Goal: Task Accomplishment & Management: Manage account settings

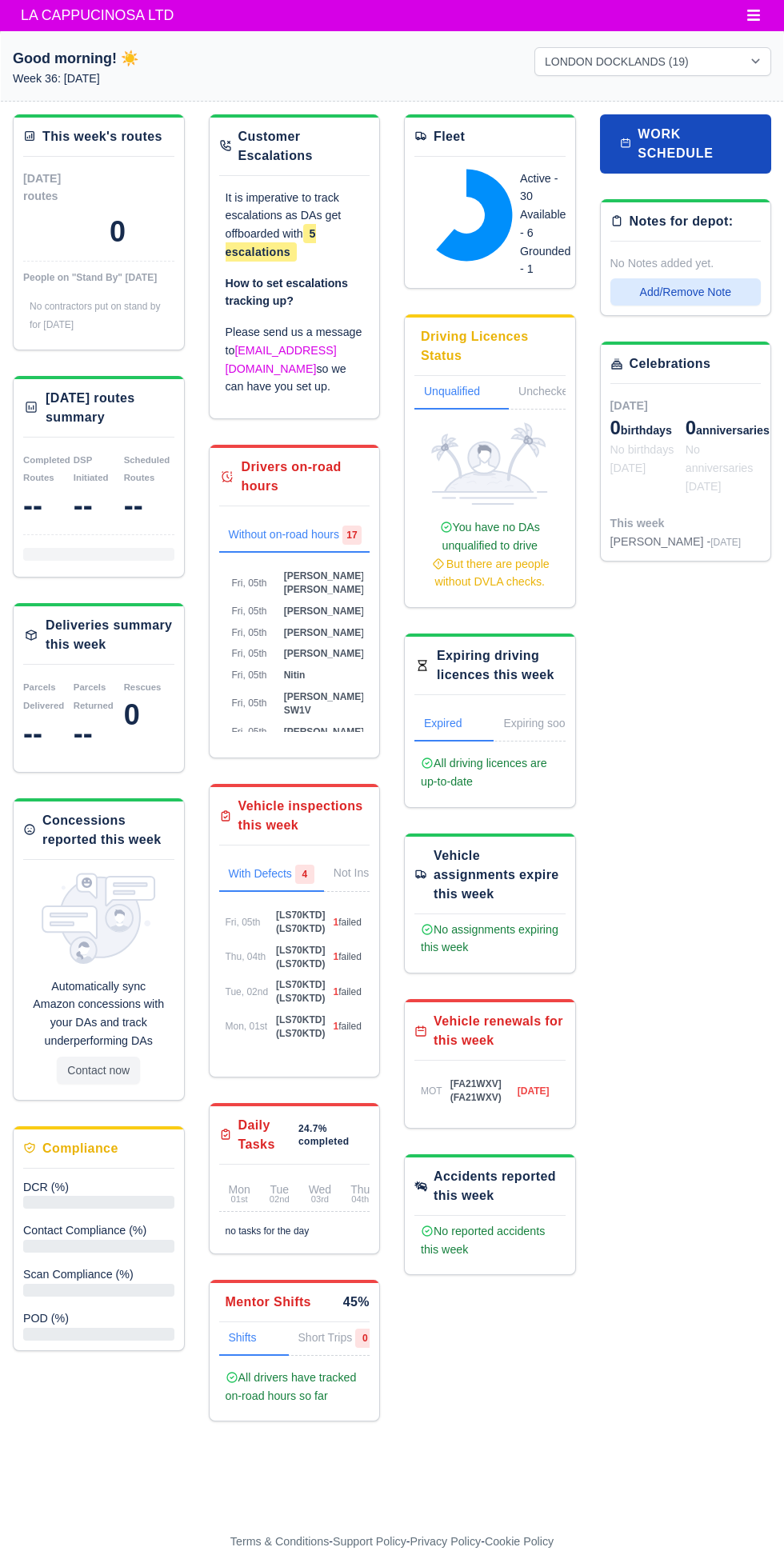
select select "1"
click at [101, 10] on span "LA CAPPUCINOSA LTD" at bounding box center [97, 15] width 169 height 32
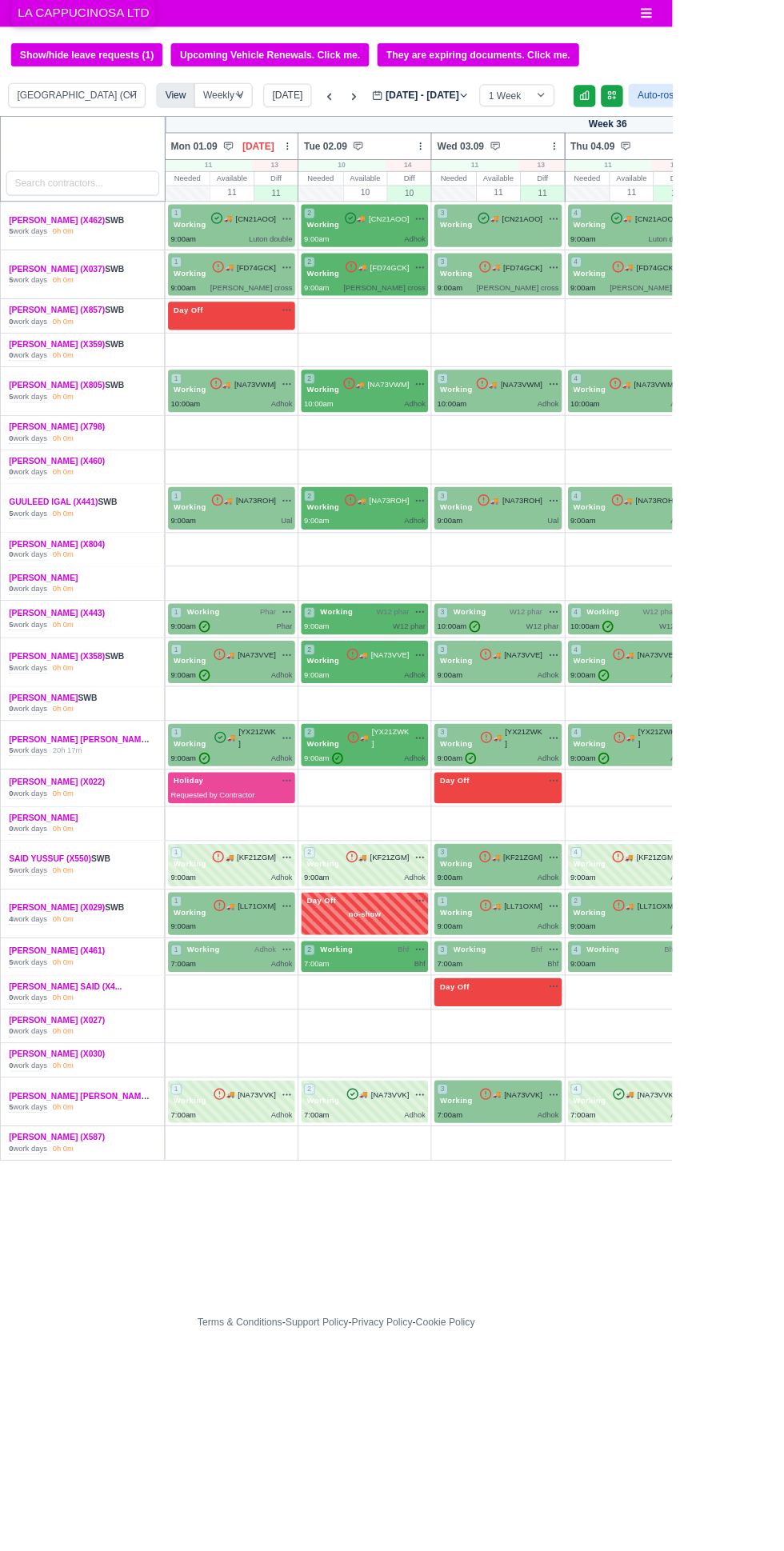
click at [122, 22] on span "LA CAPPUCINOSA LTD" at bounding box center [97, 15] width 169 height 32
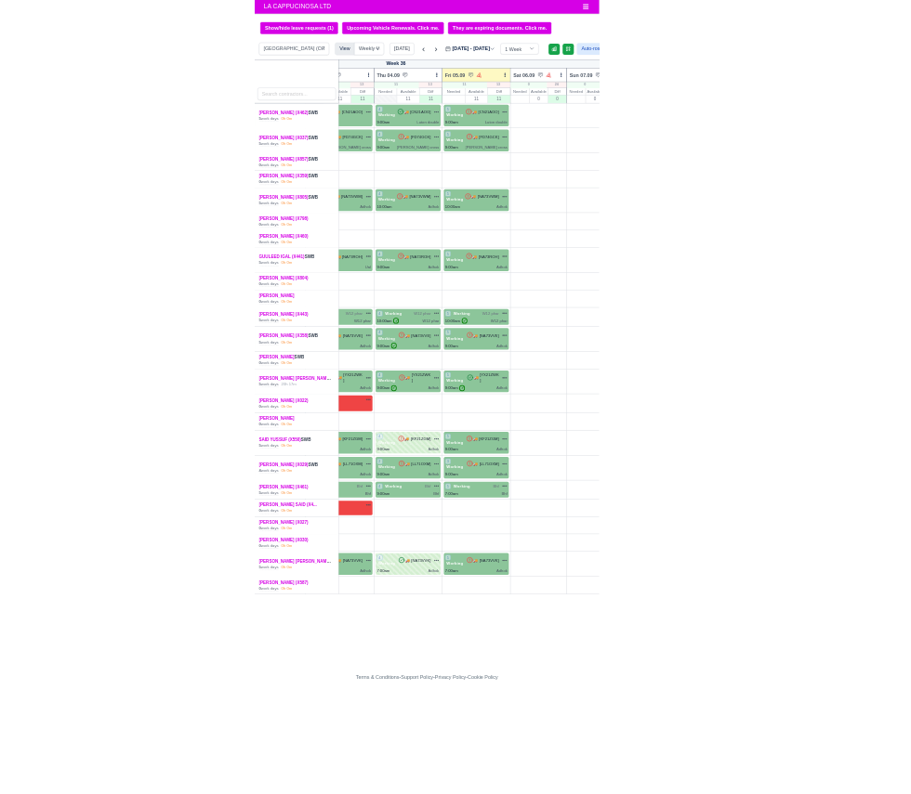
scroll to position [0, 497]
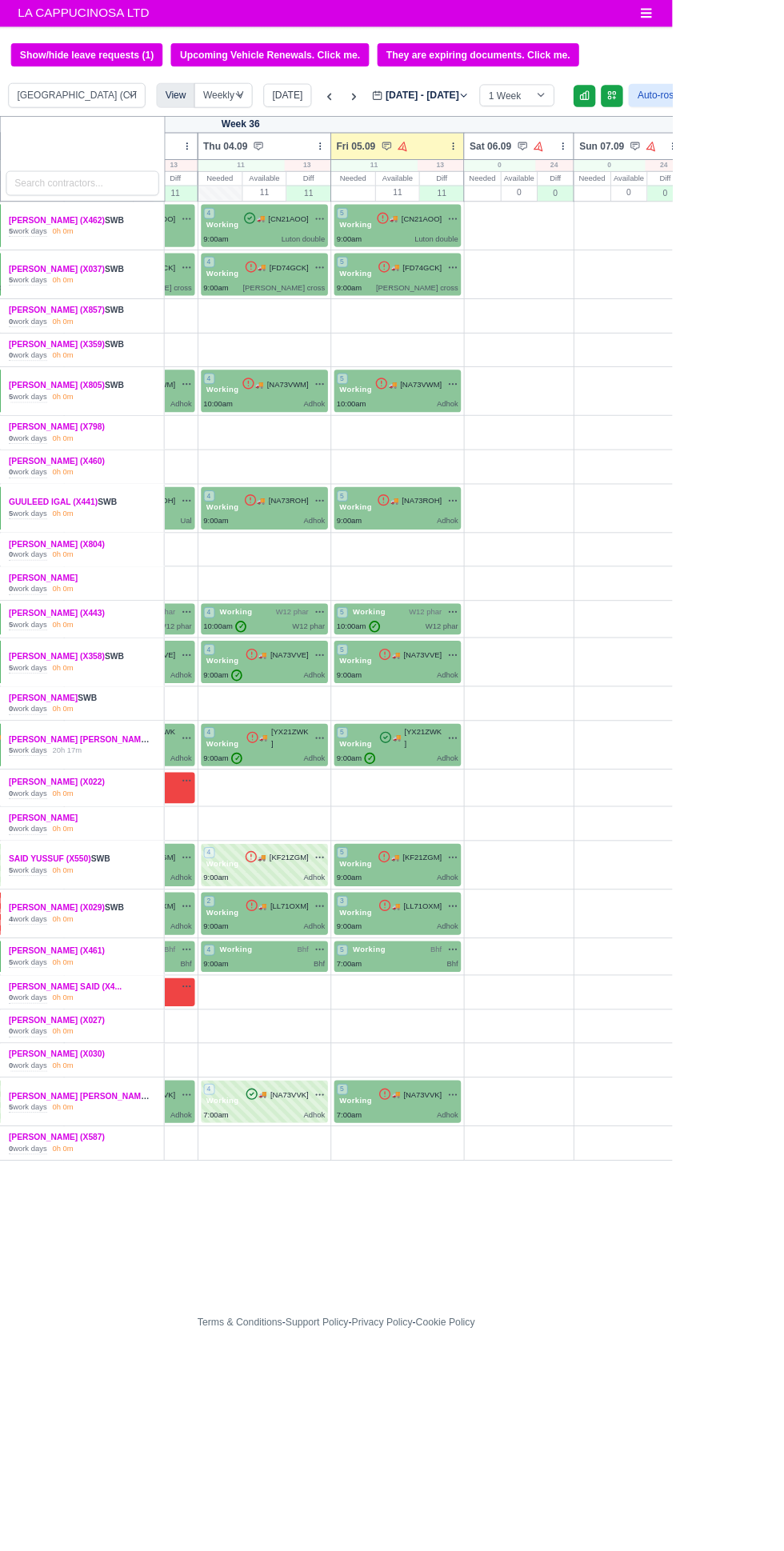
click at [502, 119] on label "Sep 01 - Sep 07, 2025 2025-09-05" at bounding box center [490, 111] width 113 height 18
click at [502, 119] on input "[DATE]" at bounding box center [524, 119] width 181 height 34
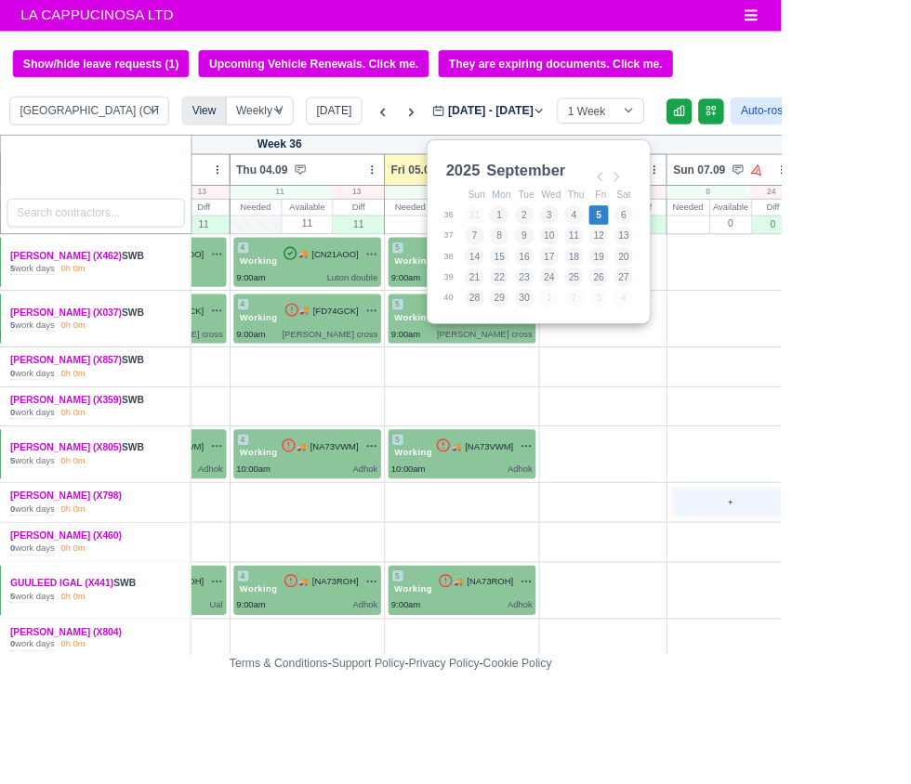
click at [869, 570] on div "+" at bounding box center [851, 585] width 133 height 31
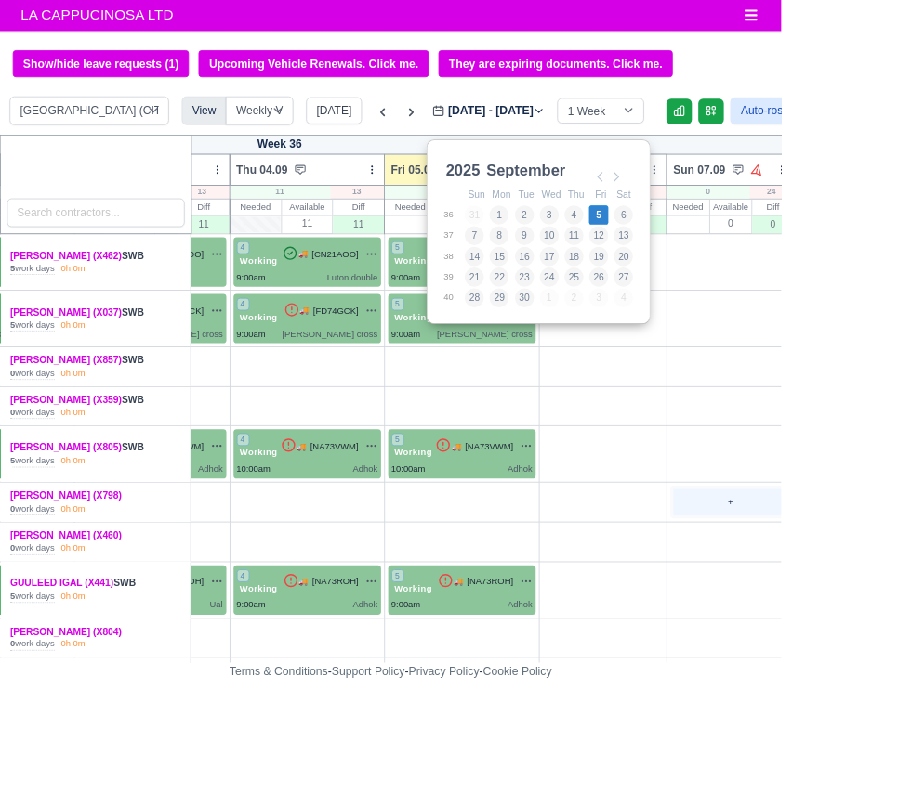
select select "Unasigned"
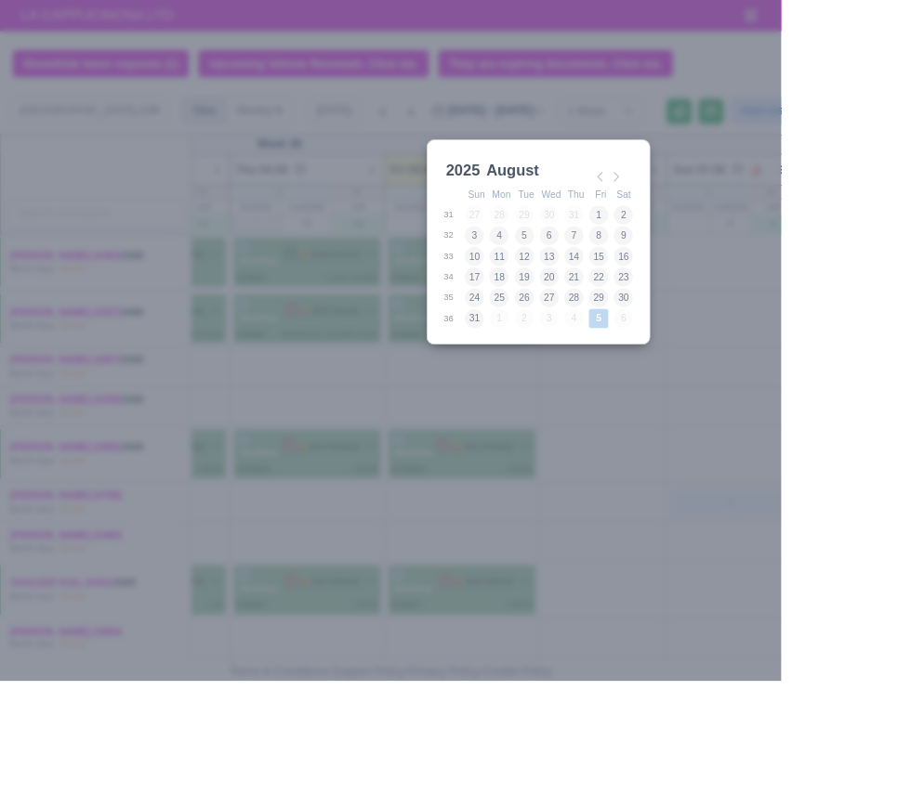
type input "[DATE]"
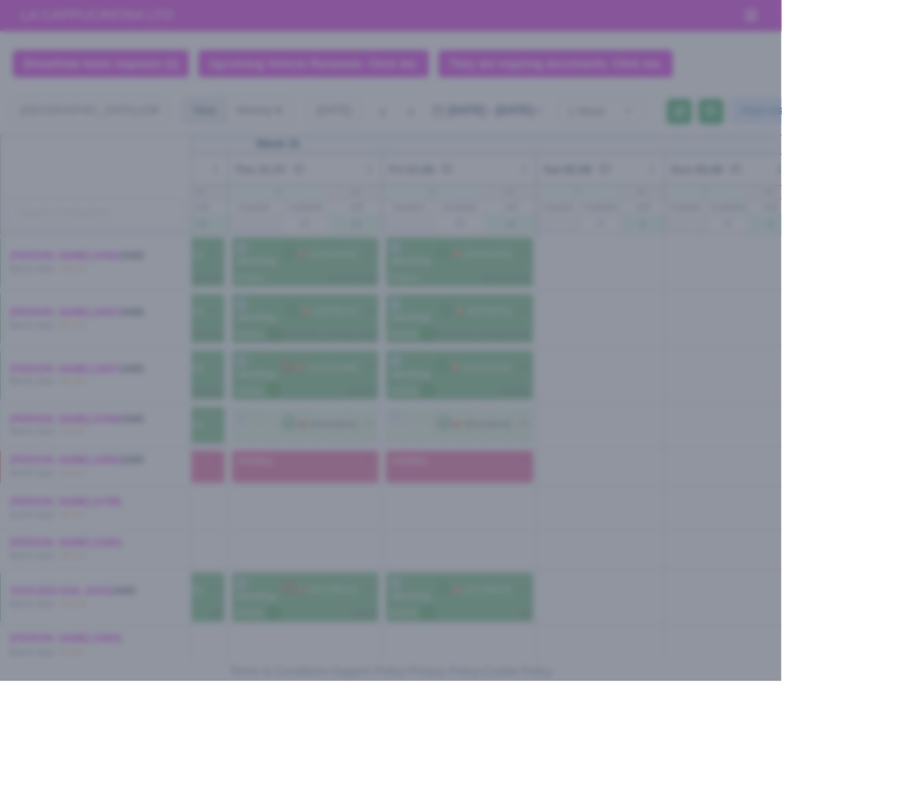
click at [885, 160] on div at bounding box center [455, 397] width 911 height 794
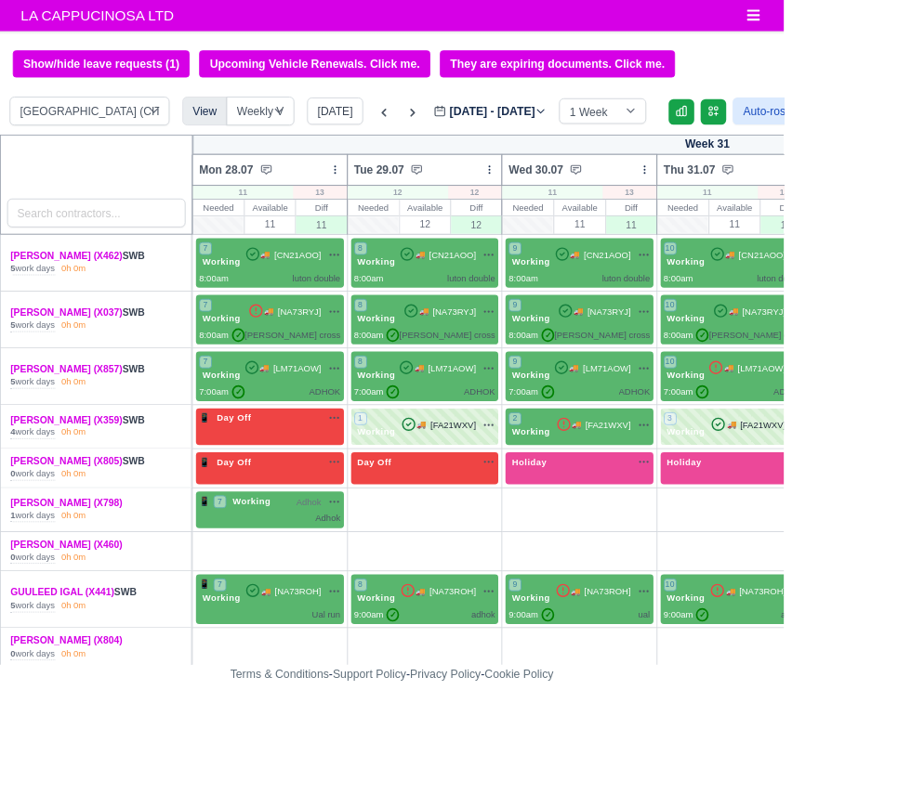
click at [619, 132] on label "Jul 28 - Aug 03, 2025 2025-08-01" at bounding box center [569, 129] width 131 height 21
click at [619, 132] on input "[DATE]" at bounding box center [609, 138] width 210 height 39
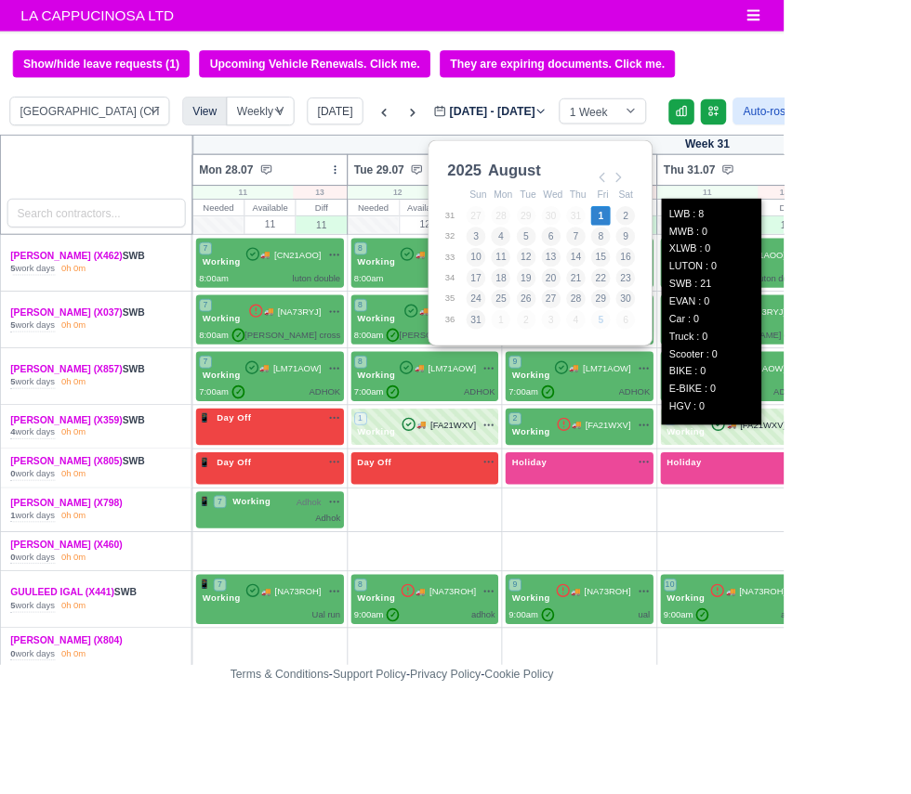
click at [861, 227] on div "11 LWB : 8 MWB : 0 XLWB : 0 LUTON : 0 SWB : 21 EVAN : 0 Car : 0 Truck : 0 Scoot…" at bounding box center [822, 223] width 116 height 15
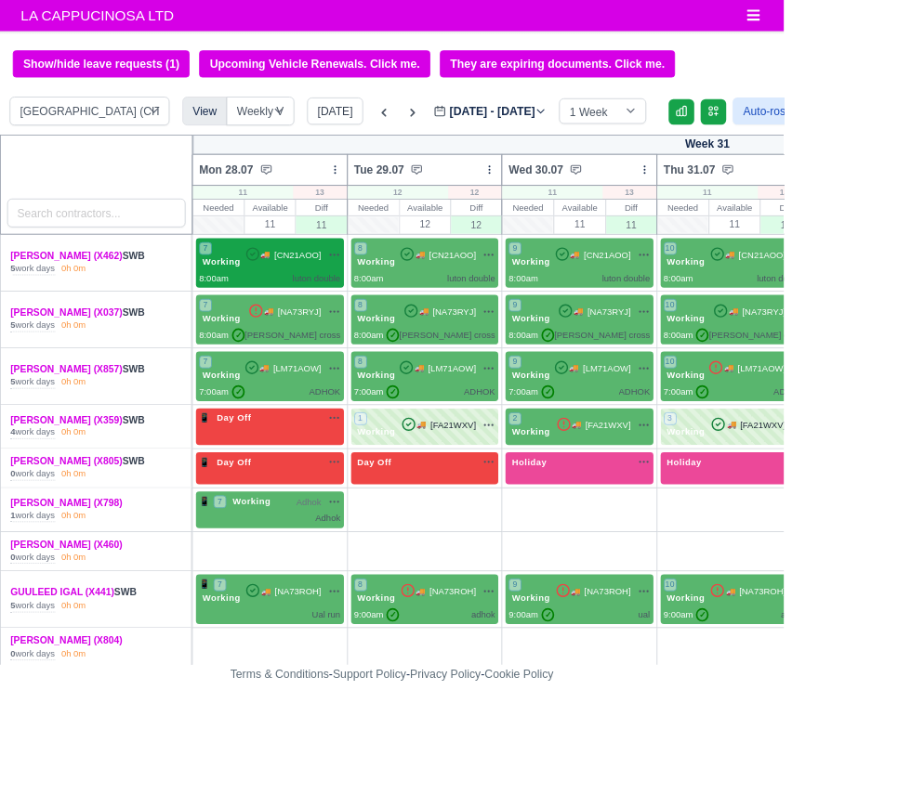
click at [267, 324] on div "8:00am luton double" at bounding box center [313, 324] width 164 height 16
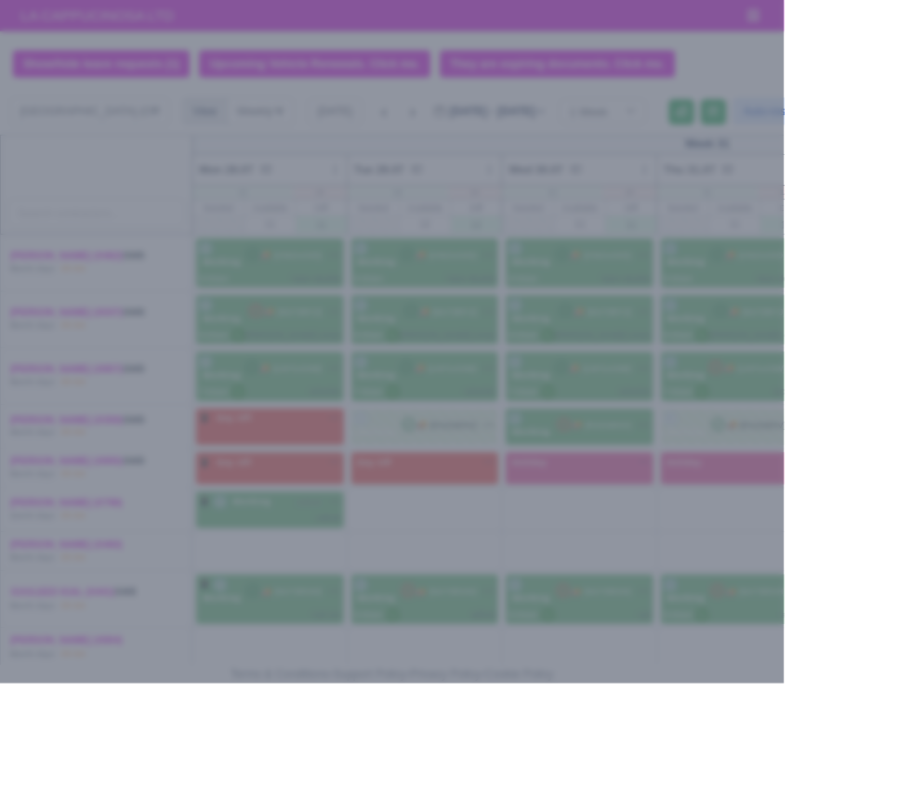
select select "2"
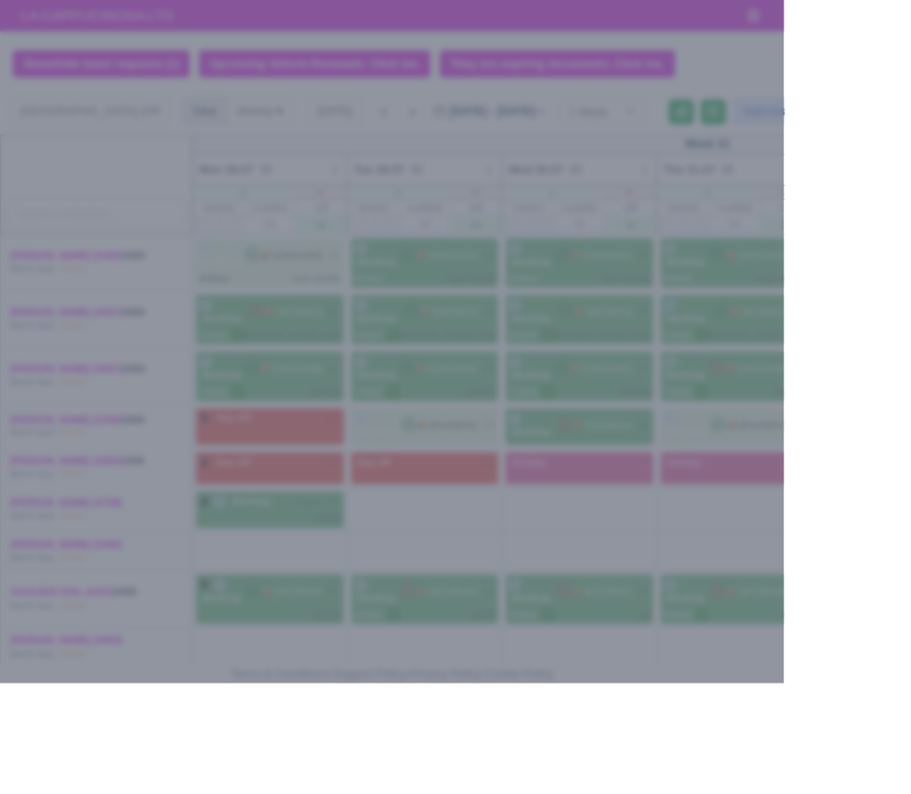
click at [805, 794] on div at bounding box center [455, 397] width 911 height 794
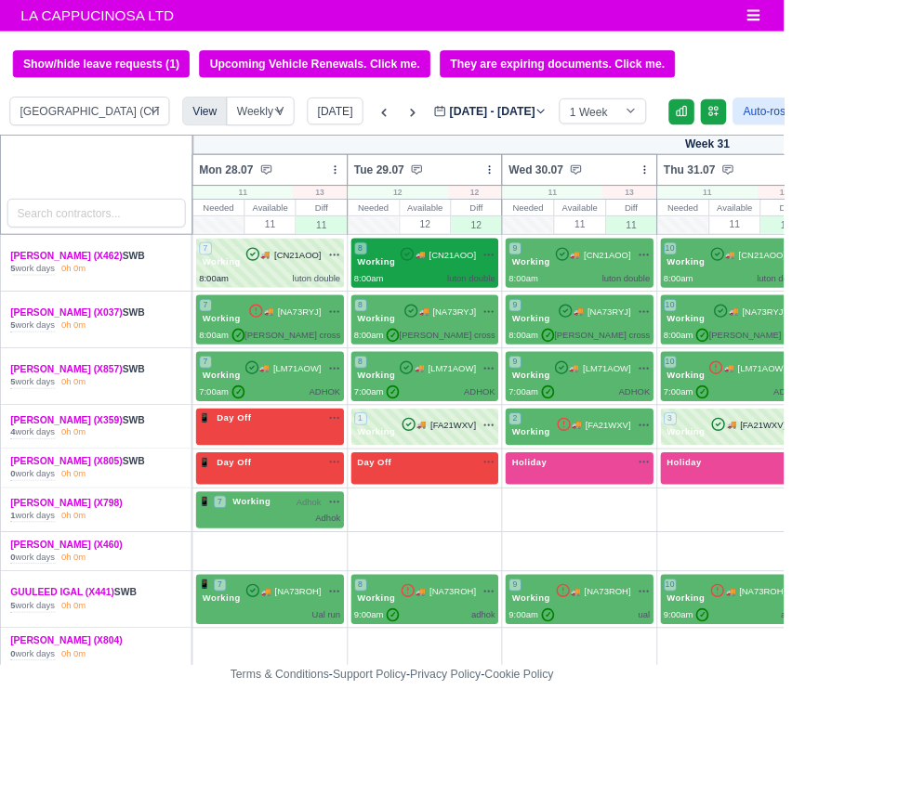
click at [531, 327] on div "luton double" at bounding box center [547, 324] width 56 height 16
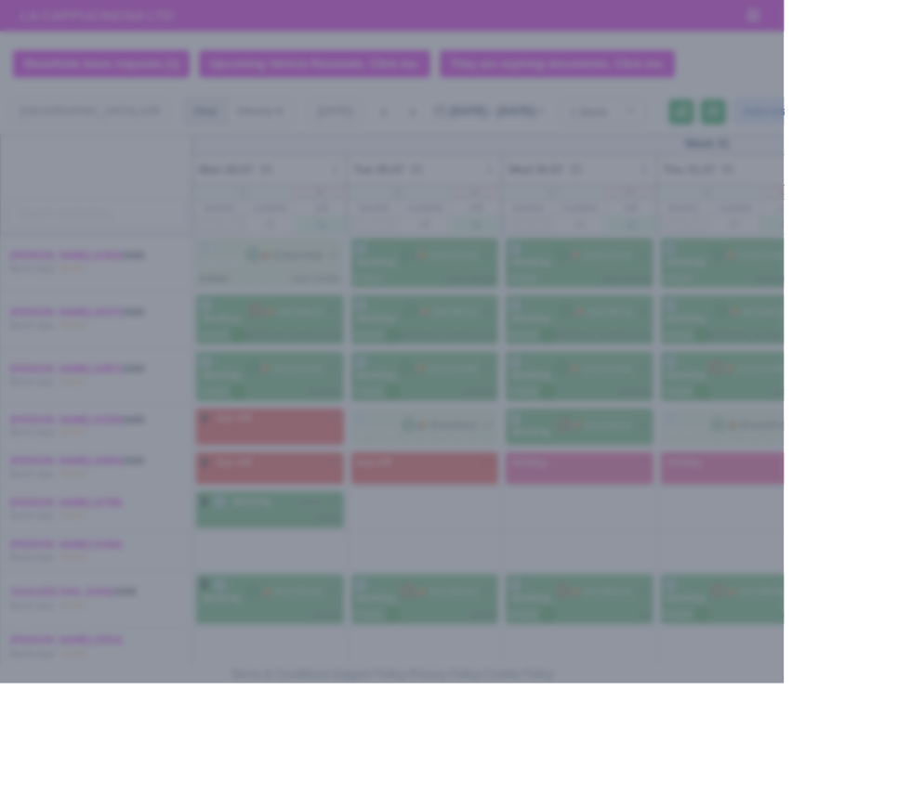
select select "2"
click at [791, 794] on div at bounding box center [455, 397] width 911 height 794
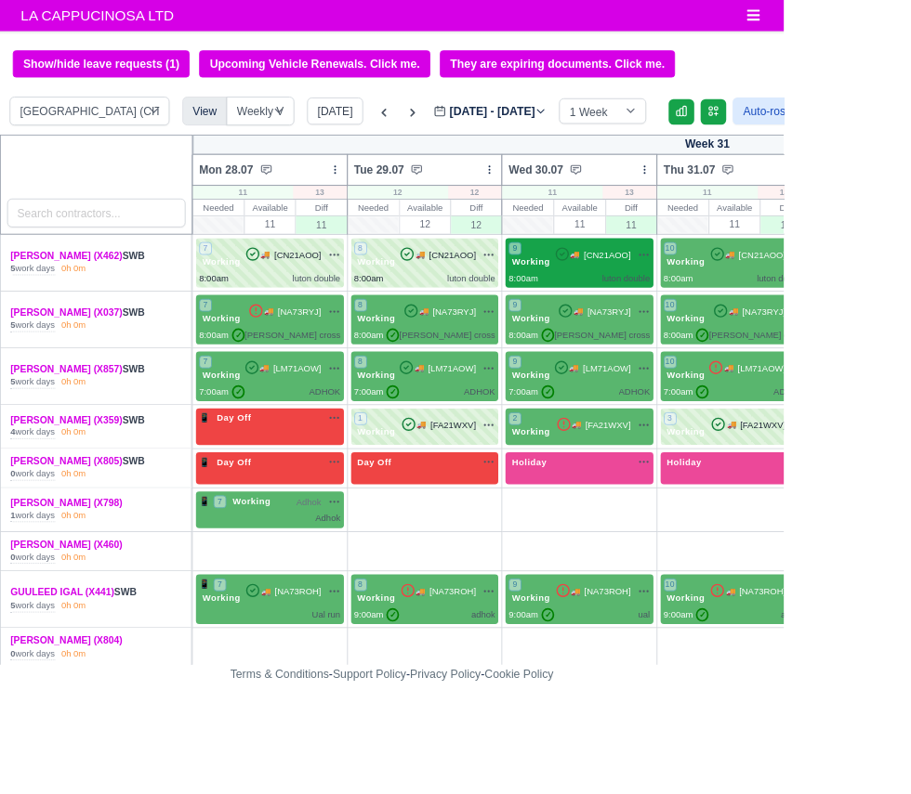
click at [683, 295] on span "[CN21AOO]" at bounding box center [705, 297] width 55 height 16
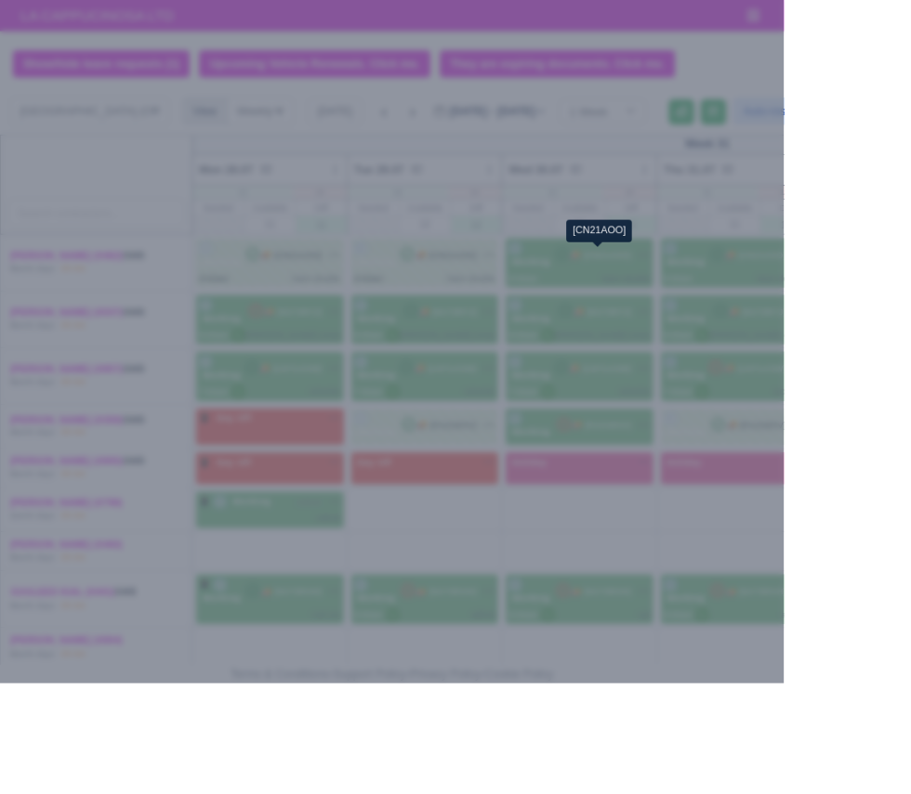
select select "2"
click at [845, 794] on div at bounding box center [455, 397] width 911 height 794
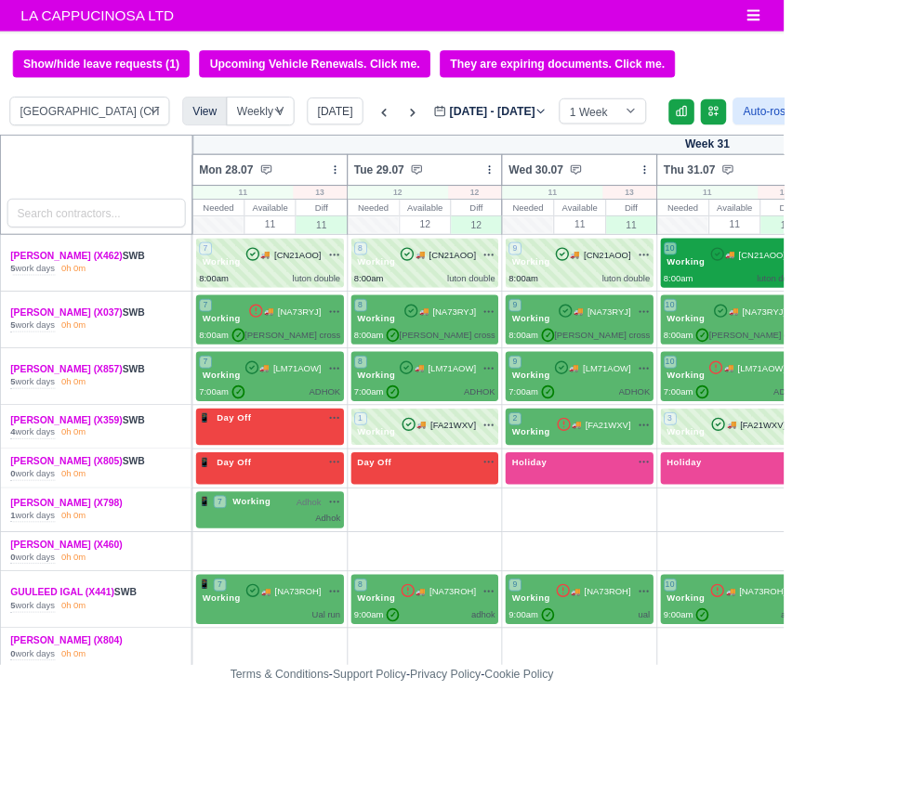
click at [870, 299] on span "[CN21AOO]" at bounding box center [886, 297] width 55 height 16
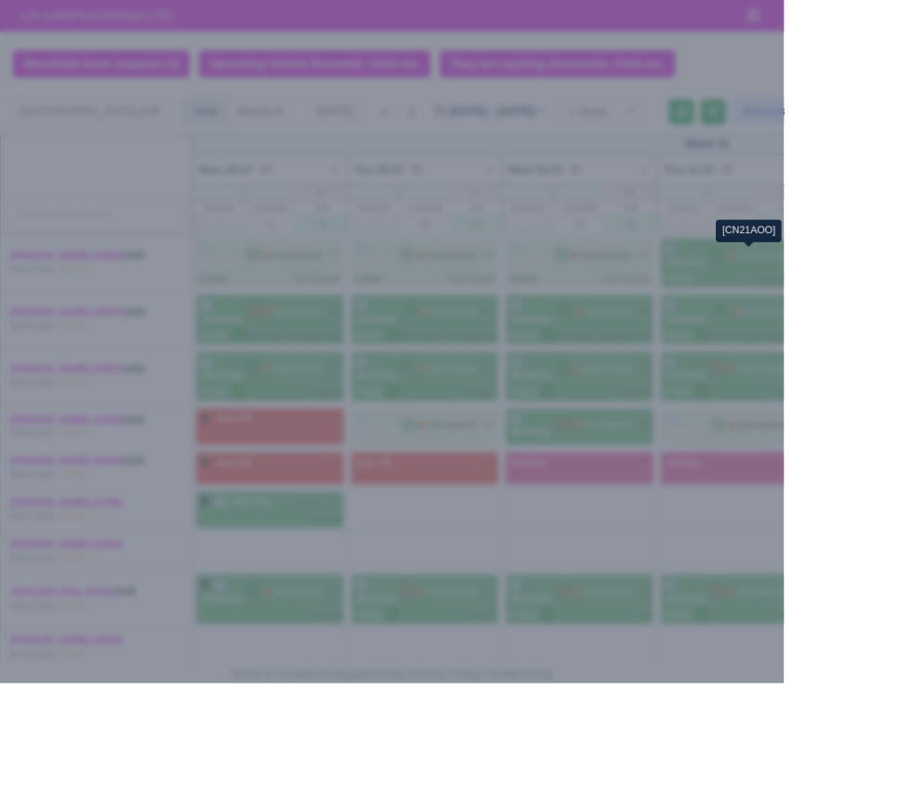
select select "2"
click at [838, 794] on div at bounding box center [455, 397] width 911 height 794
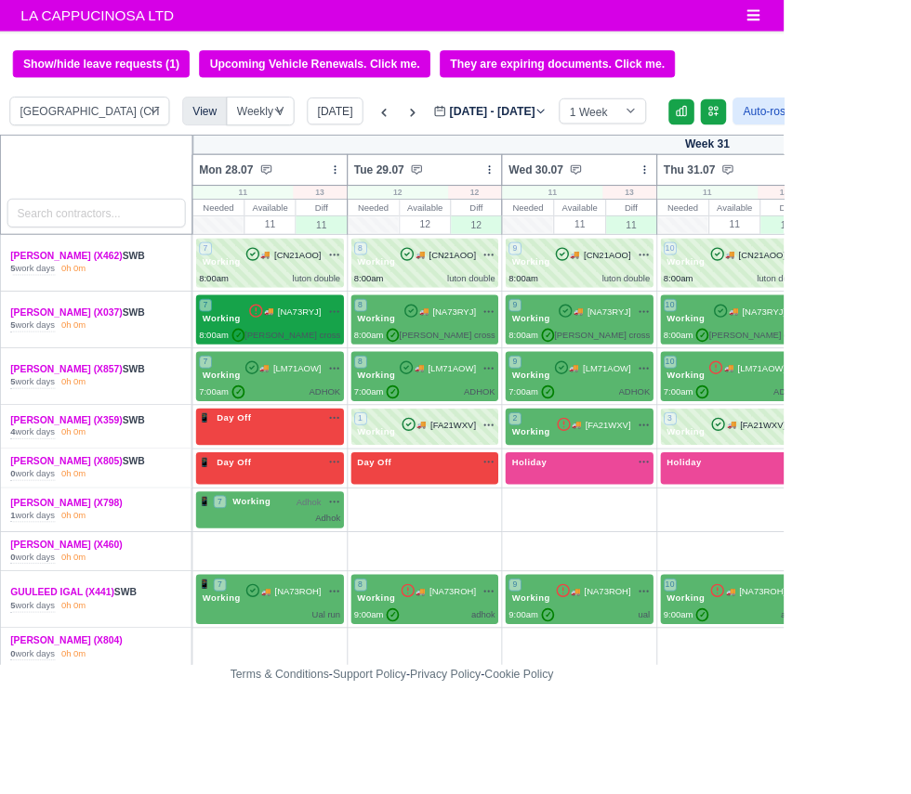
click at [339, 362] on span "[NA73RYJ]" at bounding box center [347, 363] width 50 height 16
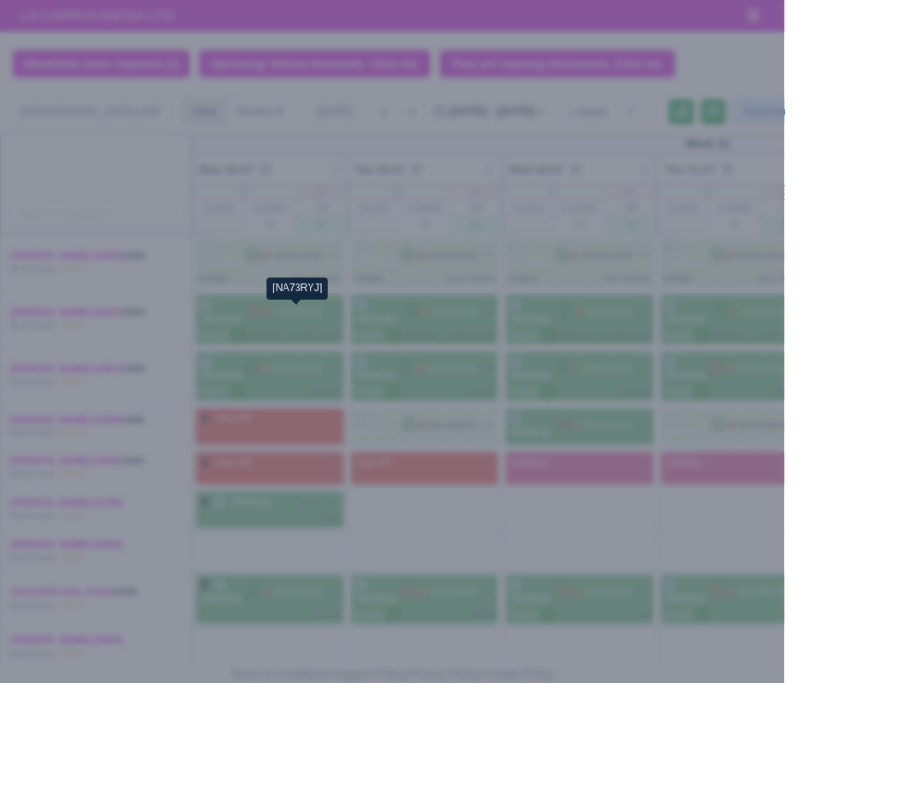
select select "2"
click at [843, 794] on div at bounding box center [455, 397] width 911 height 794
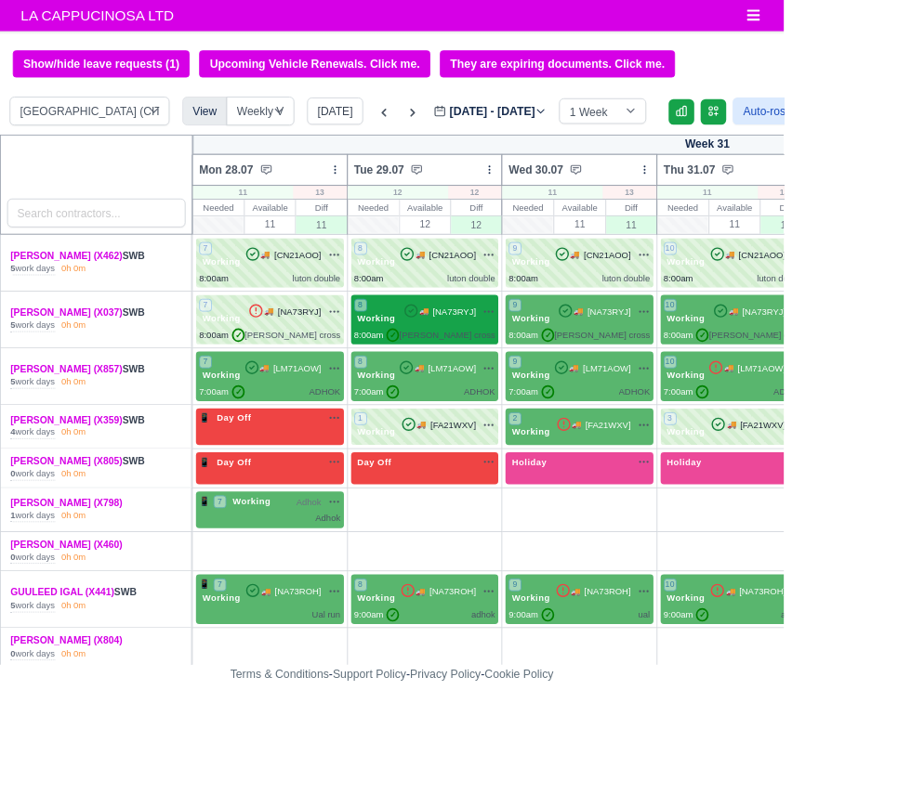
click at [531, 368] on span "[NA73RYJ]" at bounding box center [528, 363] width 50 height 16
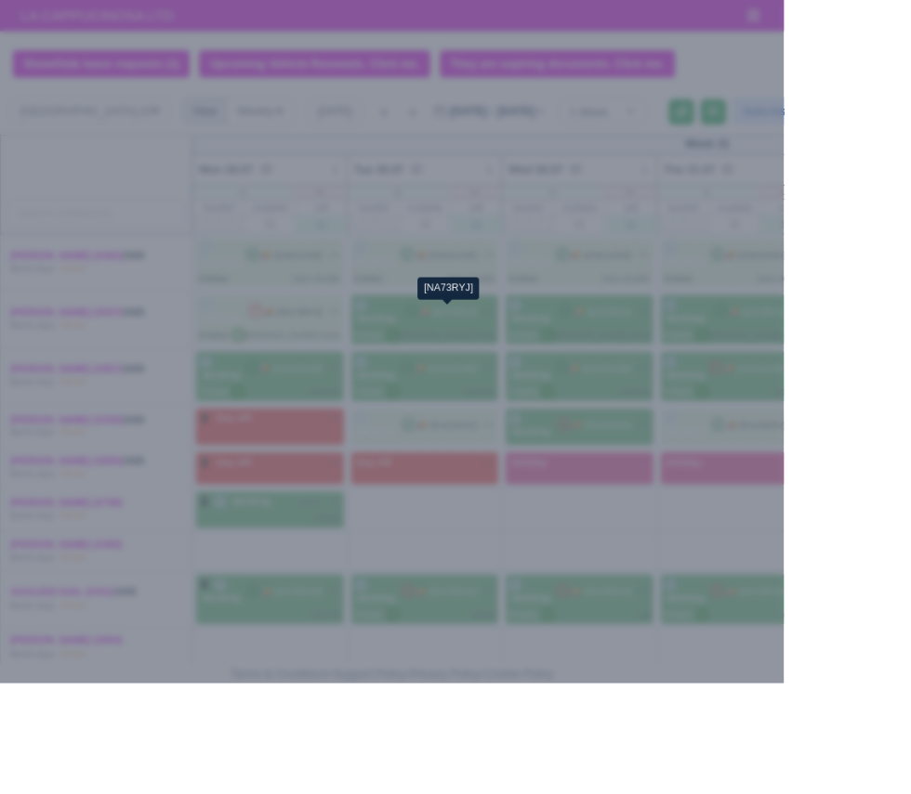
select select "2"
click at [809, 771] on div at bounding box center [455, 397] width 911 height 794
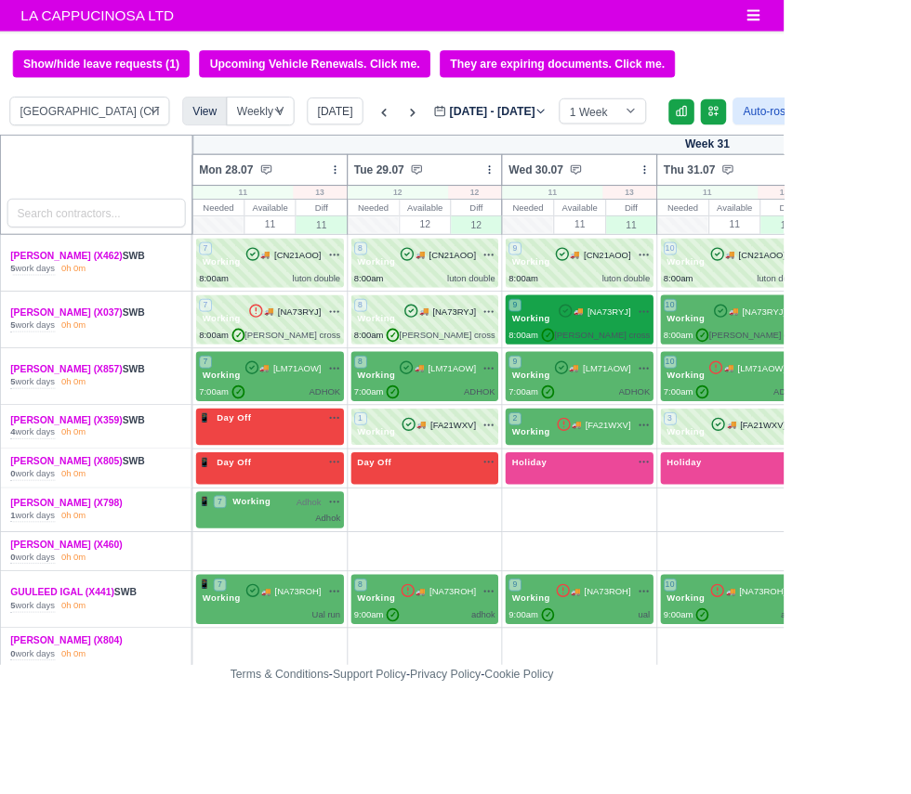
click at [706, 362] on span "[NA73RYJ]" at bounding box center [707, 363] width 50 height 16
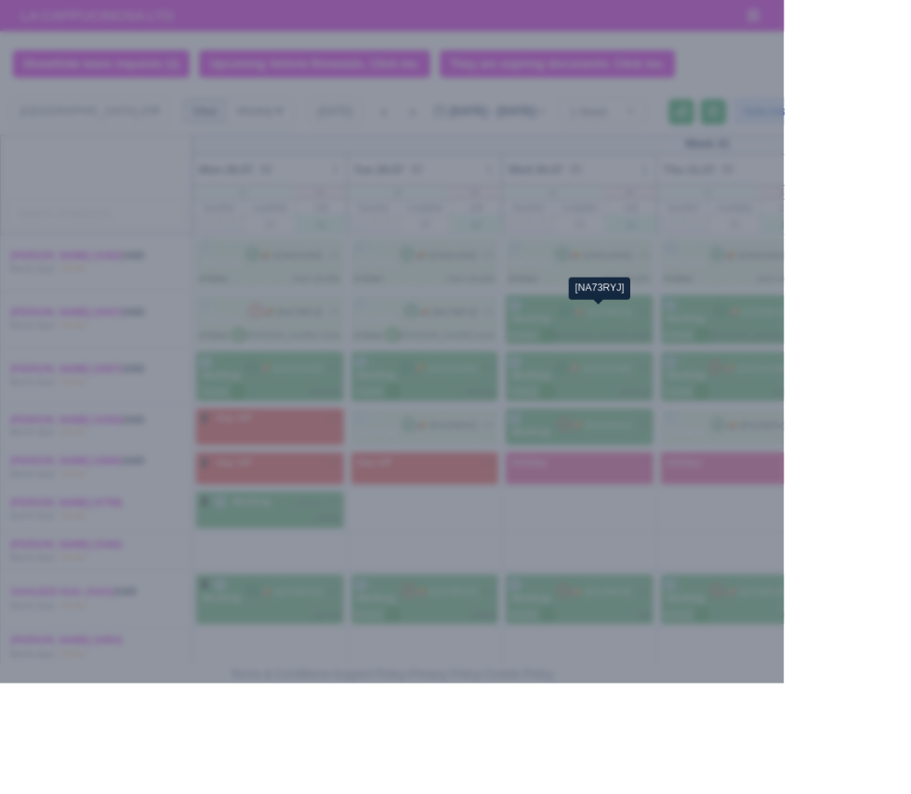
select select "2"
click at [859, 764] on div at bounding box center [455, 397] width 911 height 794
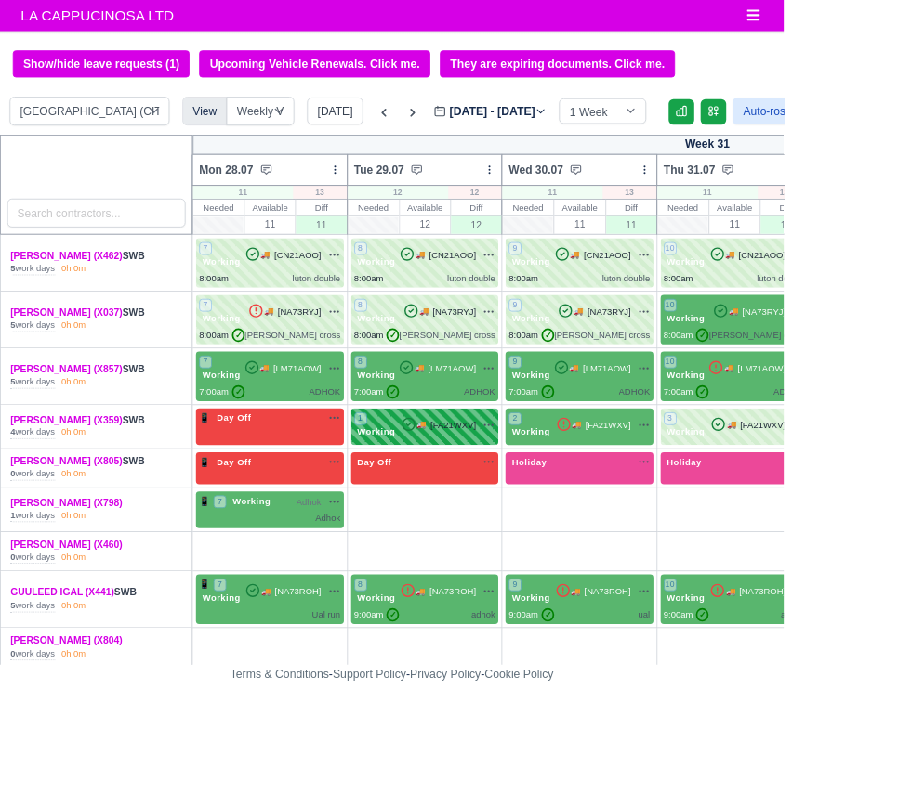
click at [536, 493] on span "[FA21WXV]" at bounding box center [526, 495] width 53 height 16
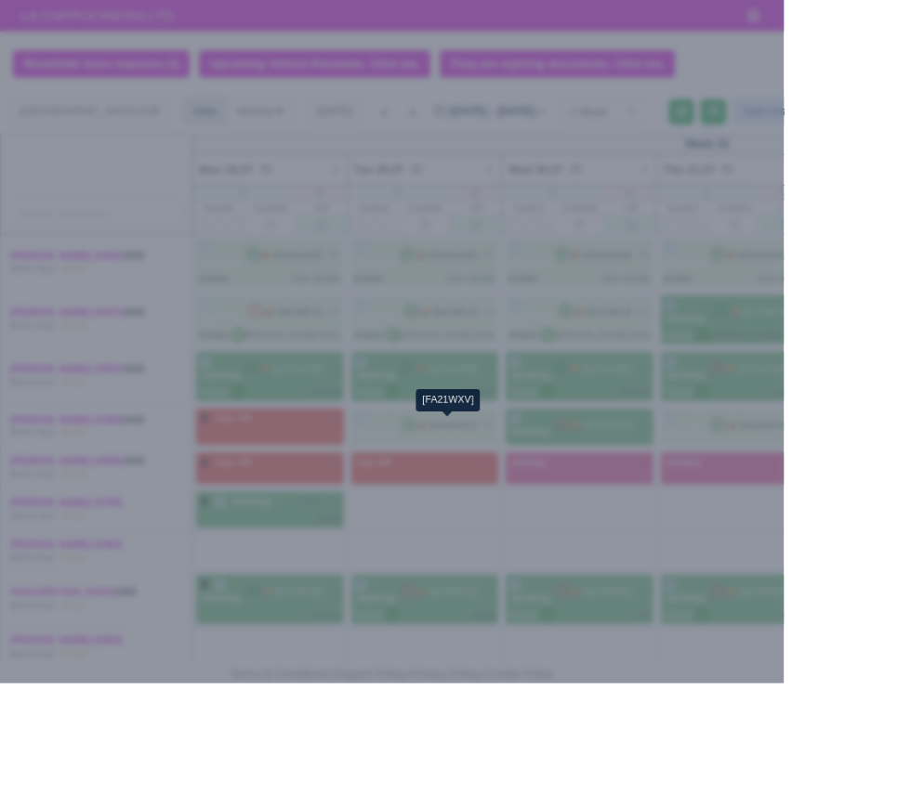
click at [819, 764] on div at bounding box center [455, 397] width 911 height 794
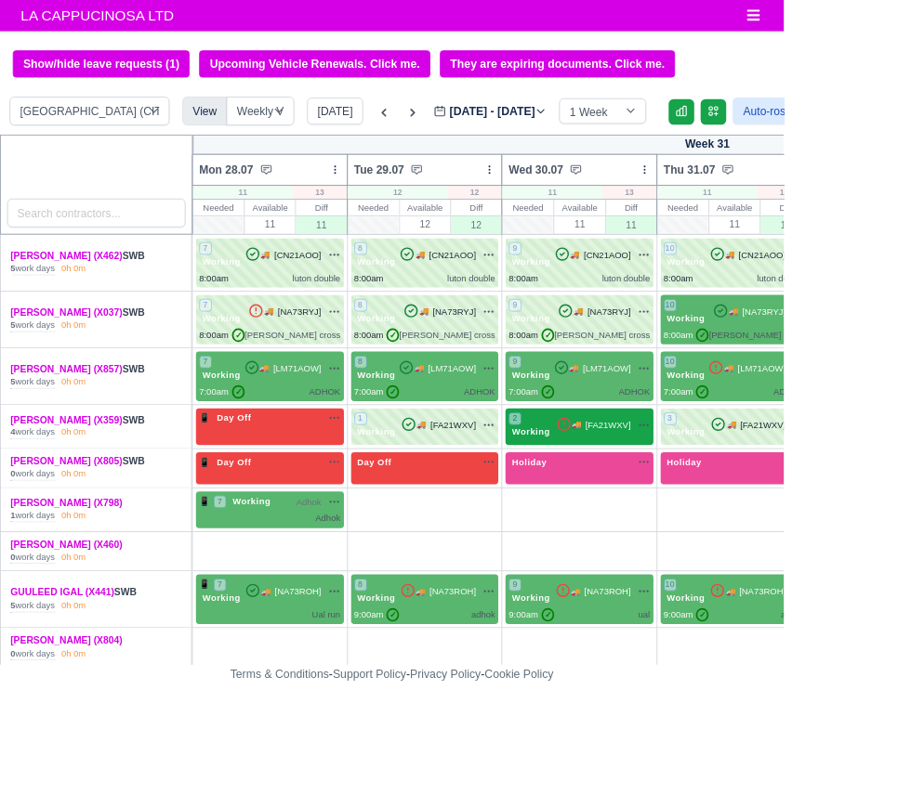
click at [688, 496] on span "[FA21WXV]" at bounding box center [706, 495] width 53 height 16
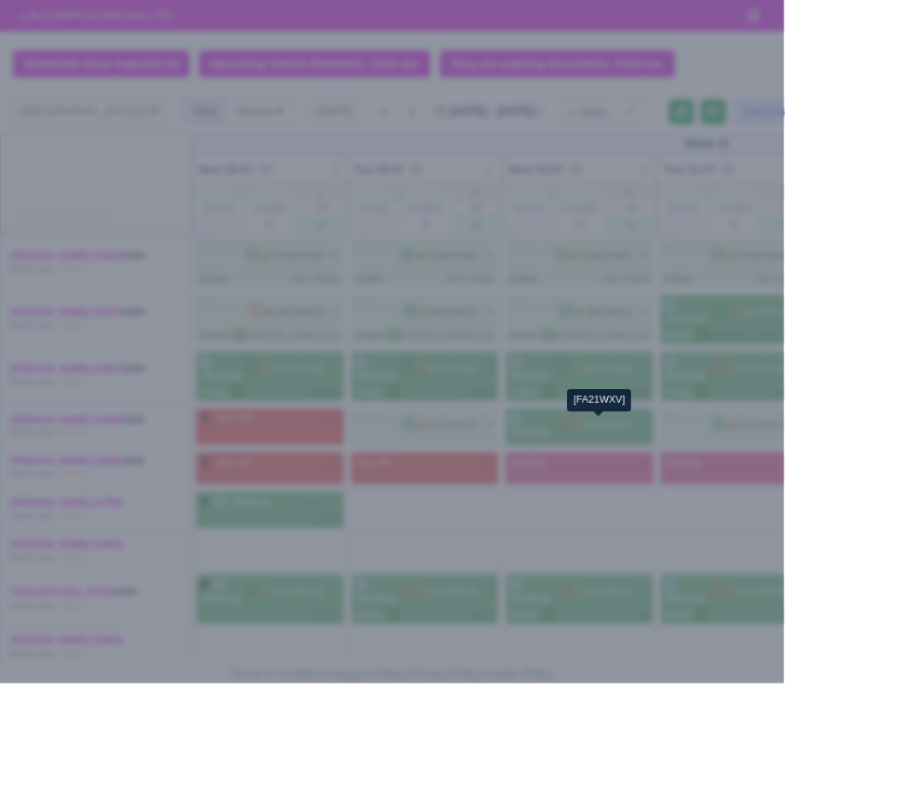
select select "2"
click at [796, 777] on div at bounding box center [455, 397] width 911 height 794
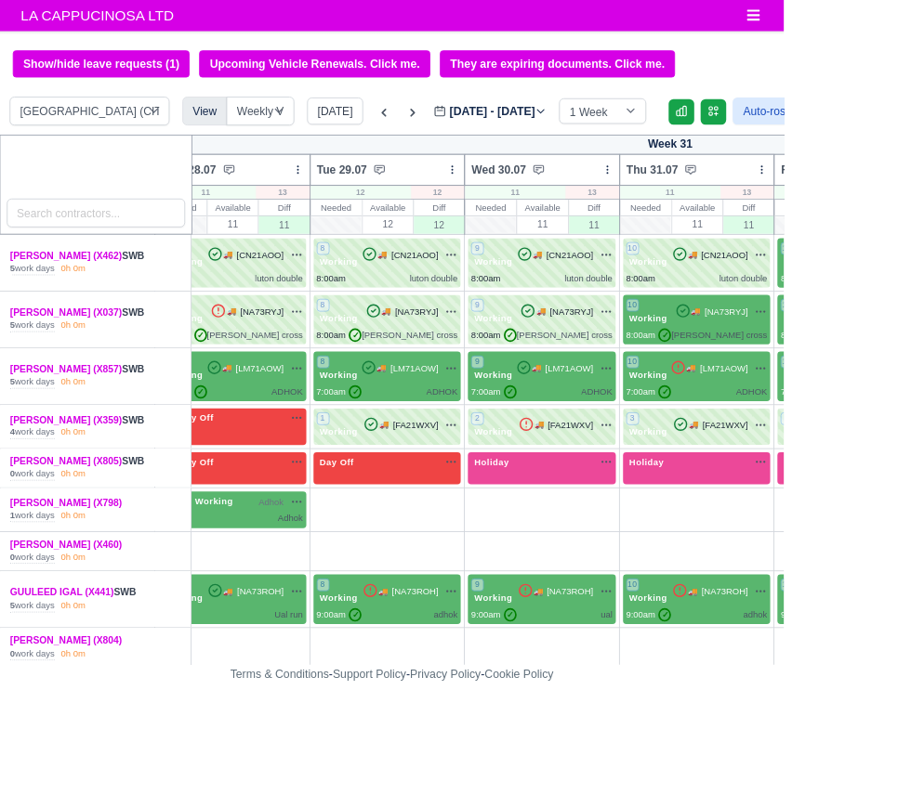
scroll to position [0, 47]
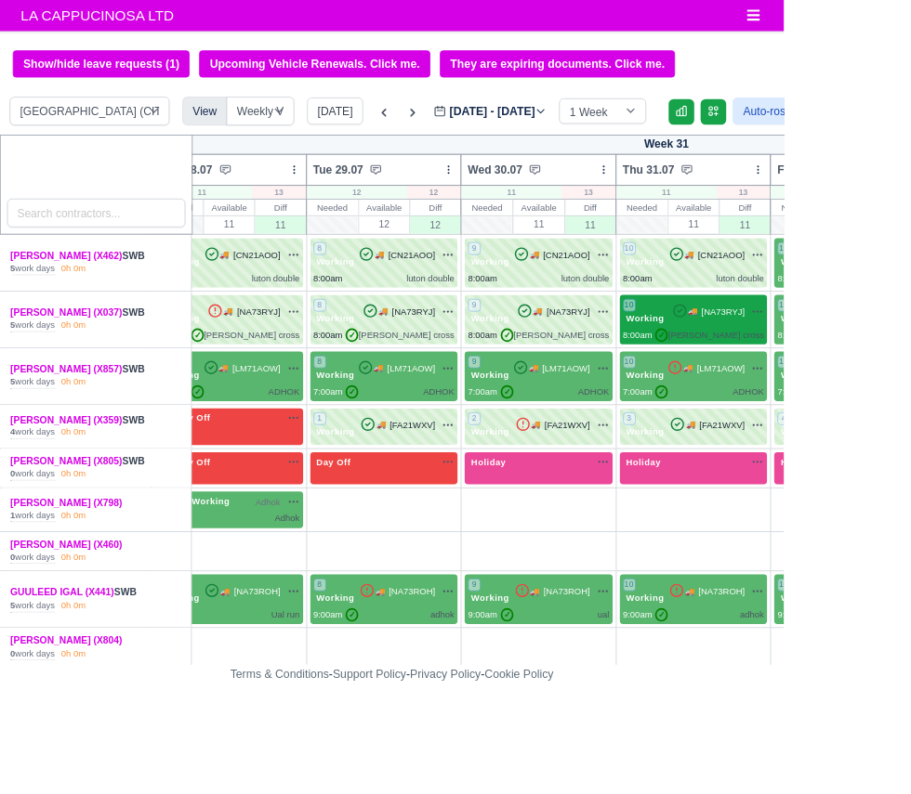
click at [823, 367] on span "[NA73RYJ]" at bounding box center [840, 363] width 50 height 16
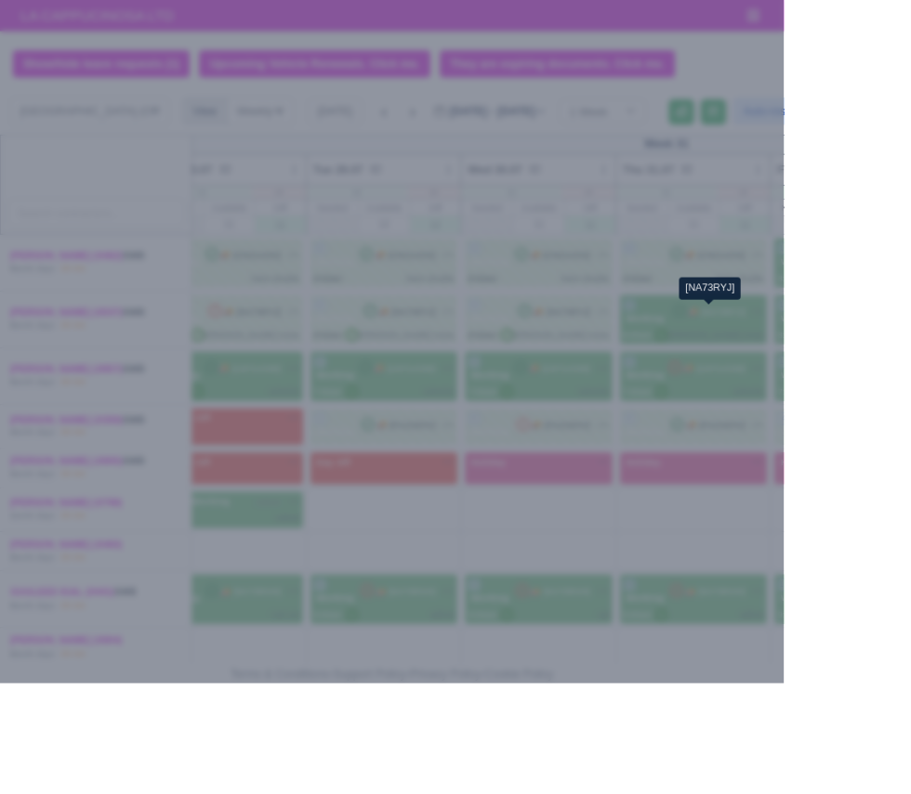
select select "2"
click at [820, 787] on div at bounding box center [455, 397] width 911 height 794
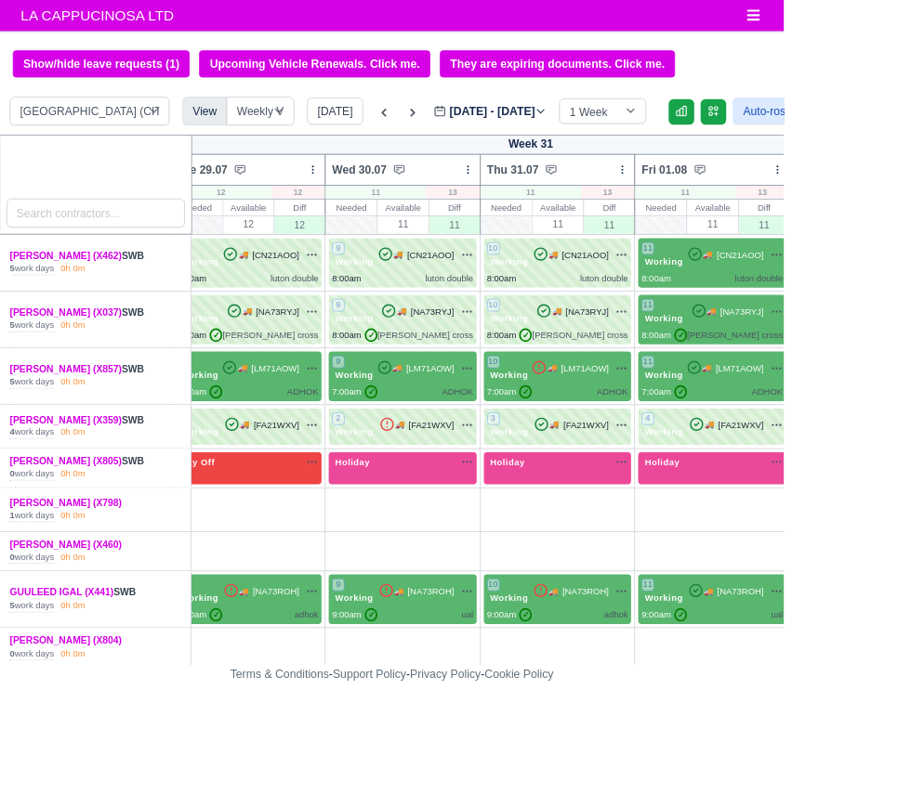
scroll to position [0, 209]
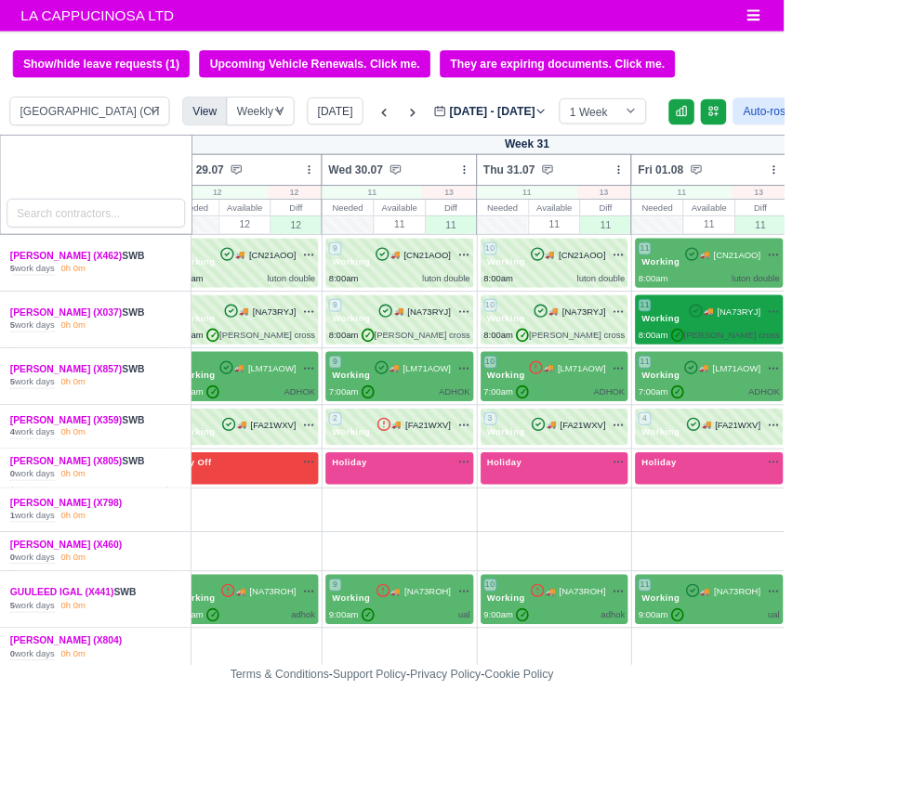
click at [833, 361] on span "[NA73RYJ]" at bounding box center [858, 363] width 50 height 16
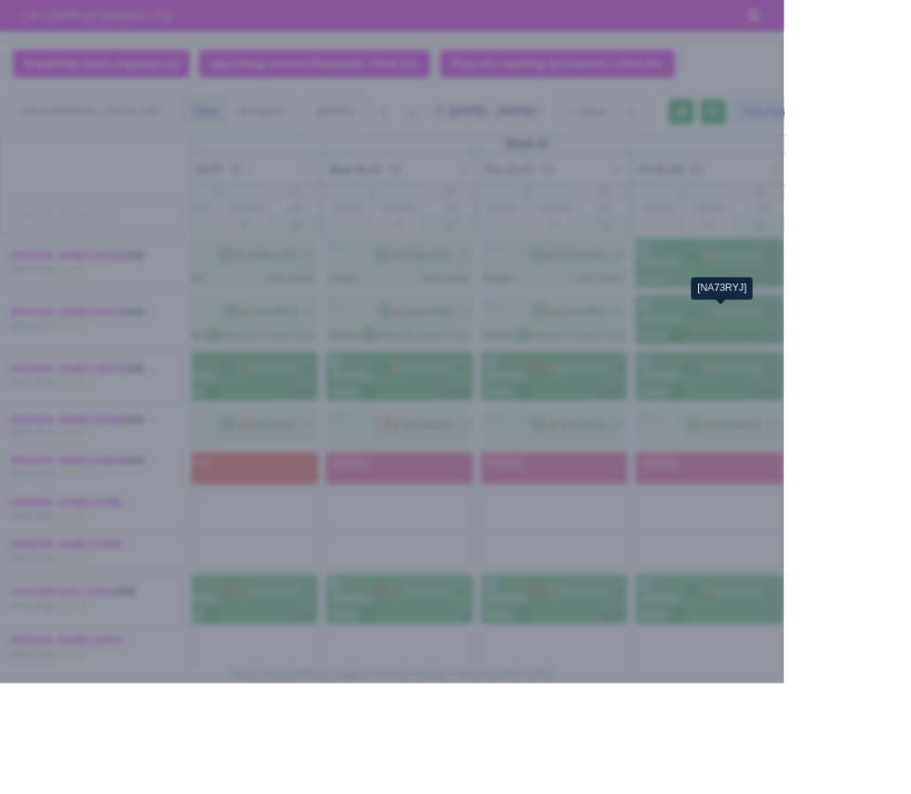
select select "2"
click at [820, 780] on div at bounding box center [455, 397] width 911 height 794
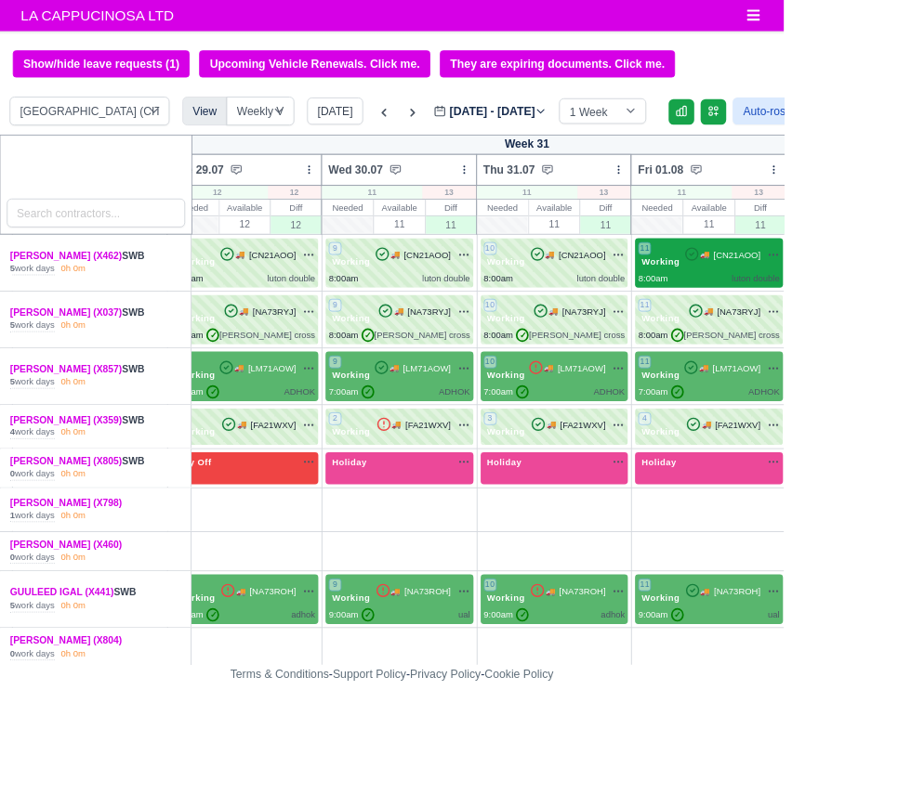
click at [836, 299] on span "[CN21AOO]" at bounding box center [856, 297] width 55 height 16
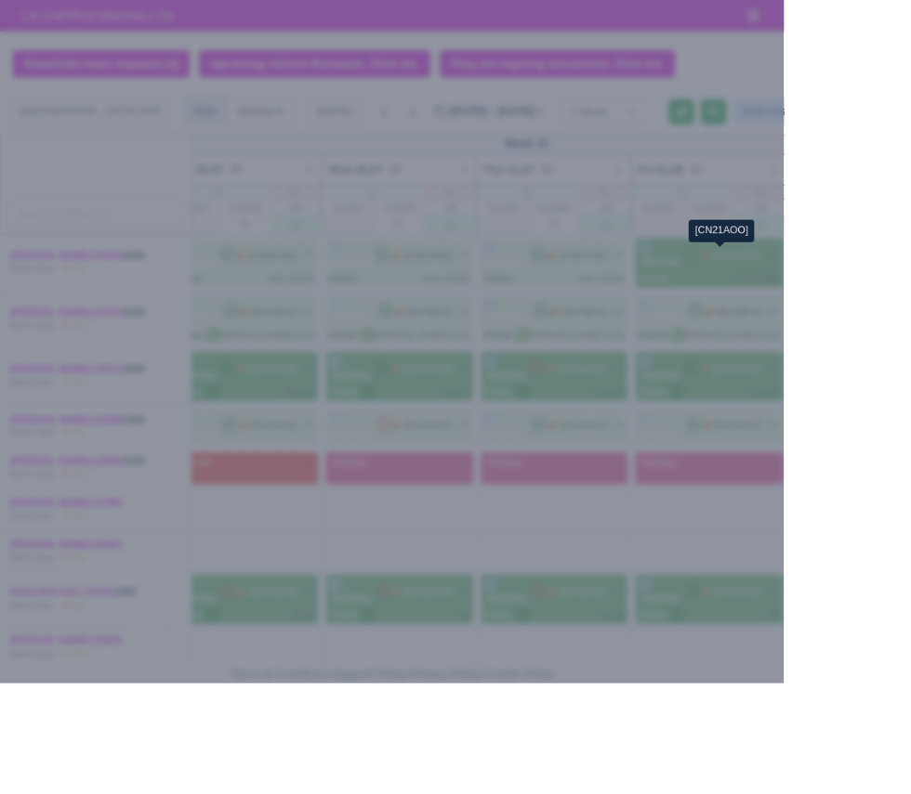
select select "2"
click at [812, 794] on div at bounding box center [455, 397] width 911 height 794
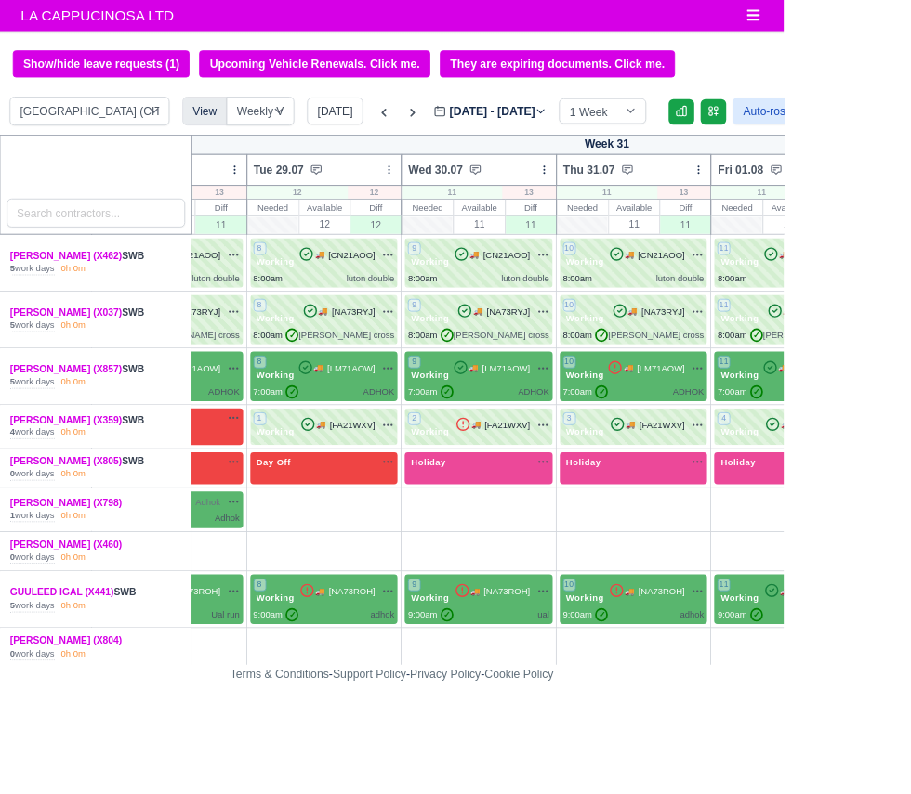
scroll to position [0, 0]
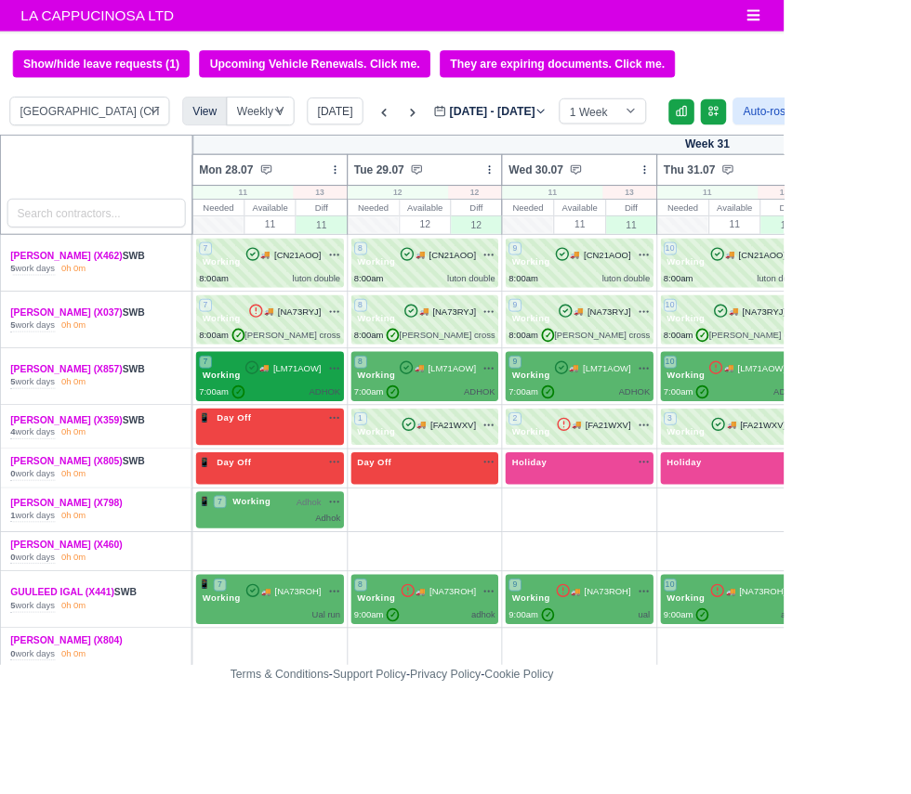
click at [328, 431] on span "[LM71AOW]" at bounding box center [346, 429] width 56 height 16
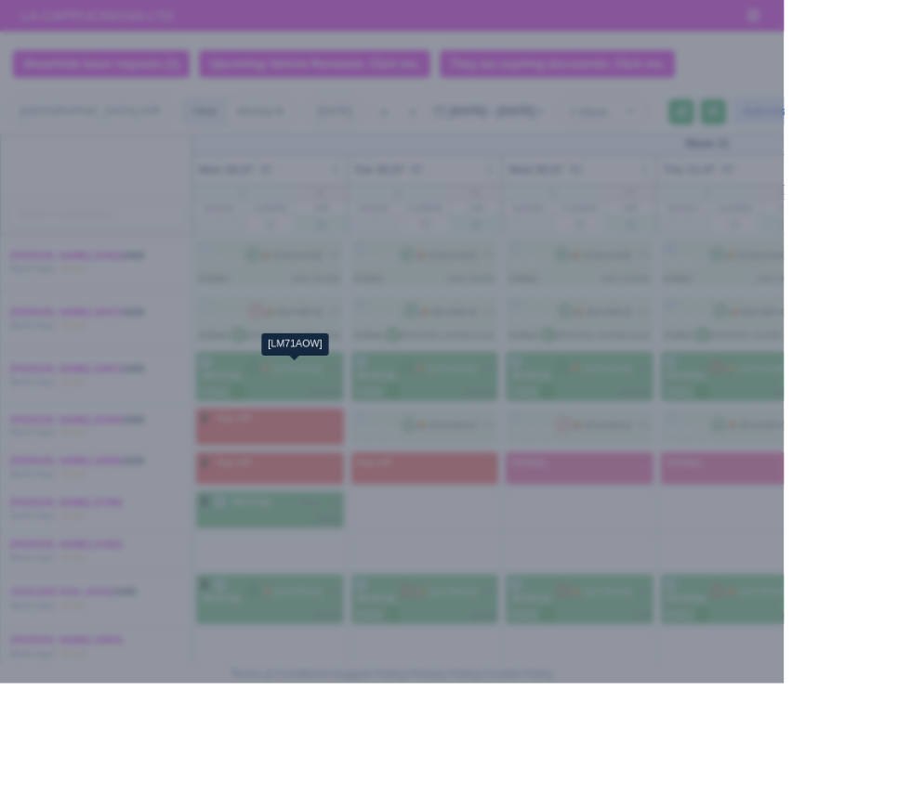
select select "2"
click at [595, 793] on div at bounding box center [455, 397] width 911 height 794
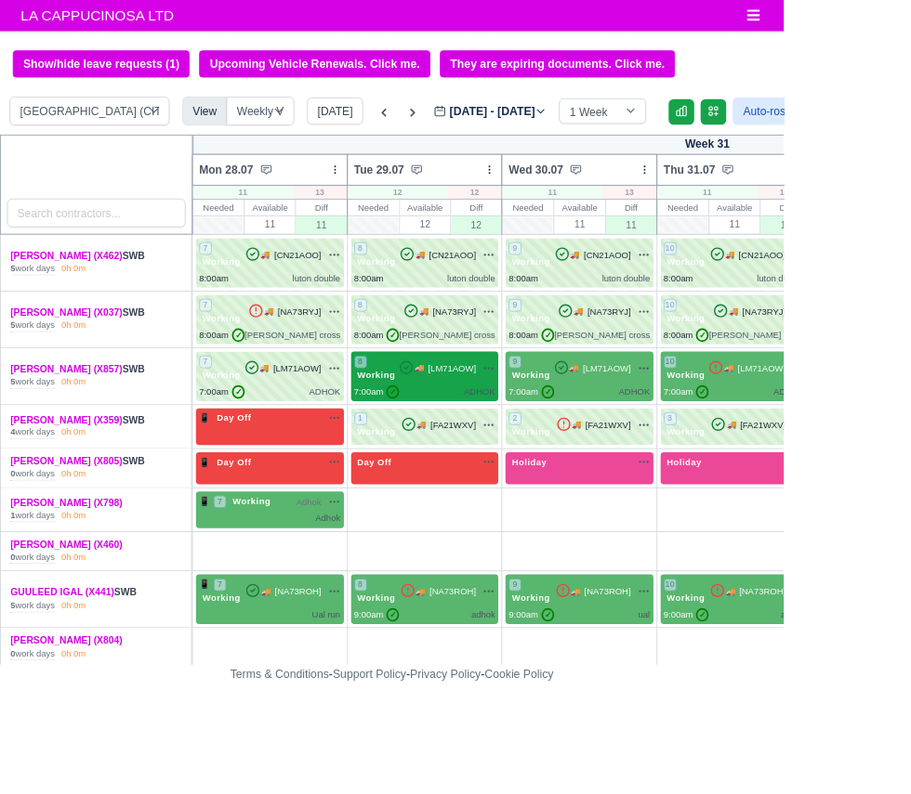
click at [518, 452] on div "7:00am ✓ ADHOK" at bounding box center [494, 456] width 164 height 16
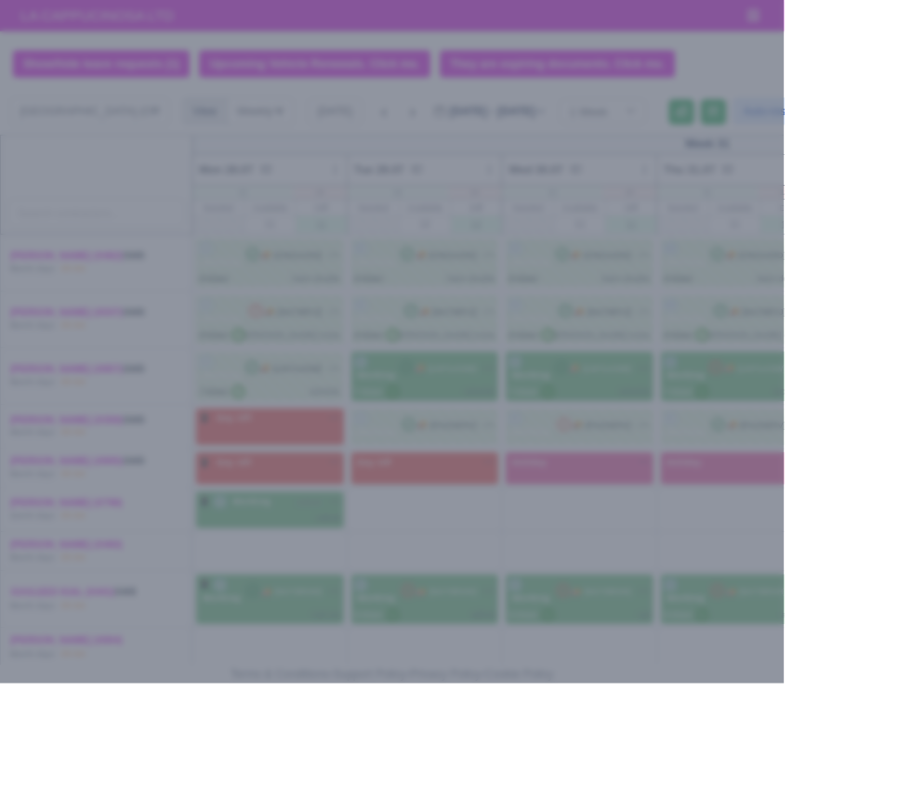
select select "2"
click at [693, 794] on div at bounding box center [455, 397] width 911 height 794
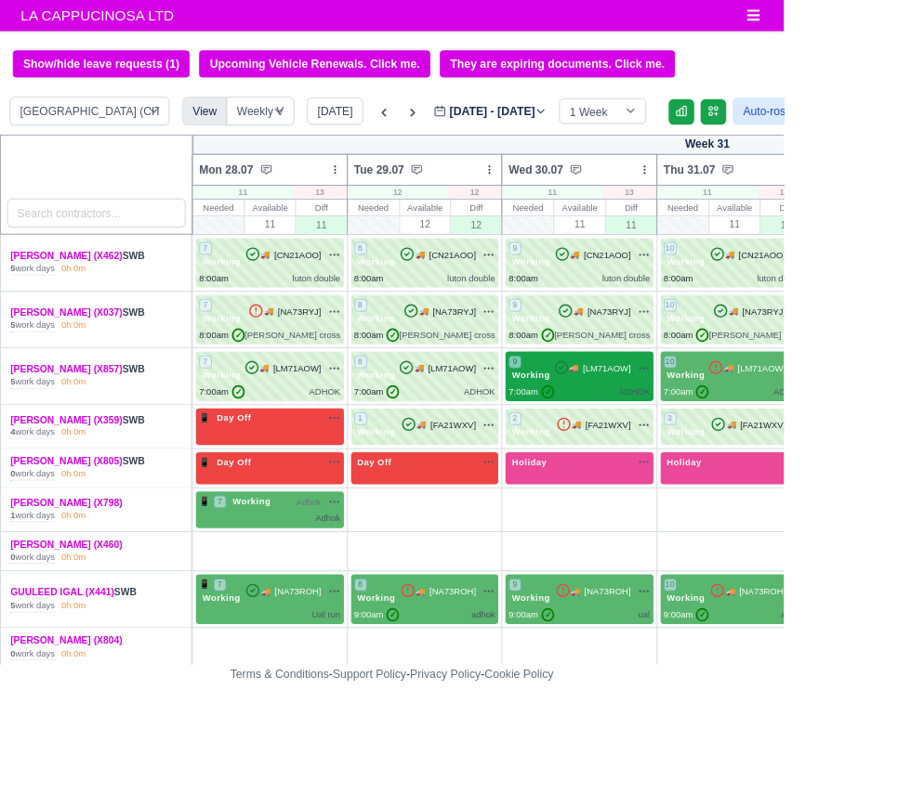
click at [692, 429] on span "[LM71AOW]" at bounding box center [705, 429] width 56 height 16
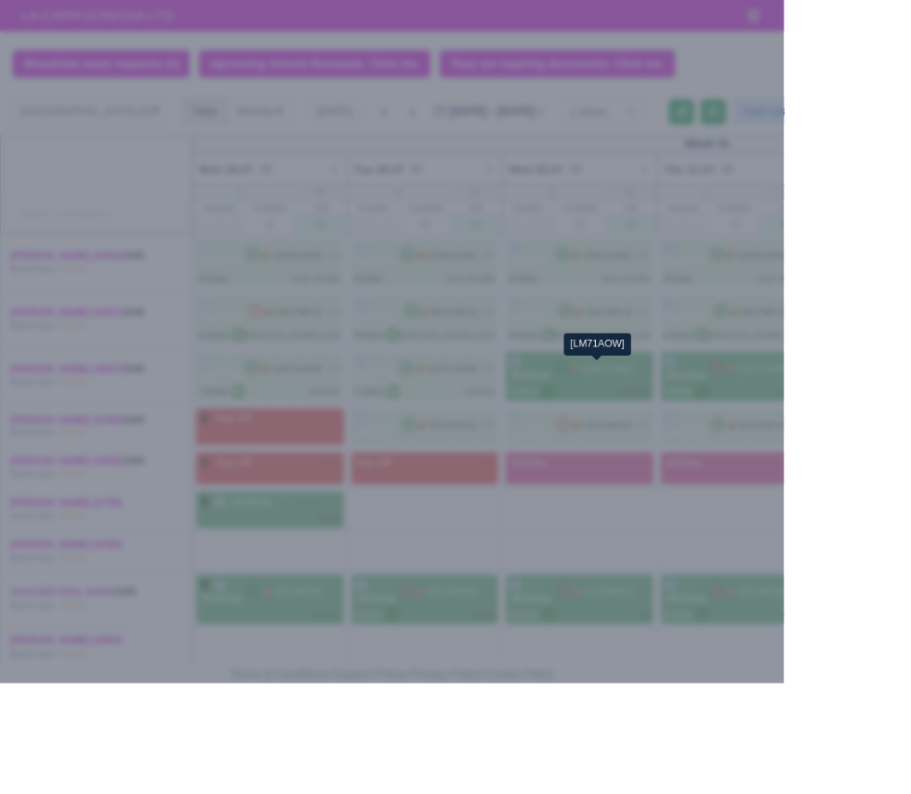
select select "2"
click at [730, 794] on div at bounding box center [455, 397] width 911 height 794
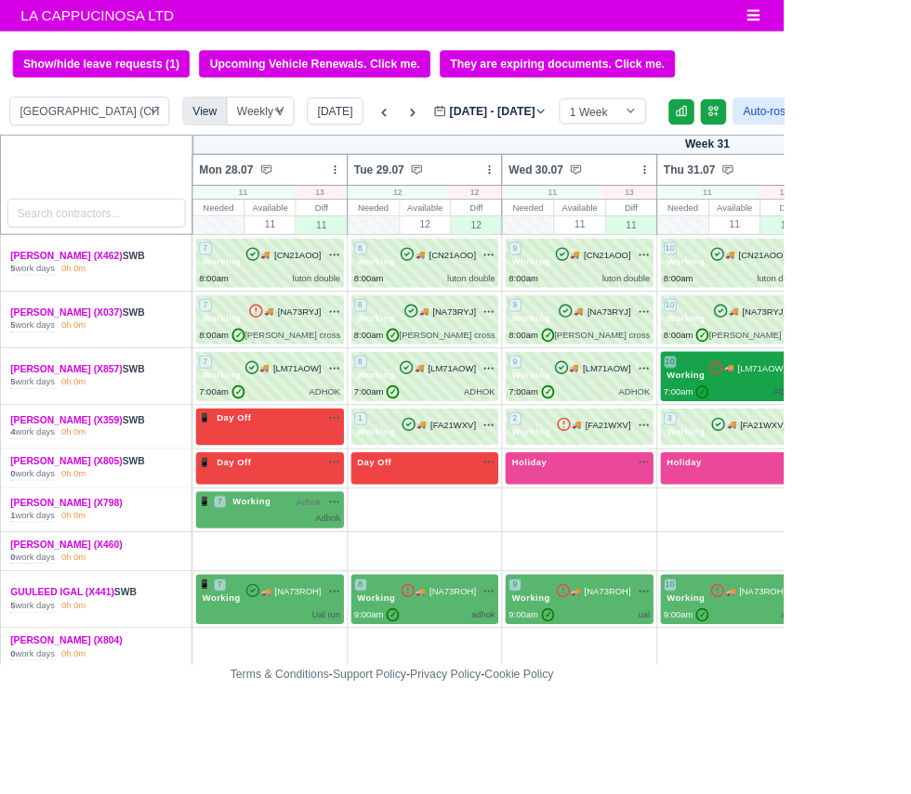
click at [842, 452] on div "7:00am ✓ ADHOK" at bounding box center [853, 456] width 164 height 16
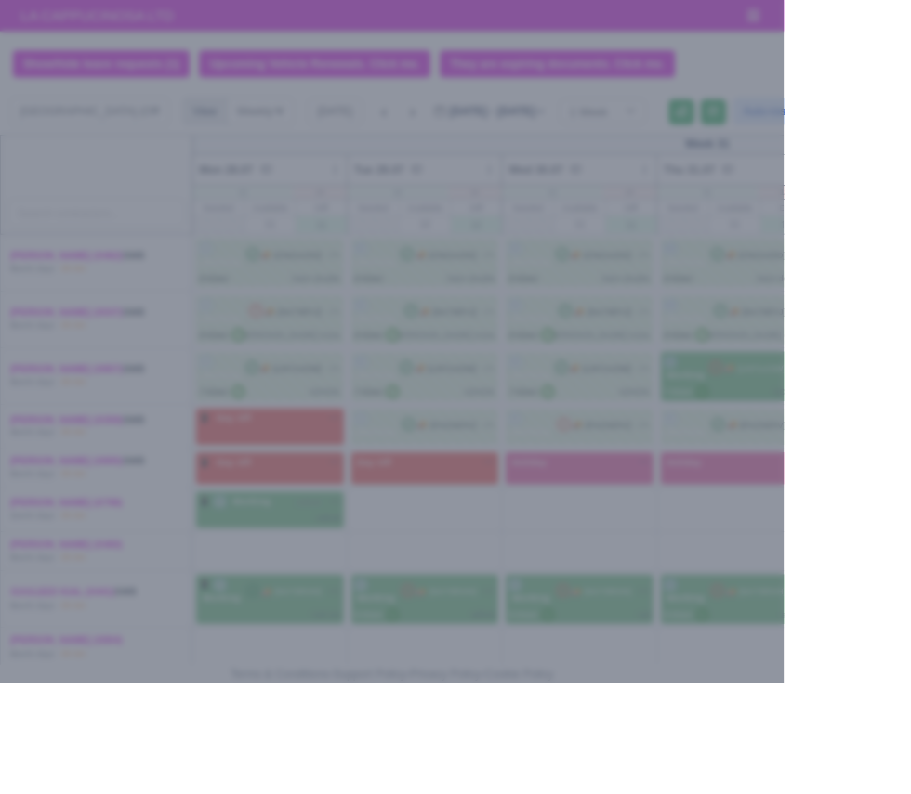
select select "2"
click at [749, 785] on div at bounding box center [455, 397] width 911 height 794
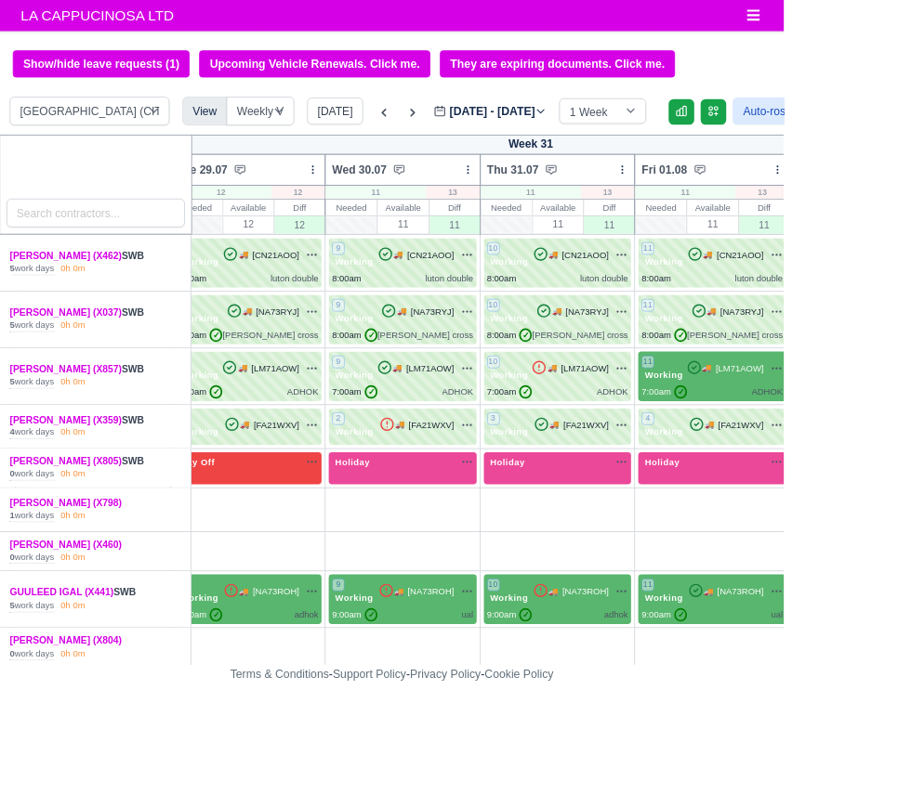
scroll to position [0, 215]
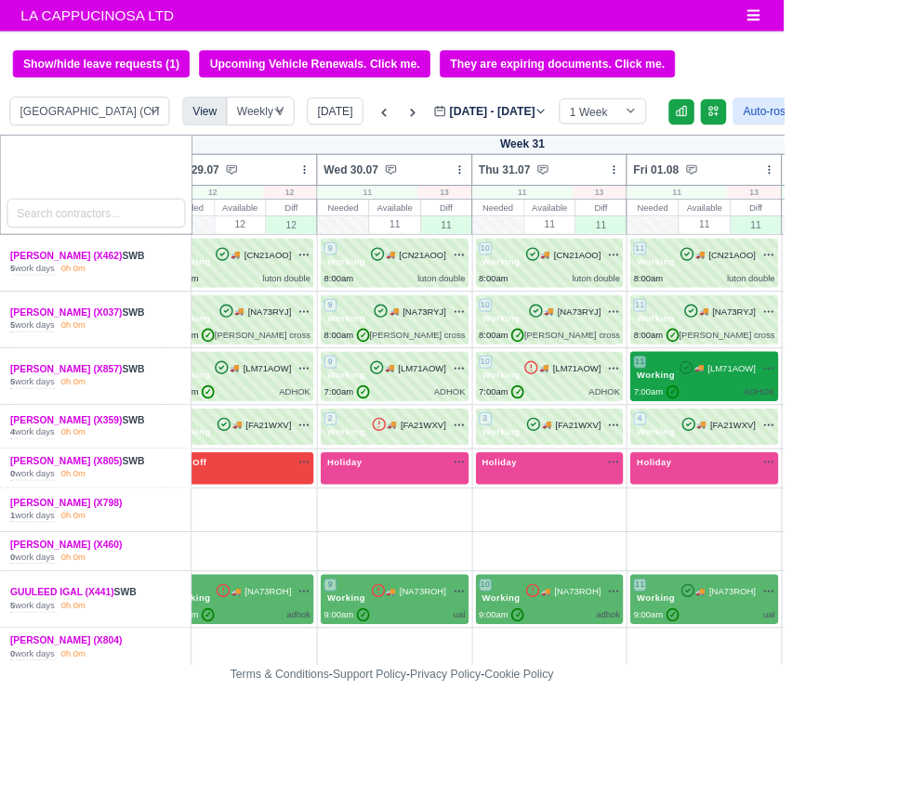
click at [822, 426] on span "[LM71AOW]" at bounding box center [850, 429] width 56 height 16
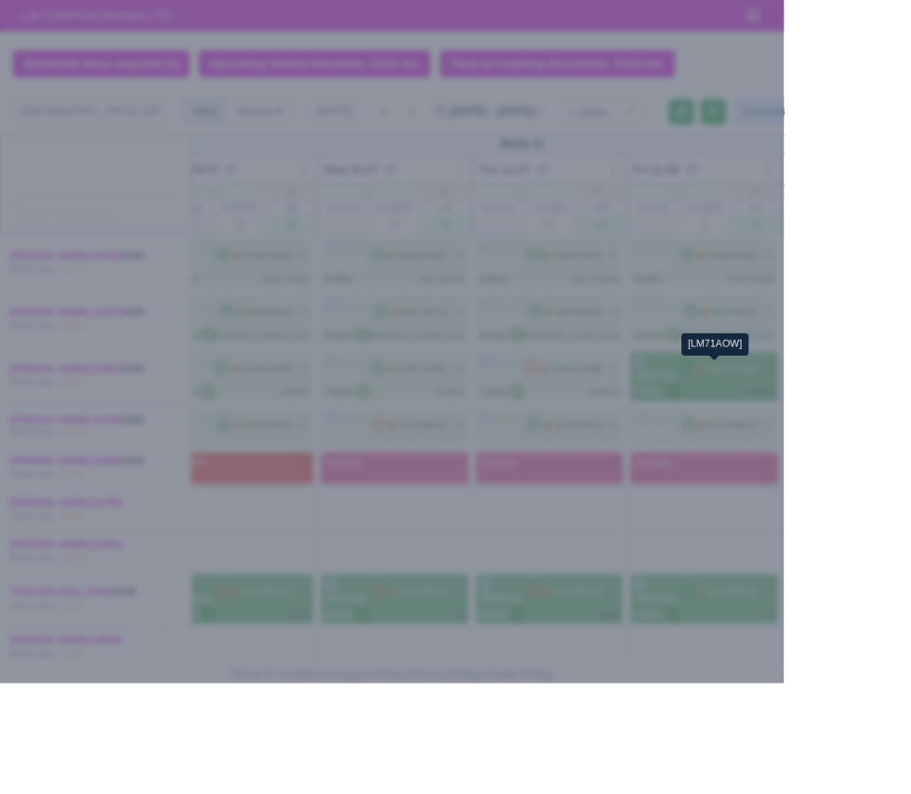
select select "2"
click at [686, 794] on div at bounding box center [455, 397] width 911 height 794
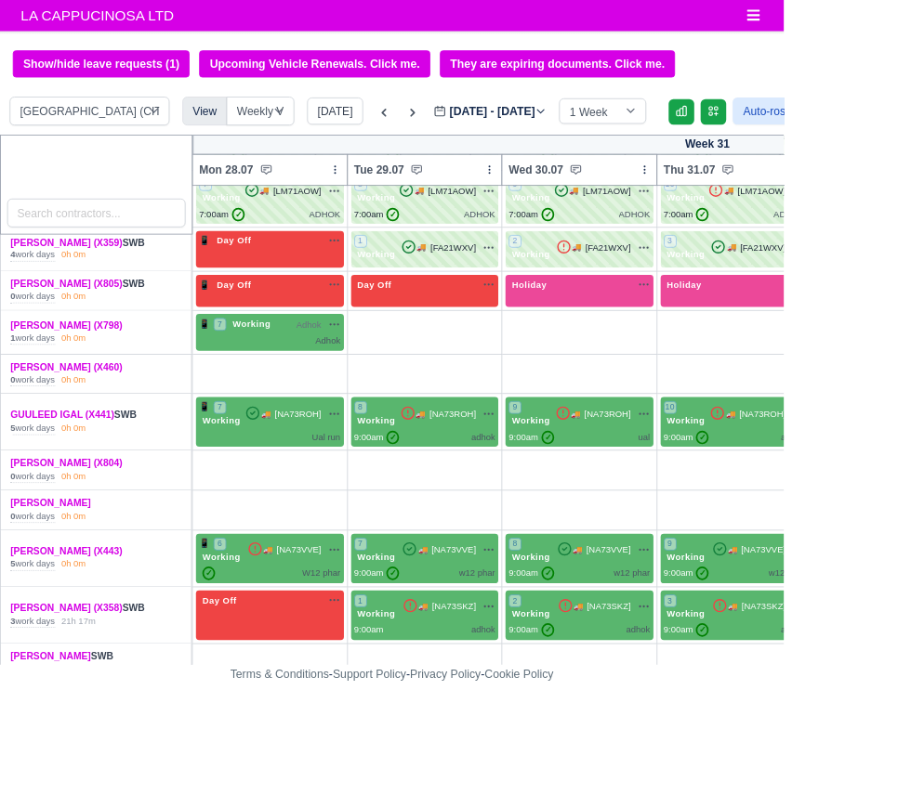
scroll to position [206, 0]
click at [341, 484] on span "[NA73ROH]" at bounding box center [346, 482] width 54 height 16
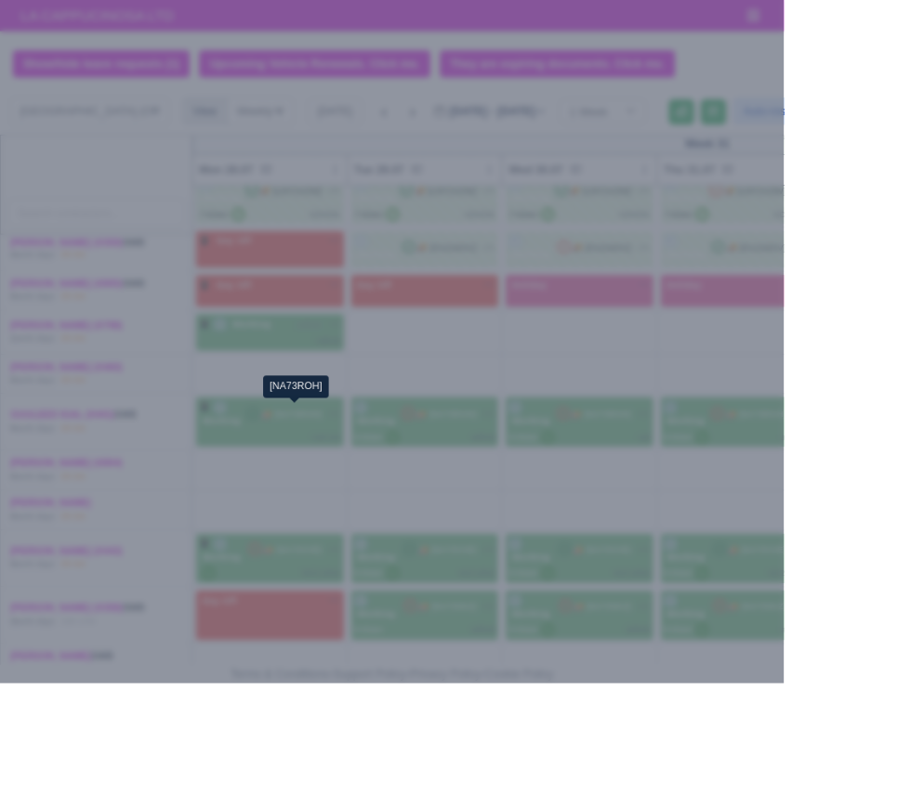
select select "2"
click at [827, 794] on div at bounding box center [455, 397] width 911 height 794
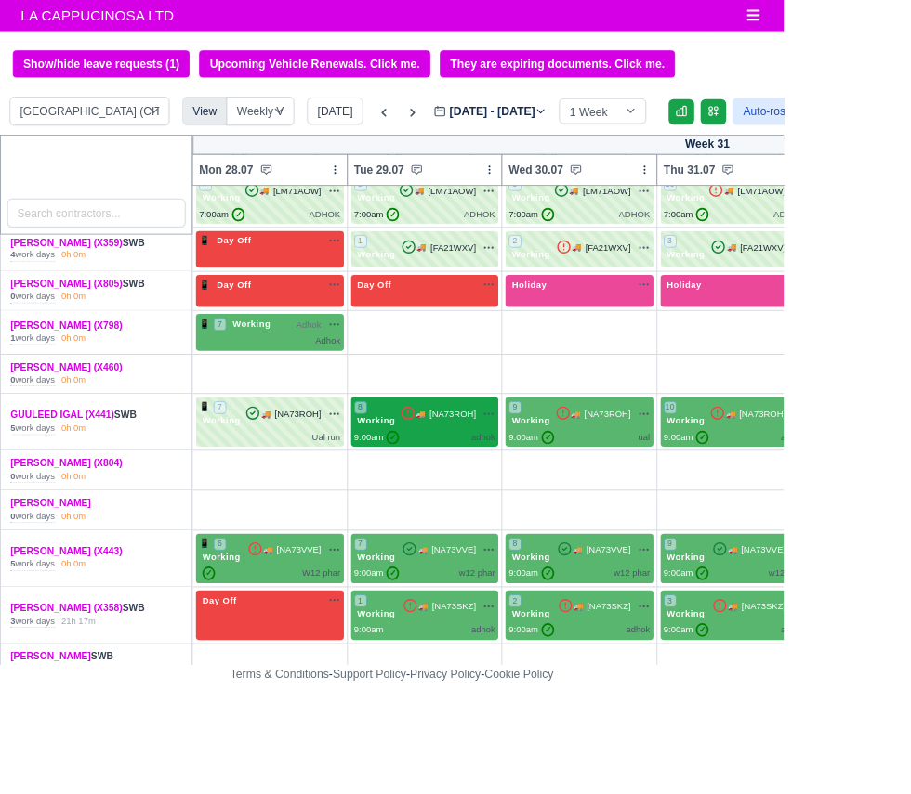
click at [516, 483] on span "[NA73ROH]" at bounding box center [526, 482] width 54 height 16
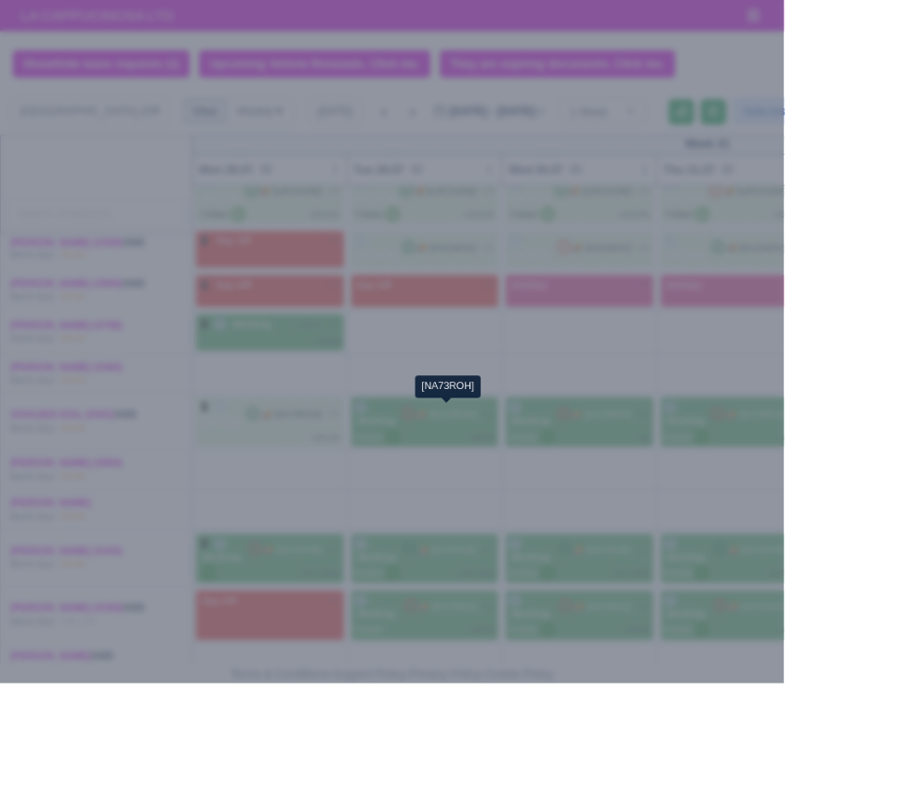
select select "2"
click at [849, 794] on div at bounding box center [455, 397] width 911 height 794
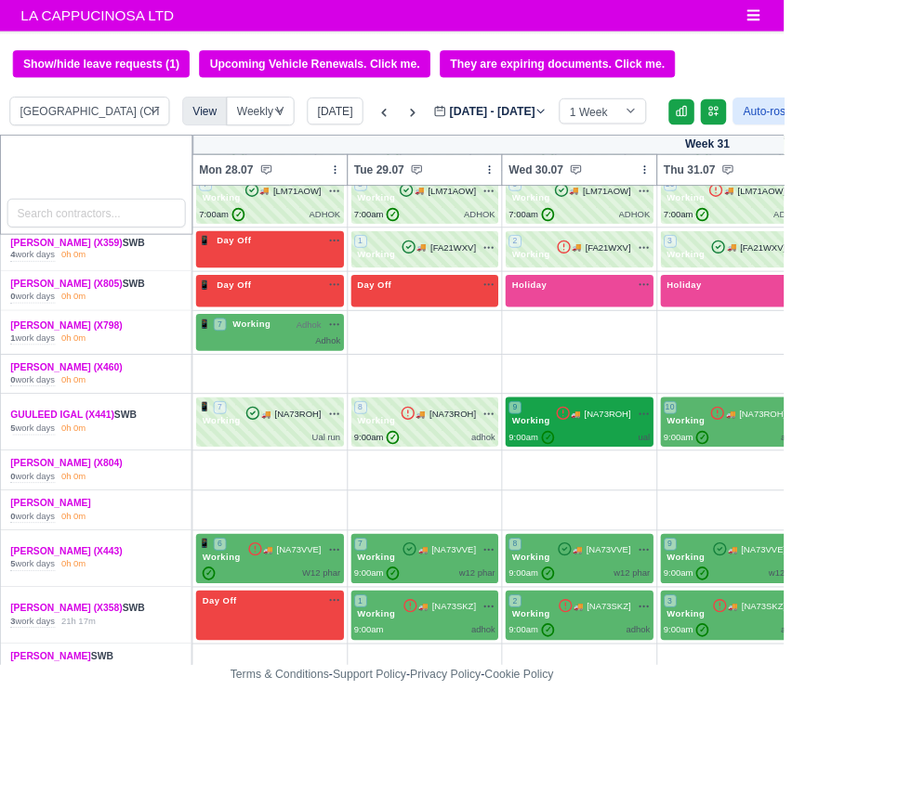
click at [709, 480] on span "[NA73ROH]" at bounding box center [706, 482] width 54 height 16
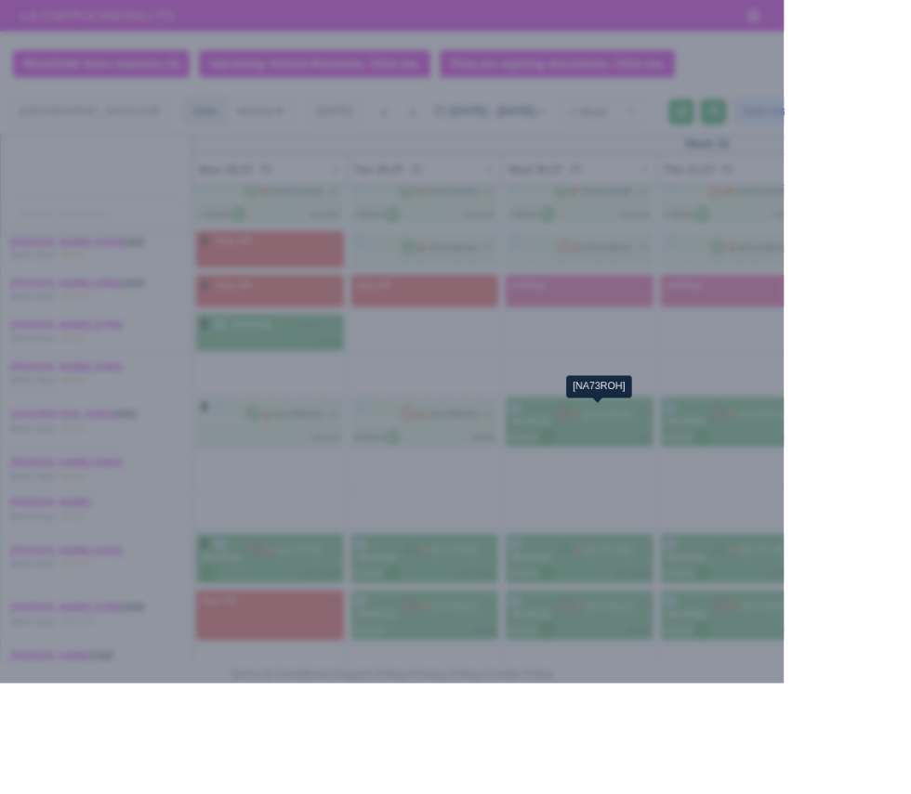
select select "2"
click at [859, 794] on div at bounding box center [455, 397] width 911 height 794
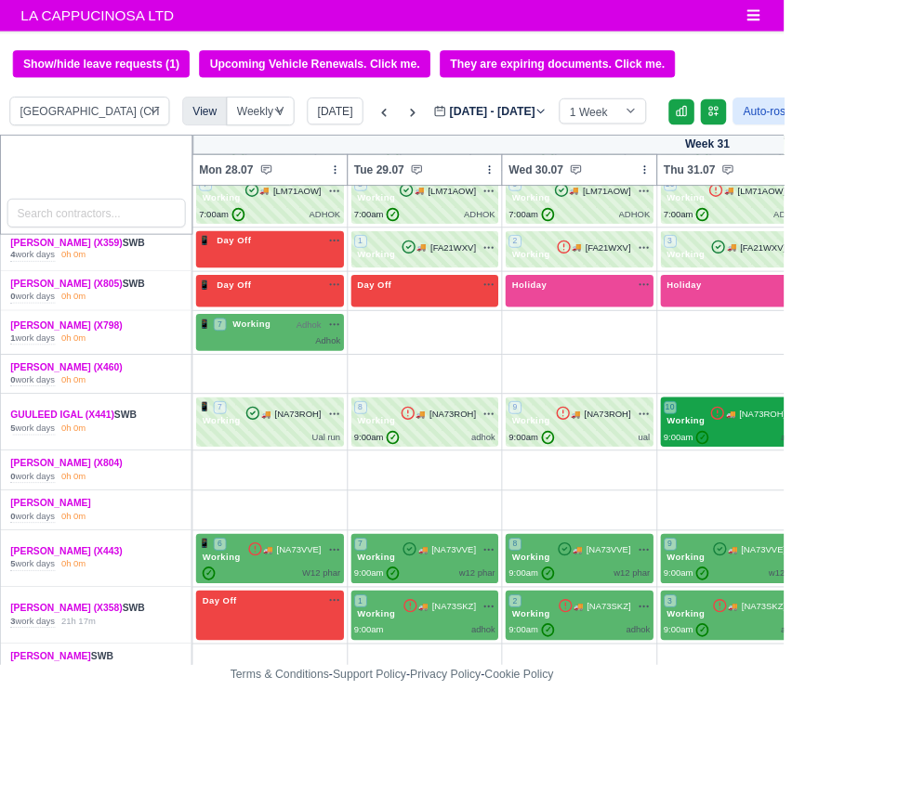
click at [859, 477] on span "[NA73ROH]" at bounding box center [886, 482] width 54 height 16
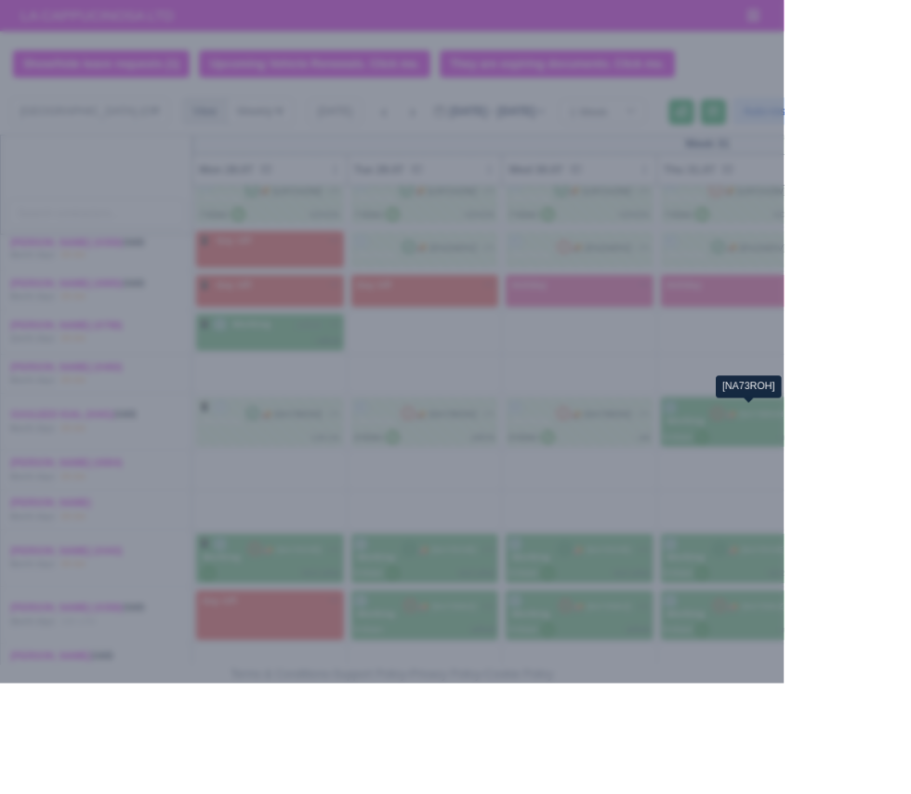
select select "2"
click at [840, 794] on div at bounding box center [455, 397] width 911 height 794
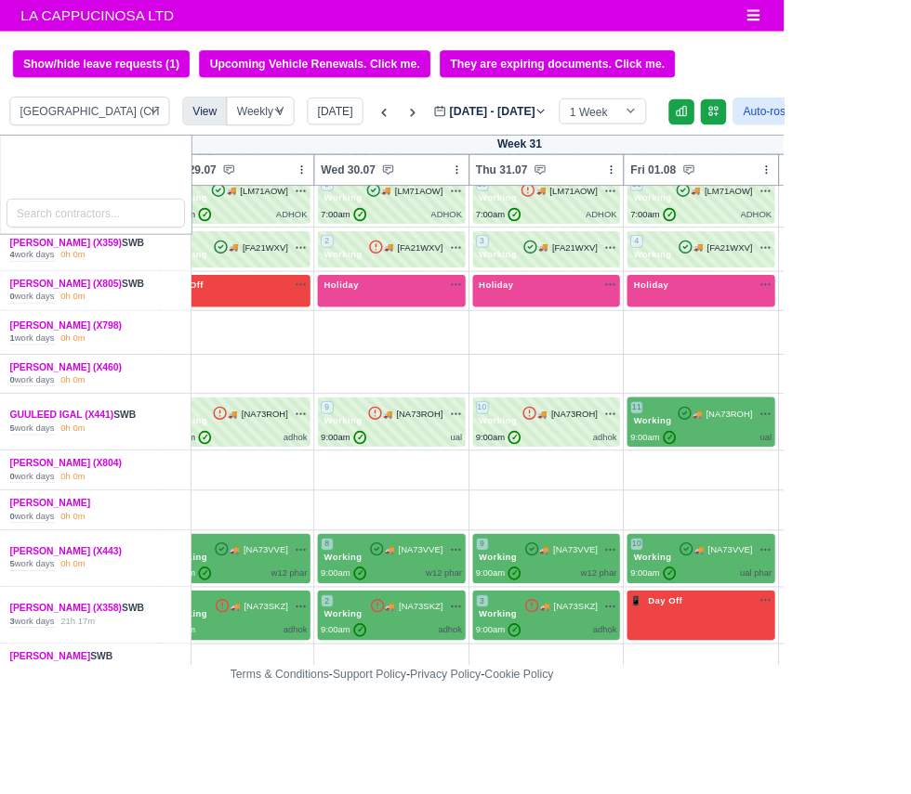
scroll to position [206, 230]
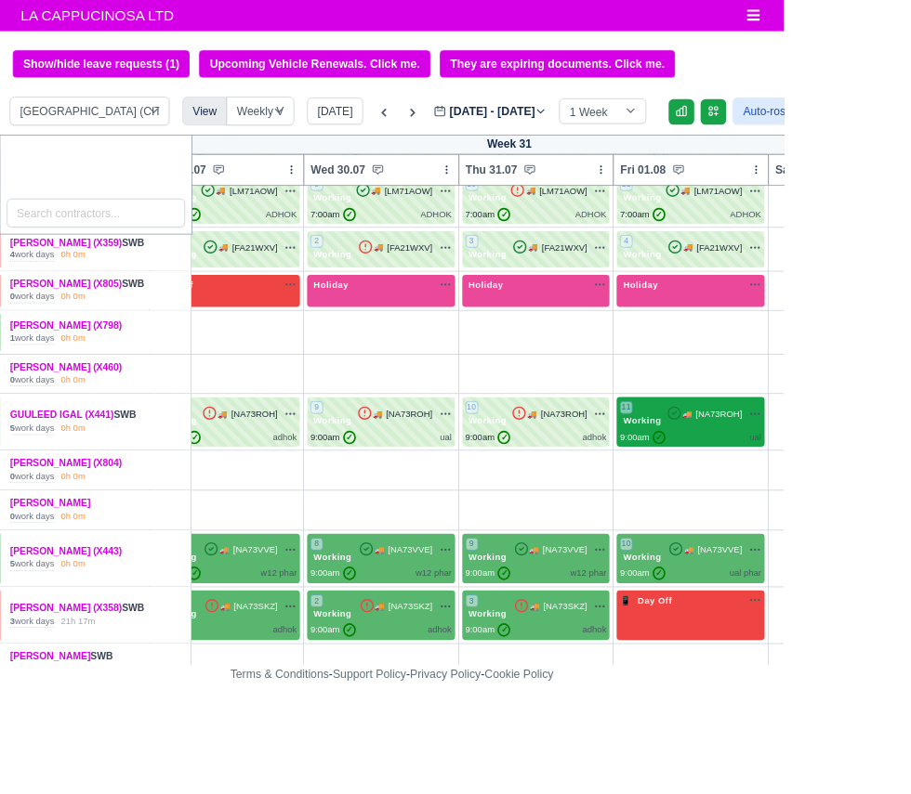
click at [829, 504] on div "9:00am ✓ ual" at bounding box center [802, 509] width 164 height 16
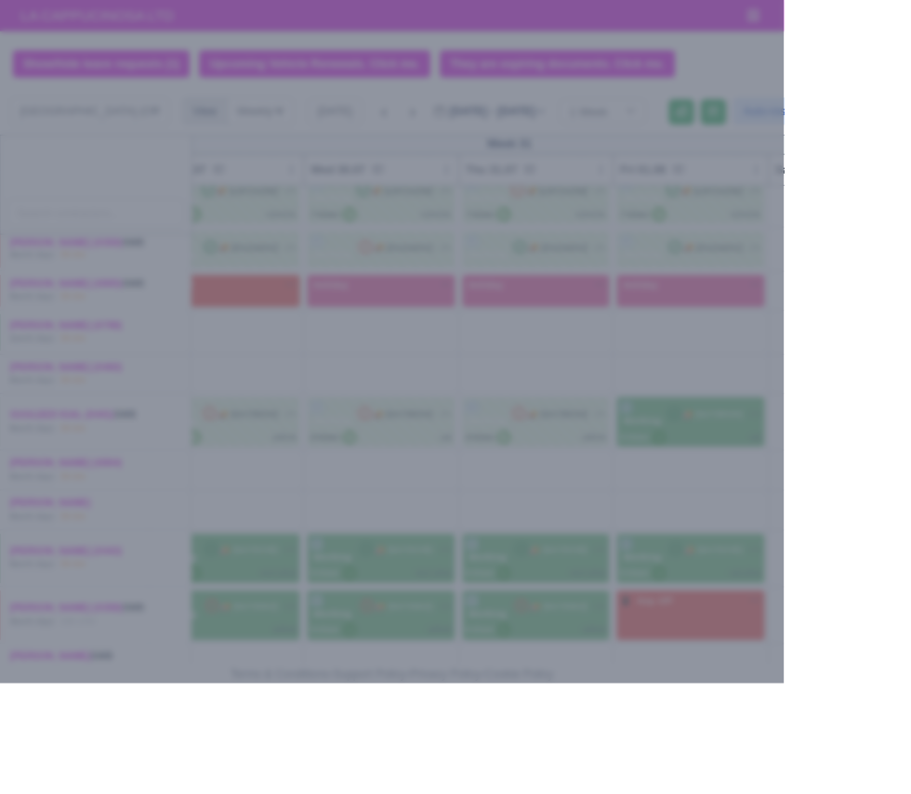
select select "2"
click at [825, 794] on div at bounding box center [455, 397] width 911 height 794
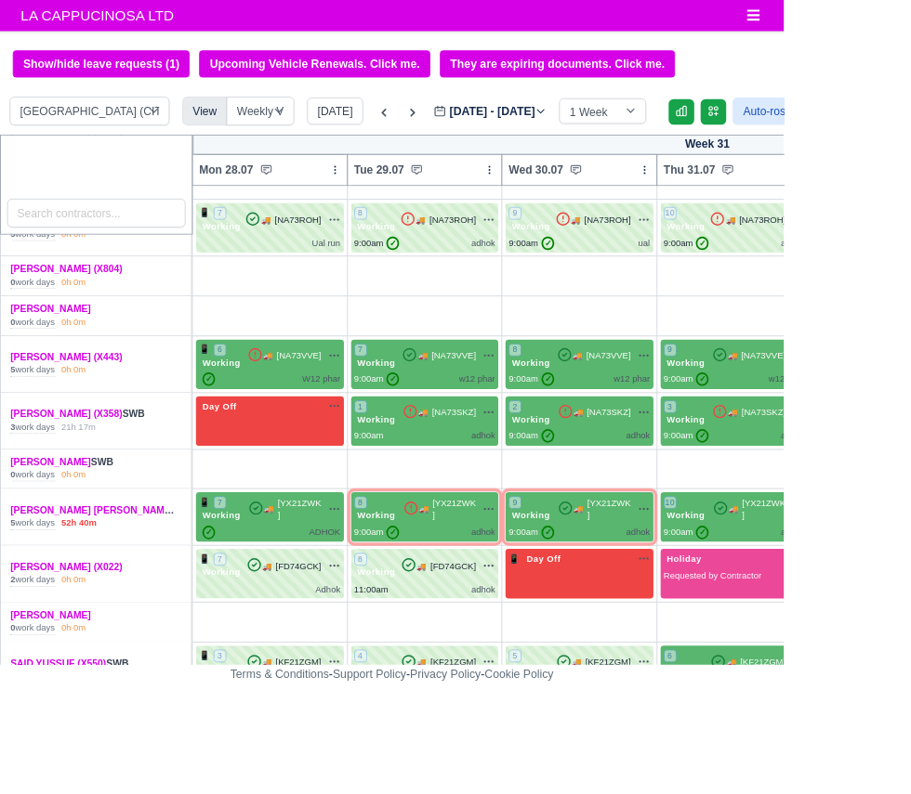
scroll to position [432, 0]
click at [292, 407] on icon at bounding box center [296, 412] width 19 height 19
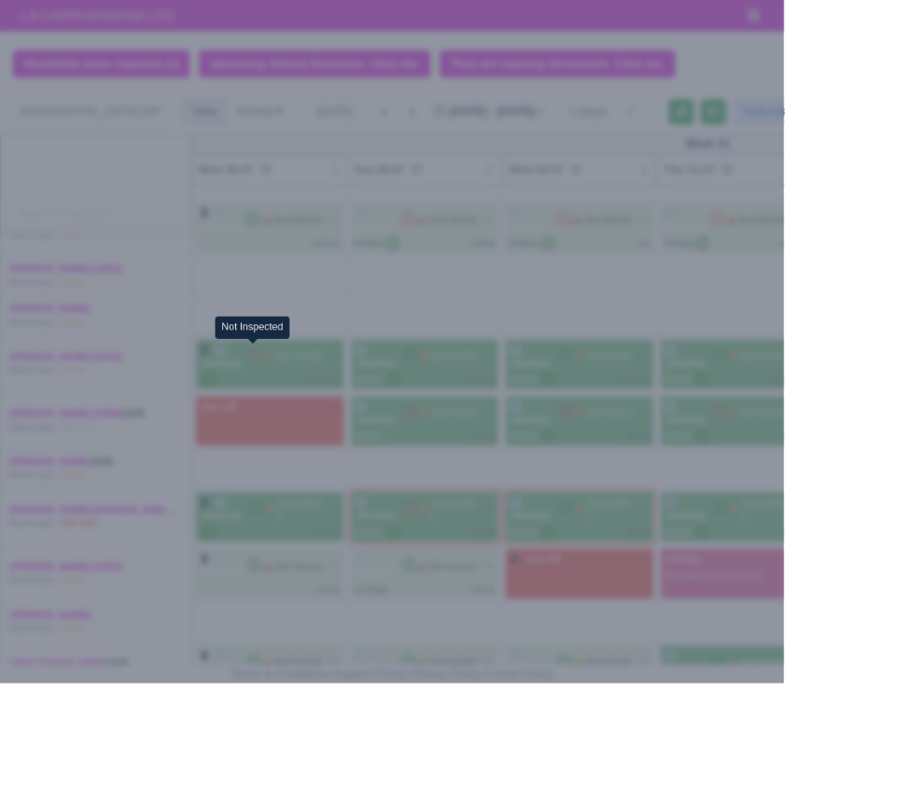
select select "2"
click at [839, 794] on div at bounding box center [455, 397] width 911 height 794
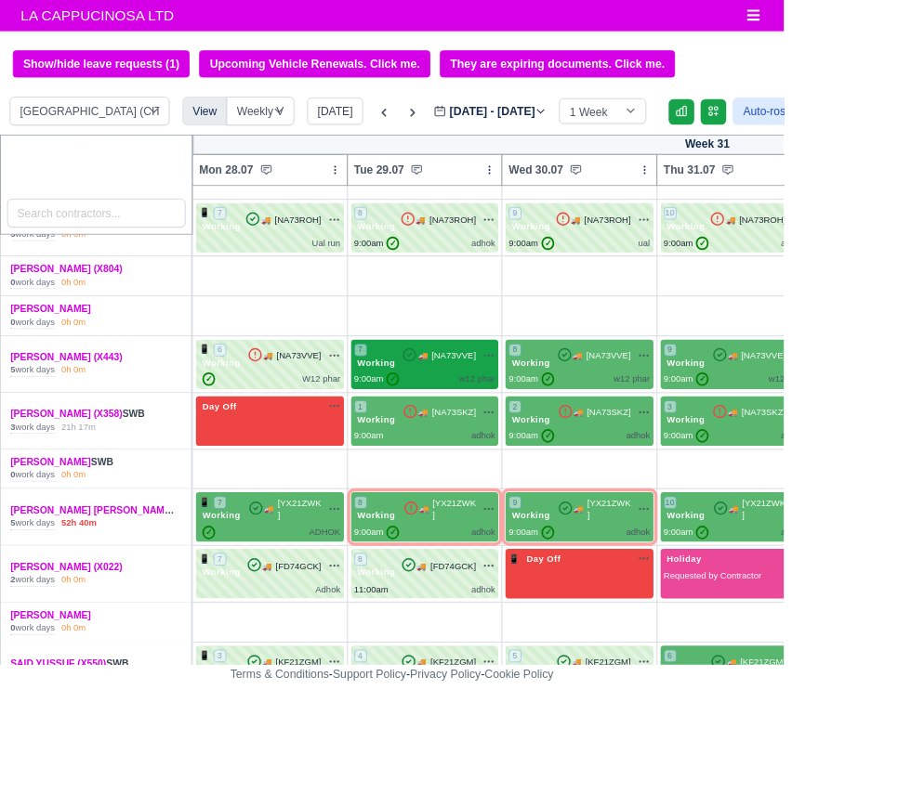
click at [530, 409] on span "[NA73VVE]" at bounding box center [527, 414] width 52 height 16
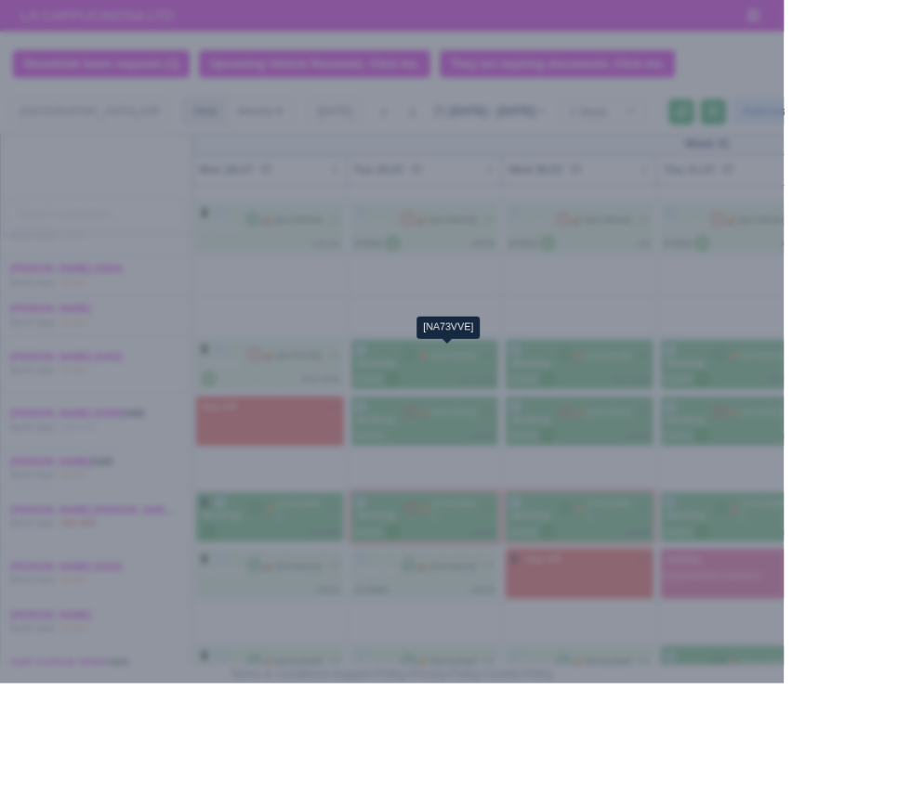
select select "2"
click at [835, 794] on div at bounding box center [455, 397] width 911 height 794
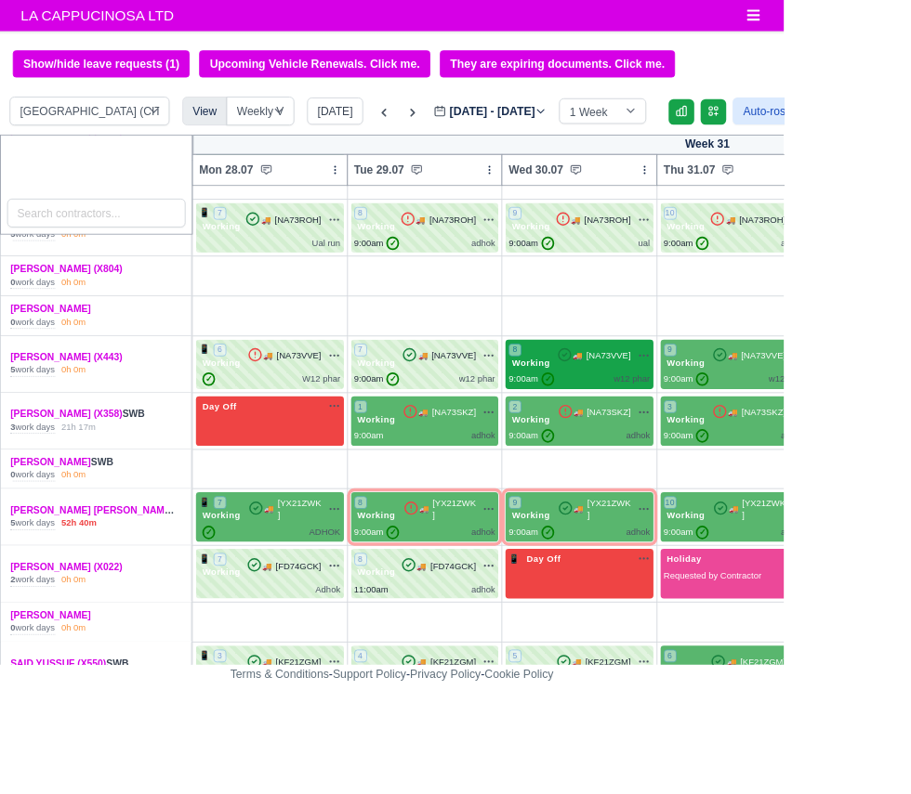
click at [695, 411] on span "[NA73VVE]" at bounding box center [707, 414] width 52 height 16
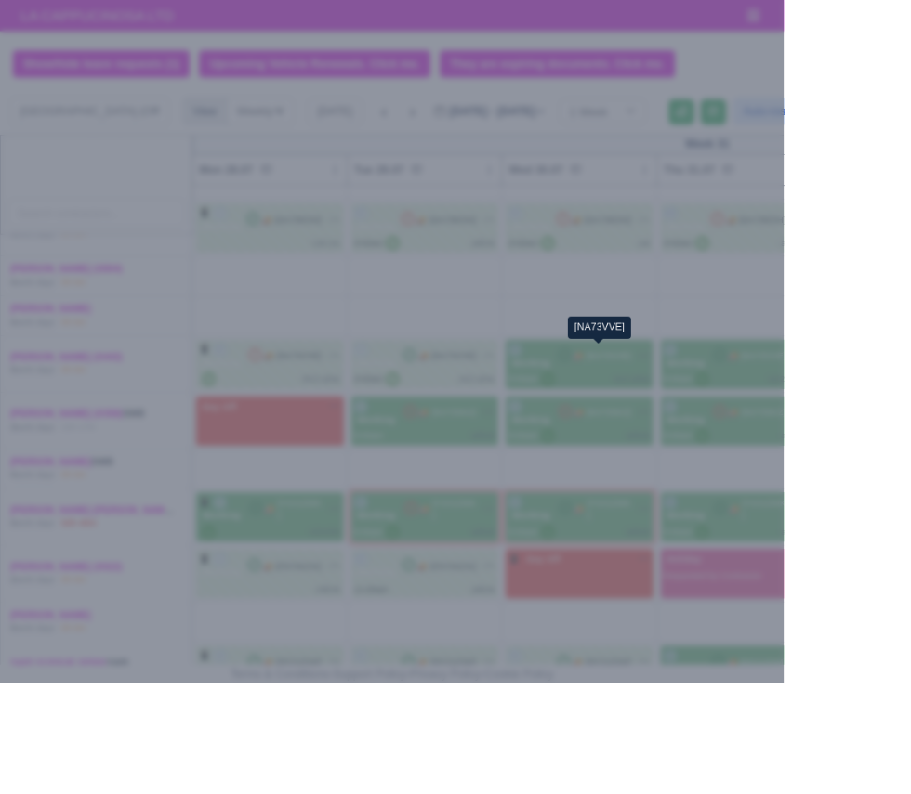
select select "2"
click at [818, 794] on div at bounding box center [455, 397] width 911 height 794
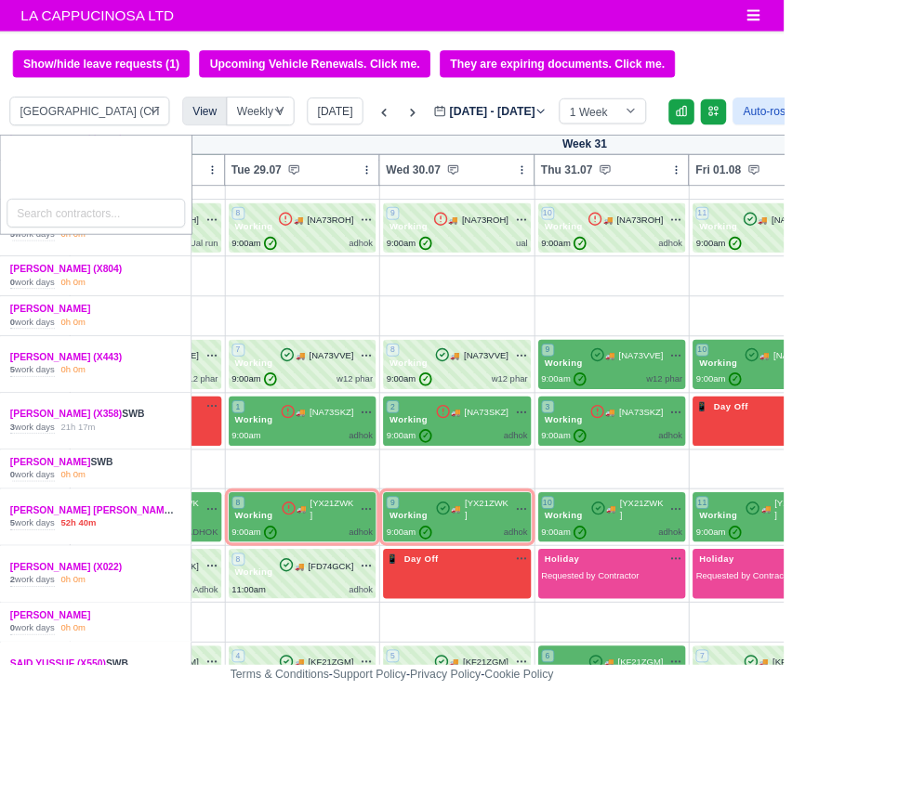
scroll to position [432, 150]
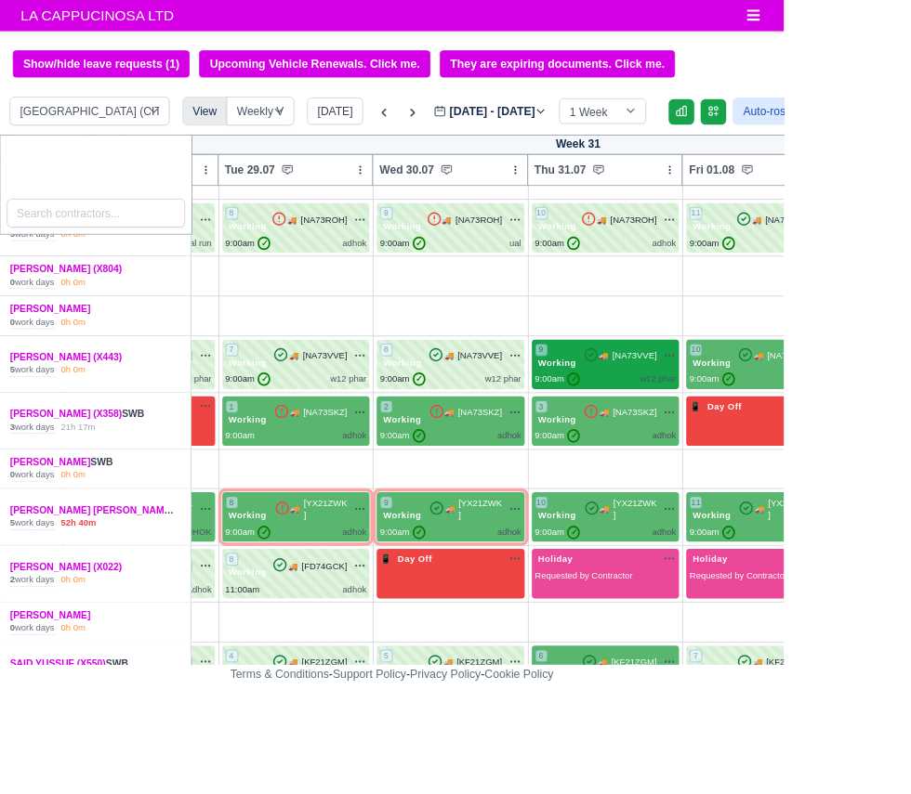
click at [743, 433] on div "w12 phar" at bounding box center [764, 441] width 42 height 16
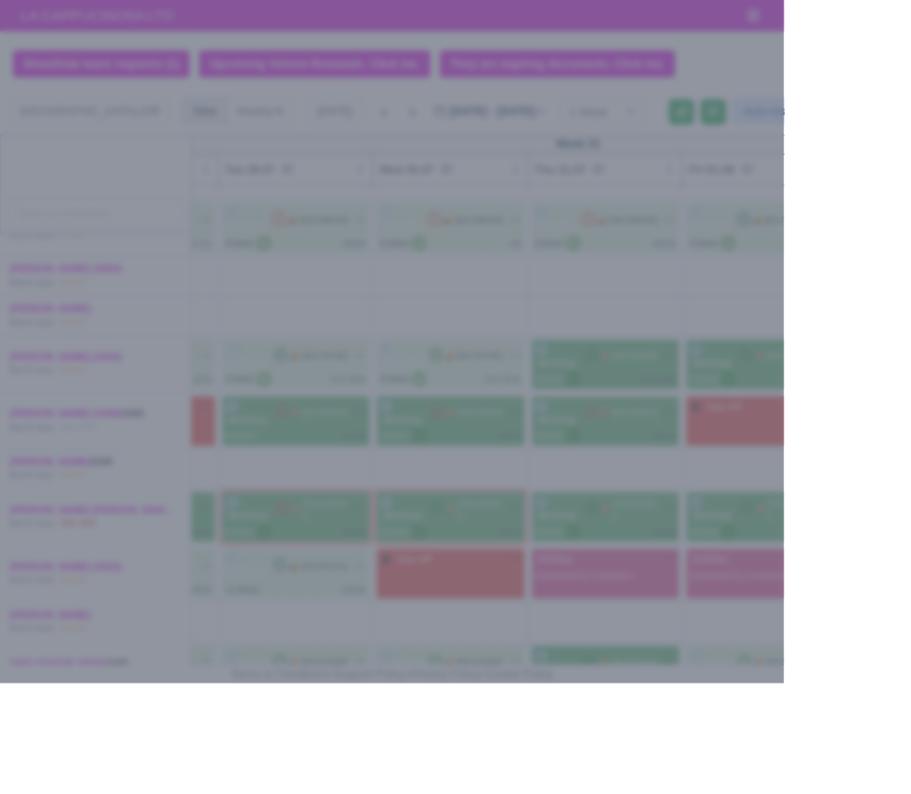
select select "2"
click at [823, 776] on div at bounding box center [455, 397] width 911 height 794
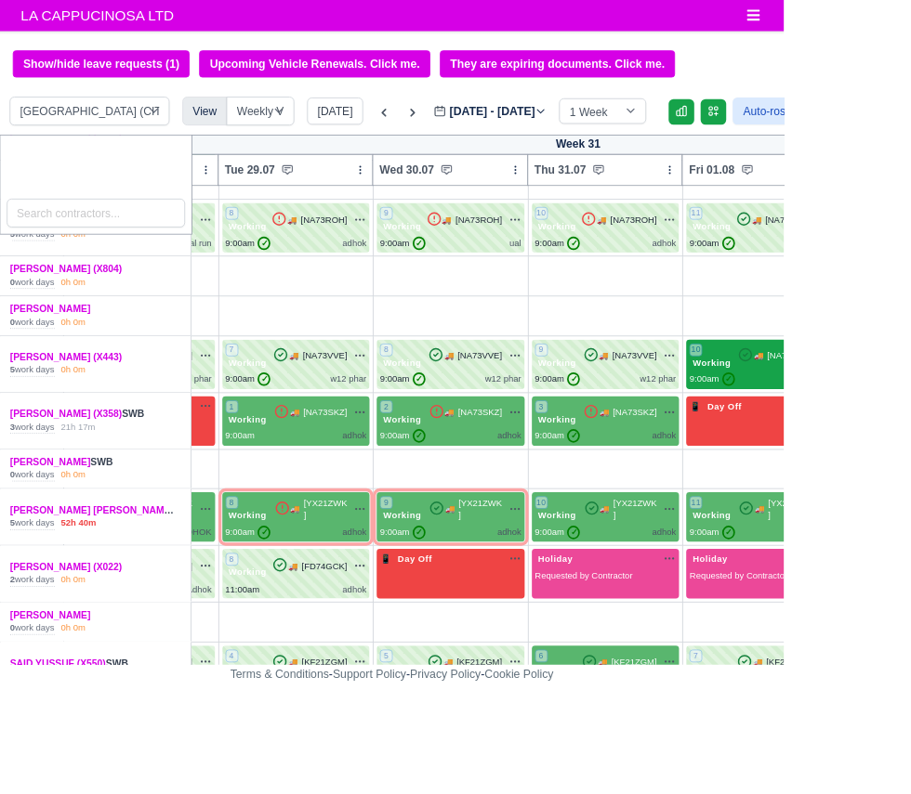
click at [857, 408] on icon at bounding box center [866, 412] width 19 height 19
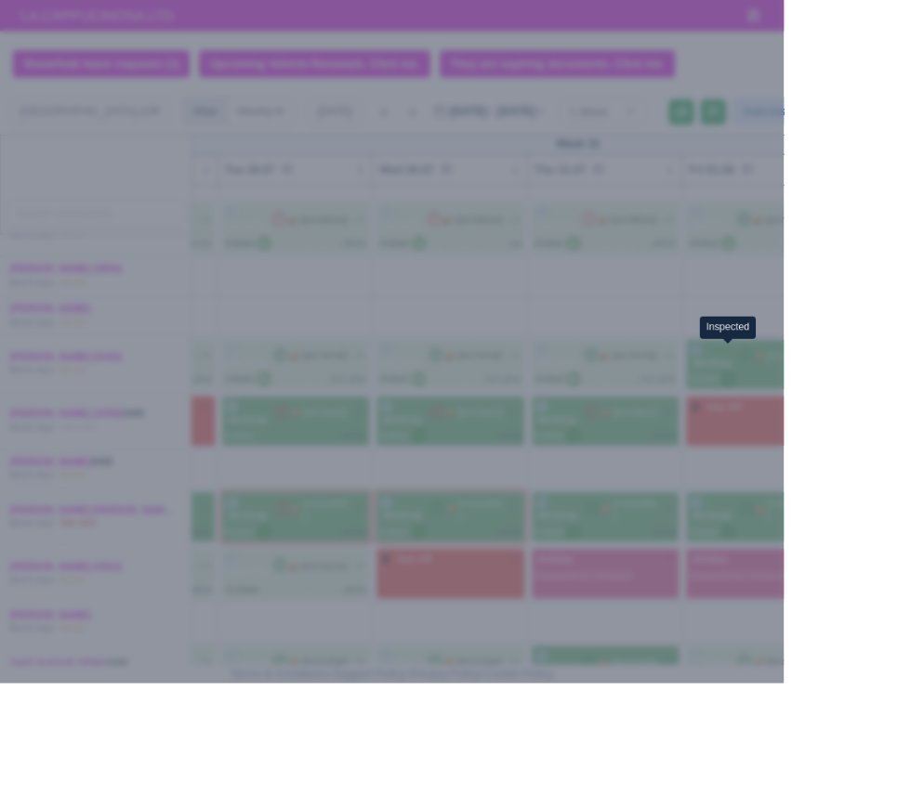
select select "2"
click at [857, 794] on div at bounding box center [455, 397] width 911 height 794
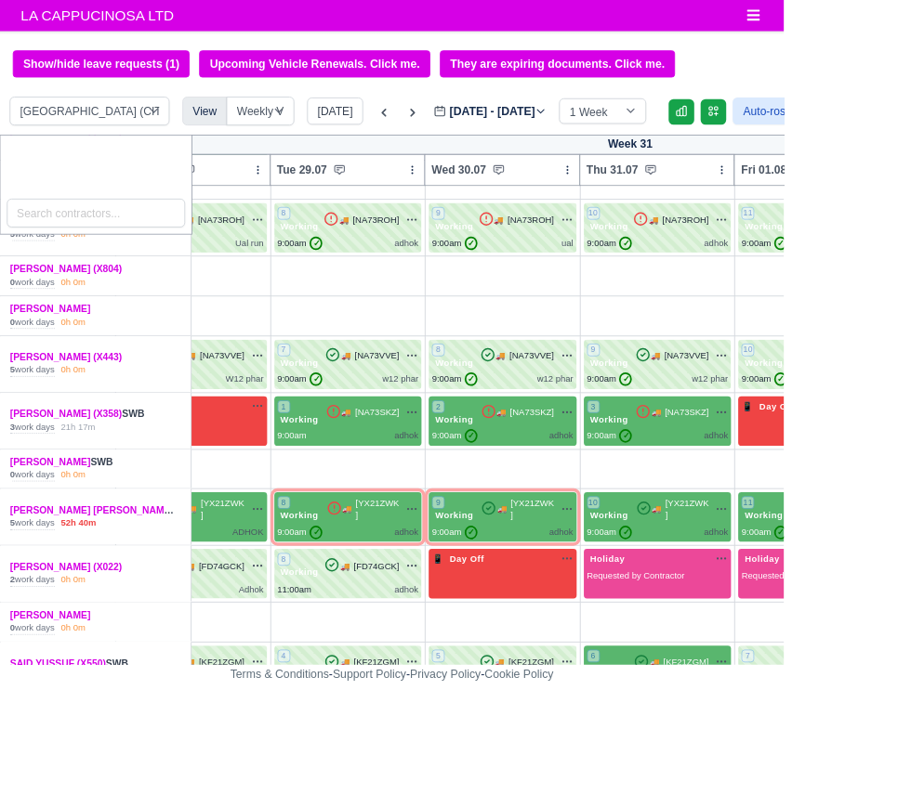
scroll to position [432, 114]
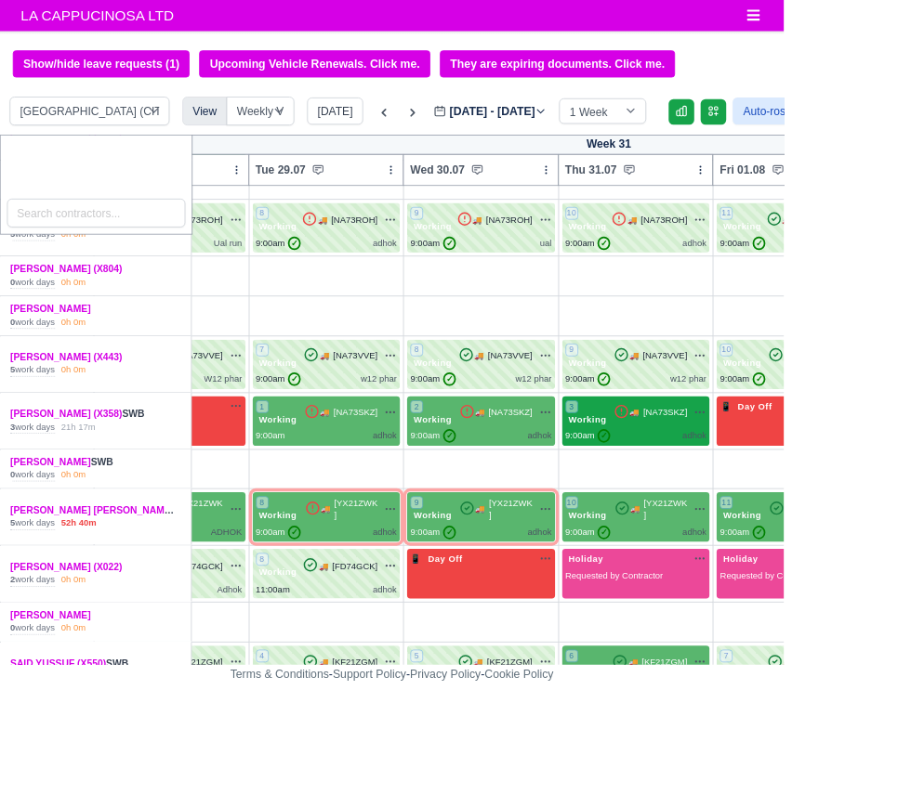
click at [769, 474] on span "[NA73SKZ]" at bounding box center [772, 480] width 51 height 16
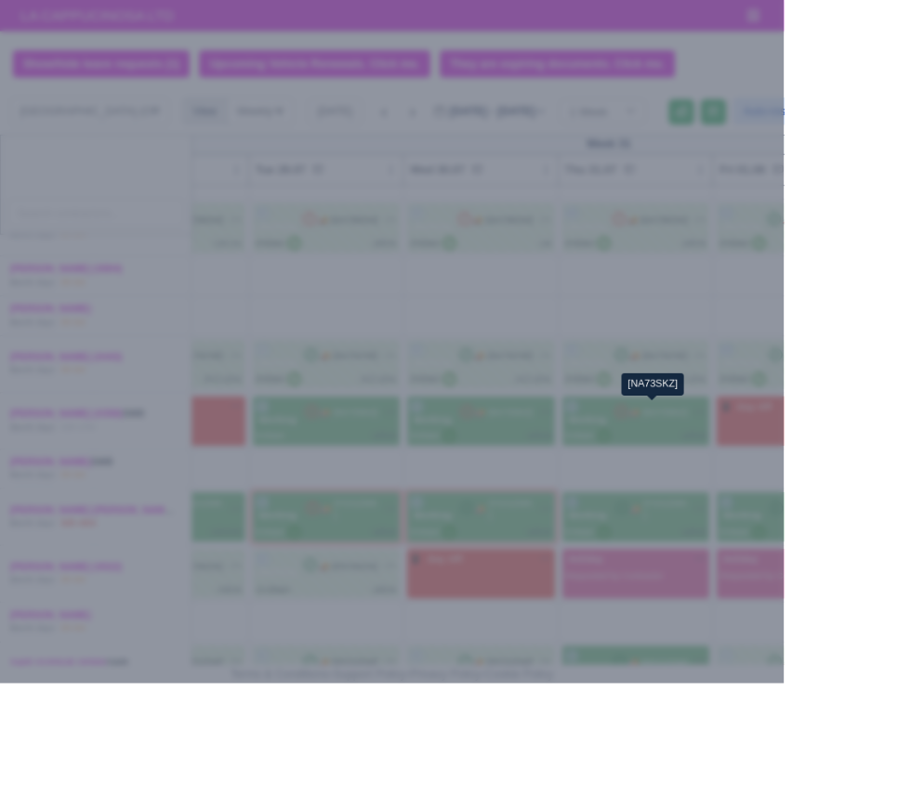
select select "2"
click at [811, 794] on div at bounding box center [455, 397] width 911 height 794
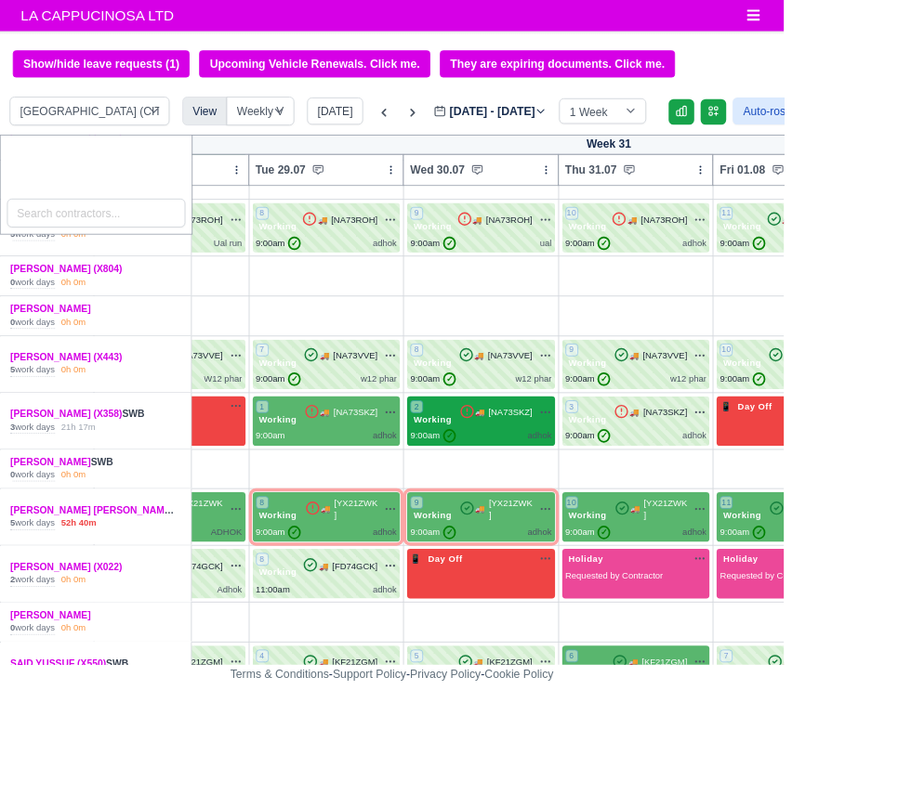
click at [614, 500] on div "adhok" at bounding box center [627, 507] width 28 height 16
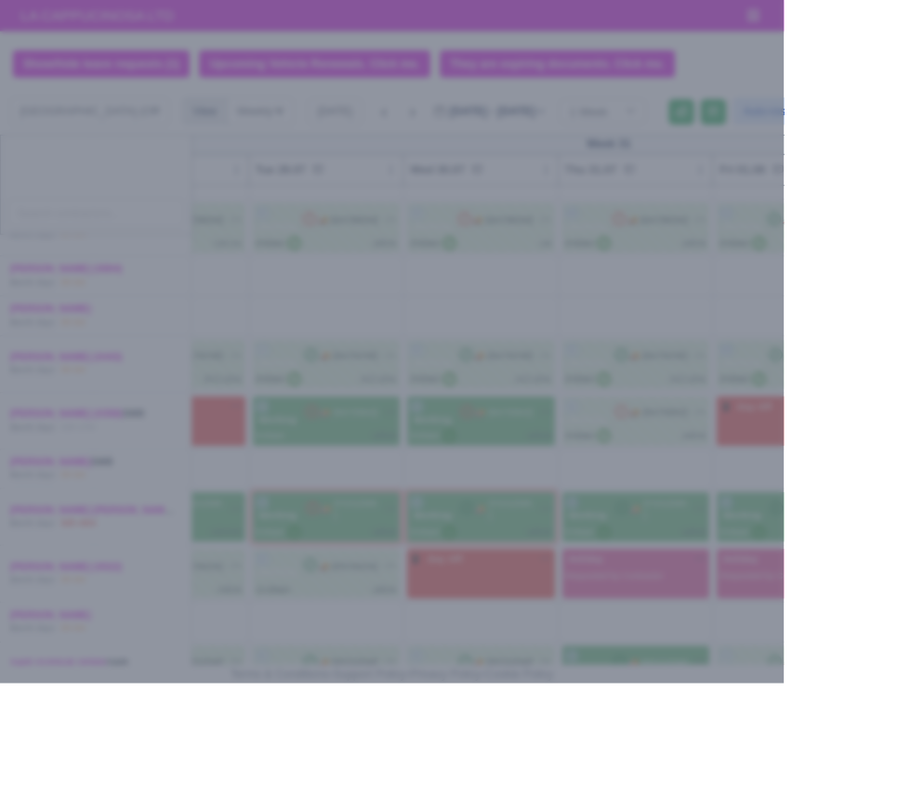
select select "2"
click at [910, 545] on div at bounding box center [455, 397] width 911 height 794
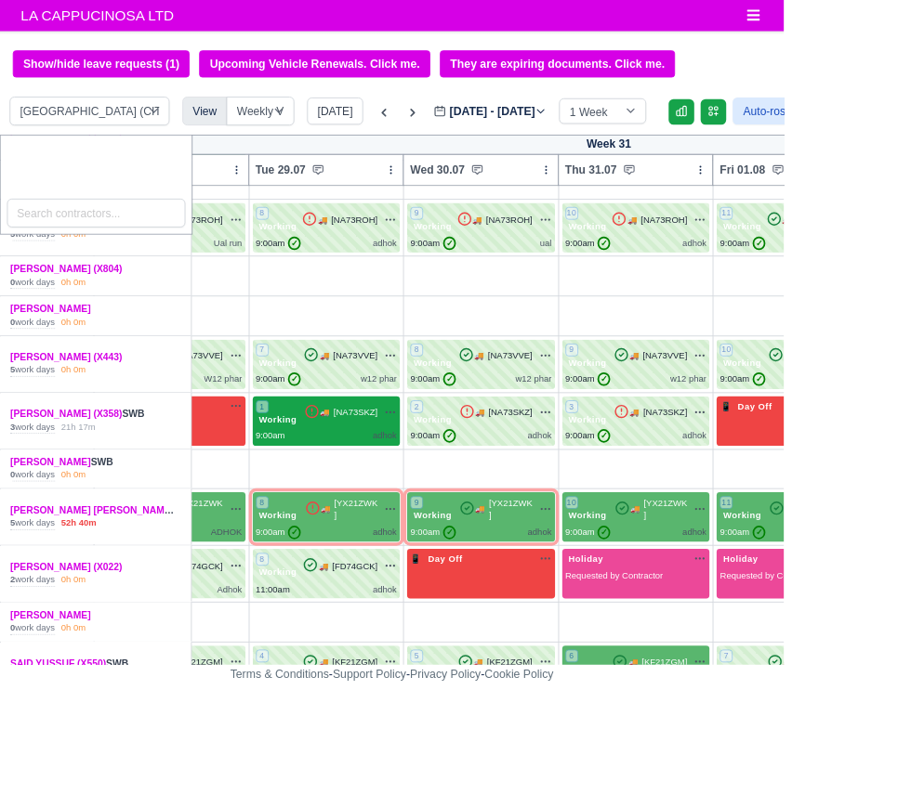
click at [357, 478] on icon at bounding box center [362, 478] width 19 height 19
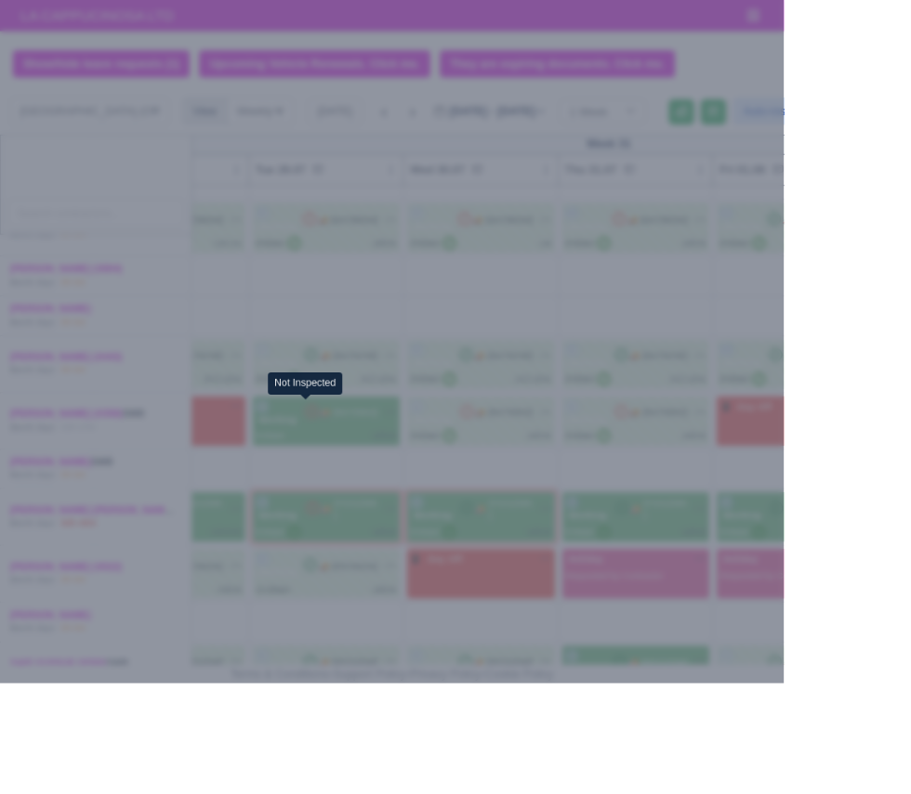
select select "2"
click at [903, 794] on div at bounding box center [455, 397] width 911 height 794
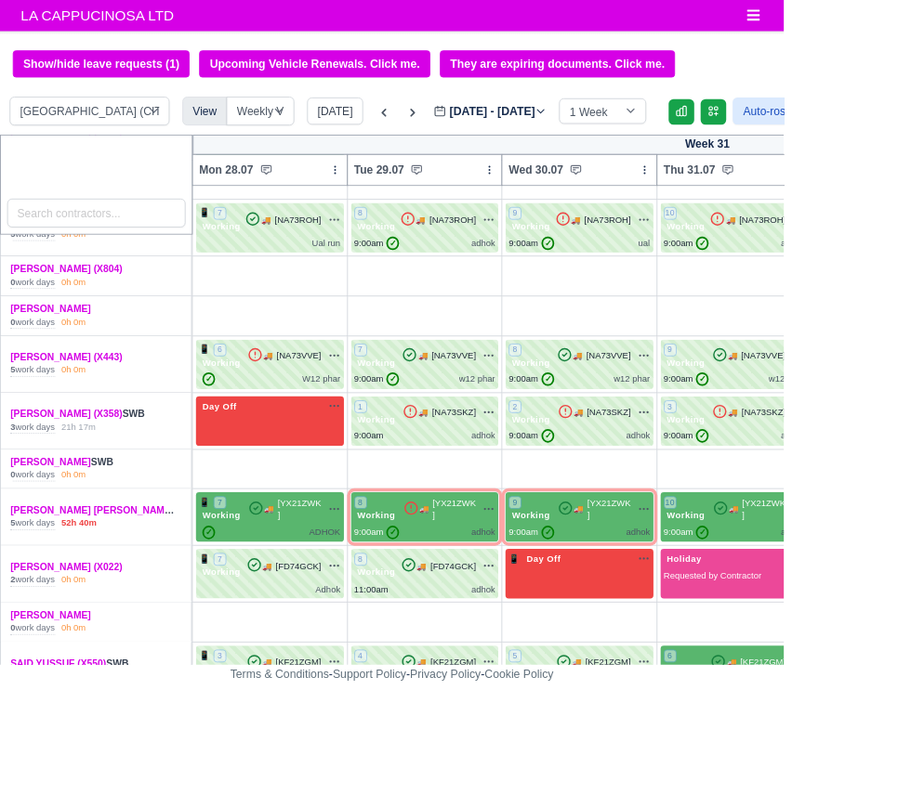
scroll to position [434, 0]
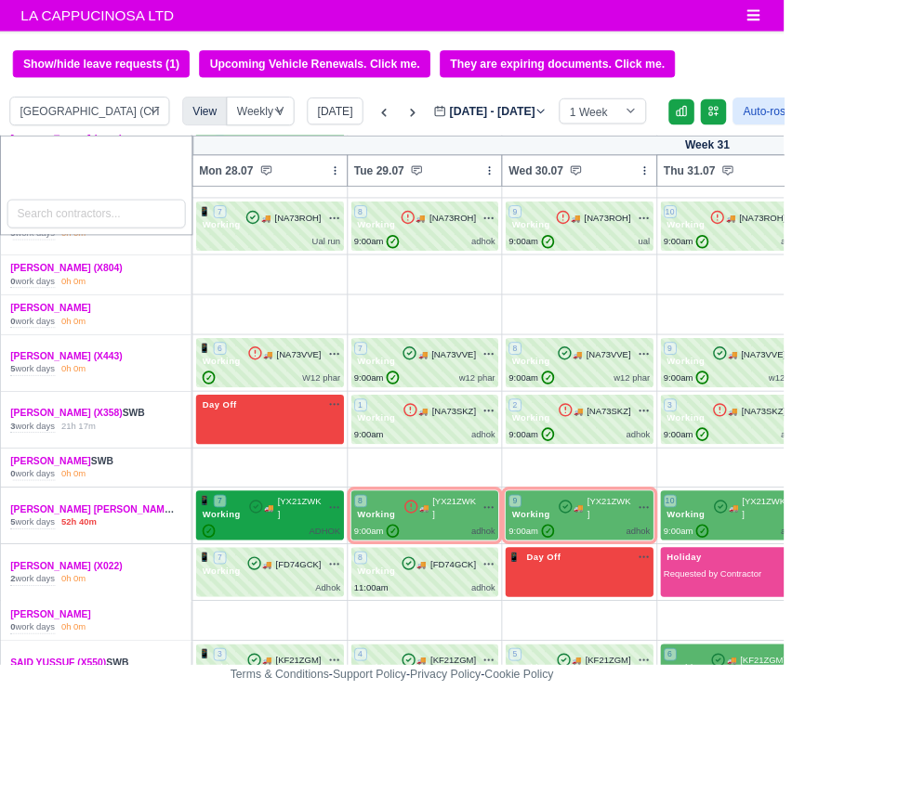
click at [335, 591] on span "[YX21ZWK ]" at bounding box center [347, 590] width 50 height 31
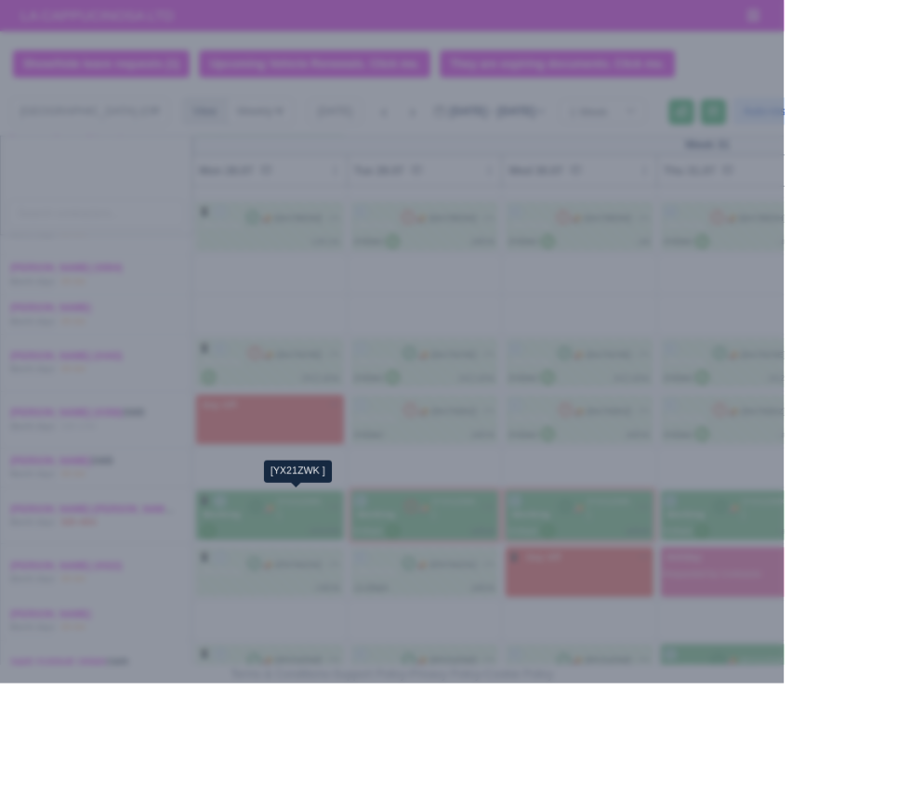
select select "2"
click at [840, 794] on div at bounding box center [455, 397] width 911 height 794
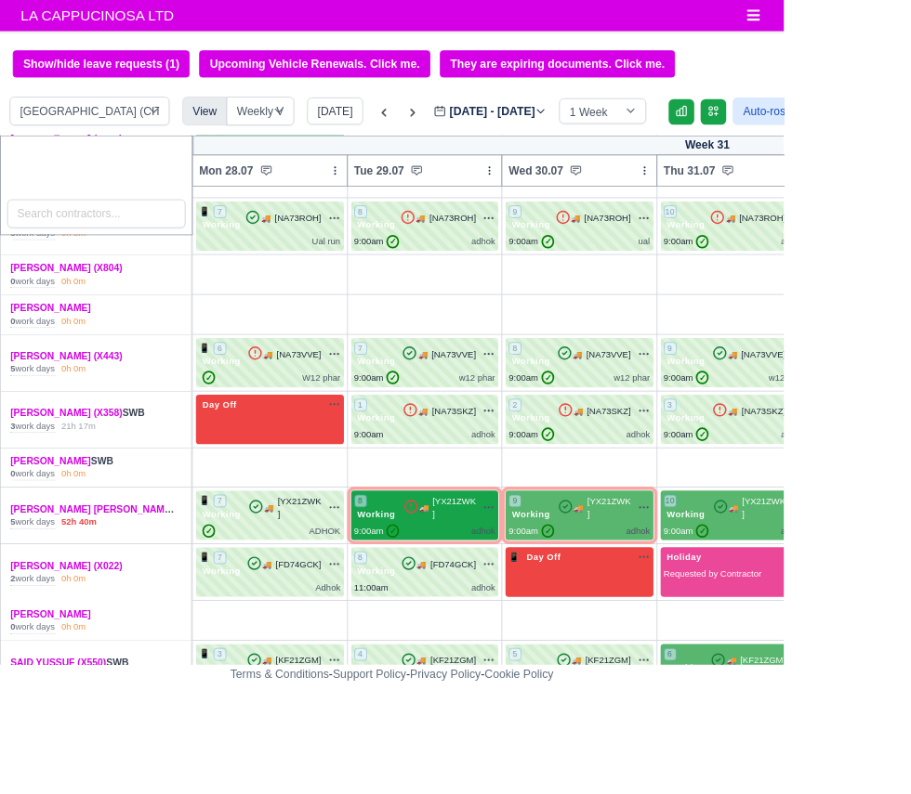
click at [537, 577] on span "[YX21ZWK ]" at bounding box center [528, 590] width 50 height 31
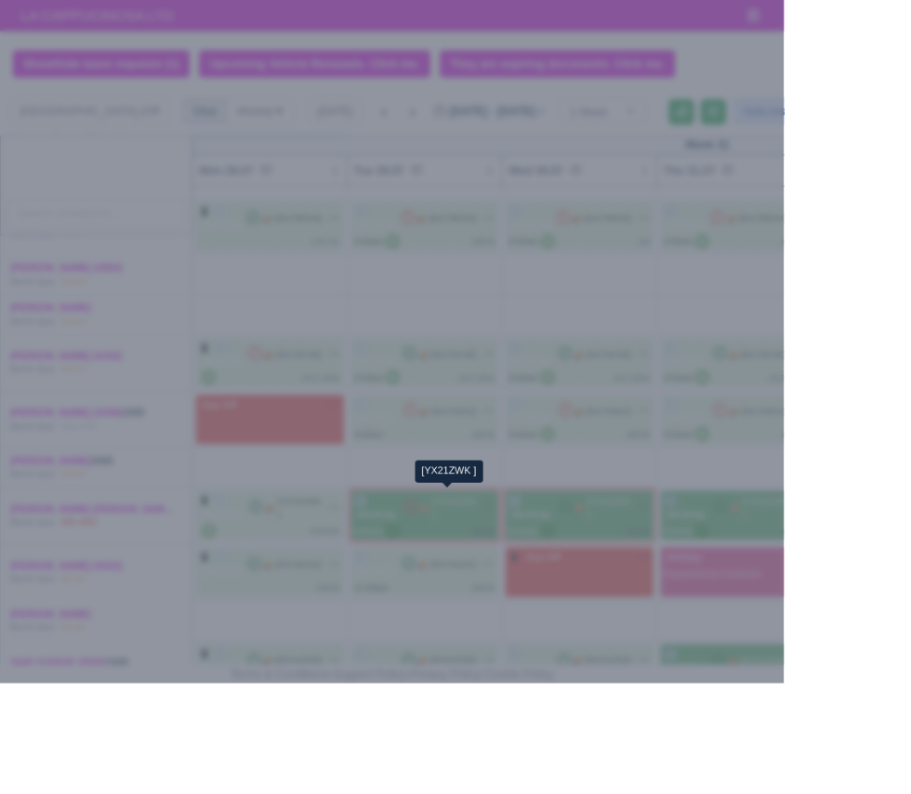
select select "2"
click at [818, 794] on div at bounding box center [455, 397] width 911 height 794
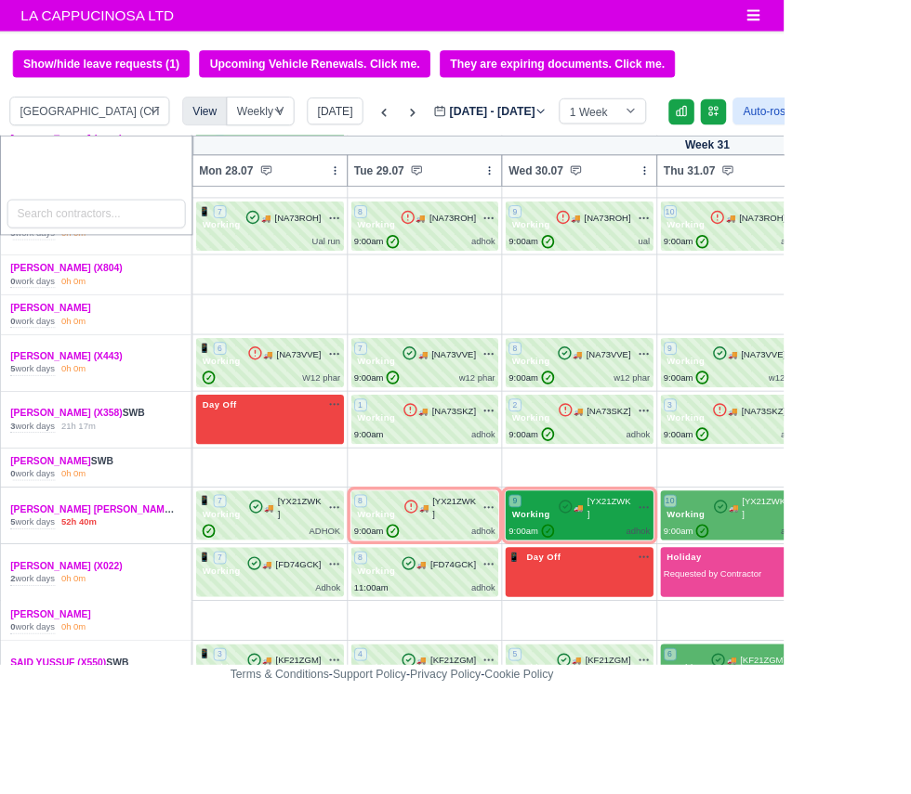
click at [715, 592] on span "[YX21ZWK ]" at bounding box center [707, 590] width 50 height 31
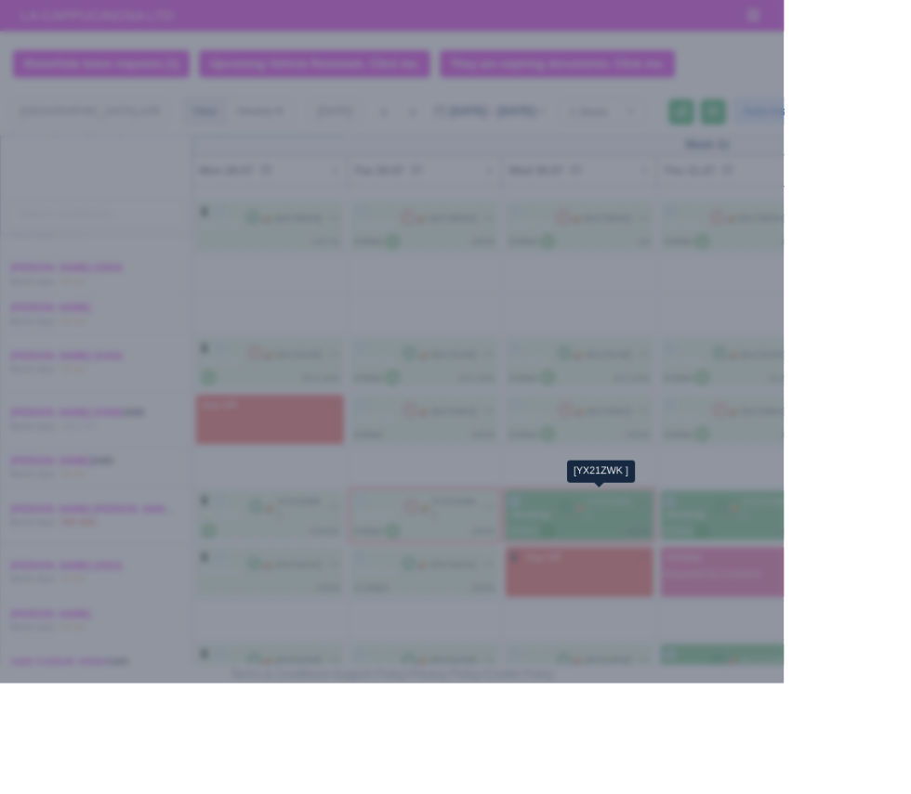
select select "2"
click at [859, 788] on div at bounding box center [455, 397] width 911 height 794
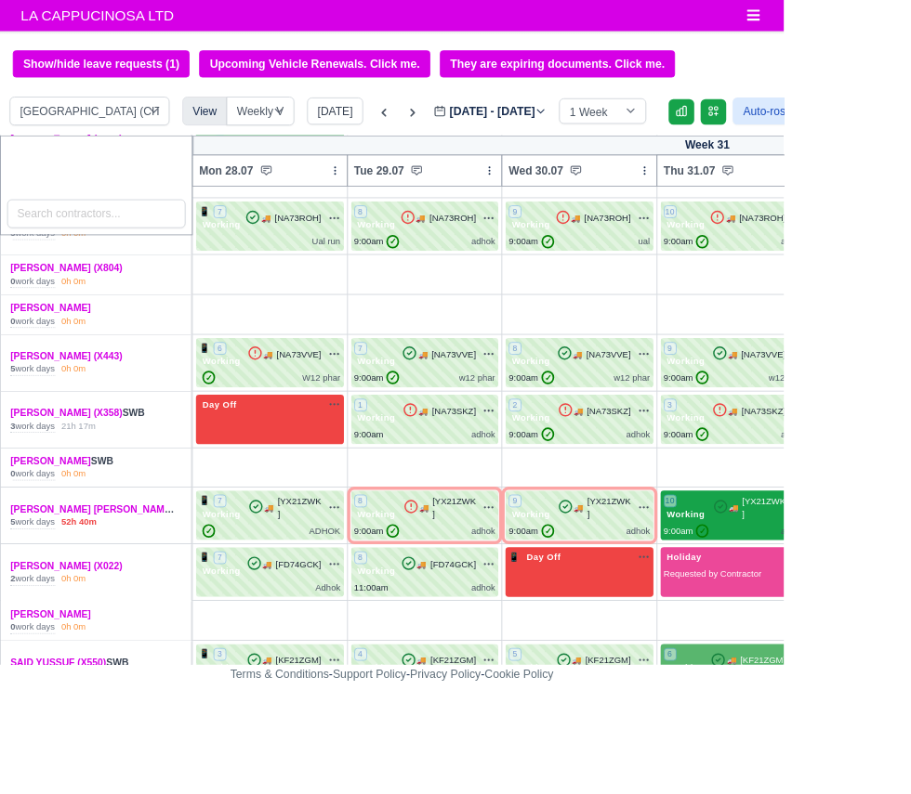
click at [862, 591] on span "[YX21ZWK ]" at bounding box center [887, 590] width 50 height 31
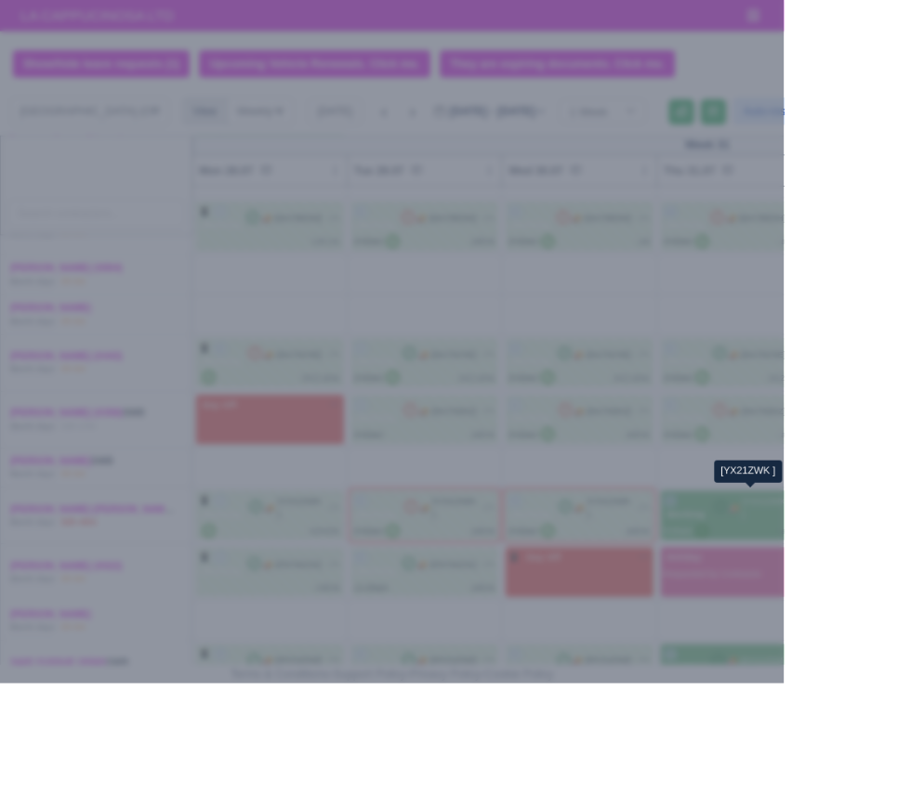
select select "2"
click at [842, 794] on div at bounding box center [455, 397] width 911 height 794
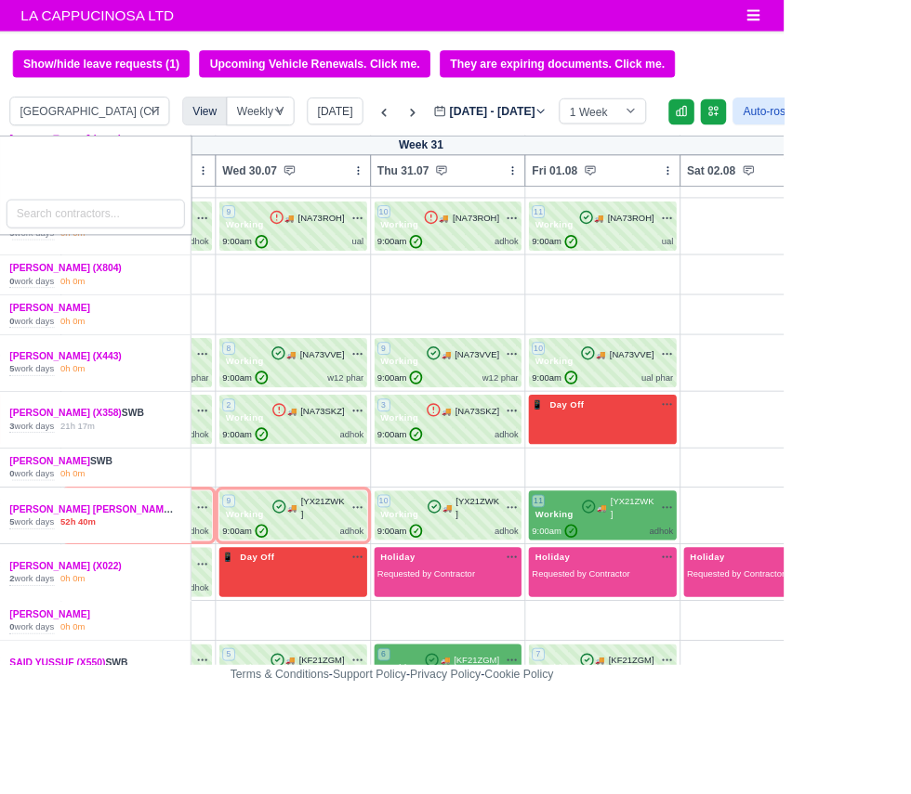
scroll to position [434, 331]
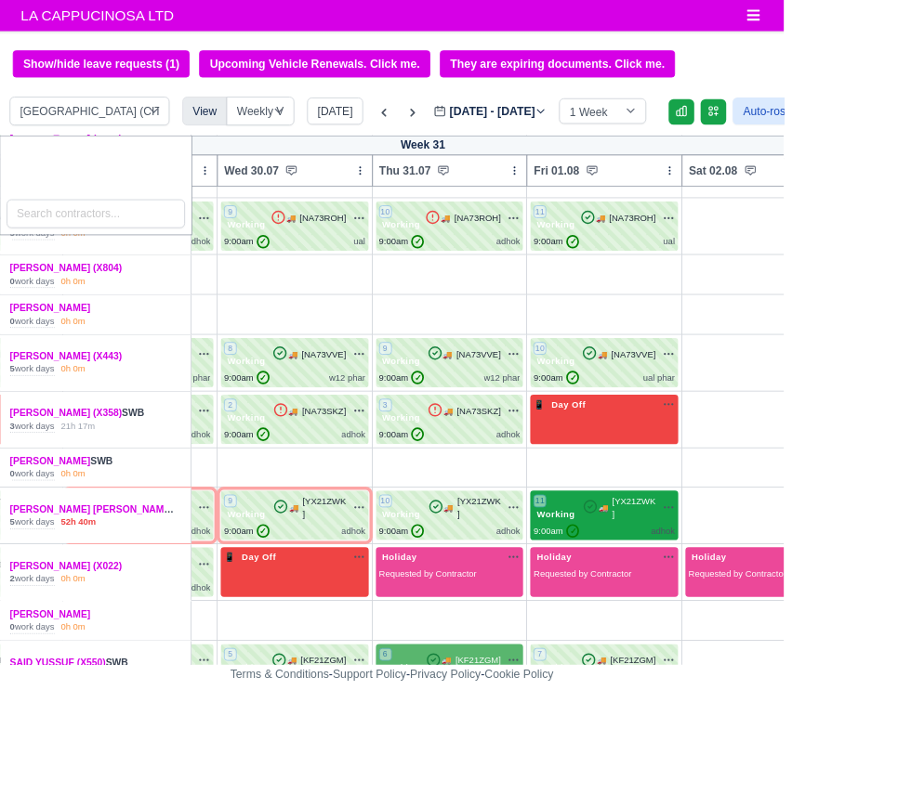
click at [720, 615] on div "9:00am ✓ adhok" at bounding box center [702, 618] width 164 height 16
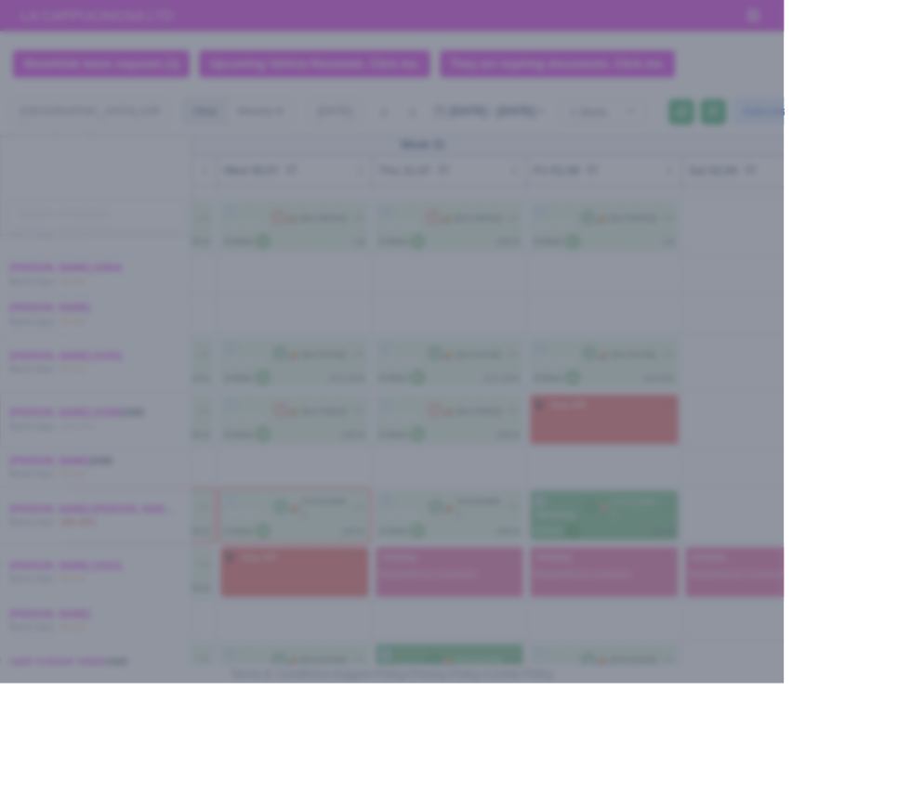
select select "2"
click at [806, 783] on div at bounding box center [455, 397] width 911 height 794
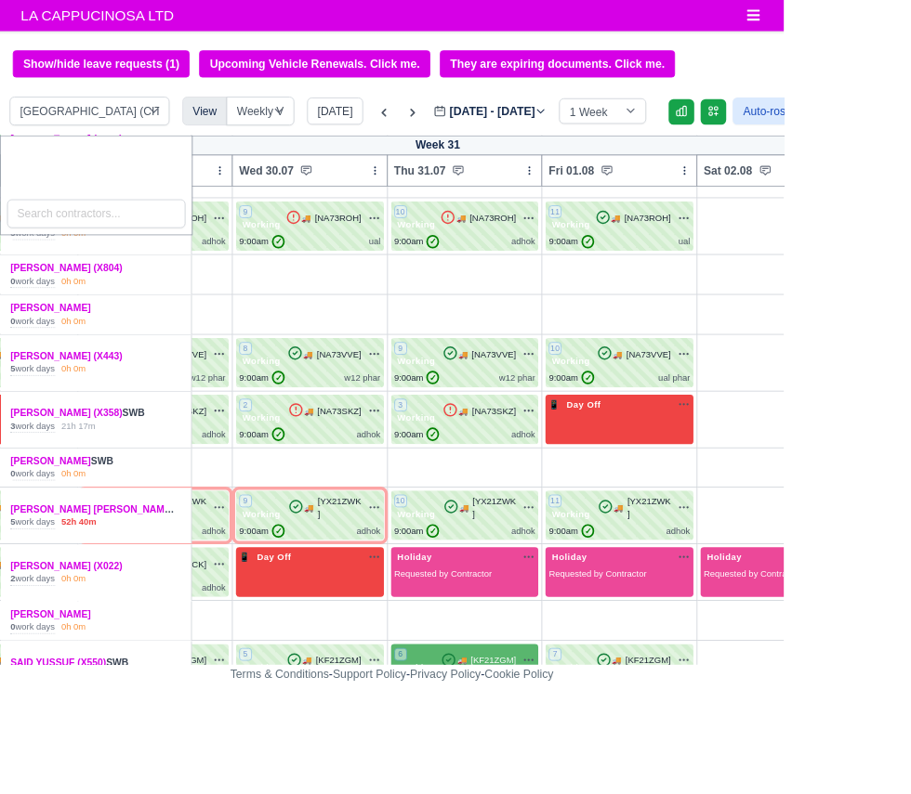
scroll to position [434, 311]
click at [576, 760] on span "[KF21ZGM]" at bounding box center [574, 768] width 53 height 16
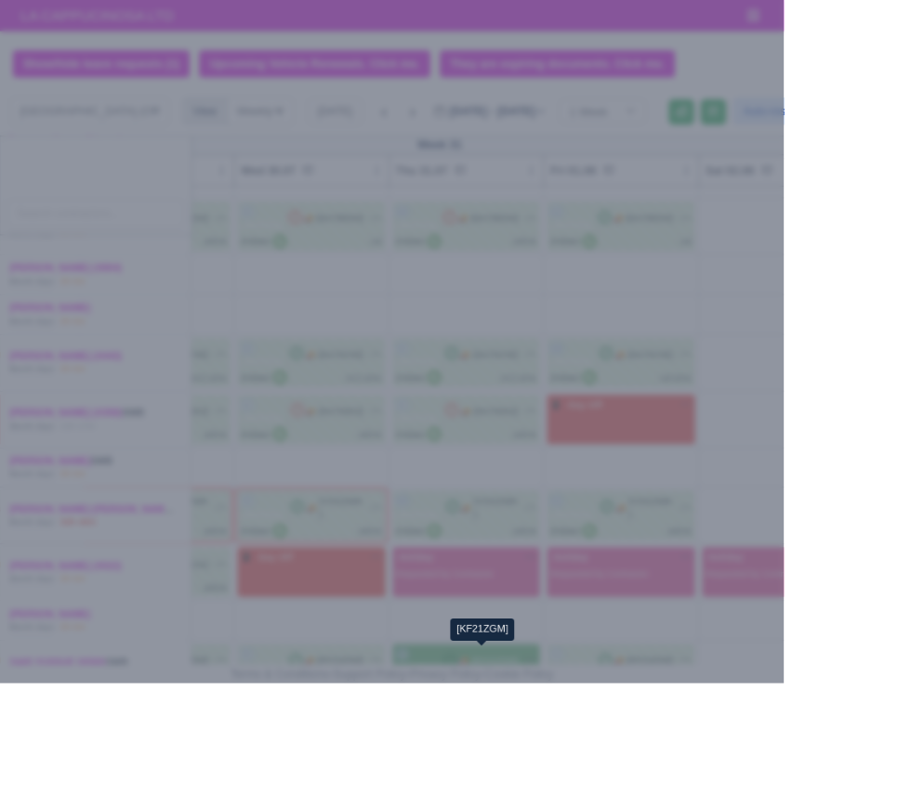
select select "2"
click at [807, 768] on div at bounding box center [455, 397] width 911 height 794
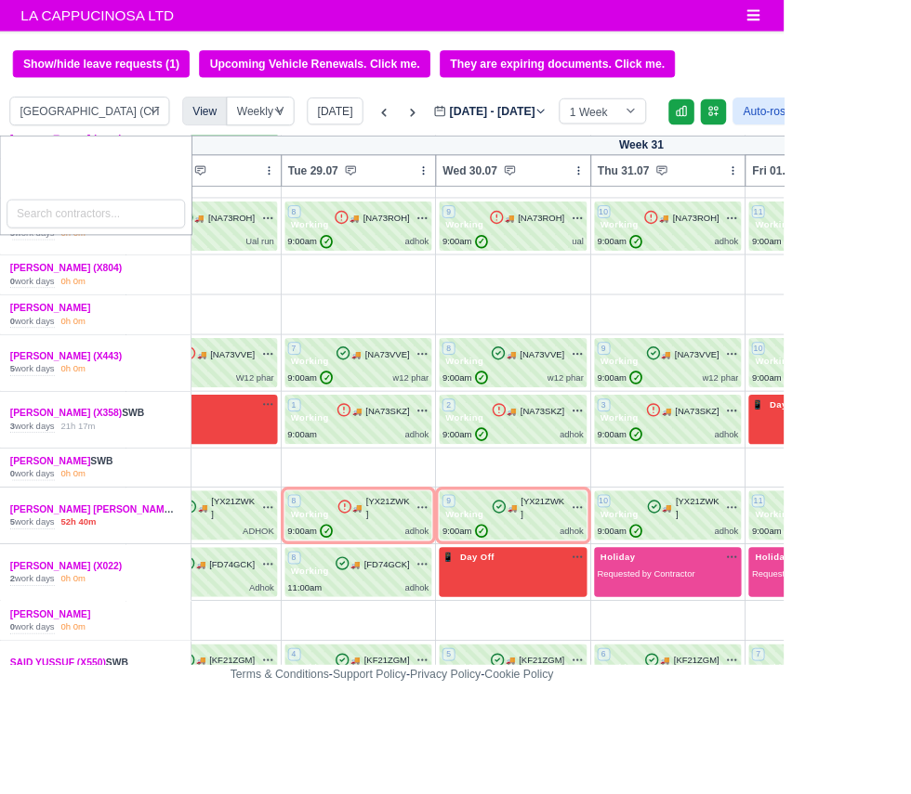
scroll to position [434, 75]
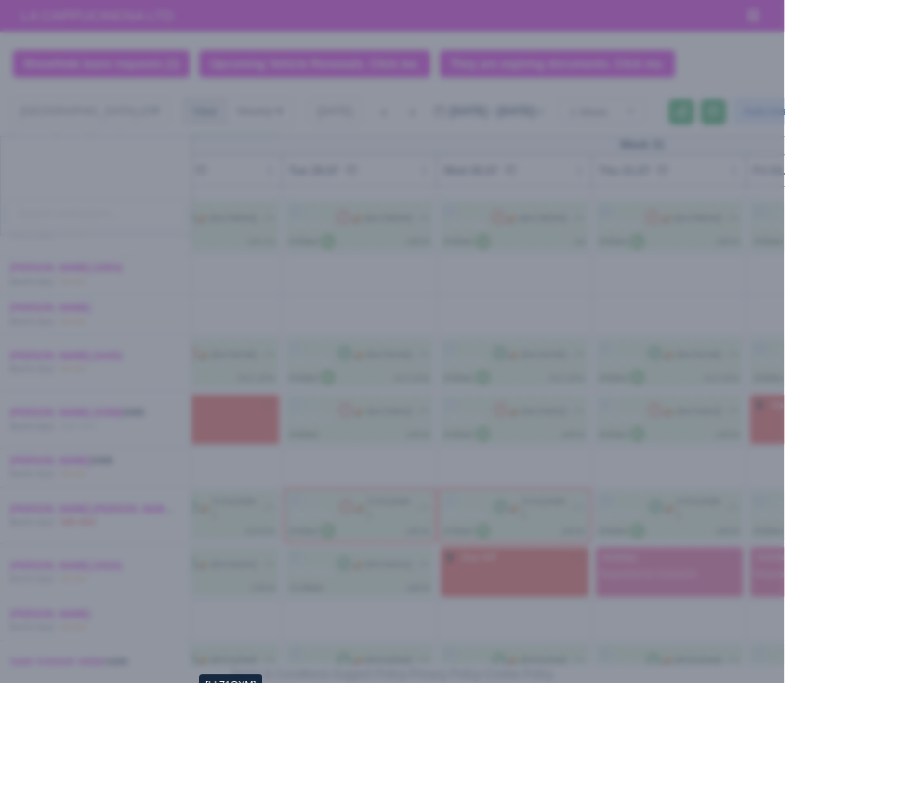
select select "2"
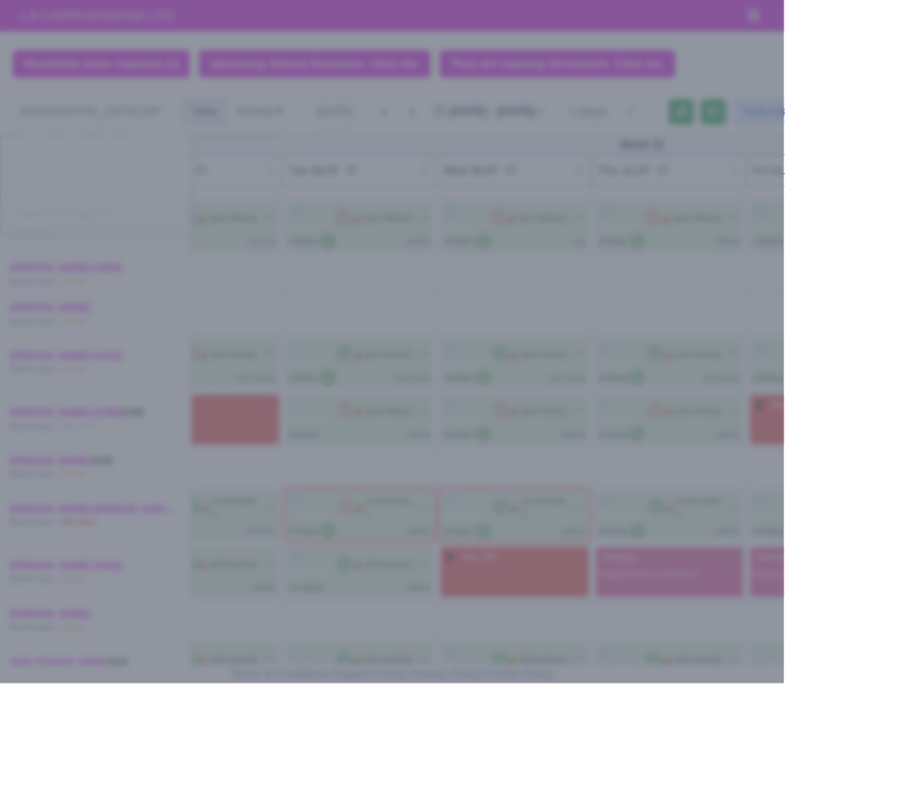
click at [767, 794] on div at bounding box center [455, 397] width 911 height 794
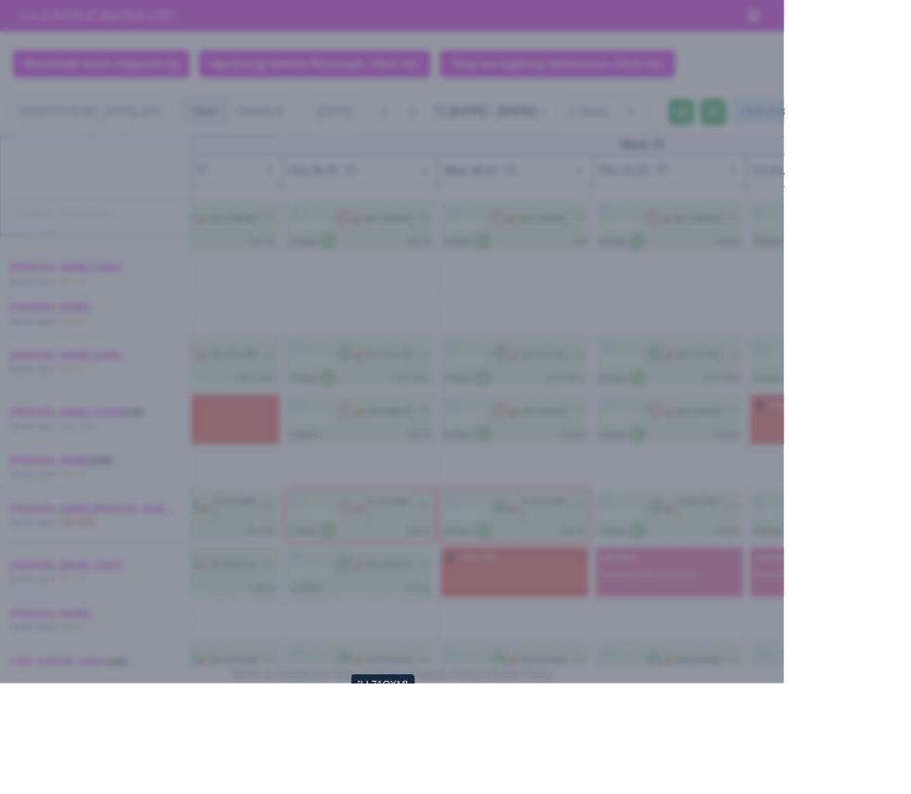
select select "2"
click at [707, 794] on div at bounding box center [455, 397] width 911 height 794
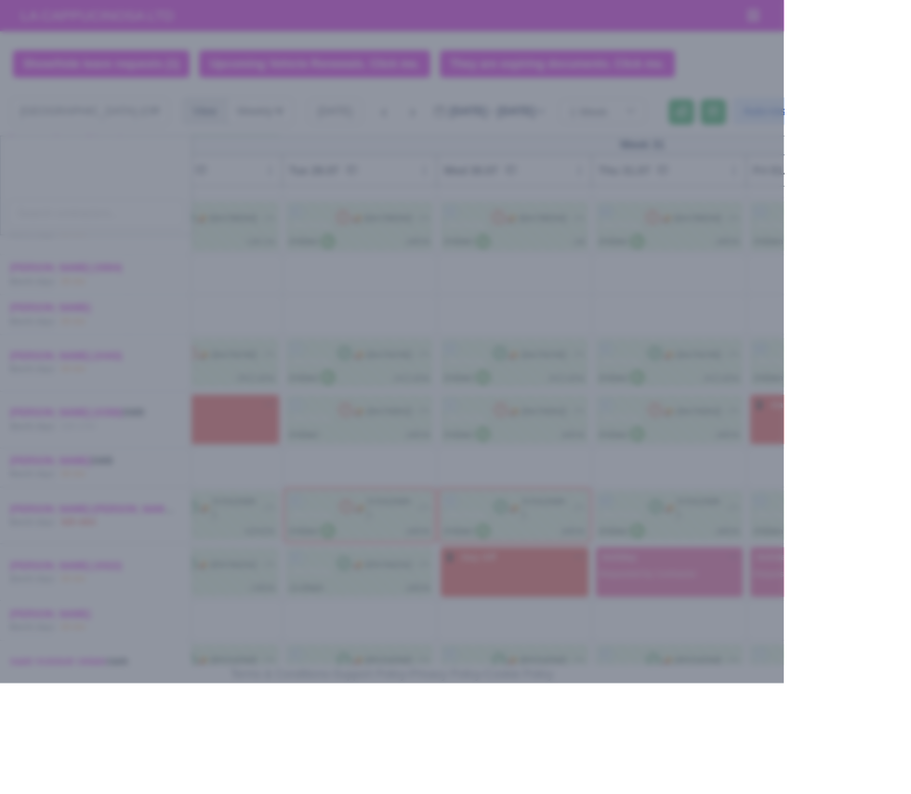
select select "2"
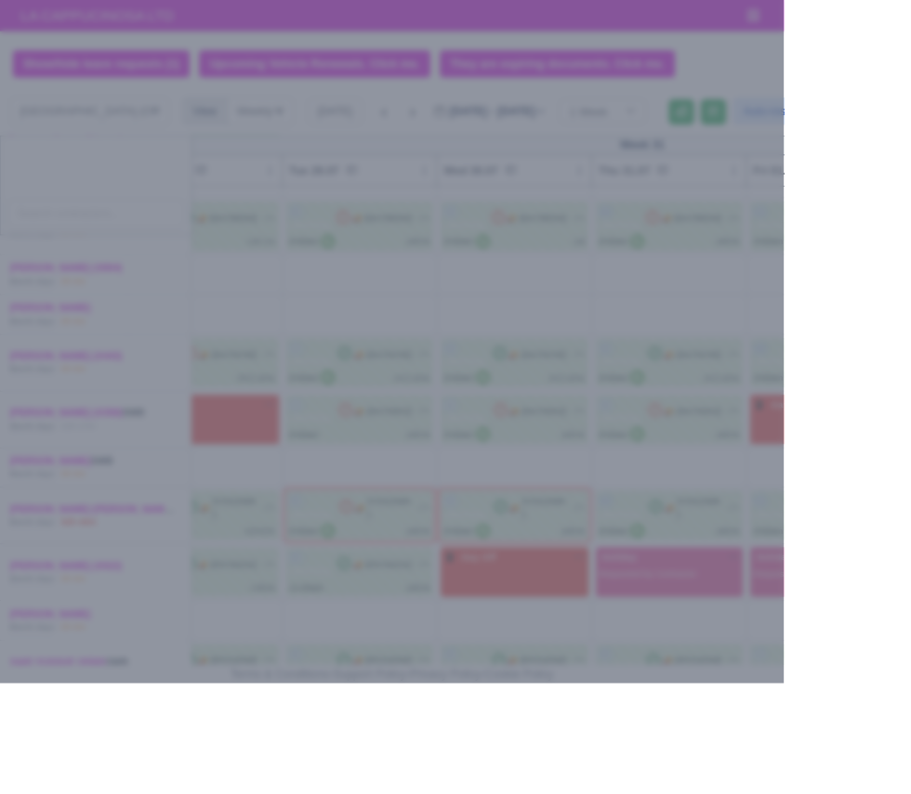
click at [772, 794] on div at bounding box center [455, 397] width 911 height 794
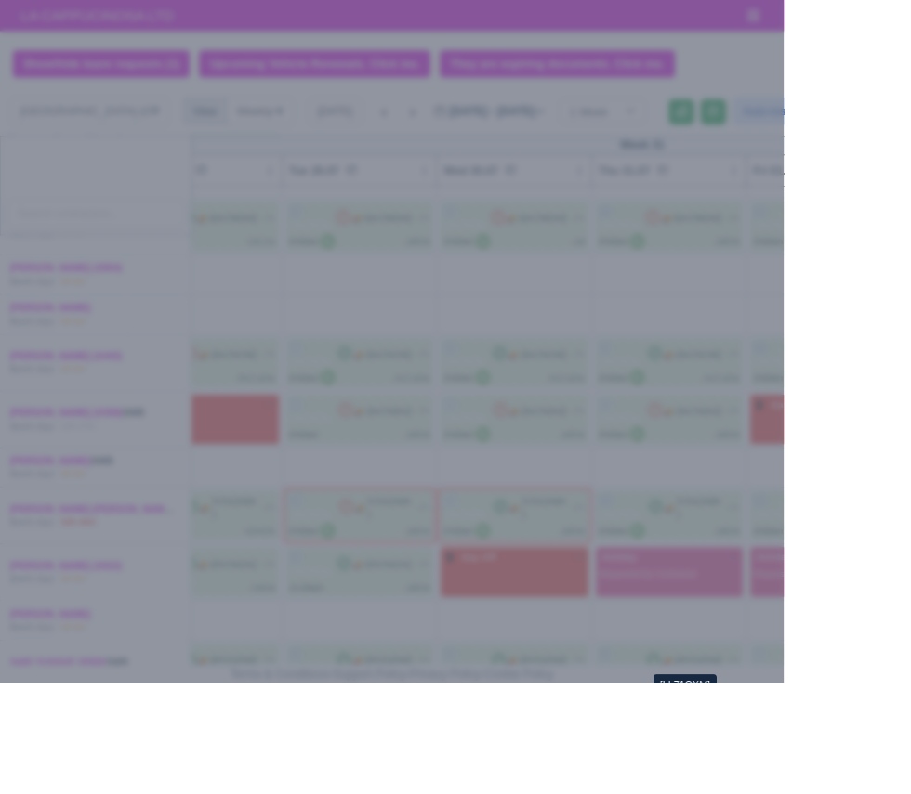
select select "2"
click at [771, 794] on div at bounding box center [455, 397] width 911 height 794
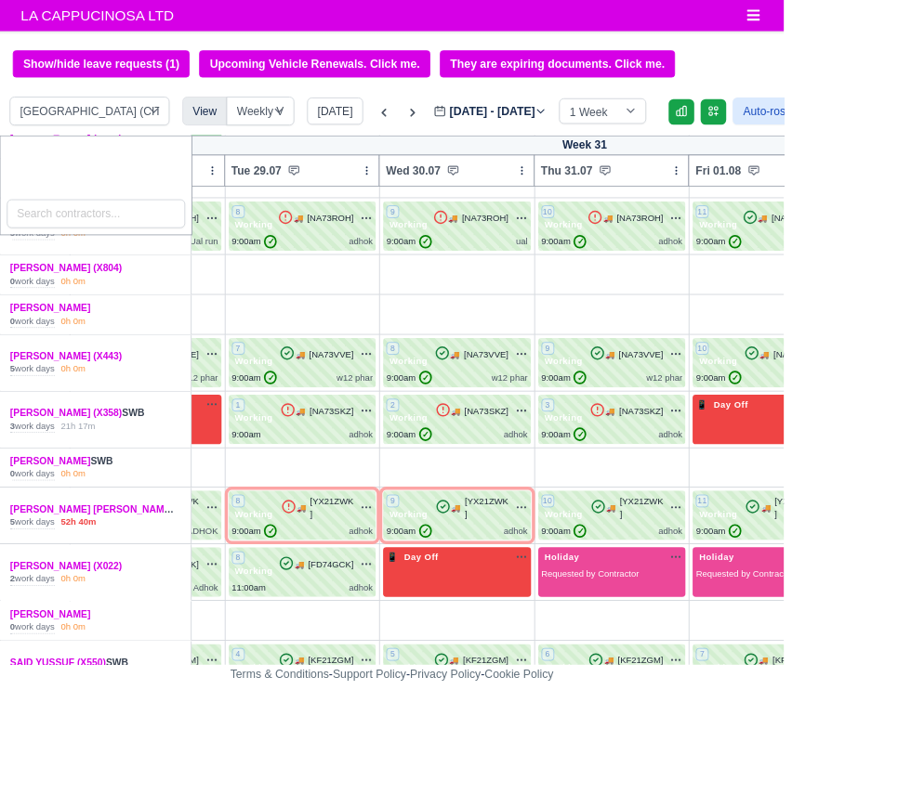
scroll to position [434, 166]
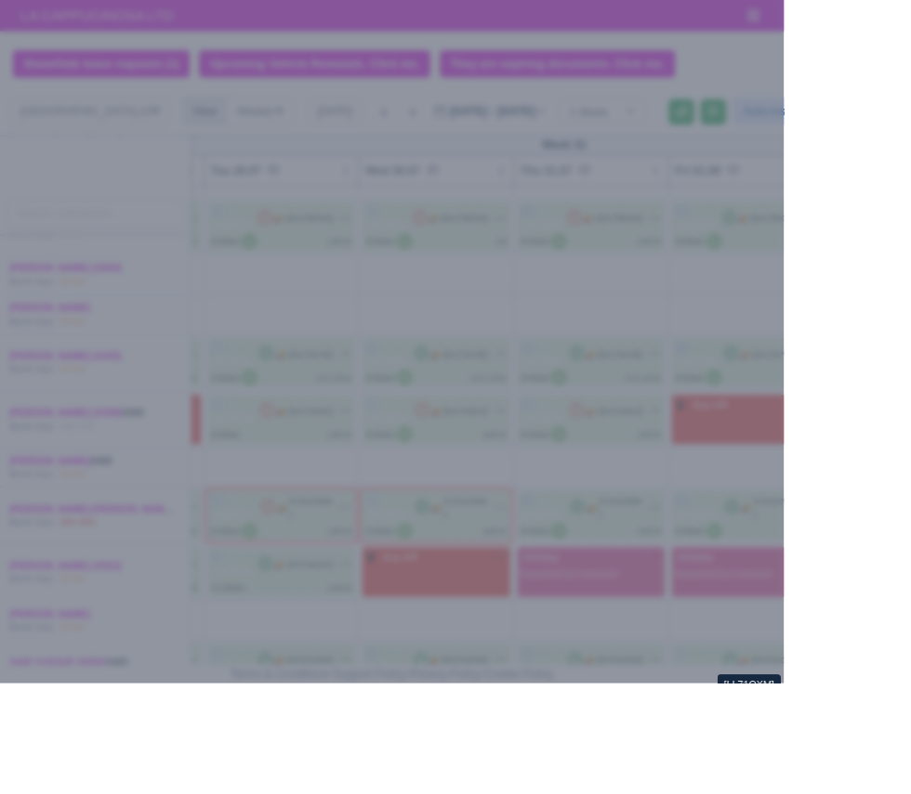
select select "2"
click at [905, 777] on div at bounding box center [455, 397] width 911 height 794
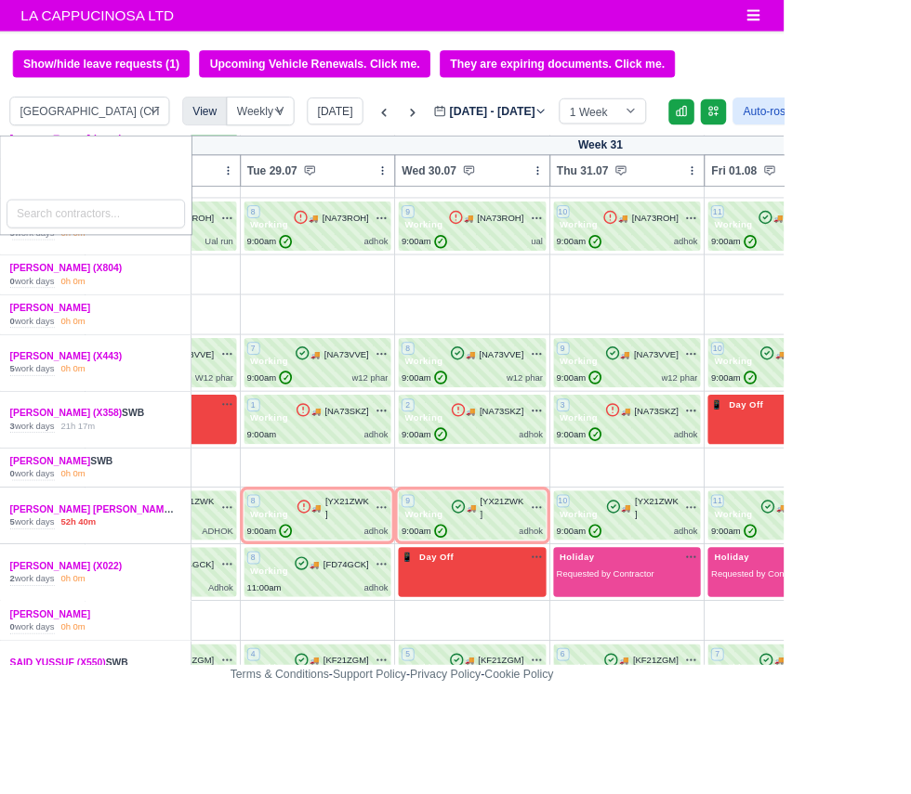
scroll to position [434, 0]
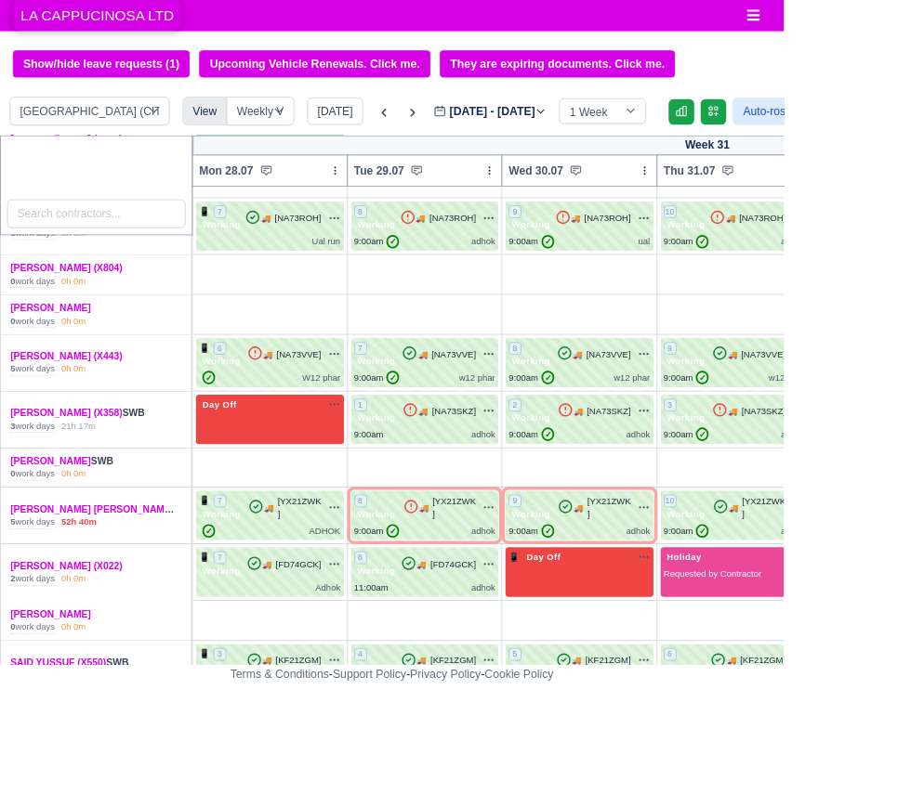
click at [163, 18] on span "LA CAPPUCINOSA LTD" at bounding box center [113, 17] width 196 height 37
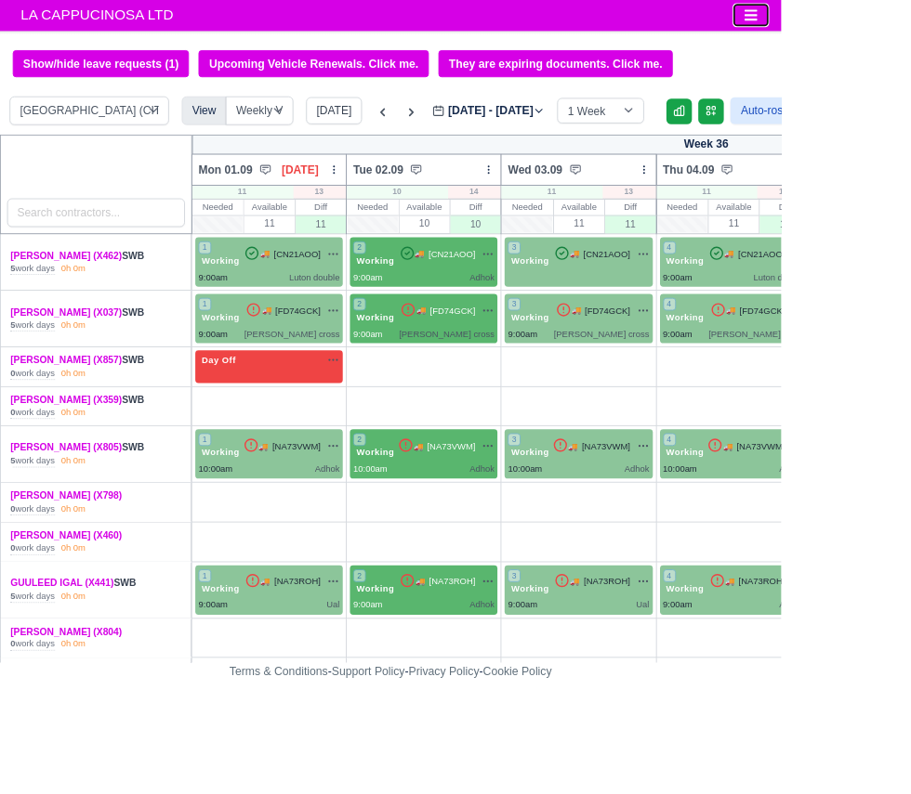
click at [873, 27] on button "Toggle navigation" at bounding box center [875, 18] width 41 height 26
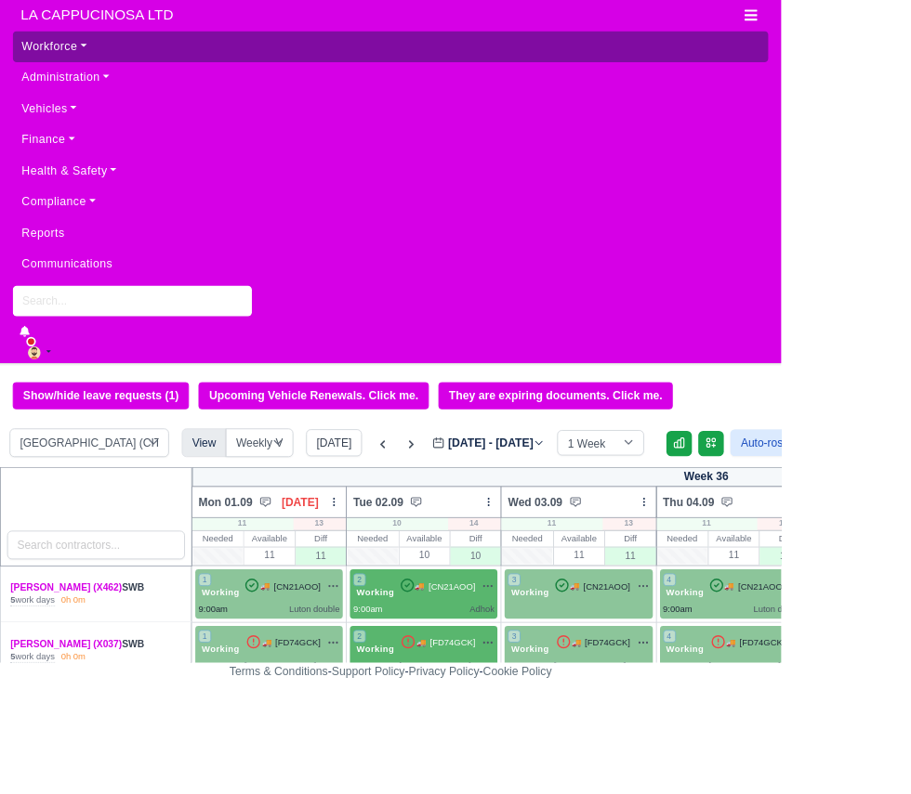
click at [868, 48] on link "Workforce" at bounding box center [455, 54] width 881 height 36
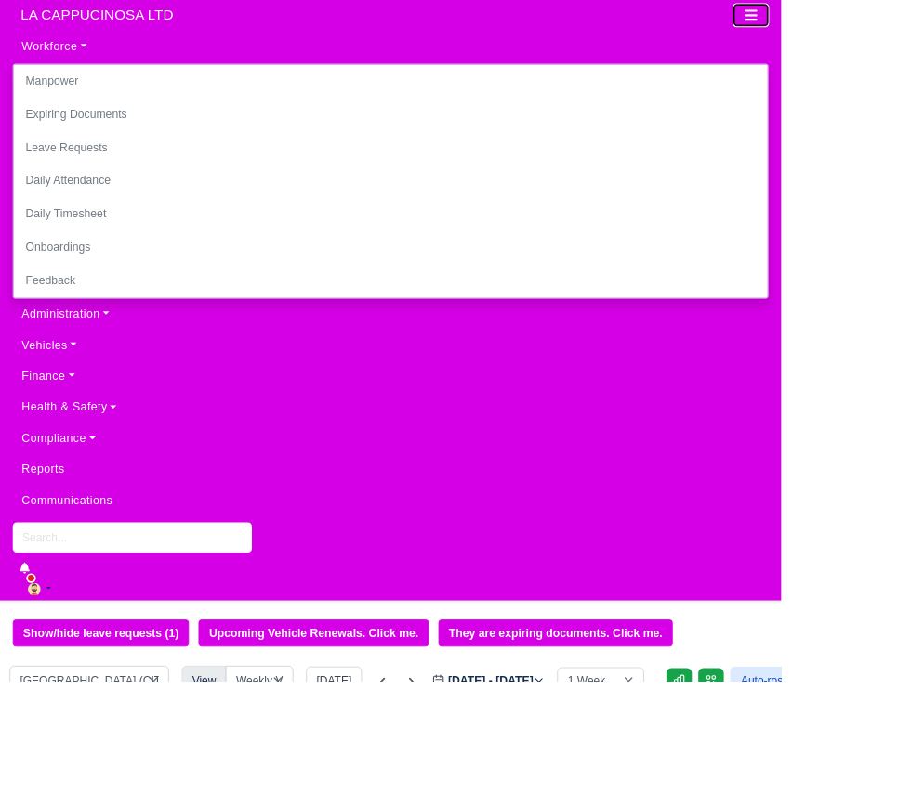
click at [875, 24] on icon "Toggle navigation" at bounding box center [875, 17] width 17 height 17
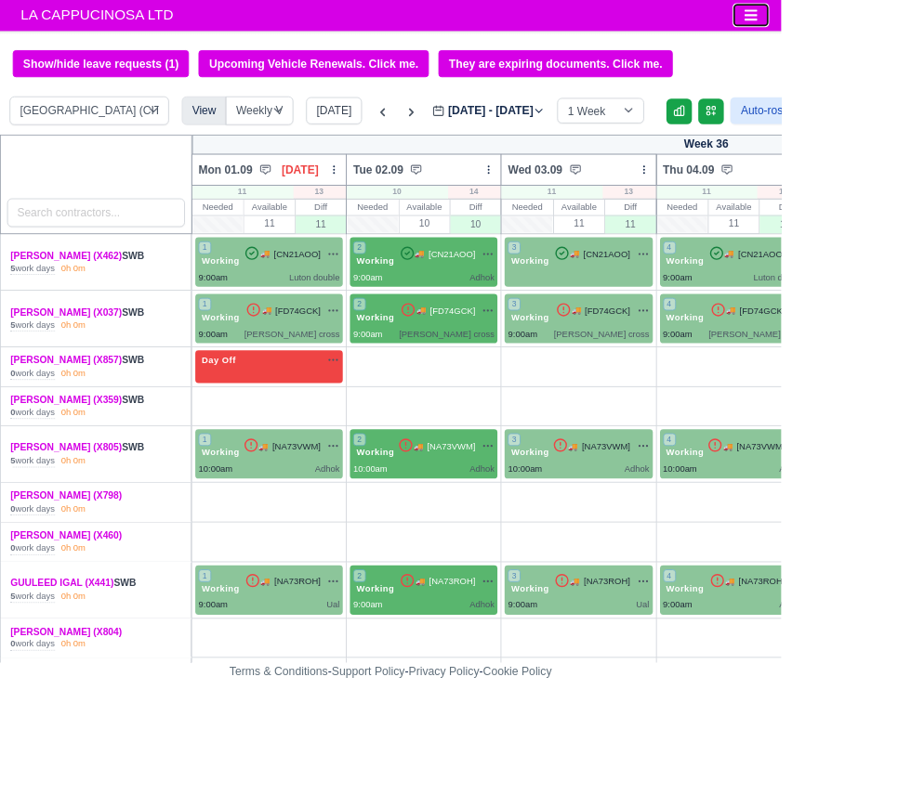
click at [878, 25] on icon "Toggle navigation" at bounding box center [875, 17] width 17 height 17
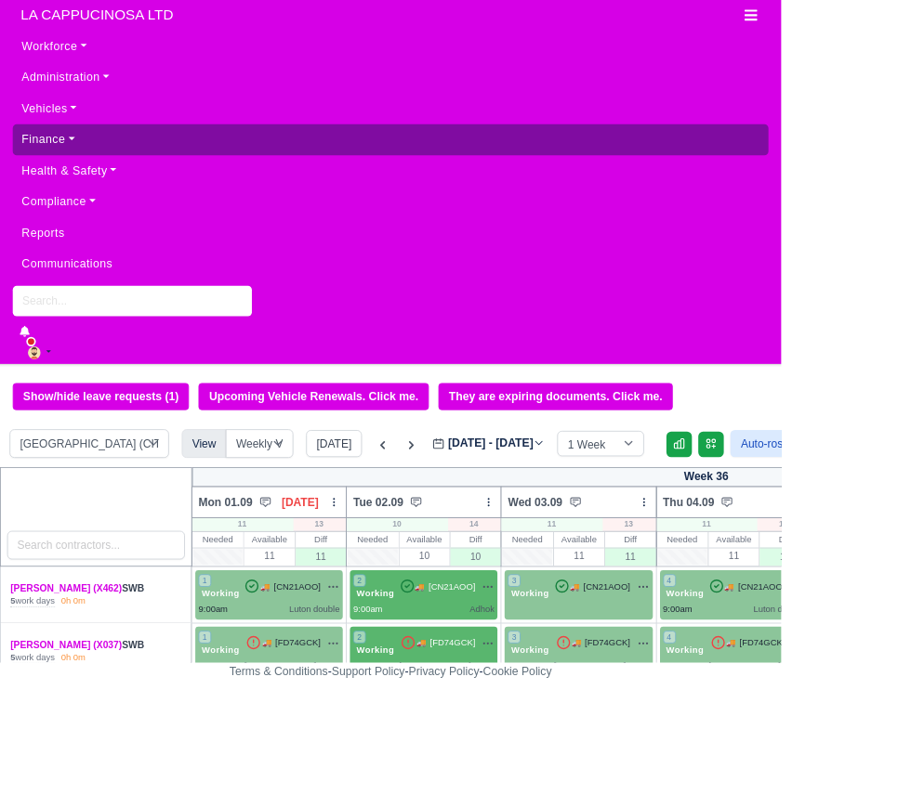
click at [34, 174] on link "Finance" at bounding box center [455, 163] width 881 height 36
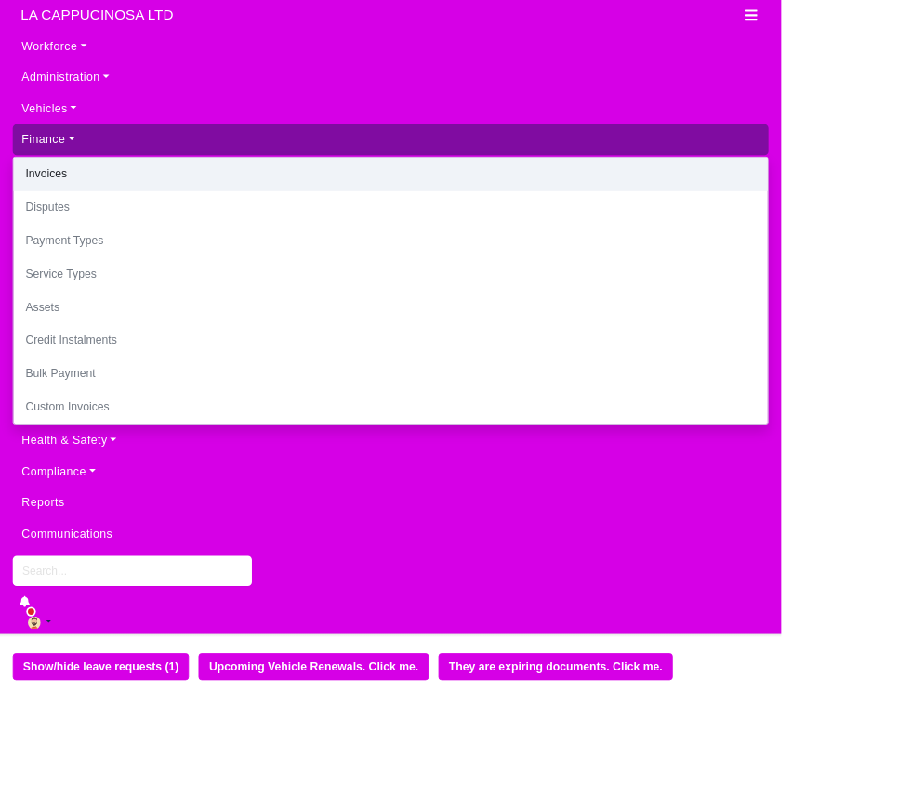
click at [36, 215] on link "Invoices" at bounding box center [455, 203] width 879 height 39
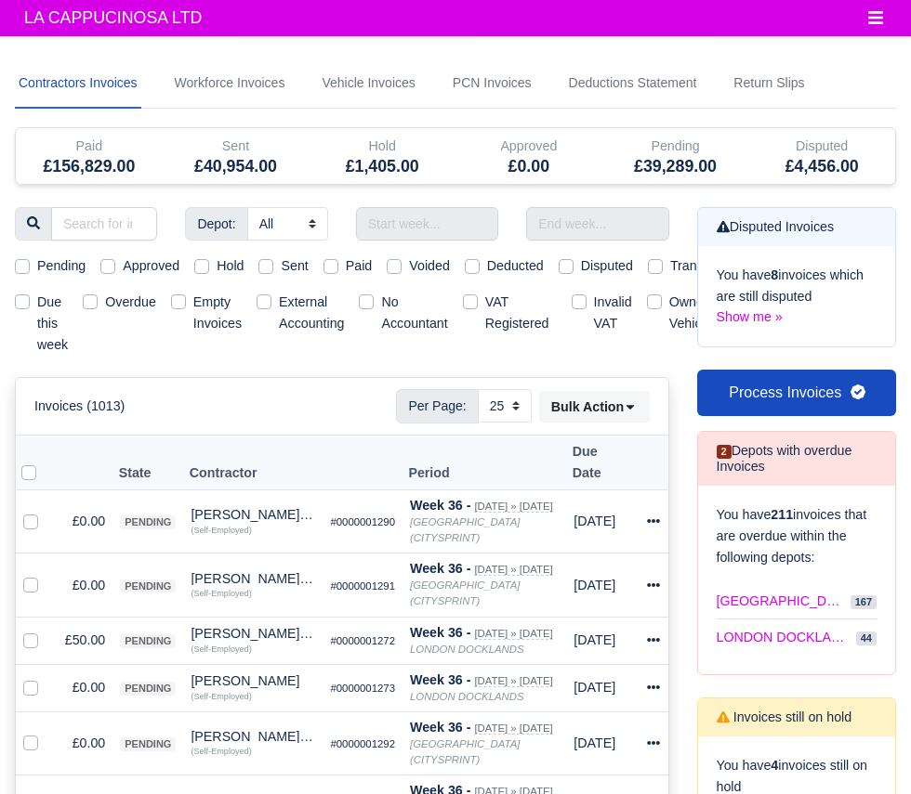
select select "25"
click at [458, 220] on input "text" at bounding box center [427, 223] width 142 height 33
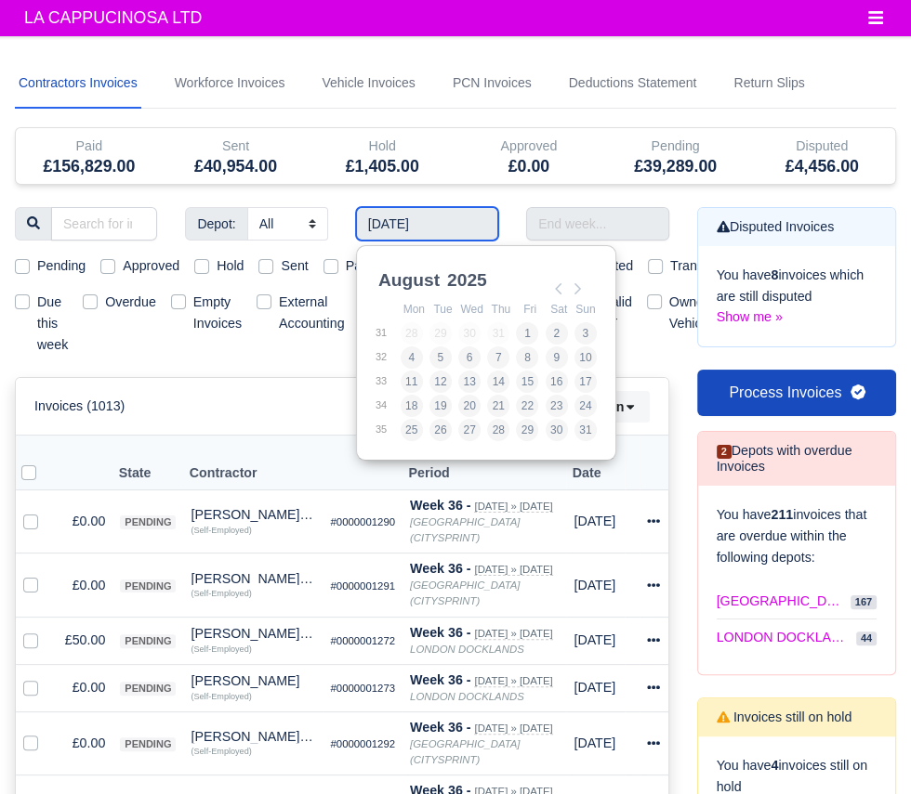
type input "28/07/2025 - 03/08/2025"
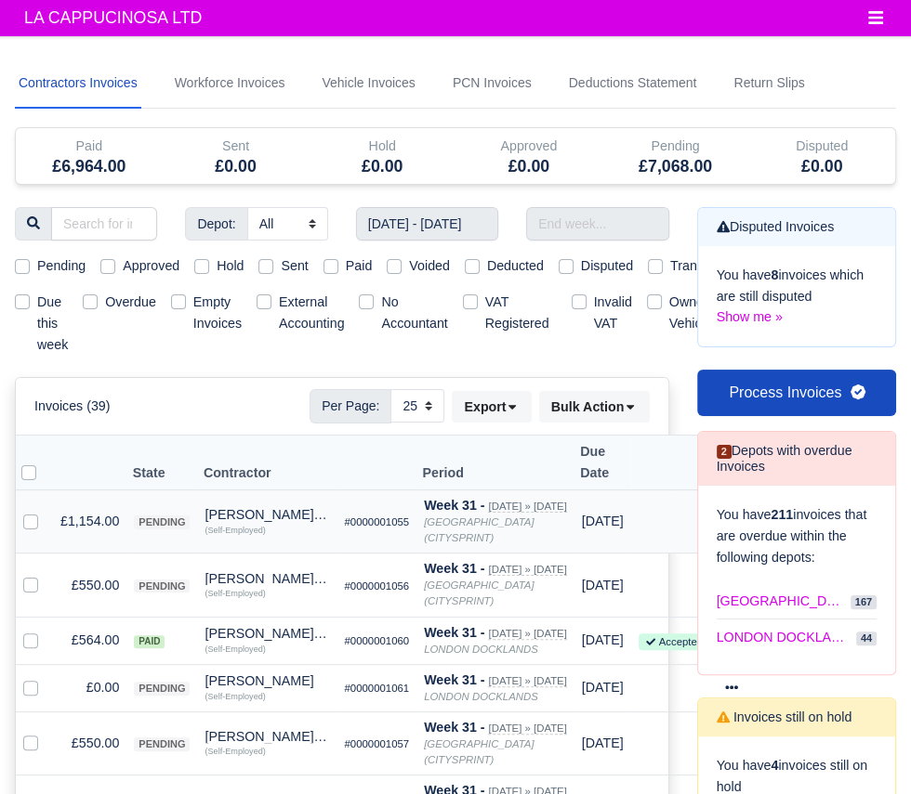
click at [46, 511] on label at bounding box center [46, 511] width 0 height 0
click at [33, 511] on input "checkbox" at bounding box center [30, 518] width 15 height 15
checkbox input "true"
click at [46, 574] on label at bounding box center [46, 574] width 0 height 0
click at [33, 574] on input "checkbox" at bounding box center [30, 581] width 15 height 15
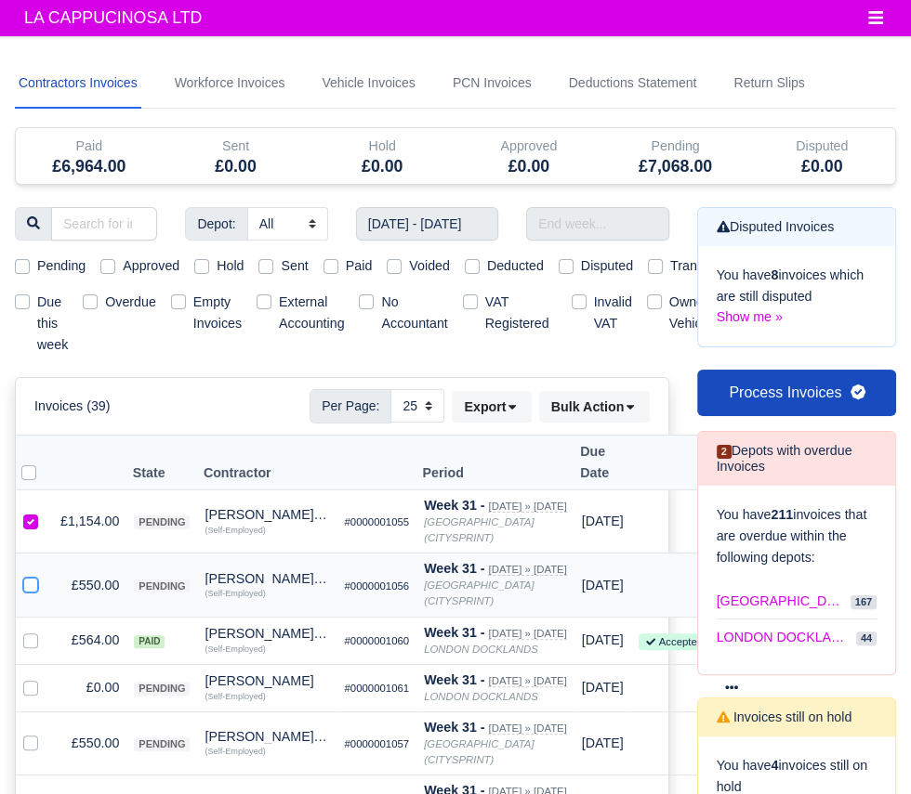
checkbox input "true"
click at [293, 216] on select "All LONDON CITY (CITYSPRINT) LONDON DOCKLANDS" at bounding box center [287, 223] width 81 height 33
select select "2"
click at [247, 207] on select "All LONDON CITY (CITYSPRINT) LONDON DOCKLANDS" at bounding box center [287, 223] width 81 height 33
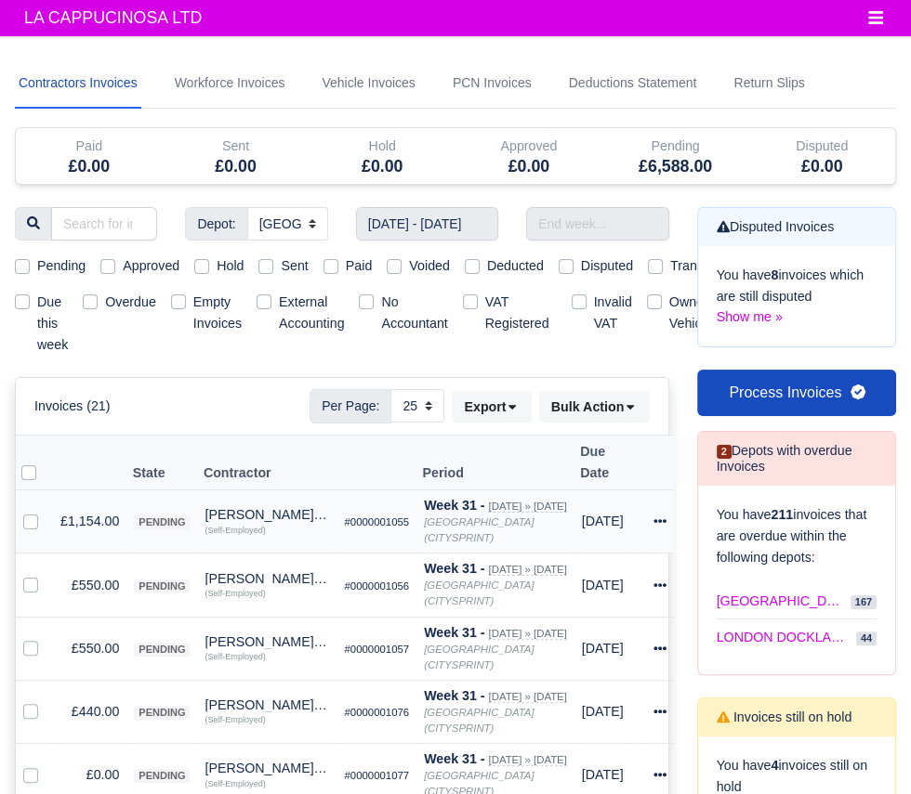
click at [46, 511] on label at bounding box center [46, 511] width 0 height 0
click at [28, 511] on input "checkbox" at bounding box center [30, 518] width 15 height 15
checkbox input "true"
click at [30, 511] on td at bounding box center [34, 522] width 37 height 63
click at [46, 574] on label at bounding box center [46, 574] width 0 height 0
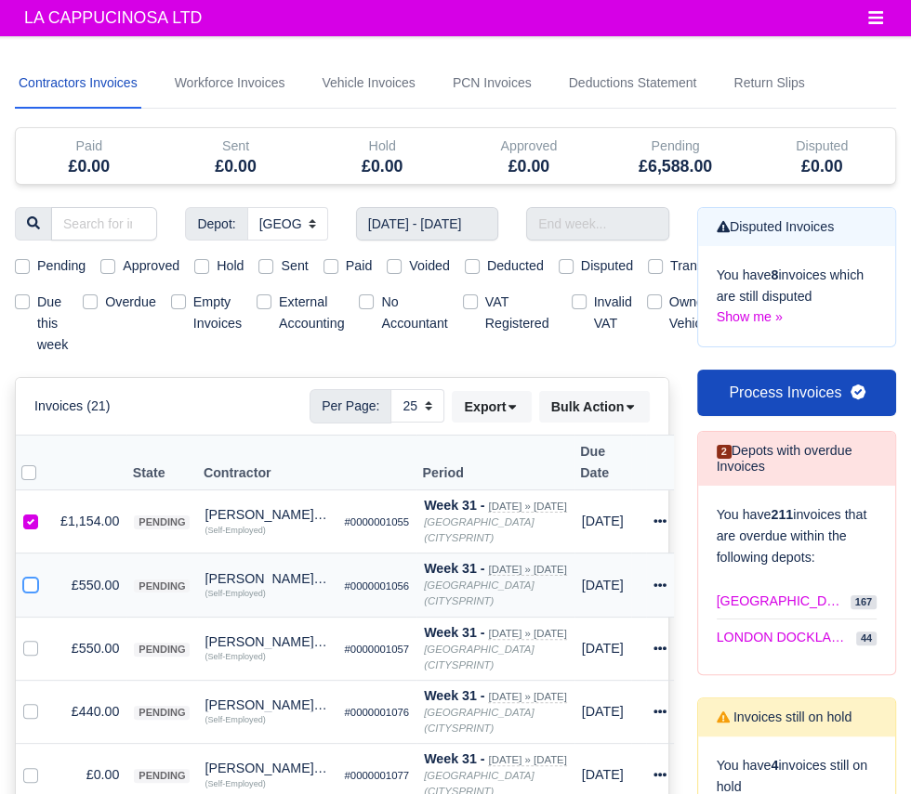
click at [25, 574] on input "checkbox" at bounding box center [30, 581] width 15 height 15
checkbox input "true"
click at [46, 638] on label at bounding box center [46, 638] width 0 height 0
click at [37, 638] on input "checkbox" at bounding box center [30, 645] width 15 height 15
checkbox input "true"
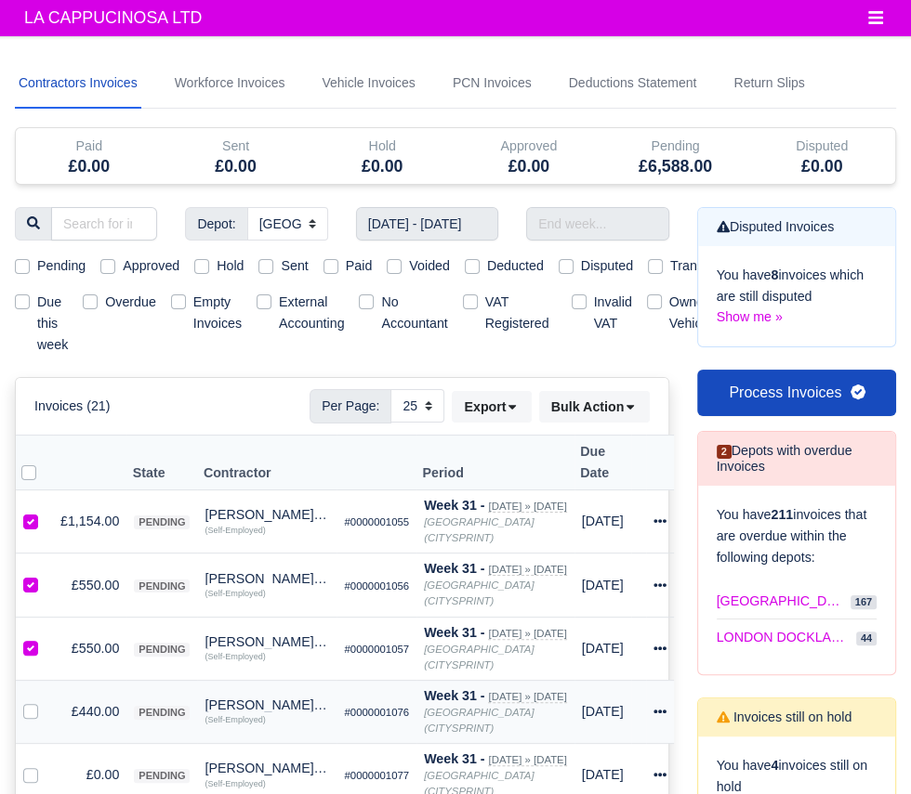
click at [46, 702] on label at bounding box center [46, 702] width 0 height 0
click at [34, 702] on input "checkbox" at bounding box center [30, 709] width 15 height 15
checkbox input "true"
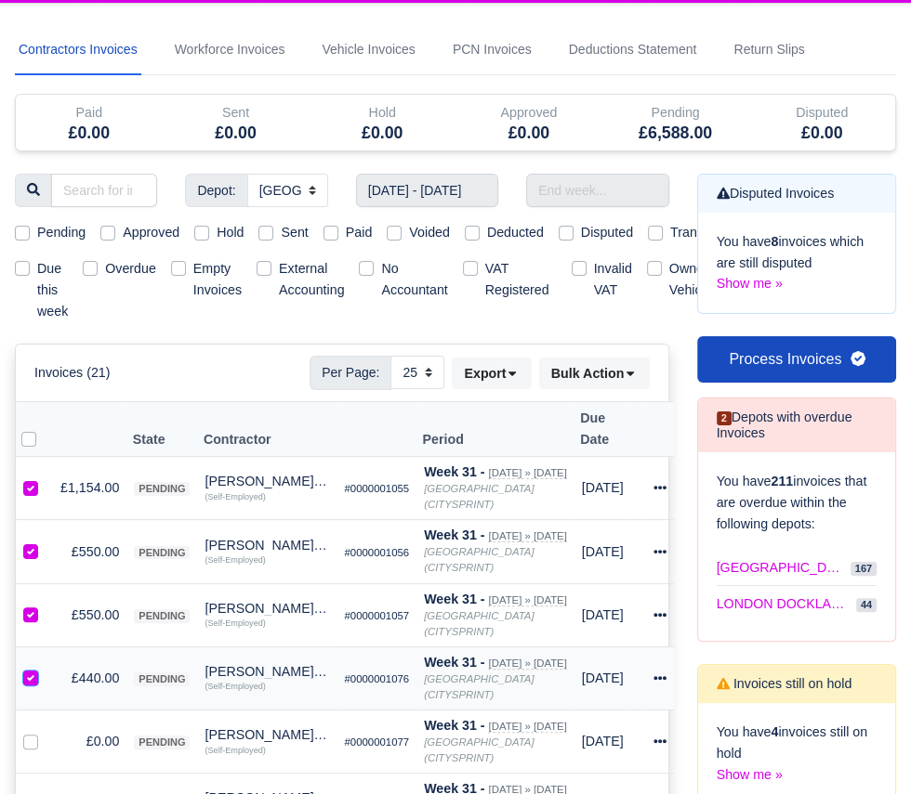
scroll to position [35, 0]
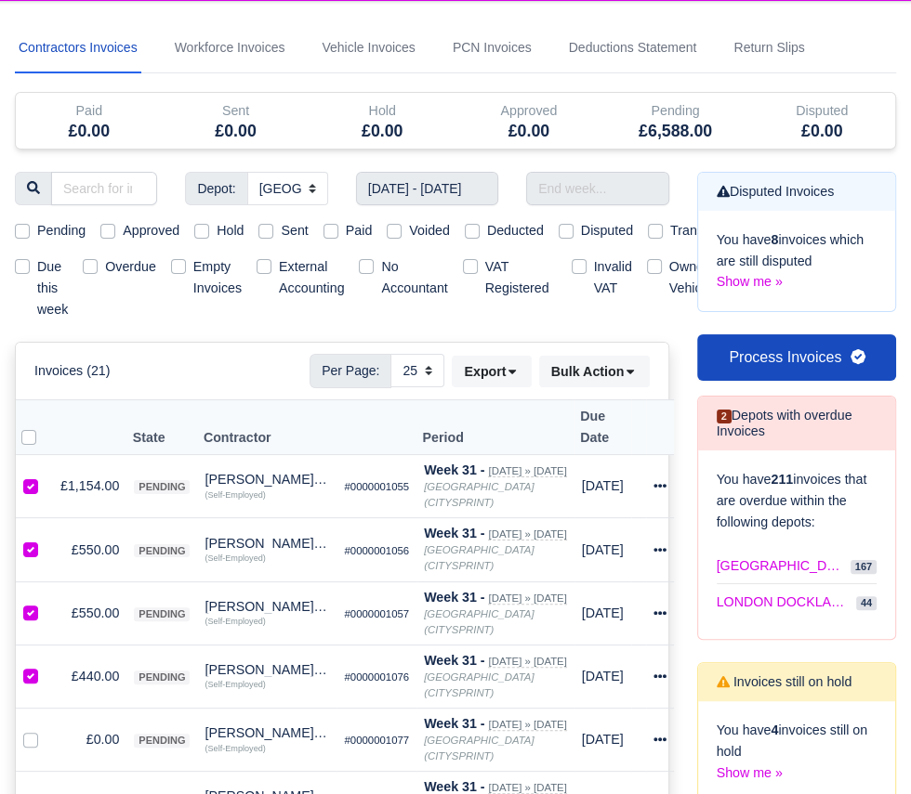
checkbox input "true"
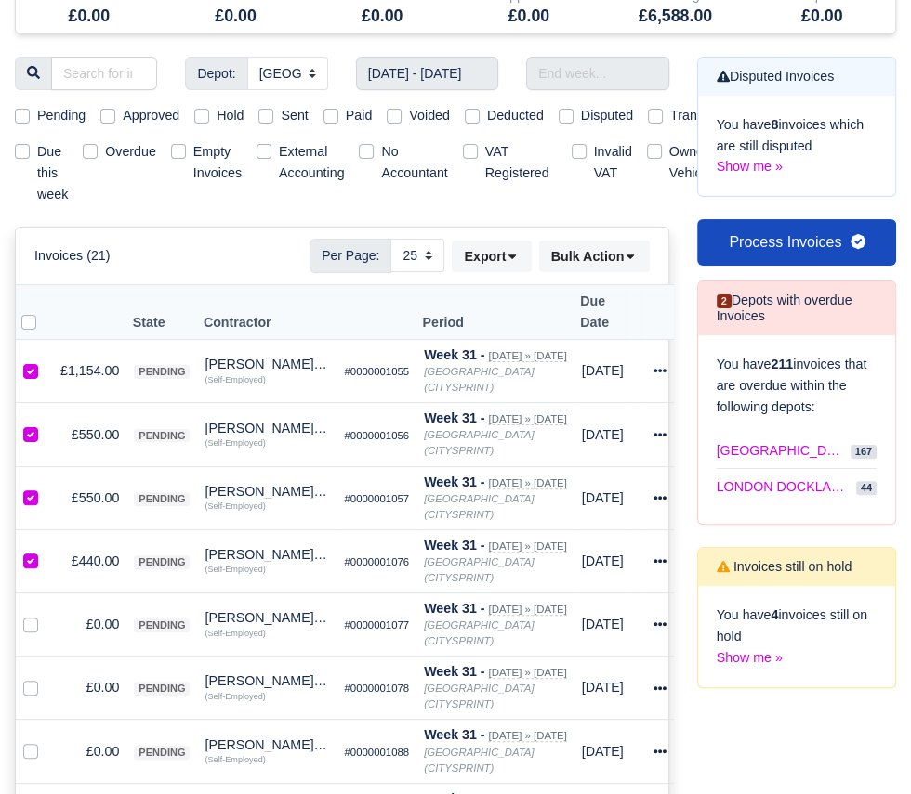
checkbox input "true"
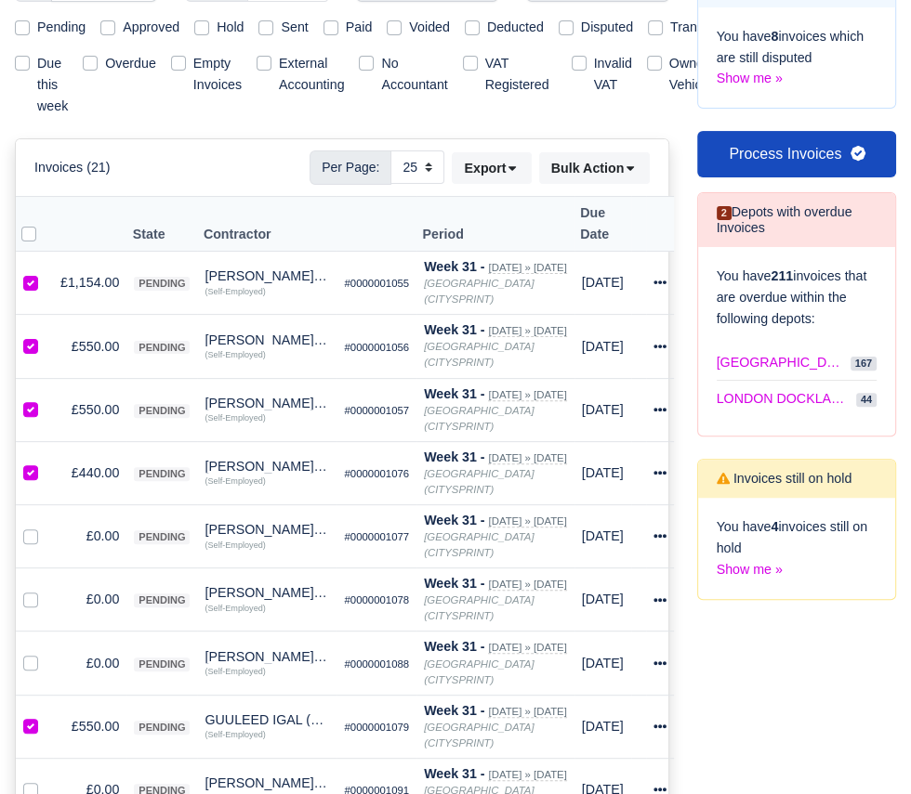
checkbox input "true"
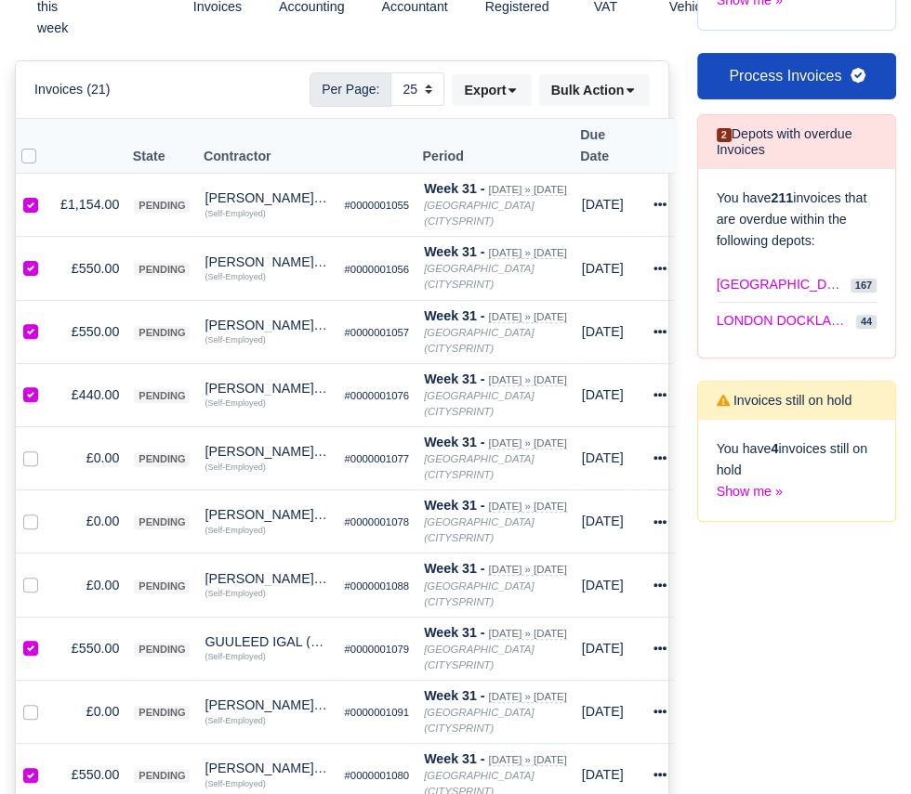
checkbox input "true"
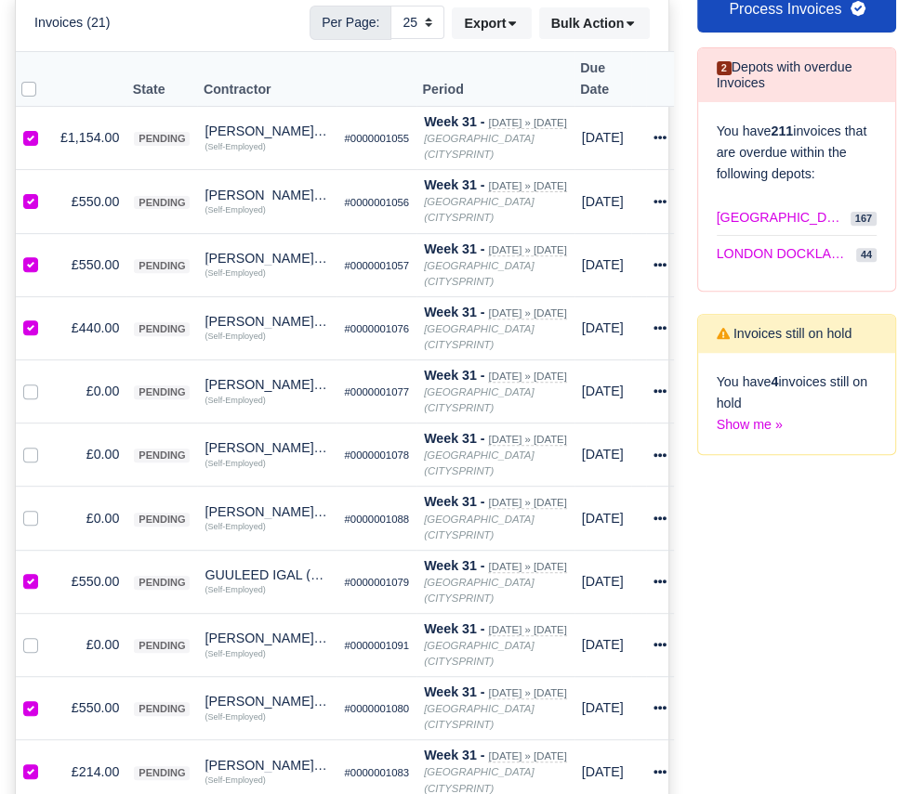
checkbox input "true"
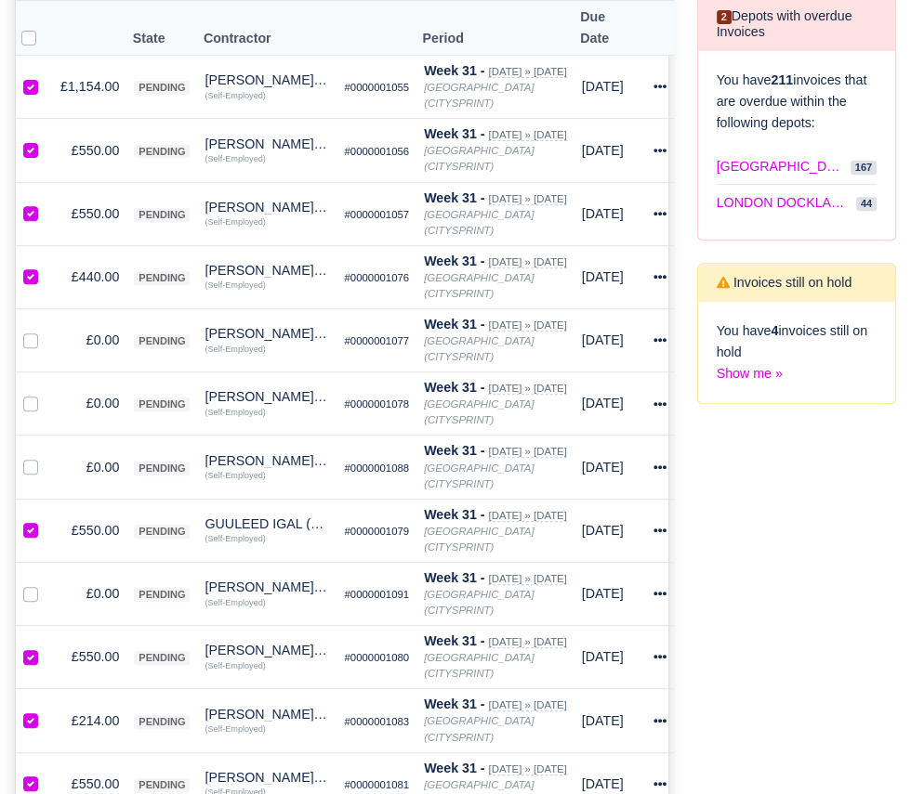
checkbox input "true"
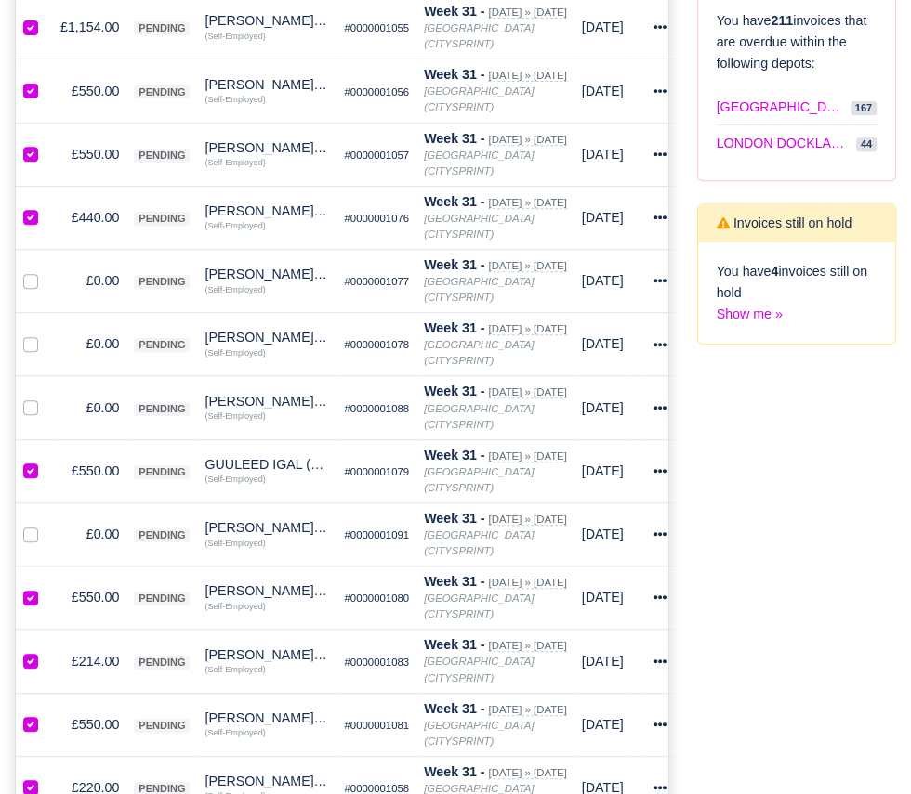
scroll to position [496, 0]
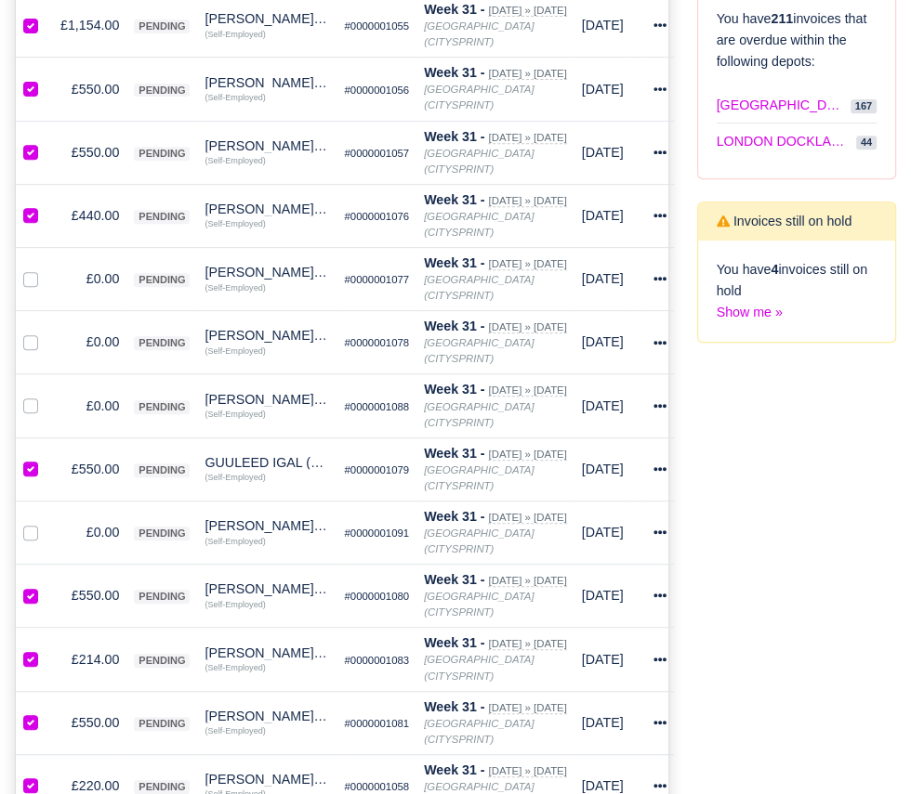
checkbox input "true"
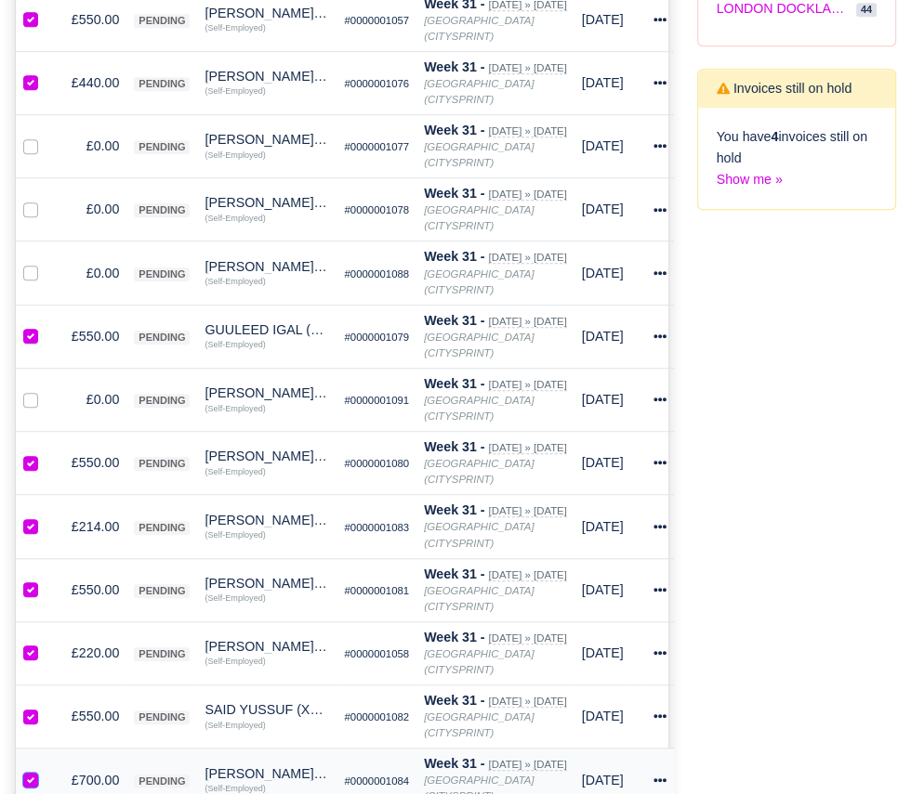
scroll to position [633, 0]
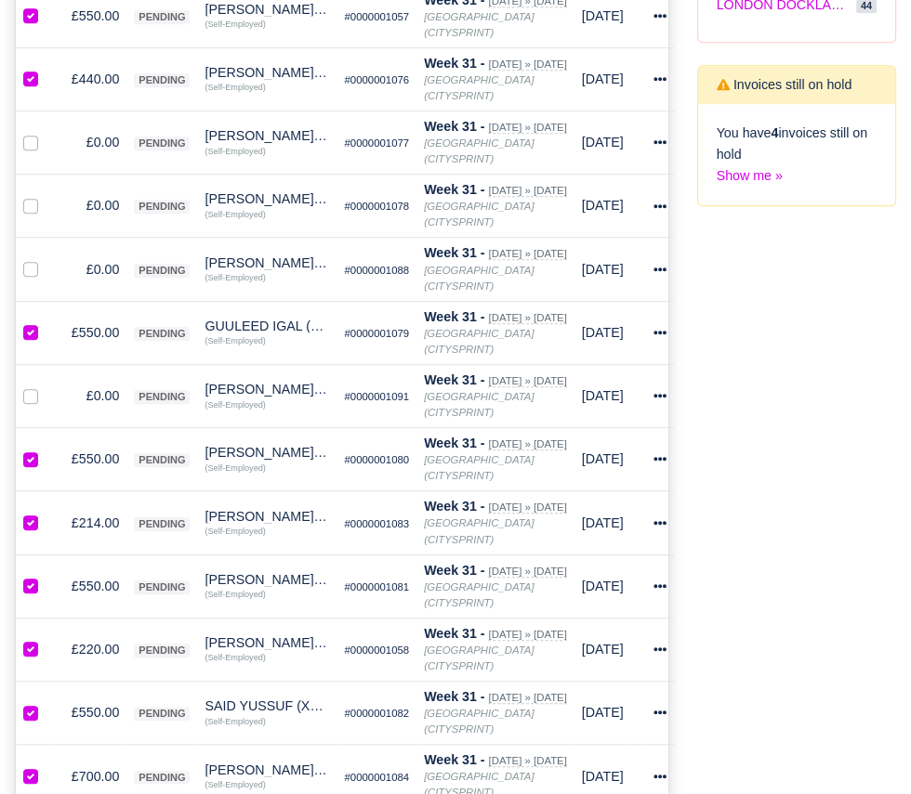
checkbox input "true"
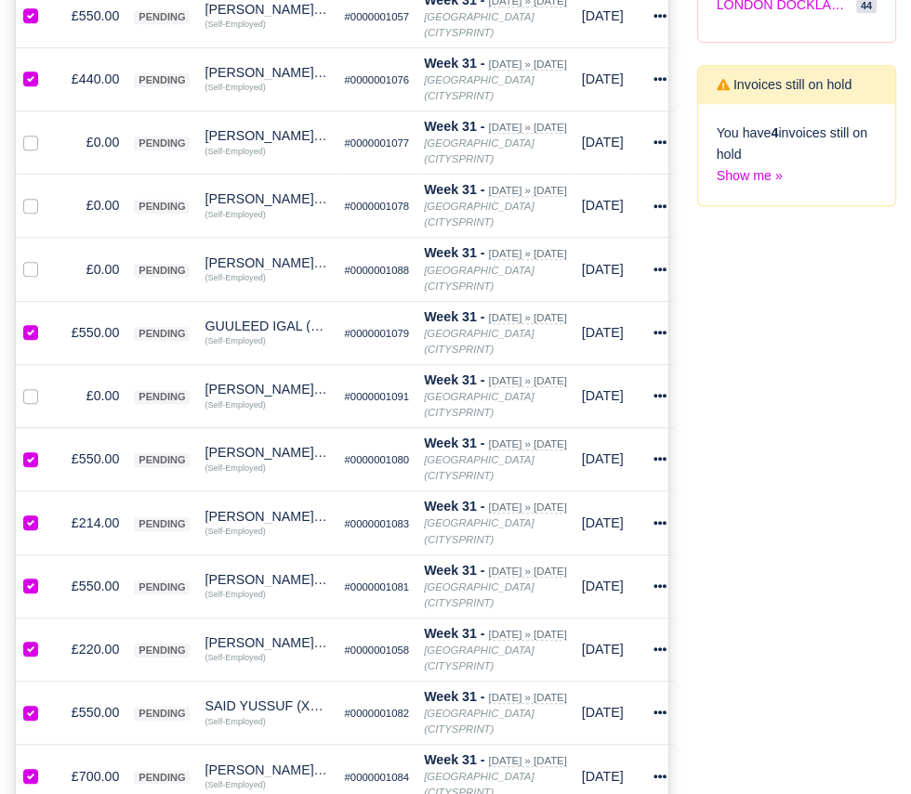
checkbox input "true"
click at [109, 745] on td "£700.00" at bounding box center [89, 776] width 73 height 63
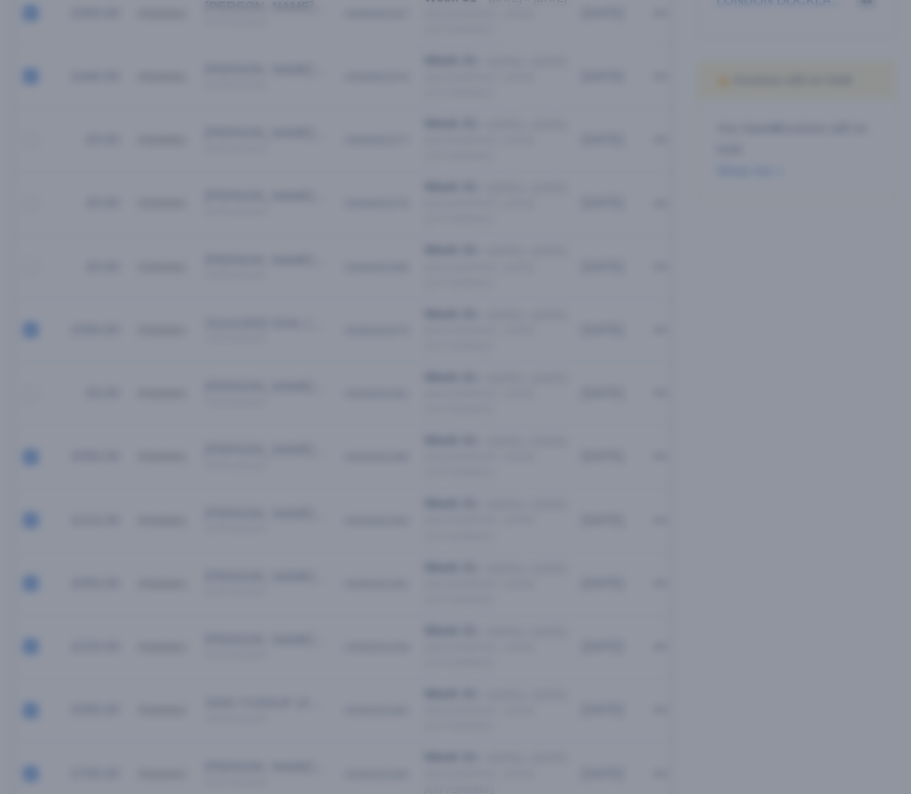
click at [777, 567] on div at bounding box center [455, 397] width 911 height 794
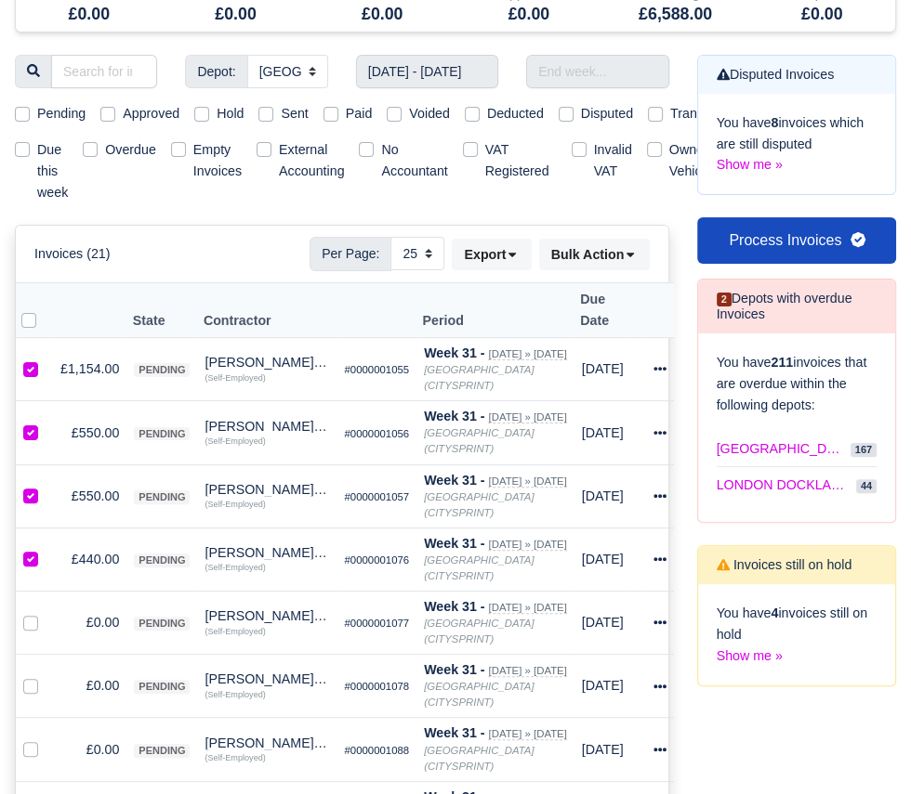
scroll to position [0, 0]
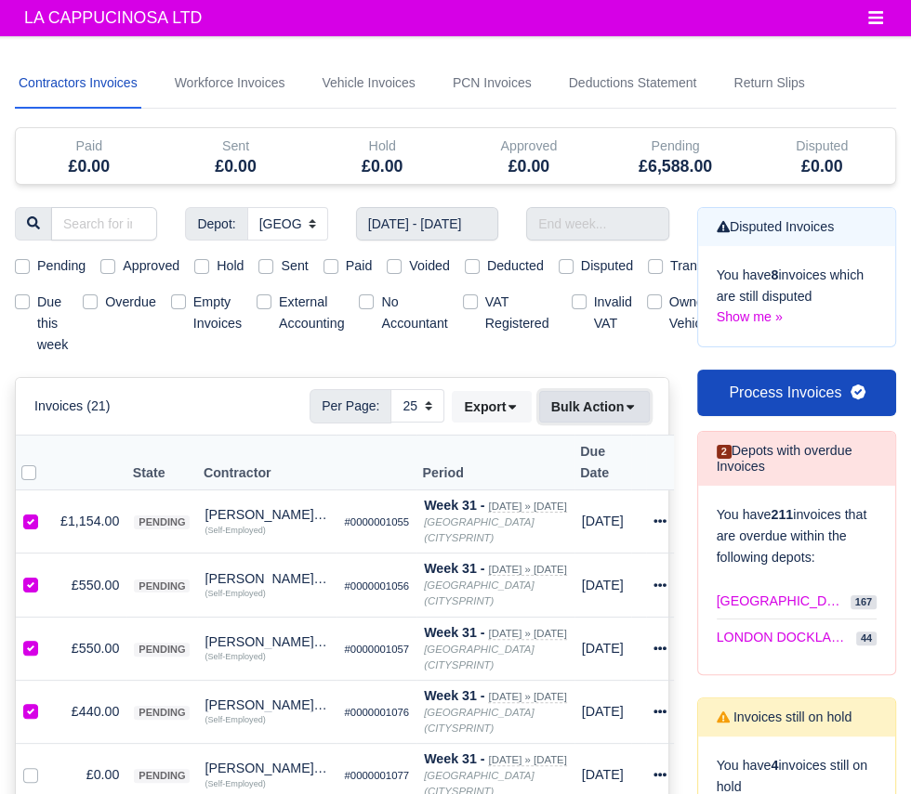
click at [630, 405] on icon at bounding box center [629, 407] width 7 height 5
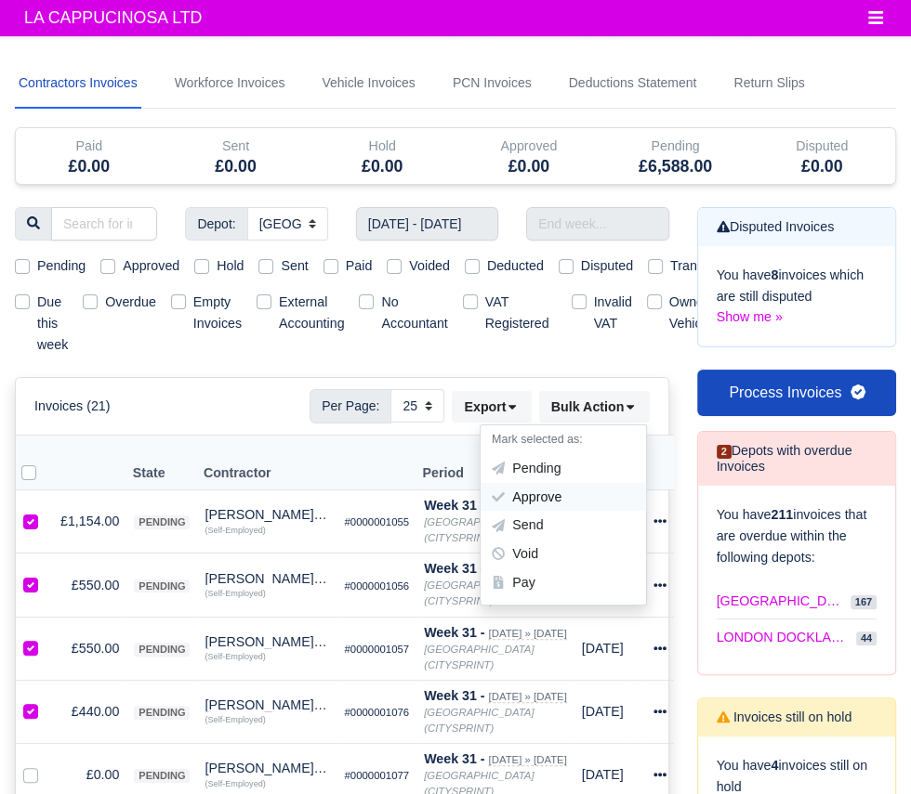
click at [602, 496] on div "Approve" at bounding box center [562, 496] width 165 height 29
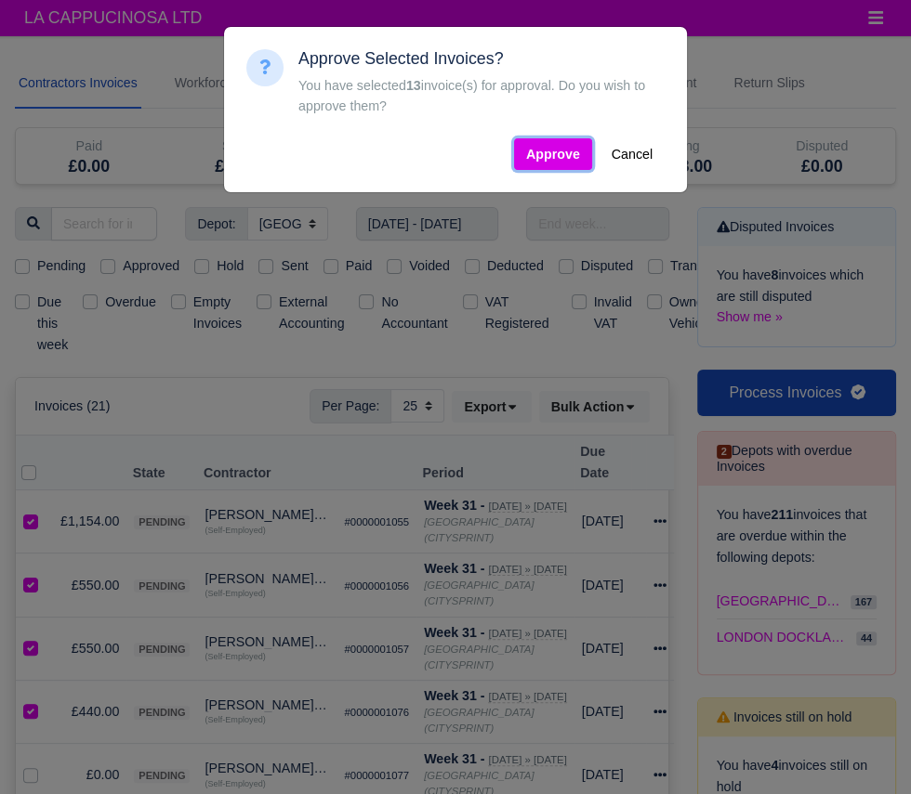
click at [539, 165] on button "Approve" at bounding box center [553, 154] width 78 height 32
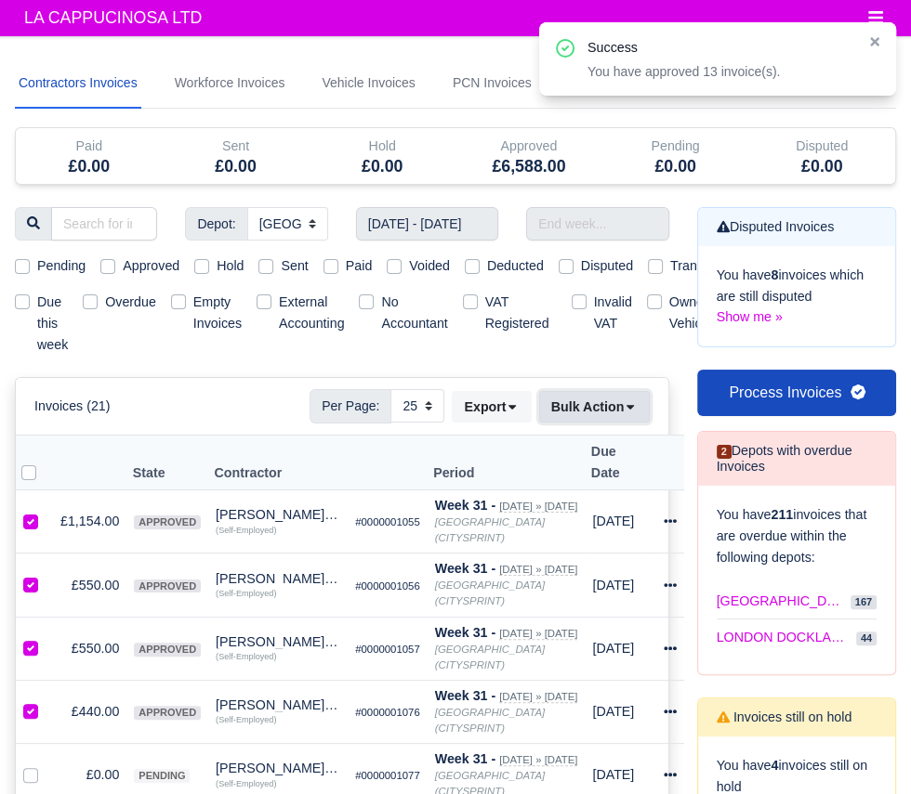
click at [620, 413] on button "Bulk Action" at bounding box center [594, 407] width 111 height 32
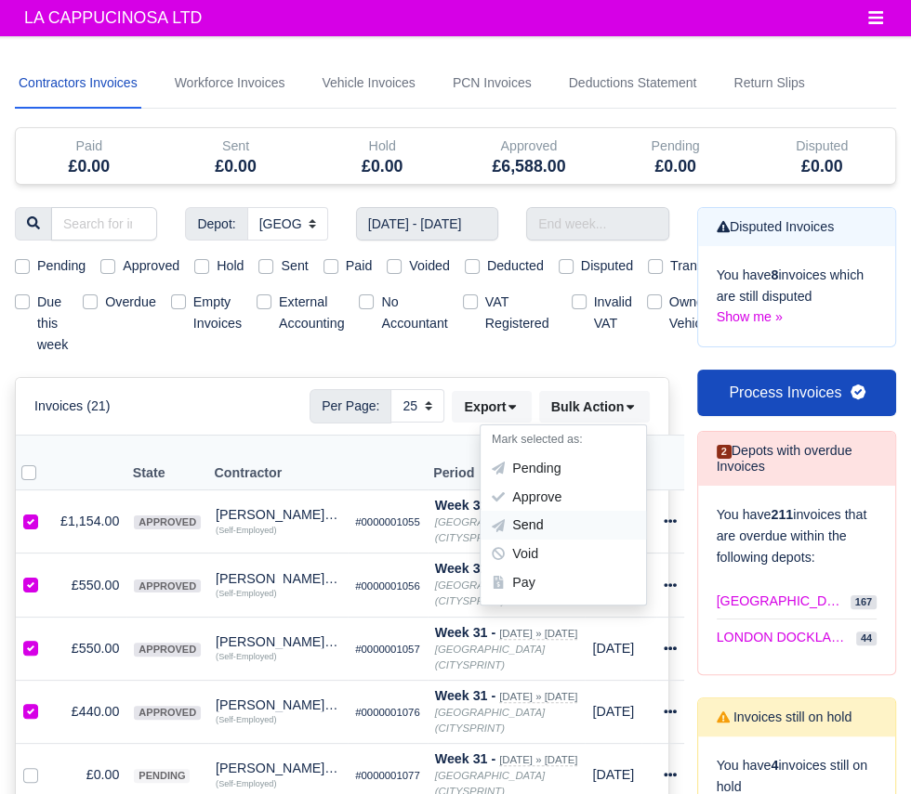
click at [604, 524] on div "Send" at bounding box center [562, 525] width 165 height 29
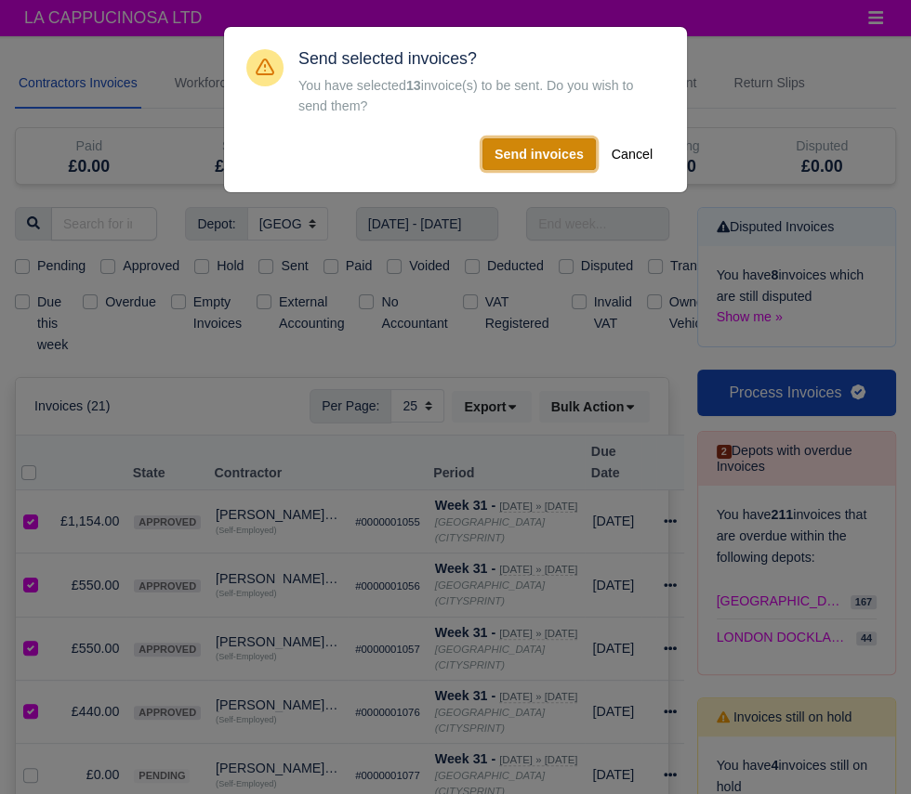
click at [551, 164] on button "Send invoices" at bounding box center [538, 154] width 113 height 32
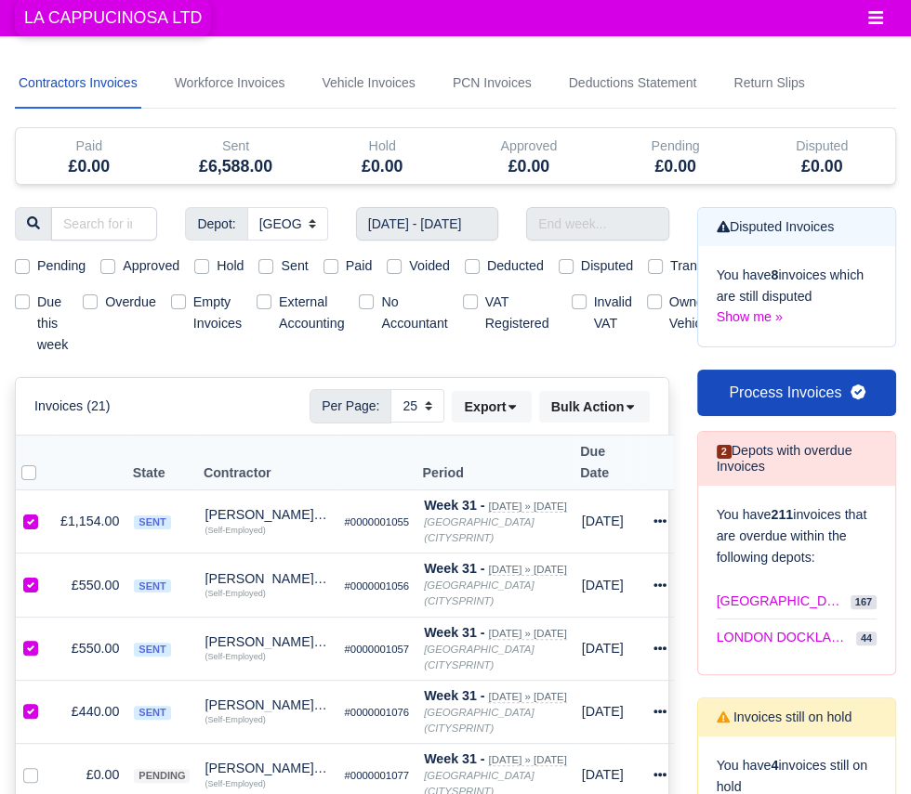
click at [57, 24] on span "LA CAPPUCINOSA LTD" at bounding box center [113, 17] width 196 height 37
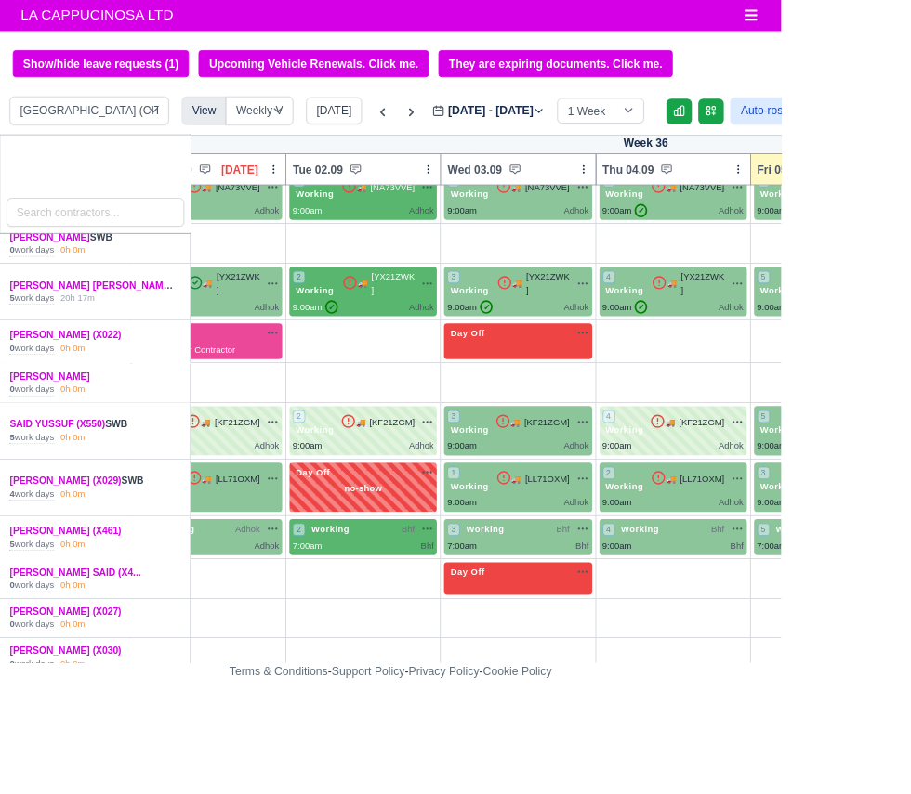
scroll to position [669, 0]
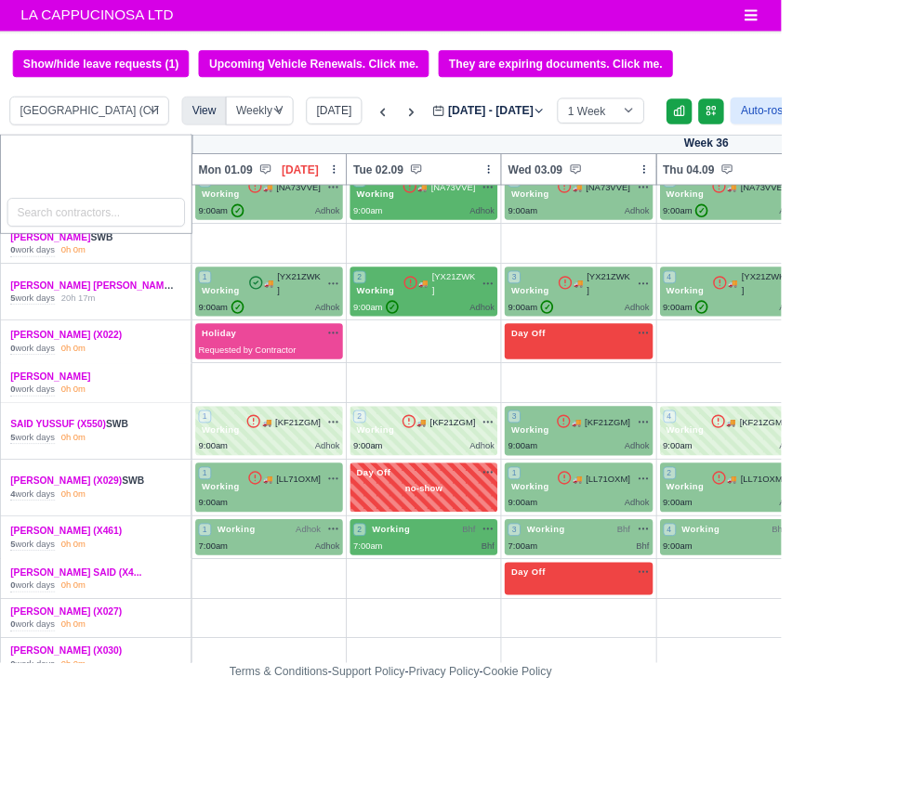
click at [635, 134] on label "[DATE] - [DATE] [DATE]" at bounding box center [569, 129] width 131 height 21
click at [635, 134] on input "[DATE]" at bounding box center [609, 138] width 210 height 39
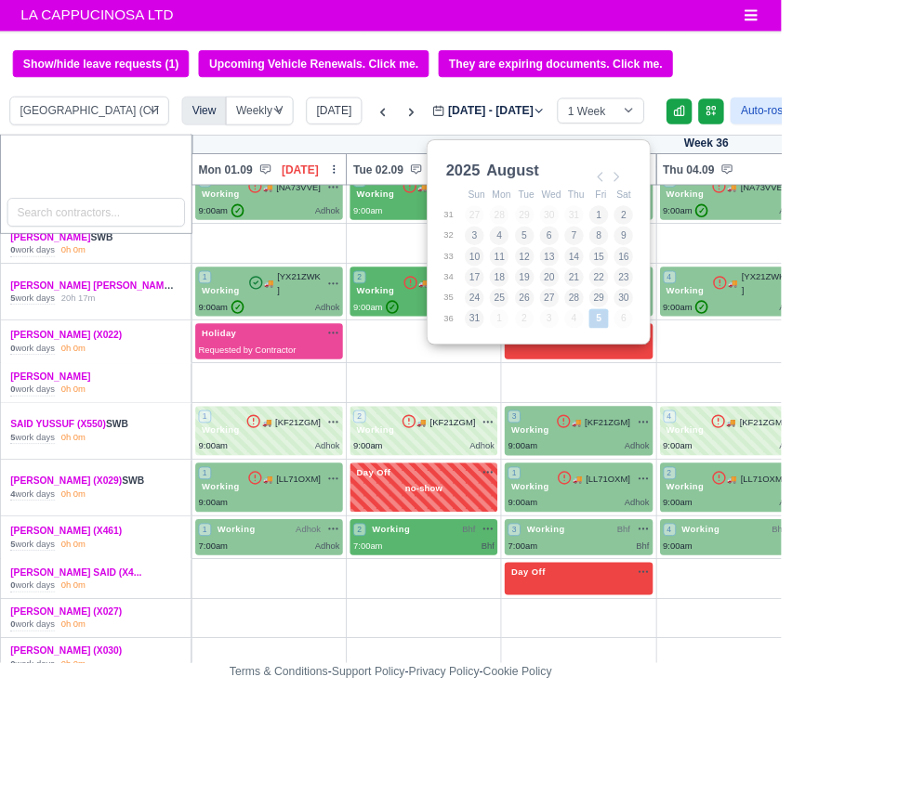
type input "[DATE]"
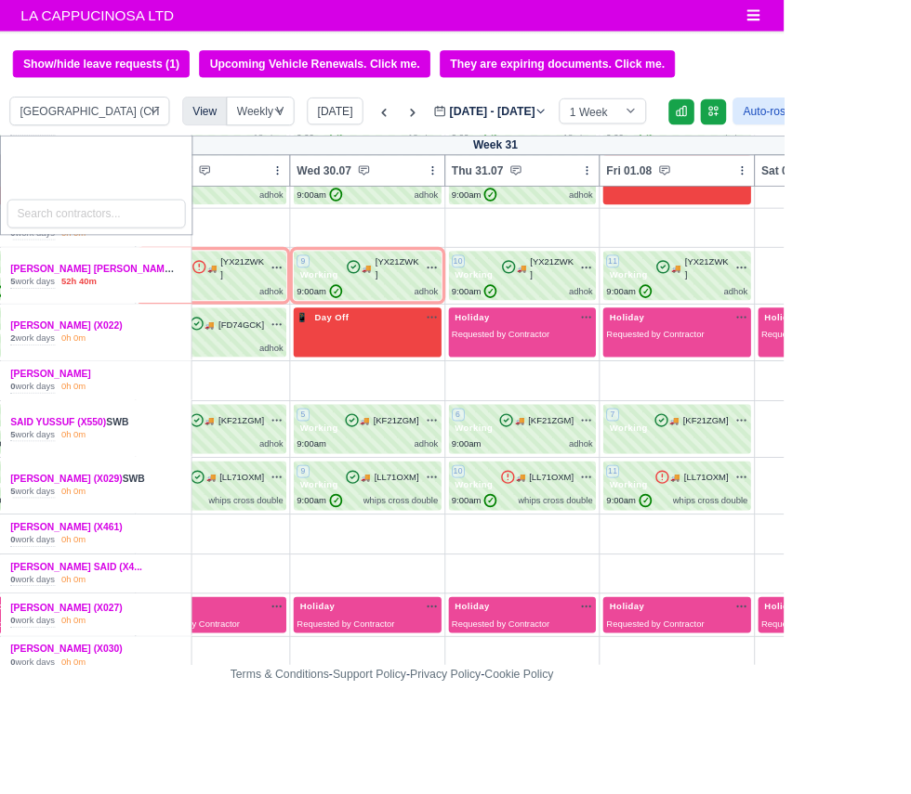
scroll to position [713, 246]
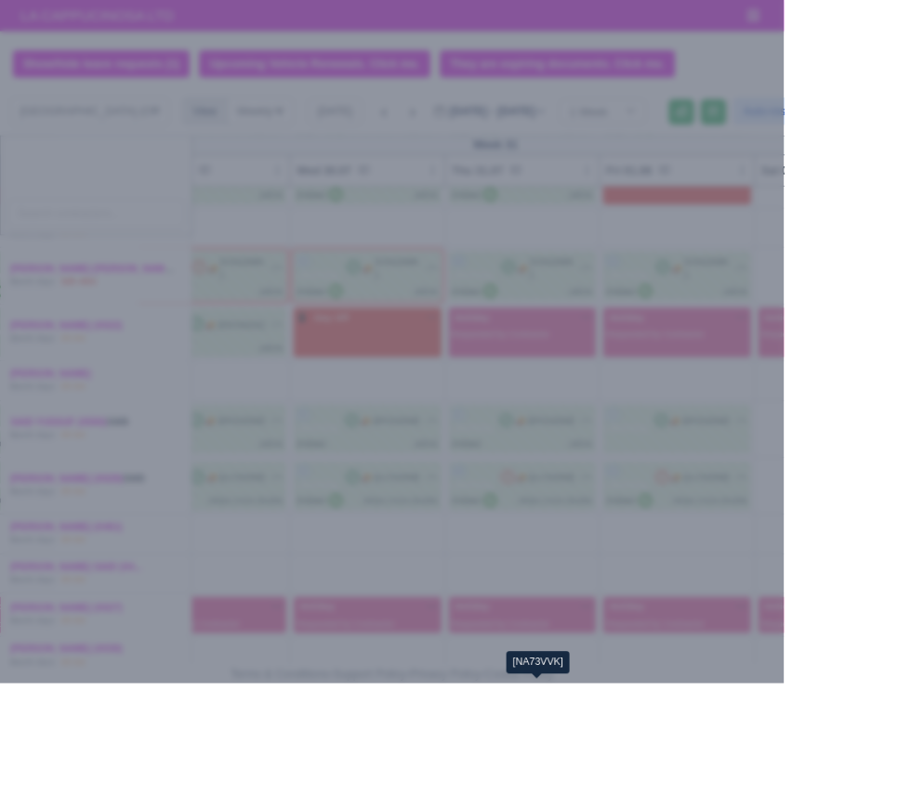
select select "2"
click at [849, 793] on div at bounding box center [455, 397] width 911 height 794
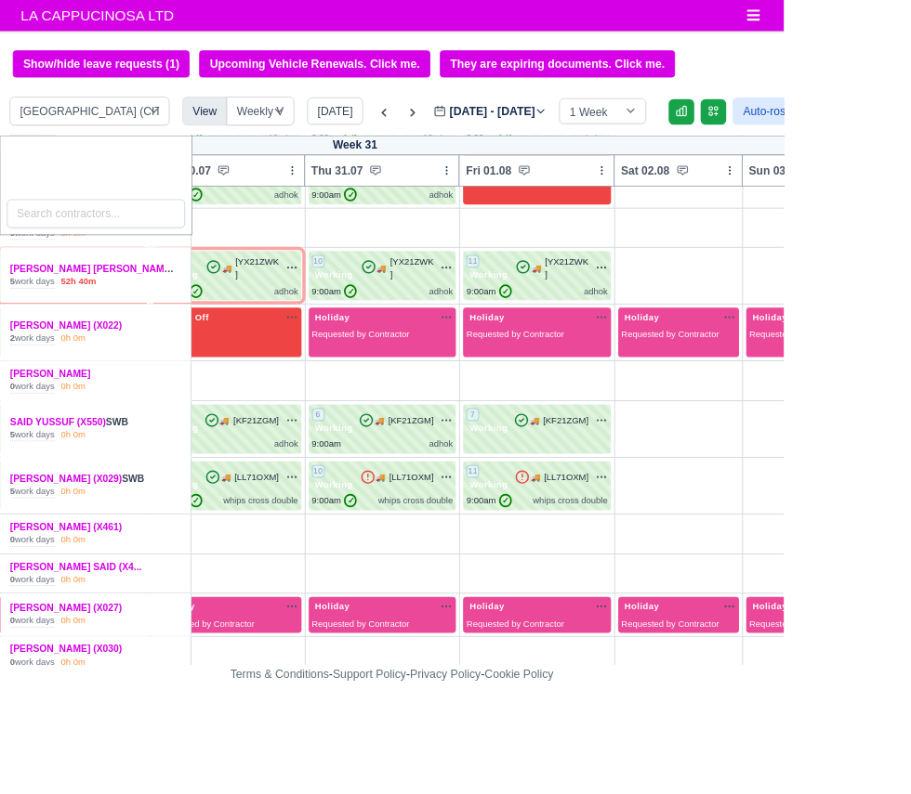
scroll to position [713, 491]
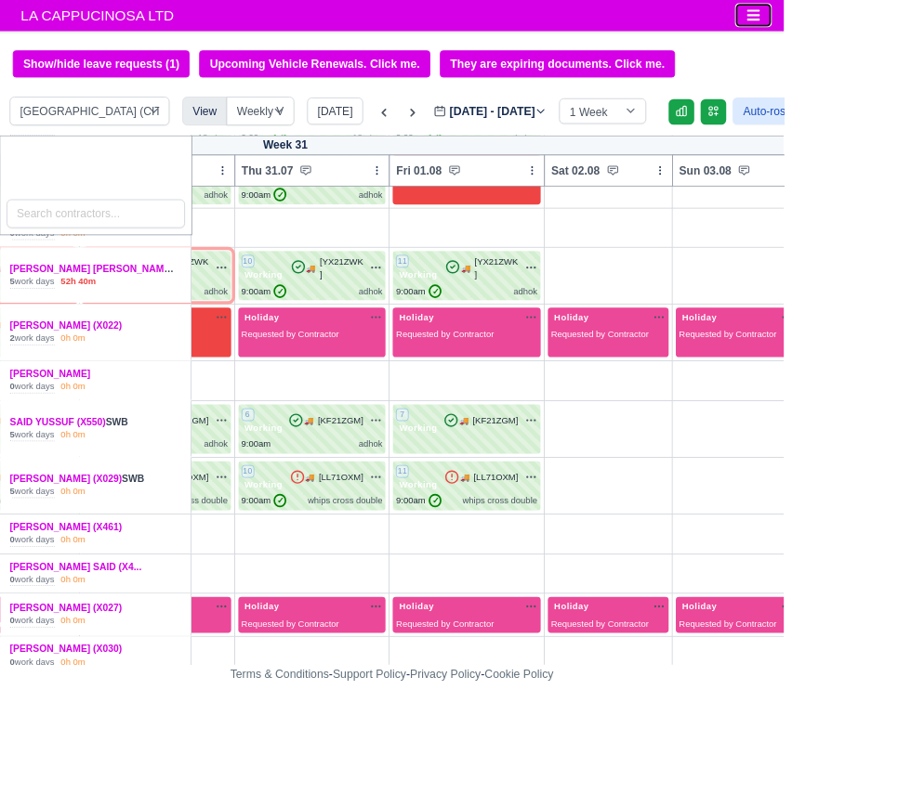
click at [869, 26] on button "Toggle navigation" at bounding box center [875, 18] width 41 height 26
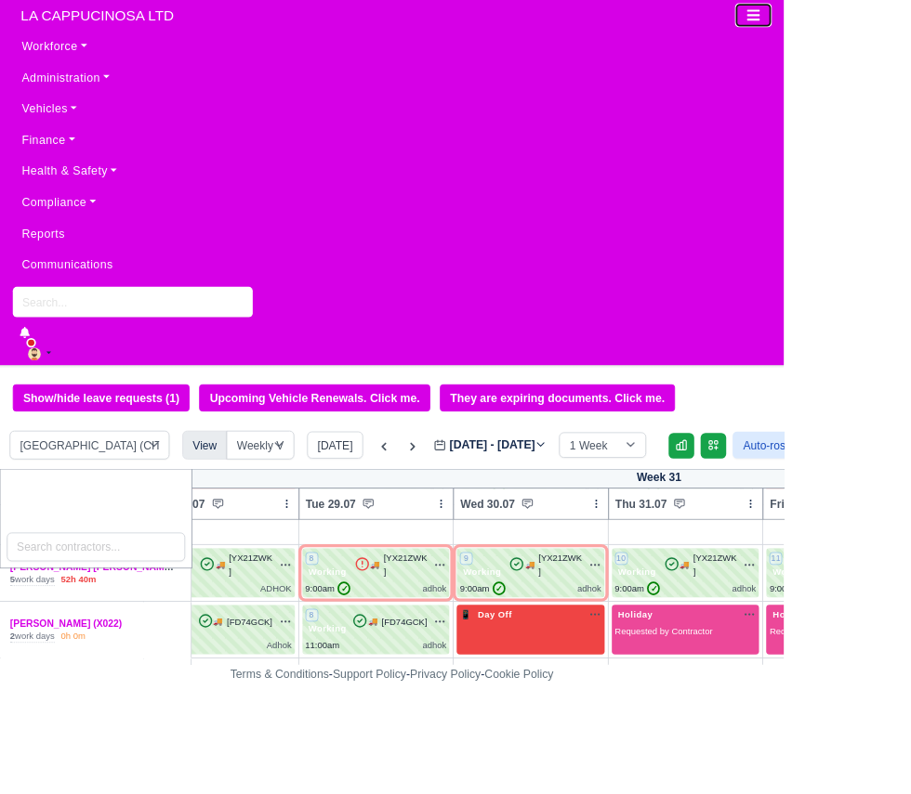
scroll to position [755, 0]
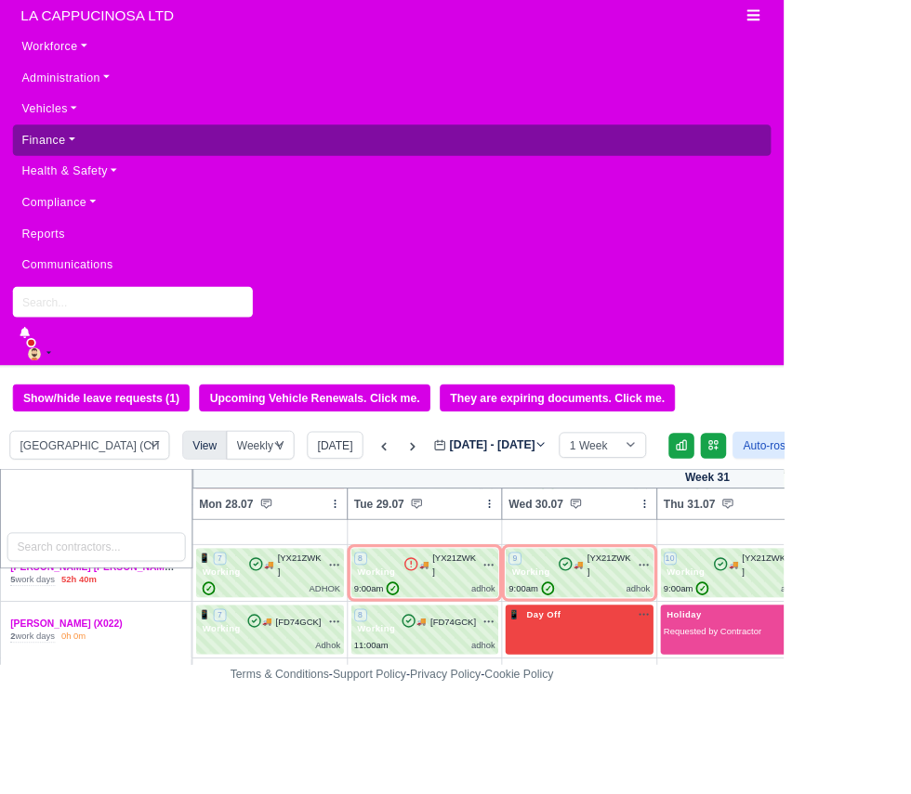
click at [42, 177] on link "Finance" at bounding box center [455, 163] width 881 height 36
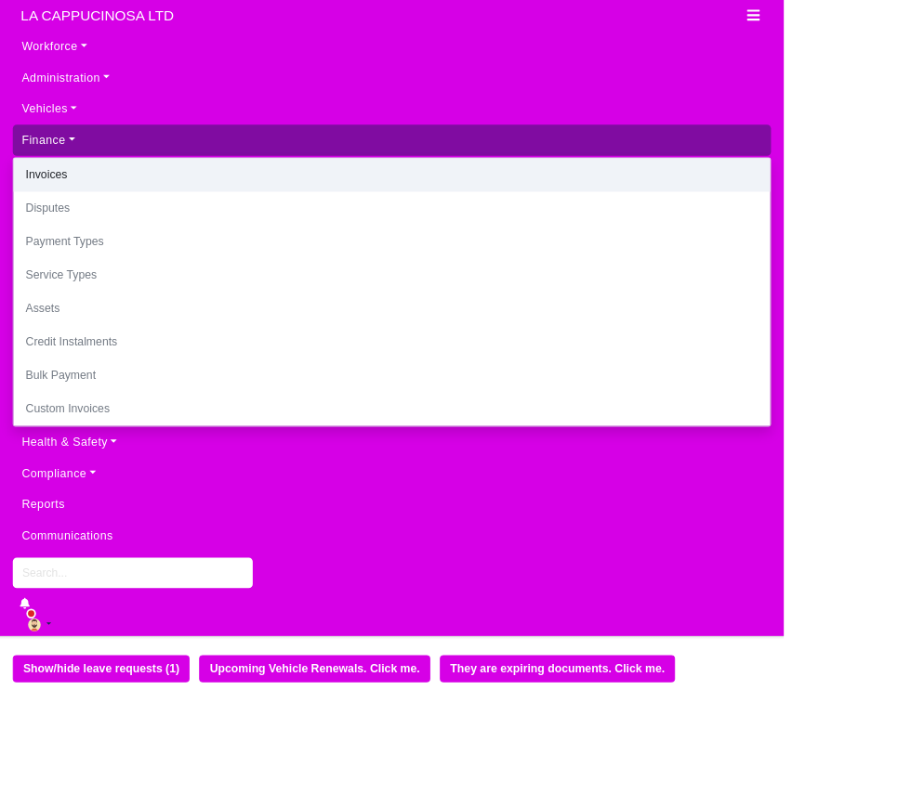
click at [34, 207] on link "Invoices" at bounding box center [455, 203] width 879 height 39
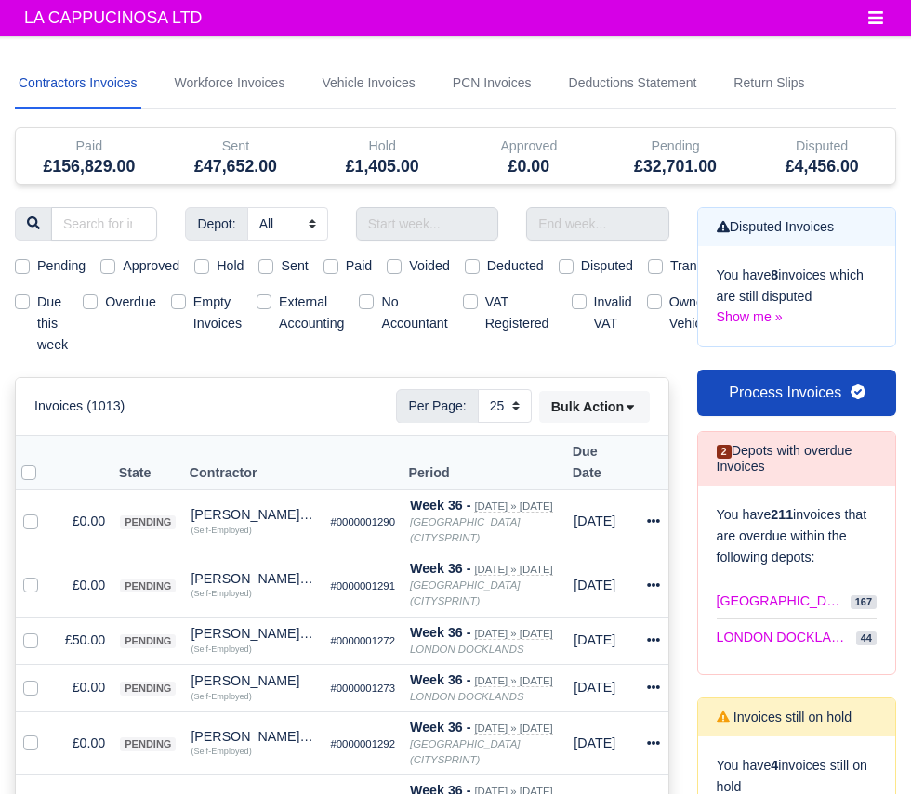
select select "25"
click at [397, 231] on input "text" at bounding box center [427, 223] width 142 height 33
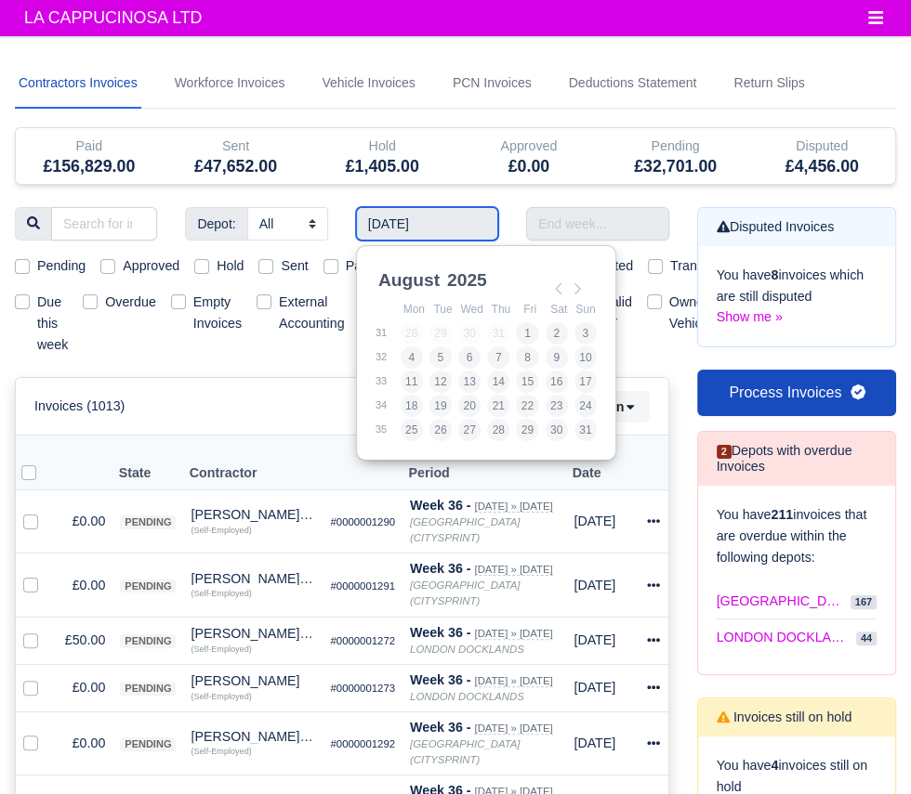
type input "[DATE] - [DATE]"
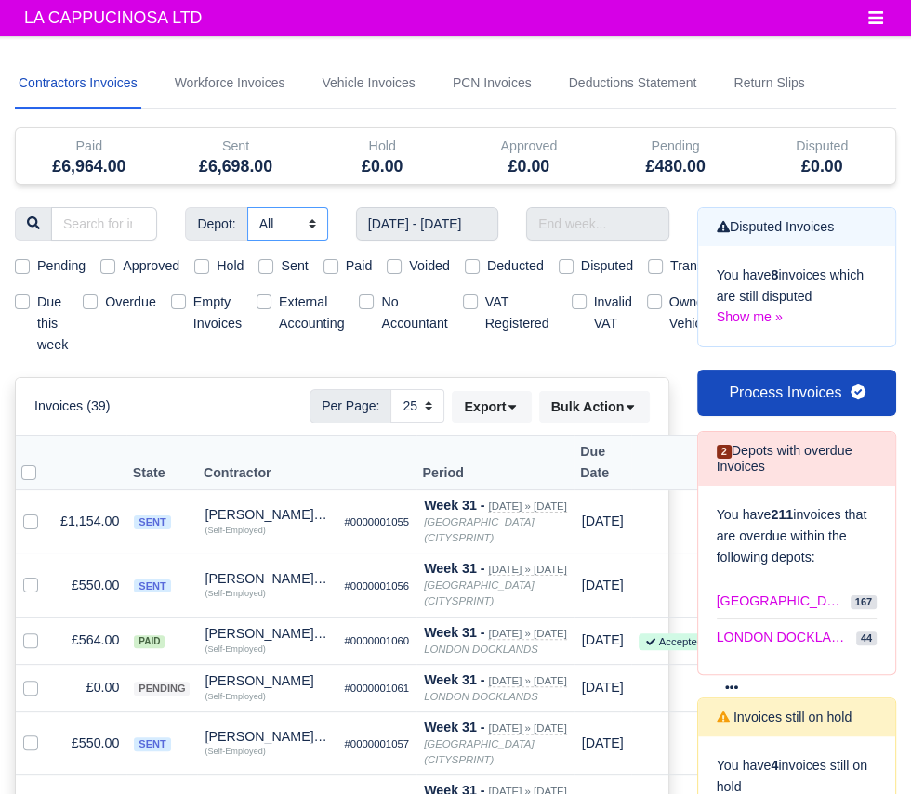
click at [284, 231] on select "All [GEOGRAPHIC_DATA] (CITYSPRINT) [GEOGRAPHIC_DATA]" at bounding box center [287, 223] width 81 height 33
select select "2"
click at [247, 207] on select "All [GEOGRAPHIC_DATA] (CITYSPRINT) [GEOGRAPHIC_DATA]" at bounding box center [287, 223] width 81 height 33
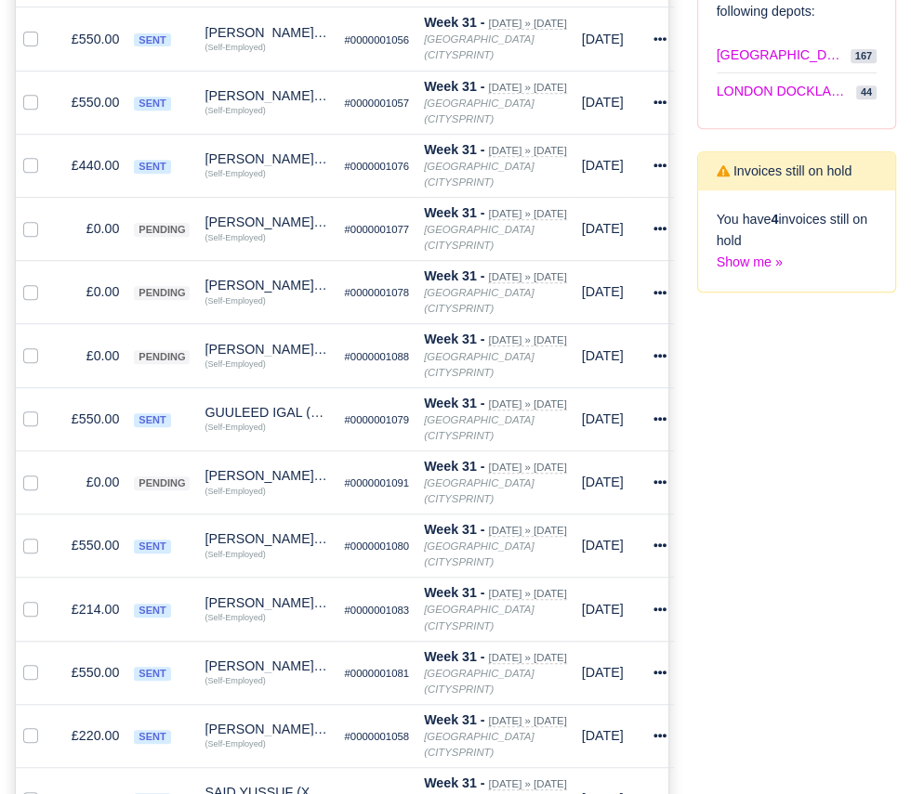
scroll to position [584, 0]
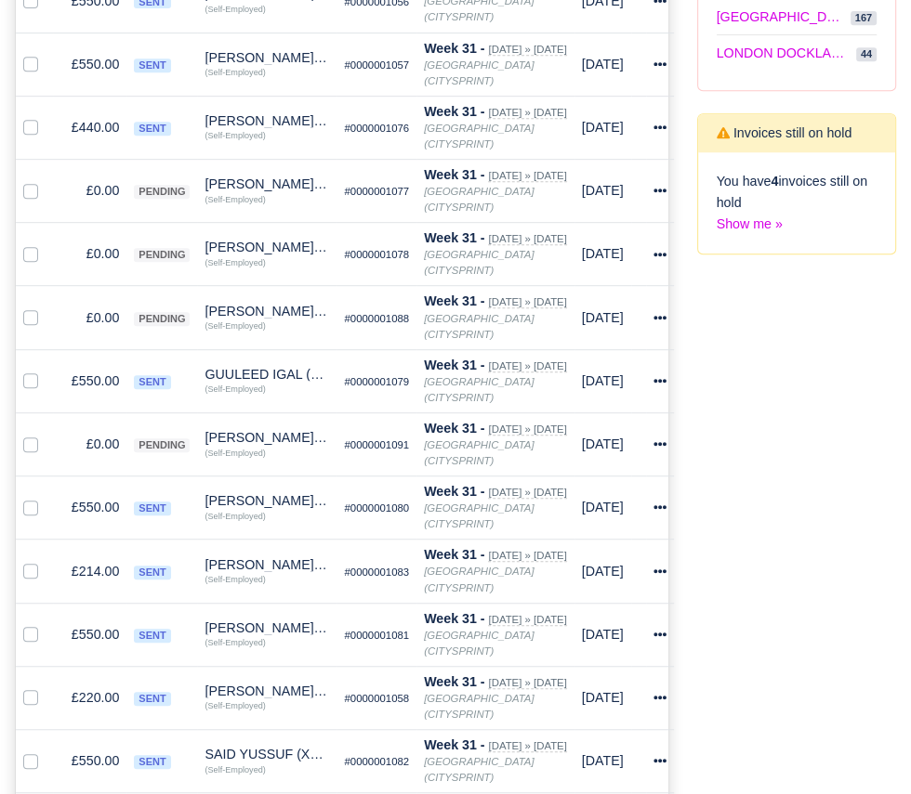
click at [725, 793] on div "Disputed Invoices You have 8 invoices which are still disputed Show me » Proces…" at bounding box center [797, 441] width 228 height 1637
click at [722, 793] on div "Disputed Invoices You have 8 invoices which are still disputed Show me » Proces…" at bounding box center [797, 441] width 228 height 1637
click at [734, 793] on div "Disputed Invoices You have 8 invoices which are still disputed Show me » Proces…" at bounding box center [797, 441] width 228 height 1637
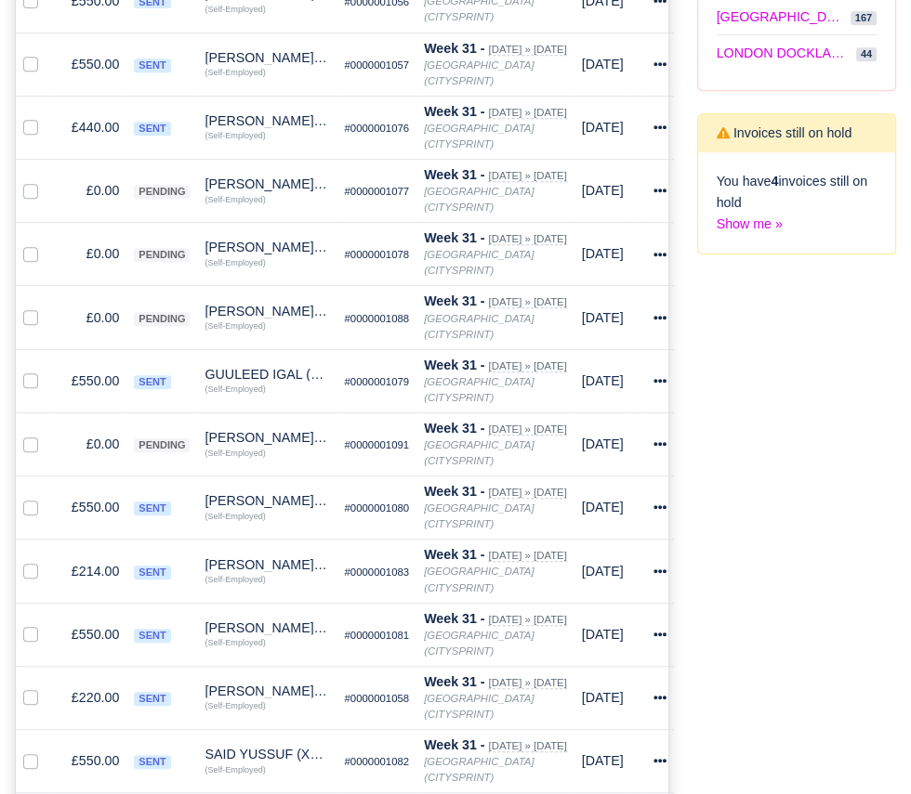
checkbox input "true"
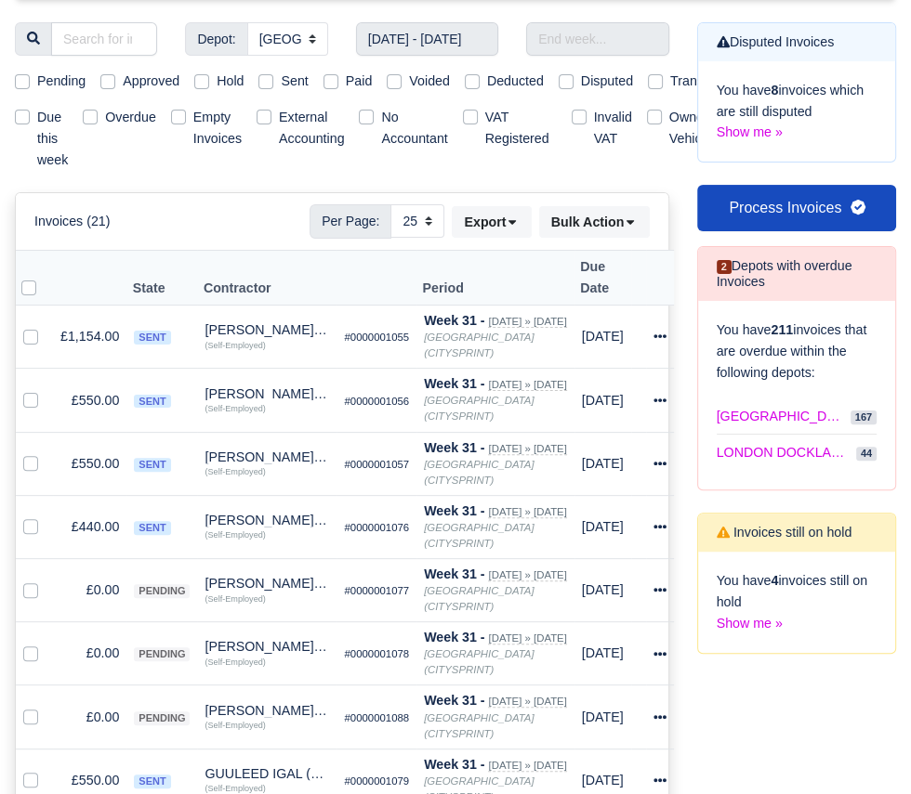
scroll to position [0, 0]
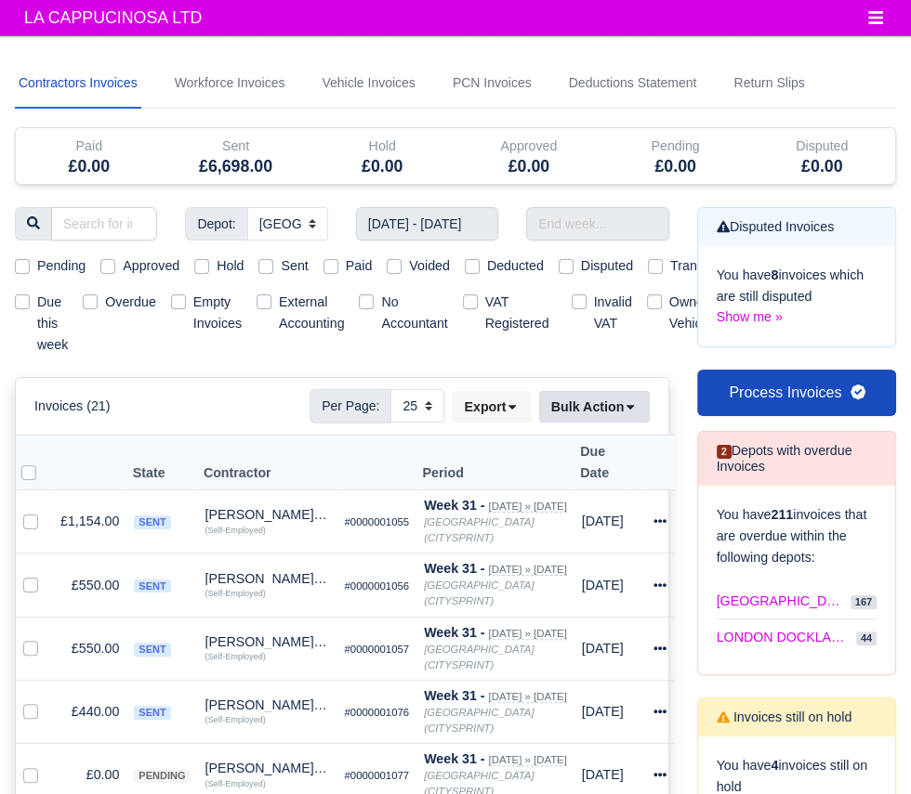
click at [584, 405] on button "Bulk Action" at bounding box center [594, 407] width 111 height 32
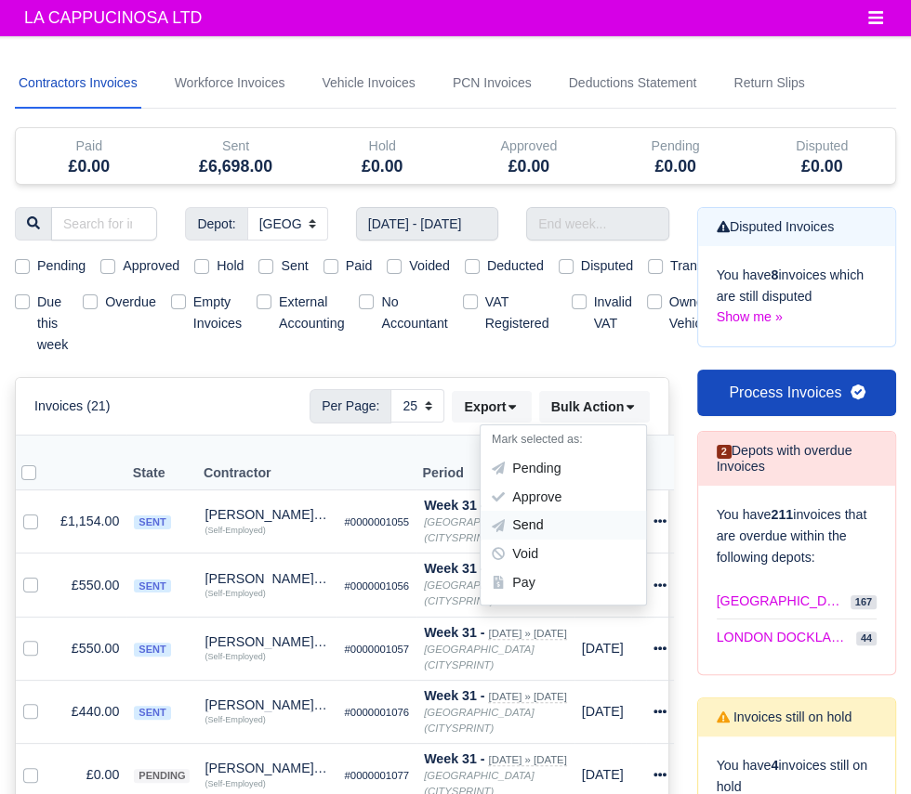
click at [532, 519] on div "Send" at bounding box center [562, 525] width 165 height 29
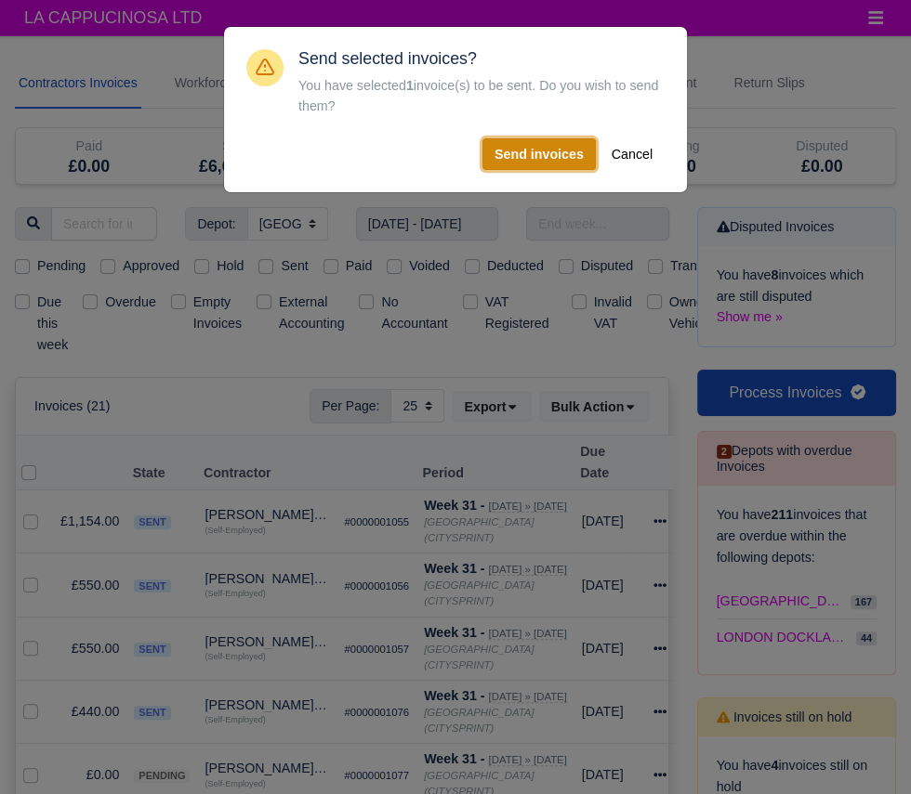
click at [511, 153] on button "Send invoices" at bounding box center [538, 154] width 113 height 32
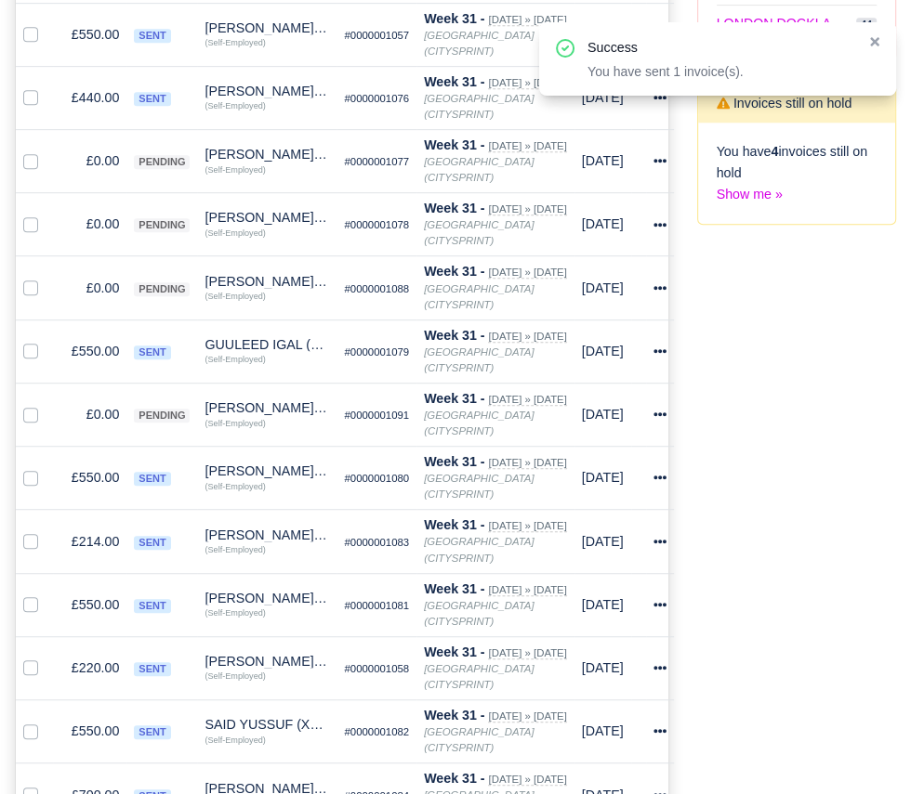
scroll to position [618, 0]
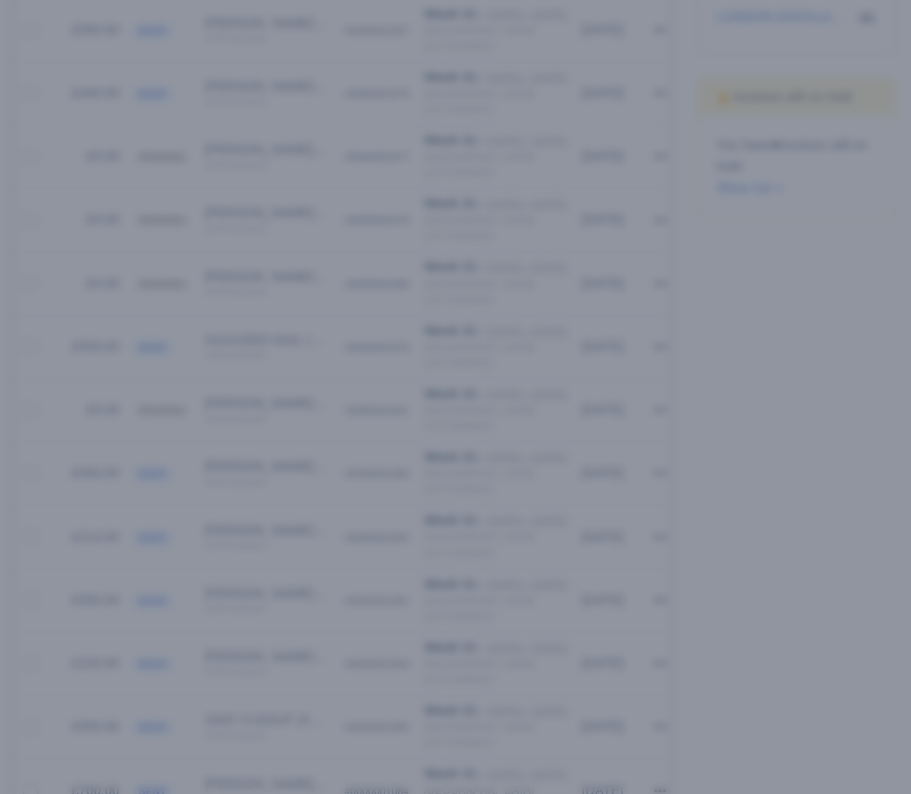
click at [104, 774] on div at bounding box center [455, 397] width 911 height 794
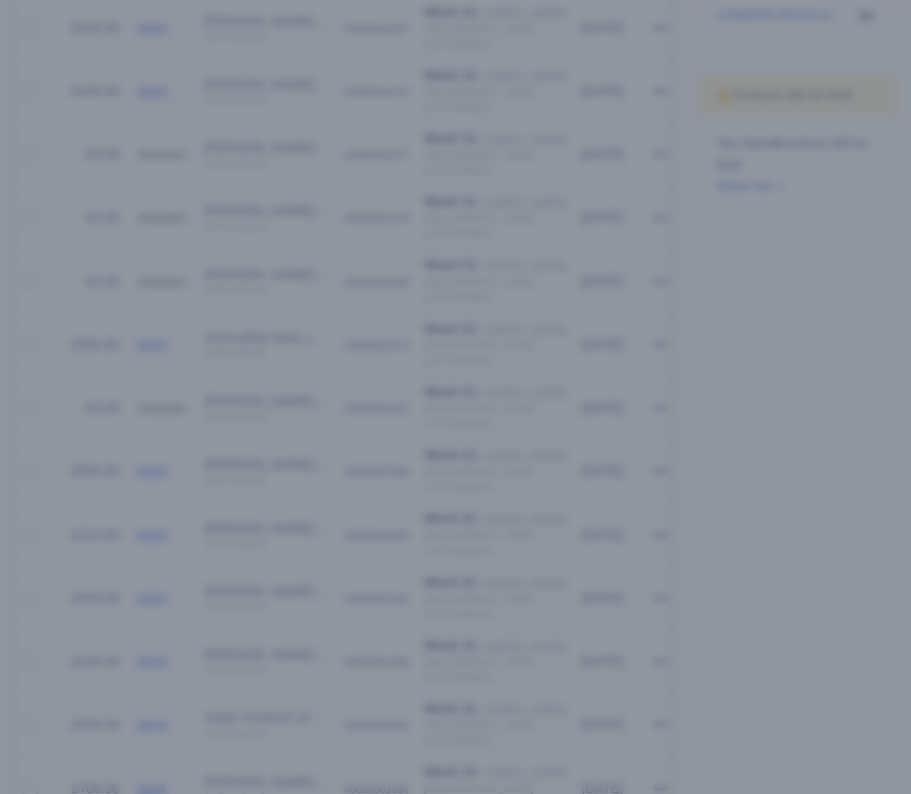
scroll to position [616, 0]
click at [89, 762] on div at bounding box center [455, 397] width 911 height 794
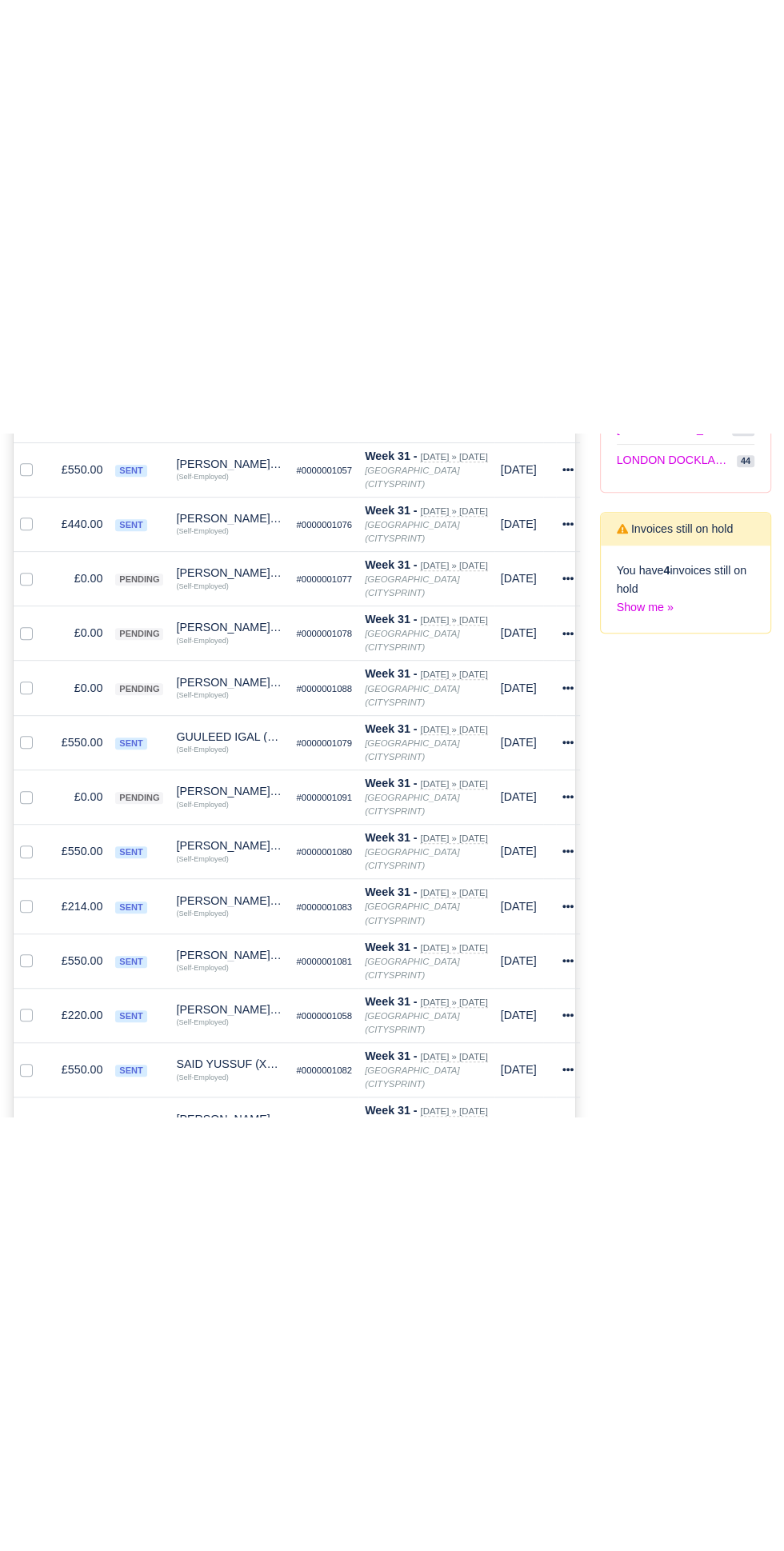
scroll to position [0, 0]
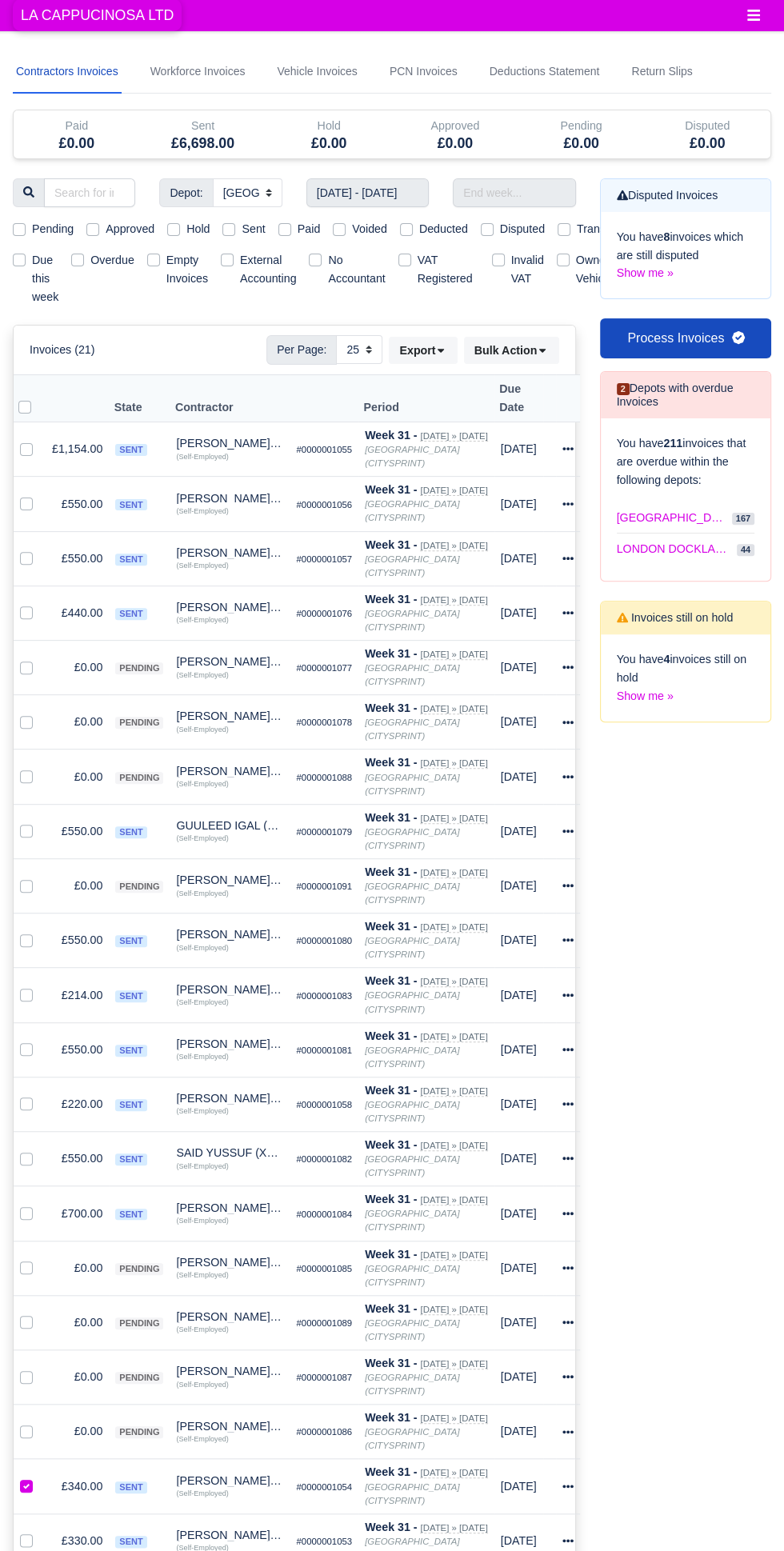
click at [107, 20] on span "LA CAPPUCINOSA LTD" at bounding box center [97, 15] width 169 height 32
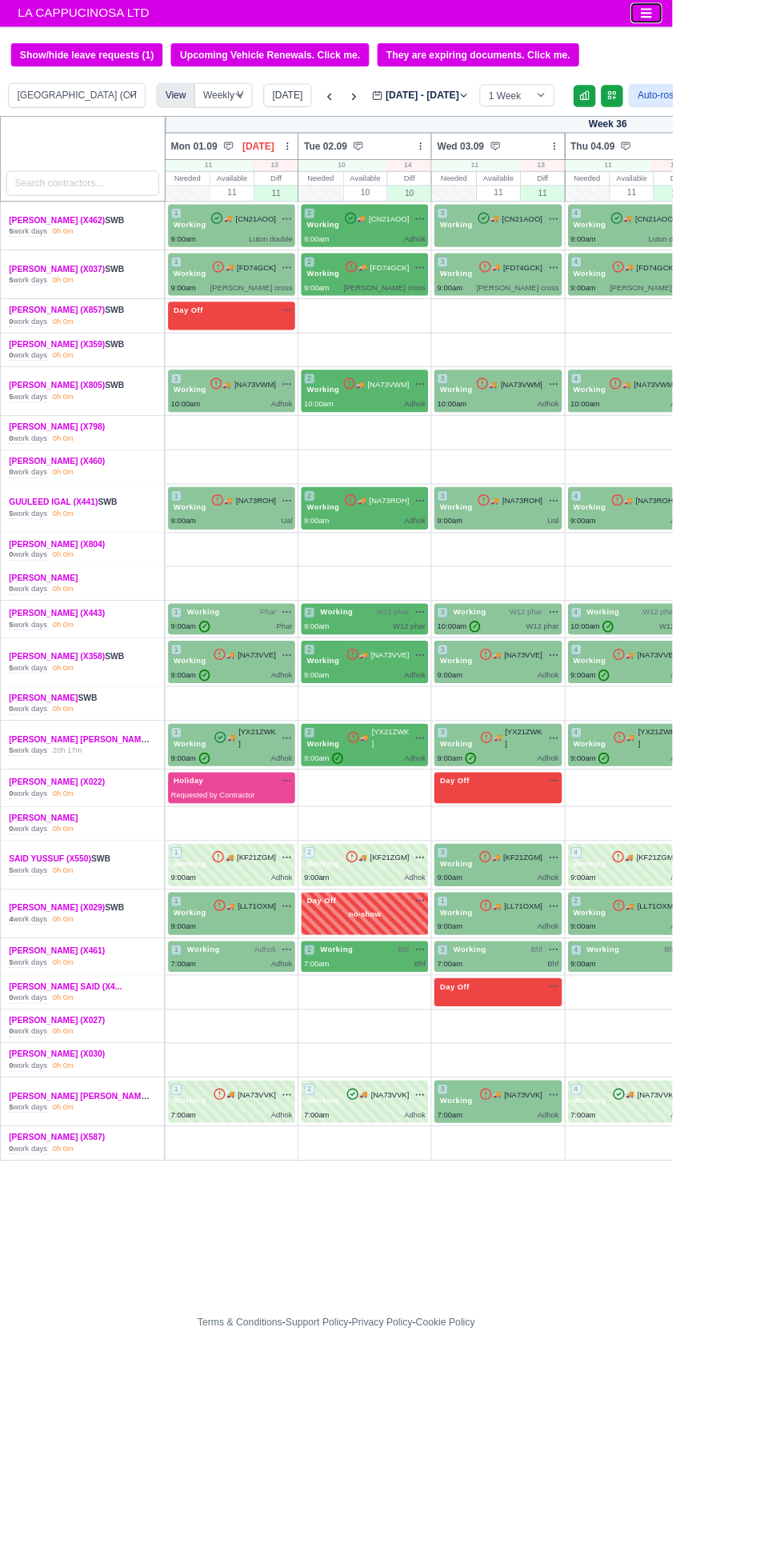
click at [756, 25] on button "Toggle navigation" at bounding box center [753, 15] width 35 height 22
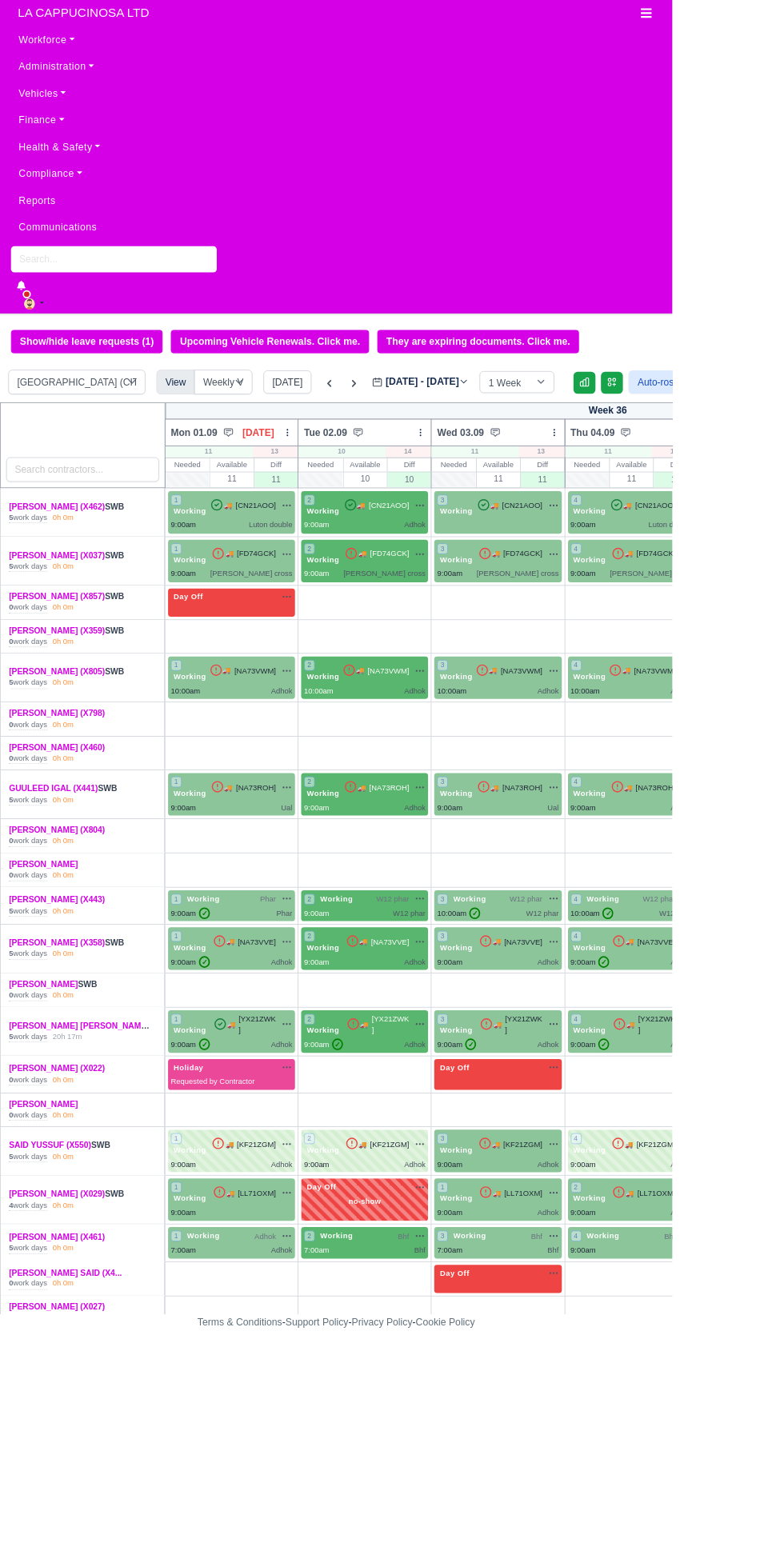
click at [69, 361] on button at bounding box center [45, 354] width 52 height 23
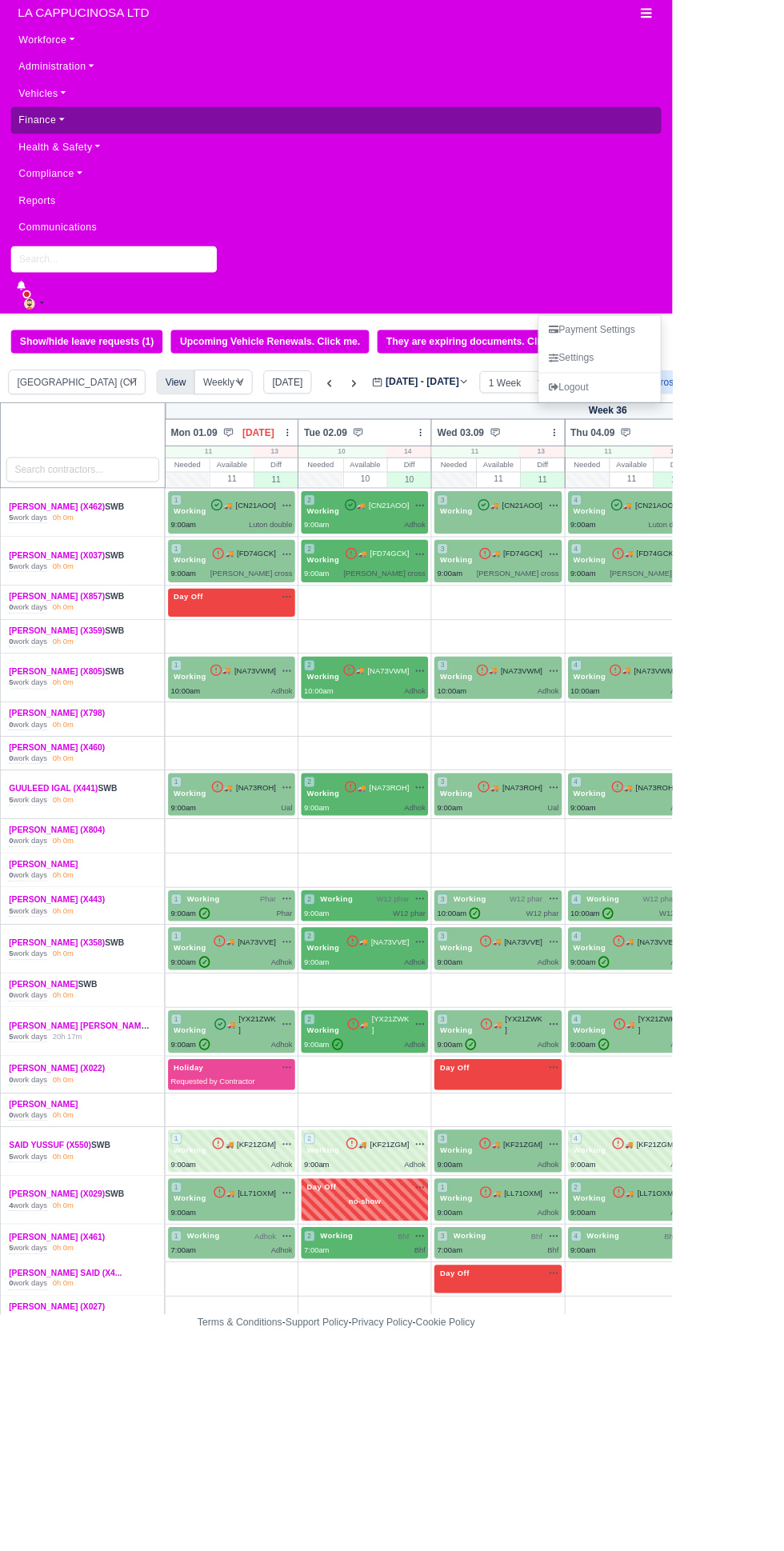
click at [63, 139] on link "Finance" at bounding box center [392, 140] width 758 height 31
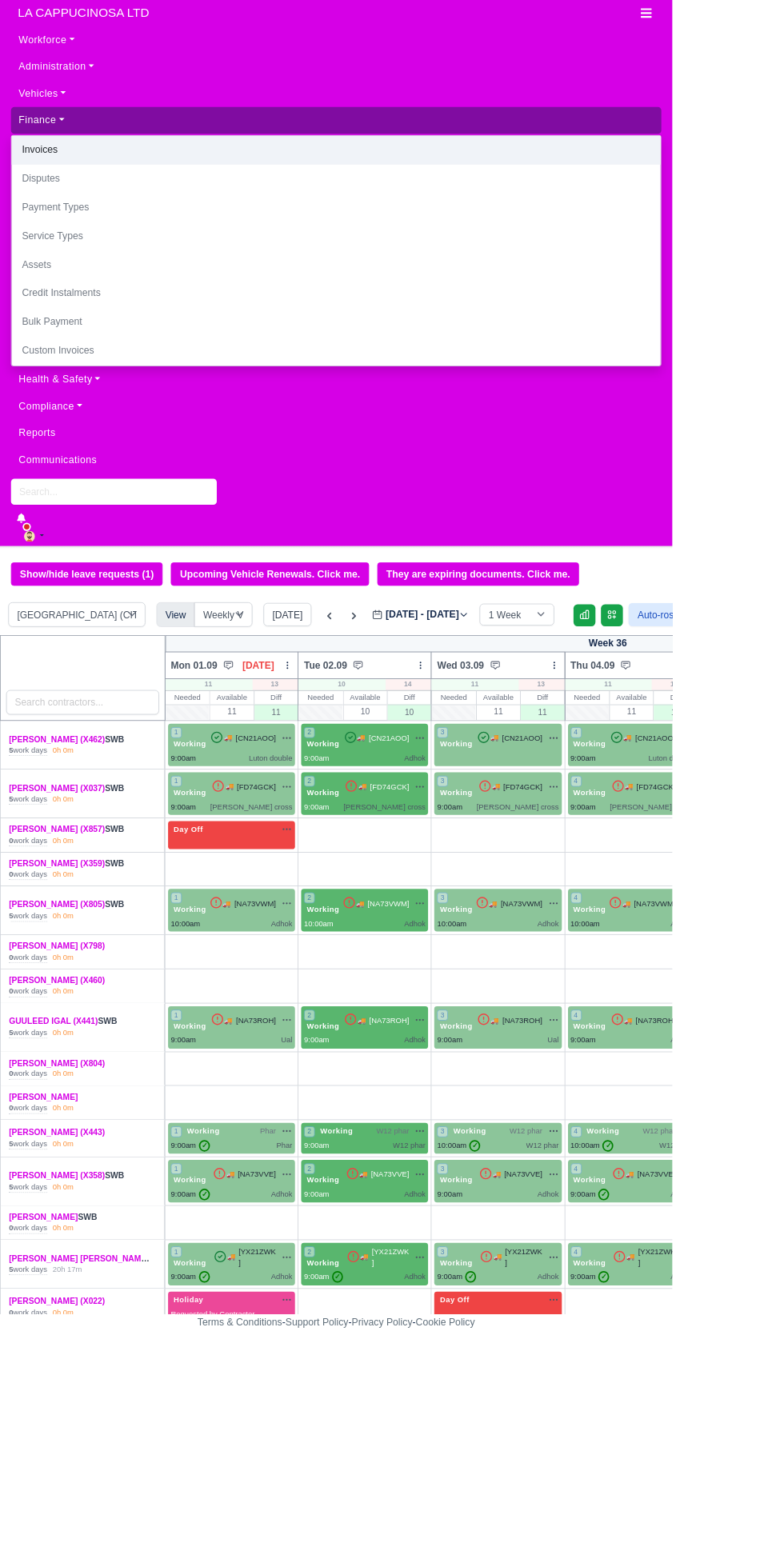
click at [64, 180] on link "Invoices" at bounding box center [392, 175] width 756 height 34
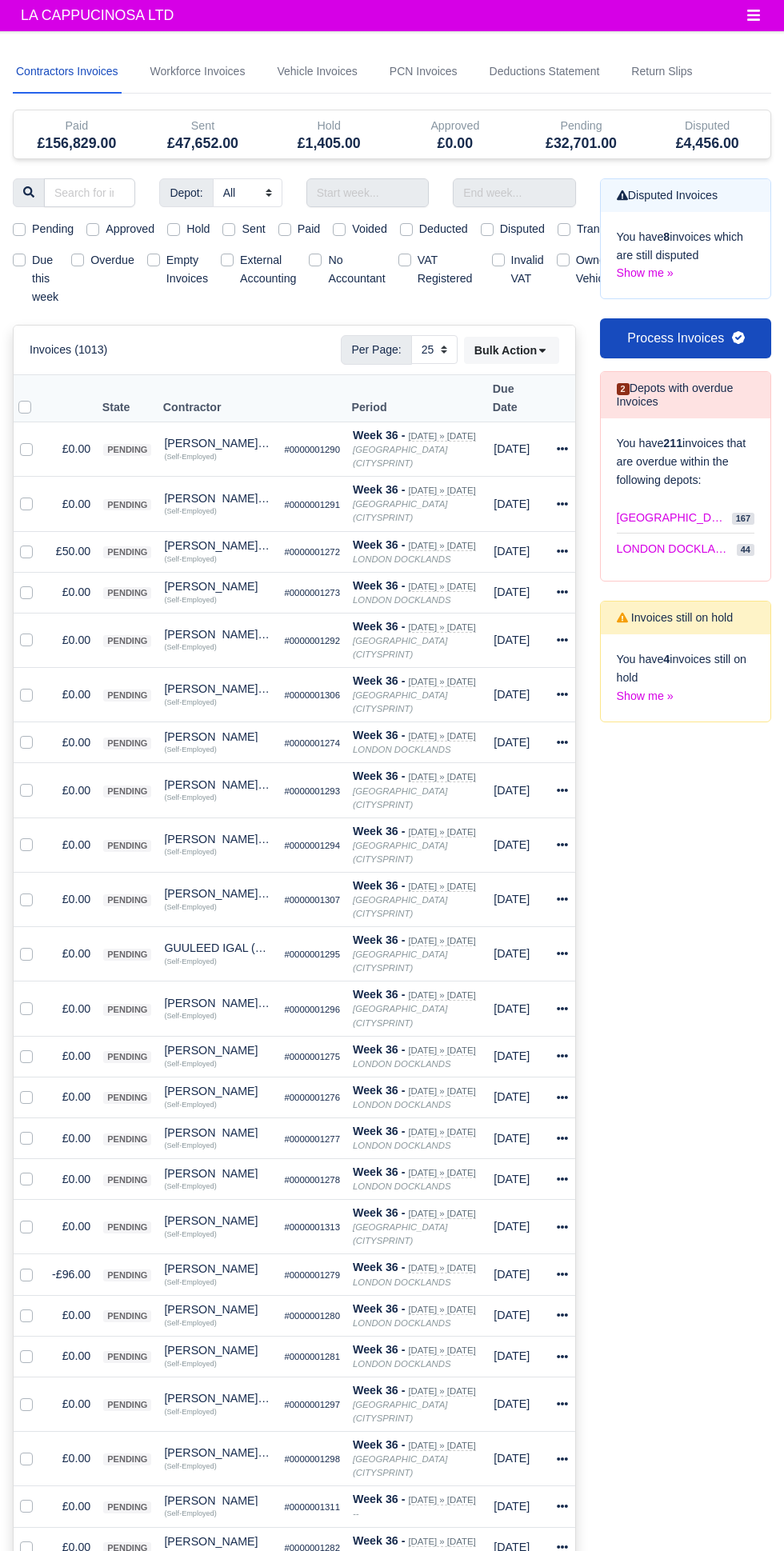
select select "25"
click at [338, 188] on input "text" at bounding box center [367, 192] width 122 height 28
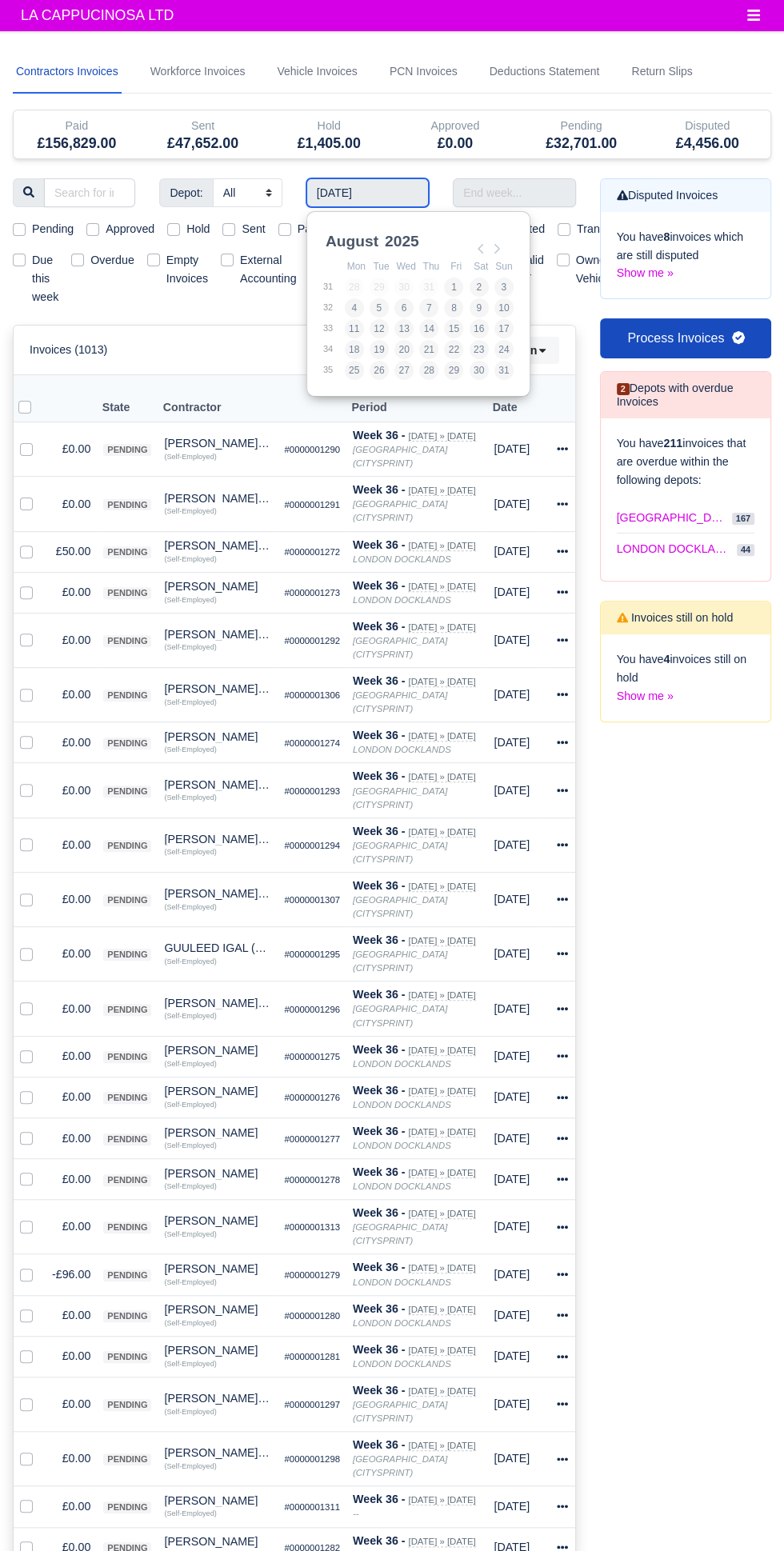
type input "[DATE] - [DATE]"
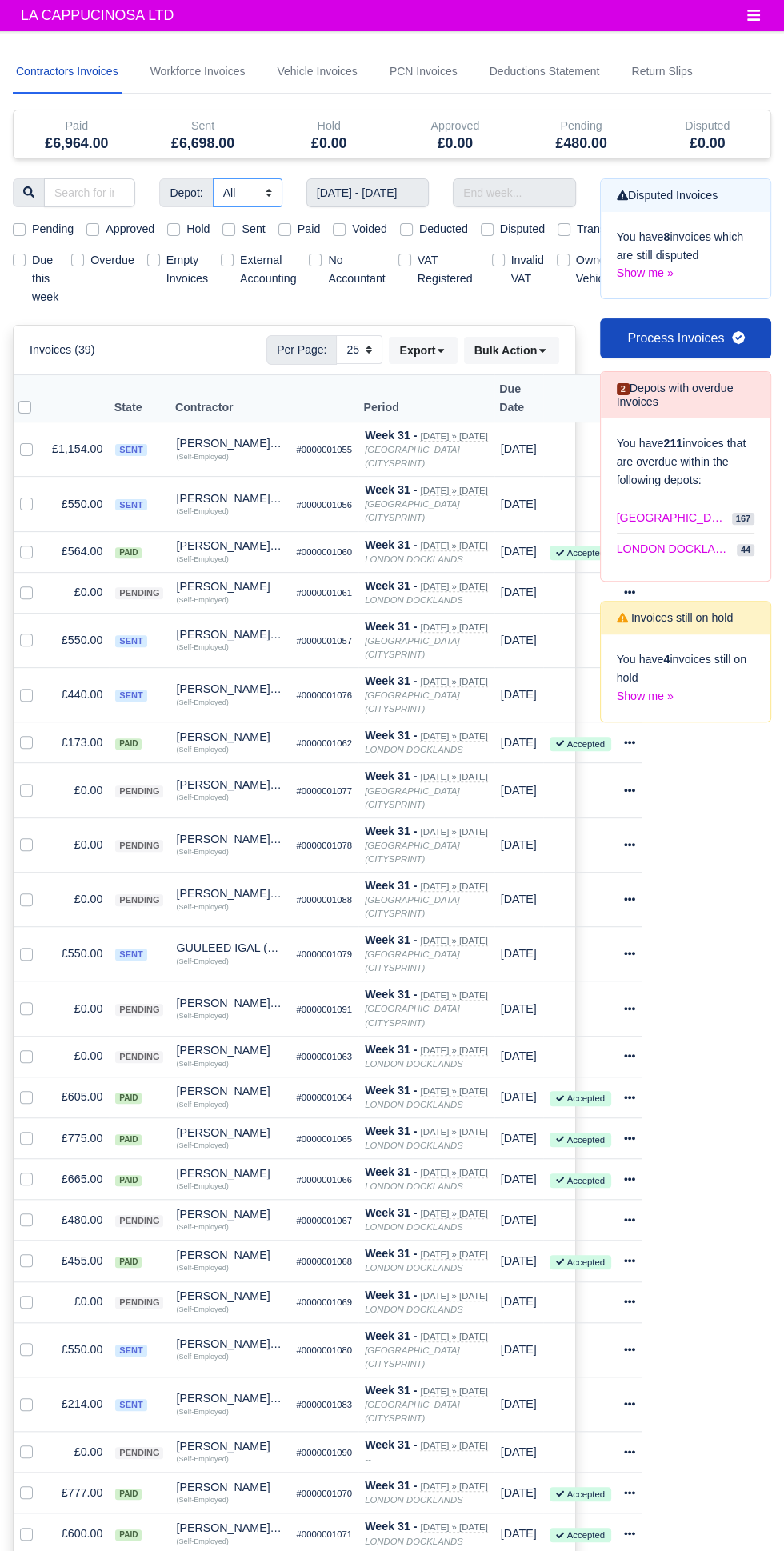
click at [227, 191] on select "All LONDON CITY (CITYSPRINT) LONDON DOCKLANDS" at bounding box center [247, 192] width 70 height 28
select select "2"
click at [213, 178] on select "All LONDON CITY (CITYSPRINT) LONDON DOCKLANDS" at bounding box center [247, 192] width 70 height 28
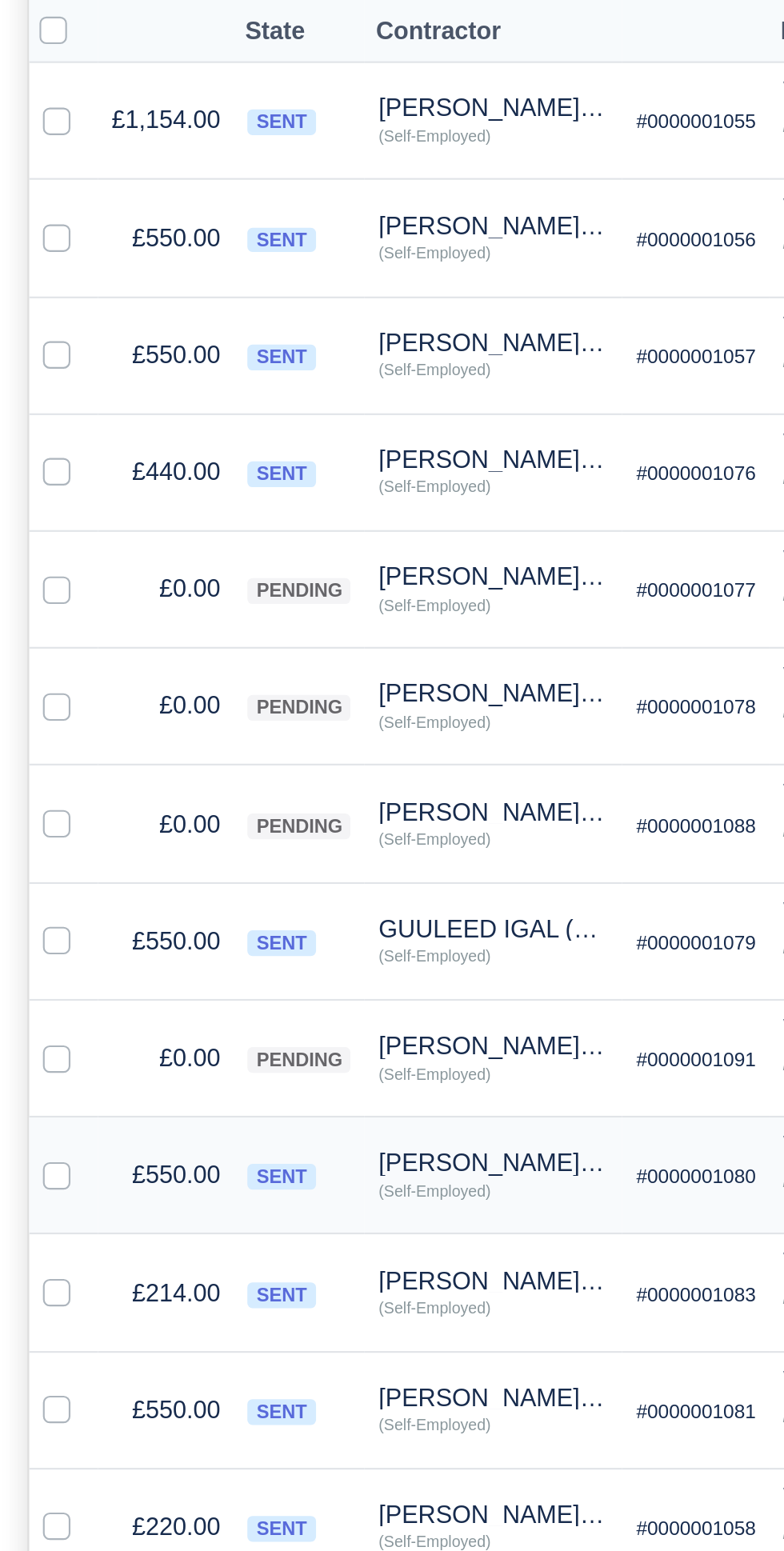
click at [50, 913] on td "£550.00" at bounding box center [77, 940] width 63 height 54
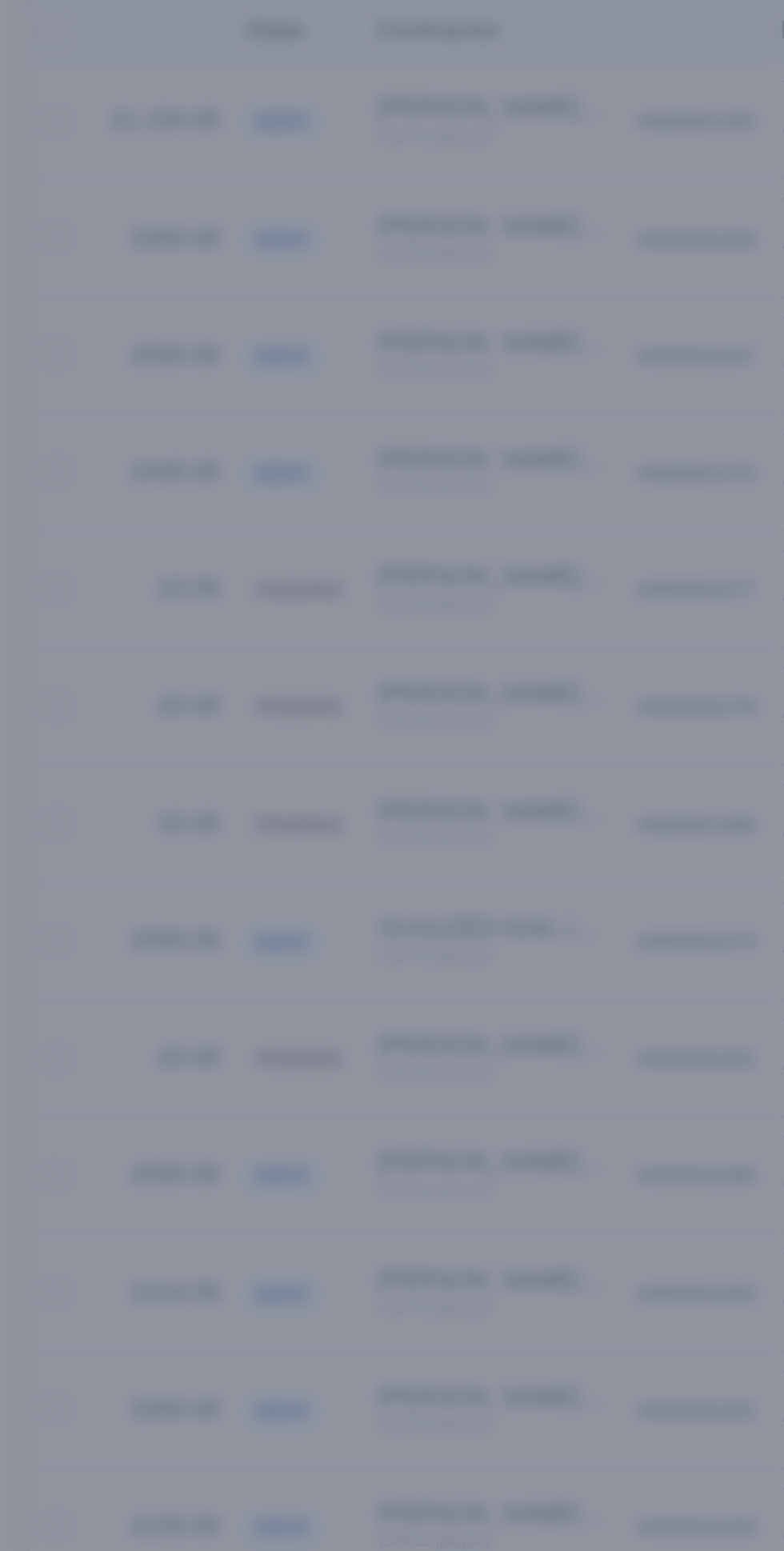
click at [69, 821] on div at bounding box center [392, 776] width 784 height 1551
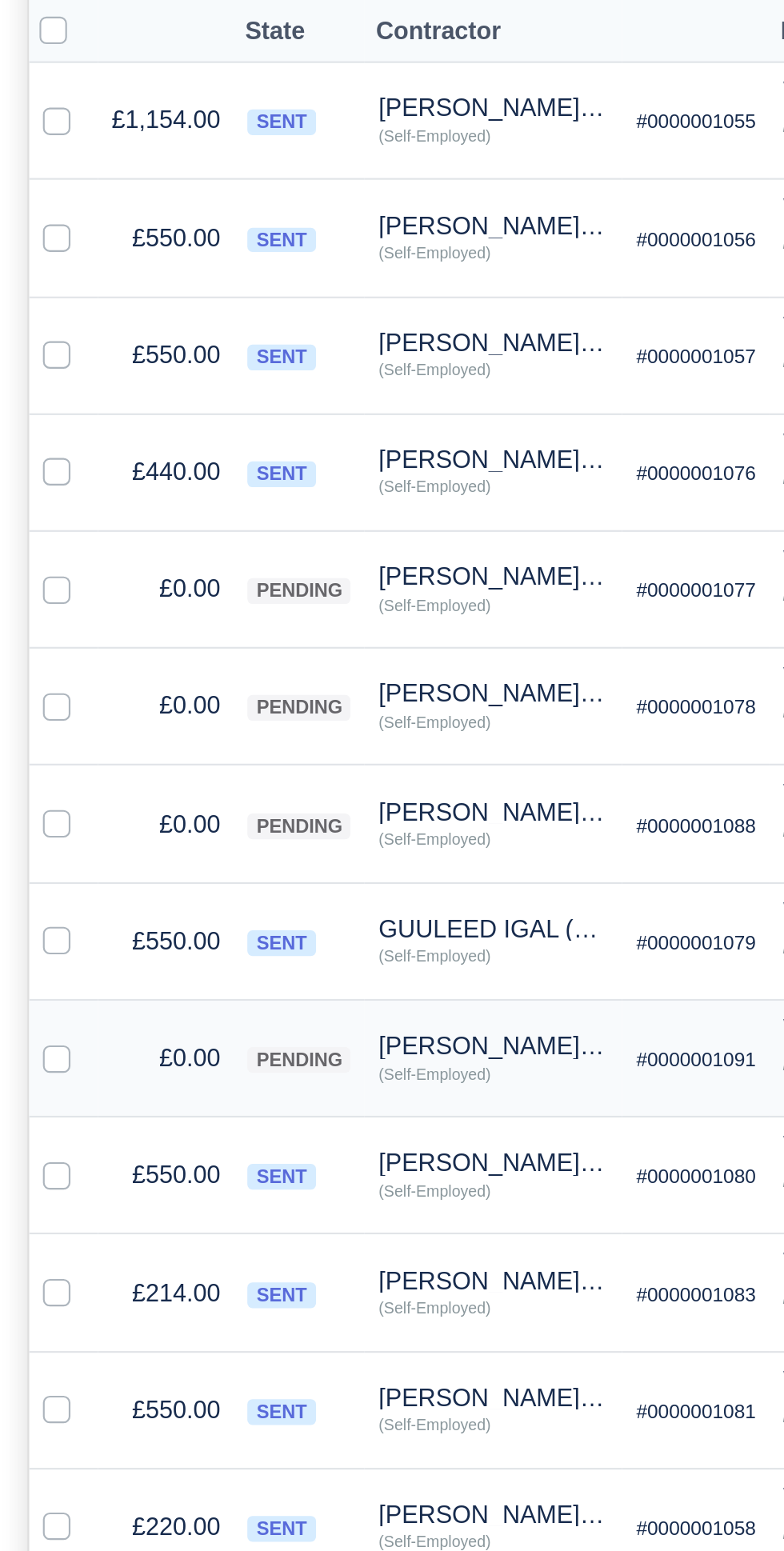
click at [34, 858] on td at bounding box center [29, 885] width 32 height 54
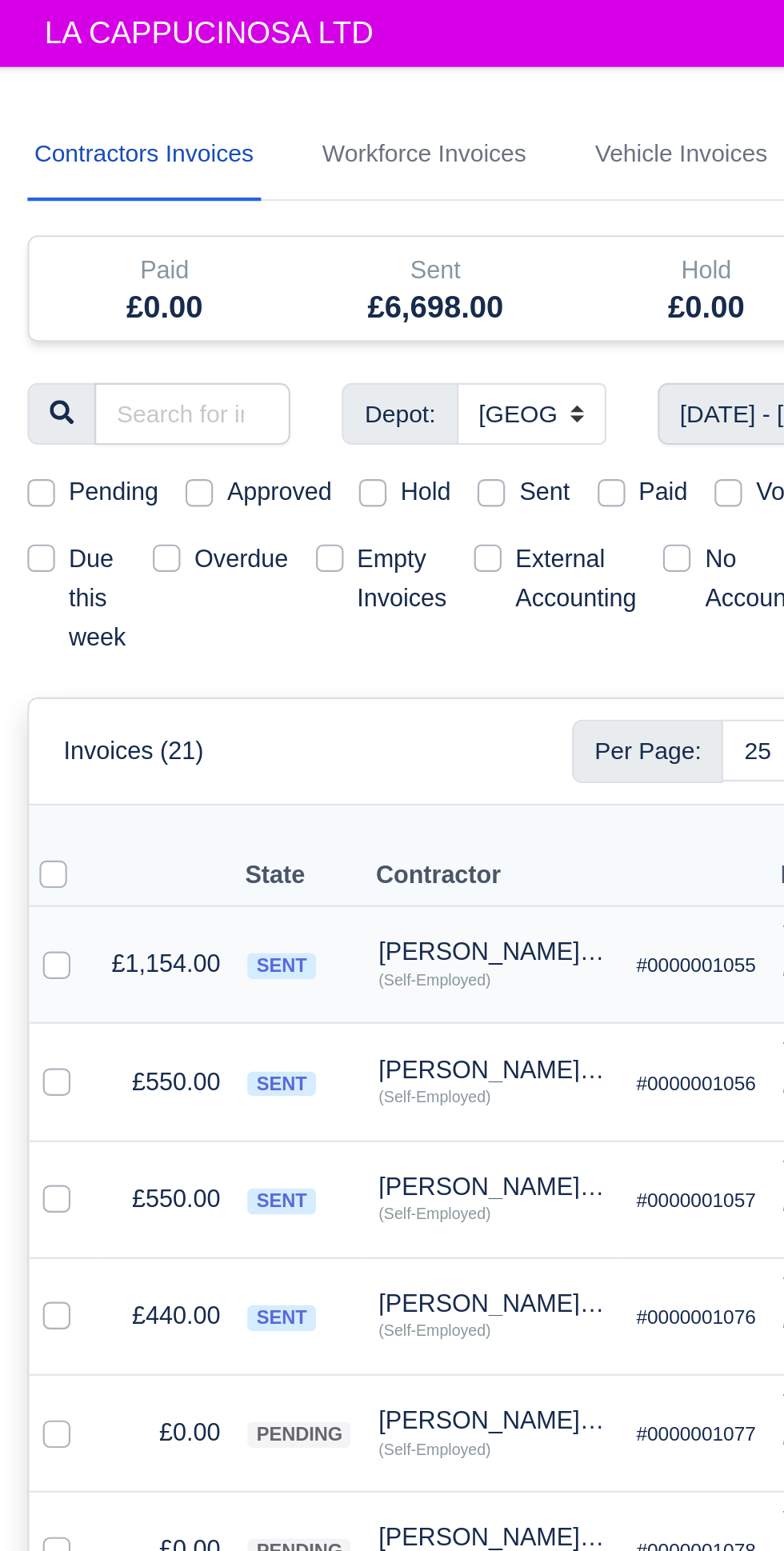
click at [40, 440] on label at bounding box center [40, 440] width 0 height 0
click at [22, 440] on input "checkbox" at bounding box center [26, 446] width 13 height 13
checkbox input "true"
click at [40, 494] on label at bounding box center [40, 494] width 0 height 0
click at [25, 494] on input "checkbox" at bounding box center [26, 500] width 13 height 13
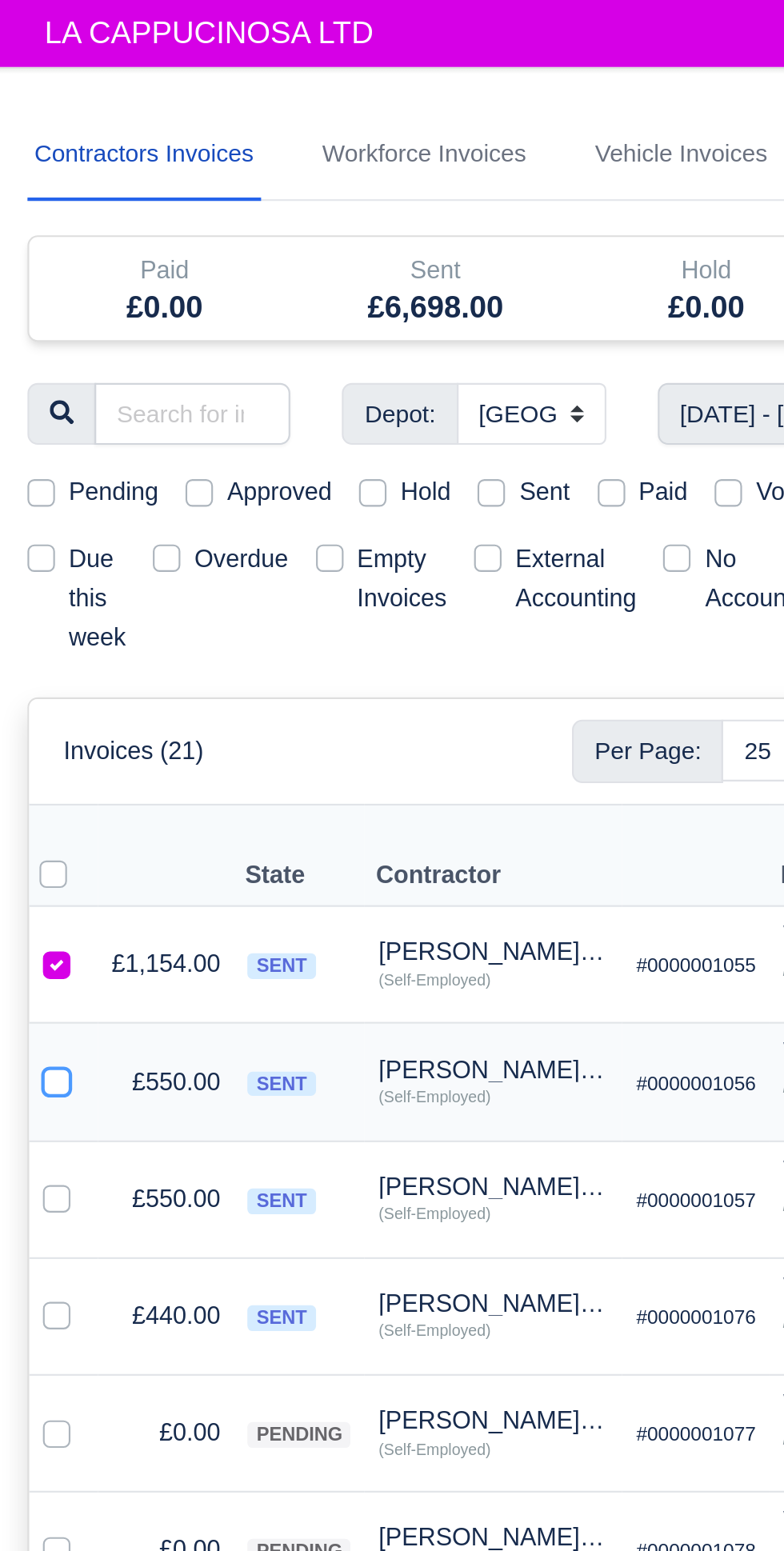
checkbox input "true"
click at [40, 549] on label at bounding box center [40, 549] width 0 height 0
click at [24, 549] on input "checkbox" at bounding box center [26, 555] width 13 height 13
checkbox input "true"
click at [40, 604] on label at bounding box center [40, 604] width 0 height 0
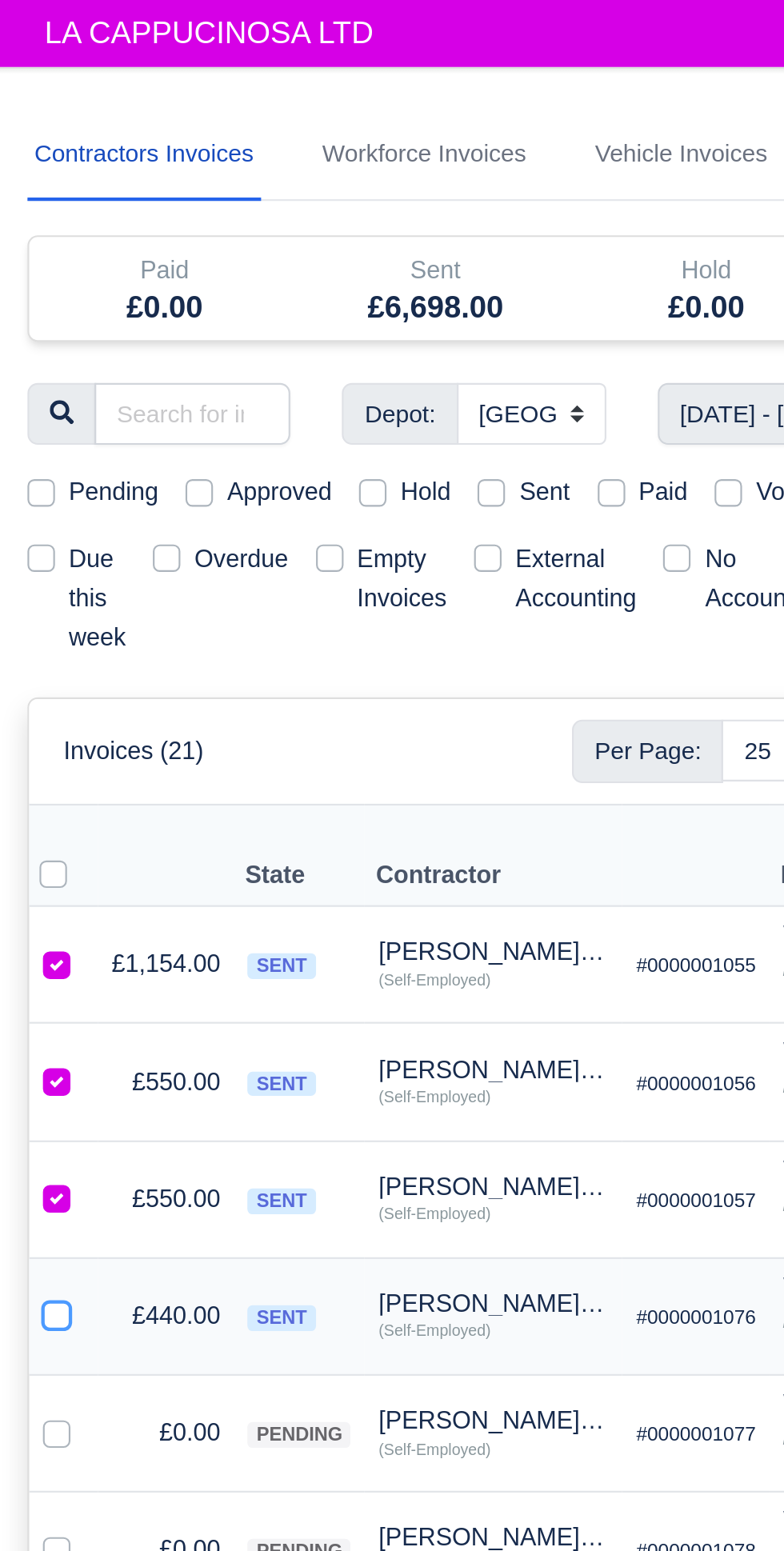
click at [24, 604] on input "checkbox" at bounding box center [26, 610] width 13 height 13
checkbox input "true"
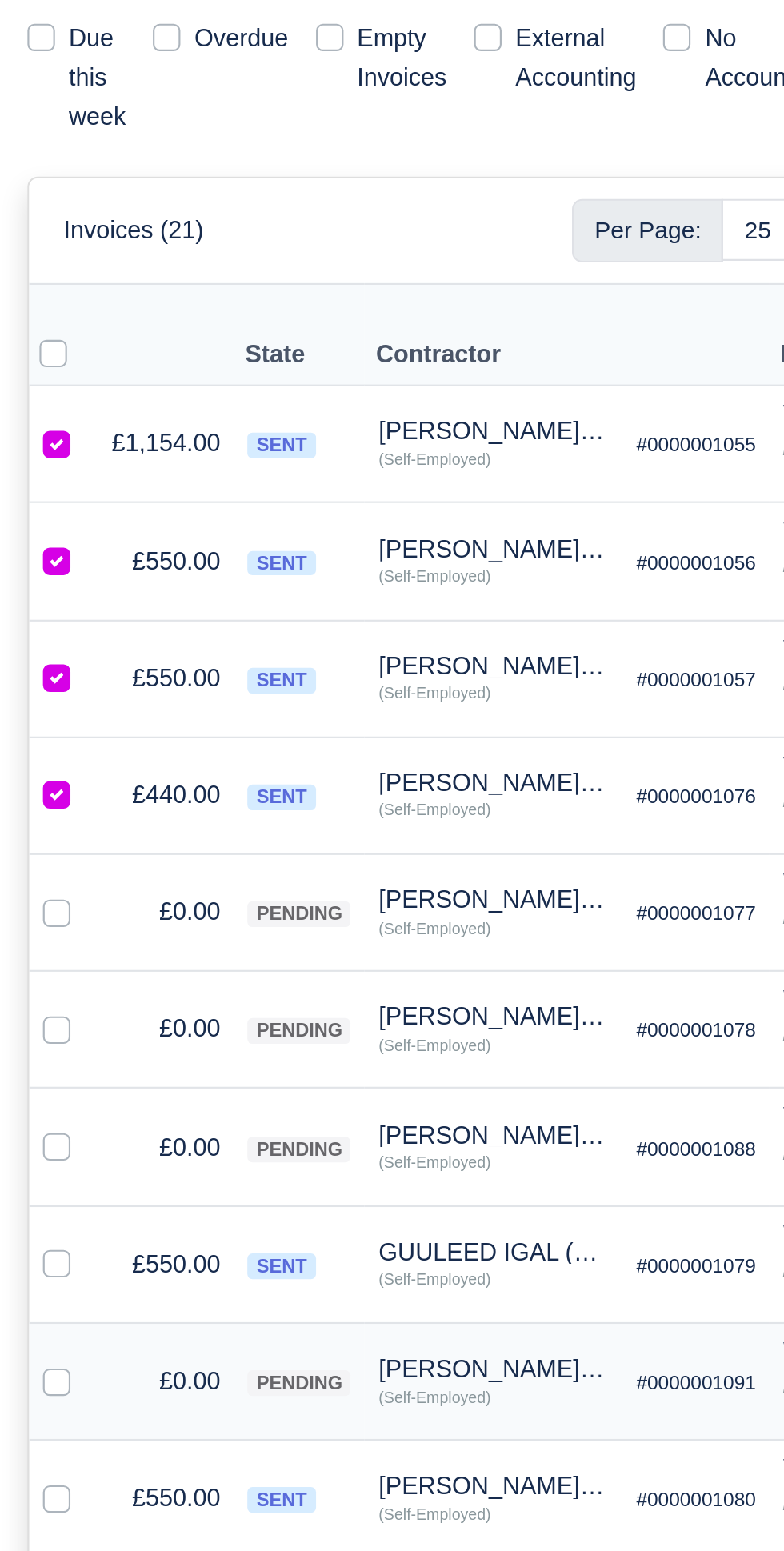
click at [40, 876] on label at bounding box center [40, 876] width 0 height 0
click at [26, 876] on input "checkbox" at bounding box center [26, 882] width 13 height 13
click at [40, 876] on label at bounding box center [40, 876] width 0 height 0
click at [29, 876] on input "checkbox" at bounding box center [26, 882] width 13 height 13
click at [40, 876] on label at bounding box center [40, 876] width 0 height 0
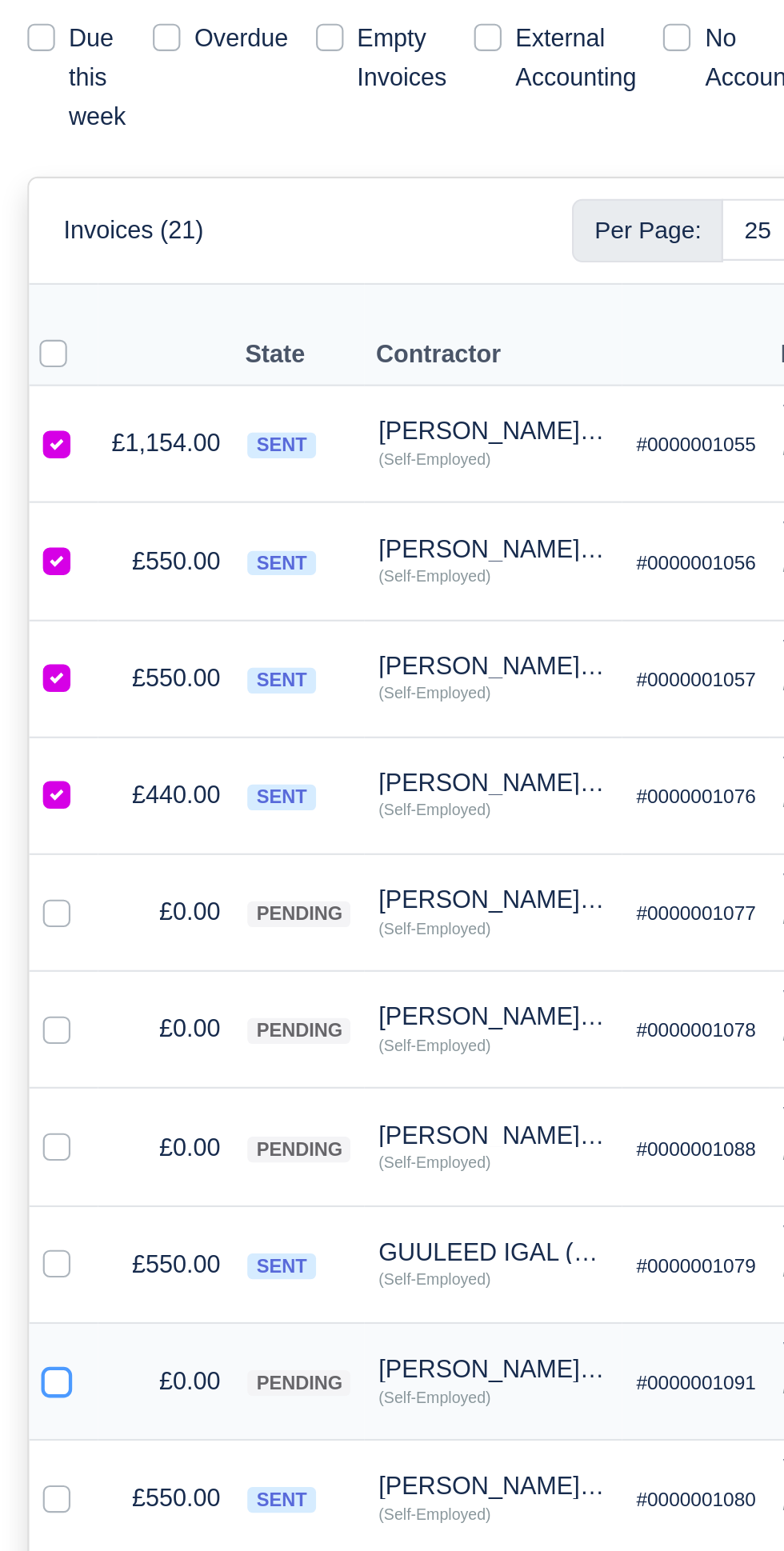
click at [27, 876] on input "checkbox" at bounding box center [26, 882] width 13 height 13
click at [40, 876] on label at bounding box center [40, 876] width 0 height 0
click at [31, 876] on input "checkbox" at bounding box center [26, 882] width 13 height 13
click at [40, 876] on label at bounding box center [40, 876] width 0 height 0
click at [28, 876] on input "checkbox" at bounding box center [26, 882] width 13 height 13
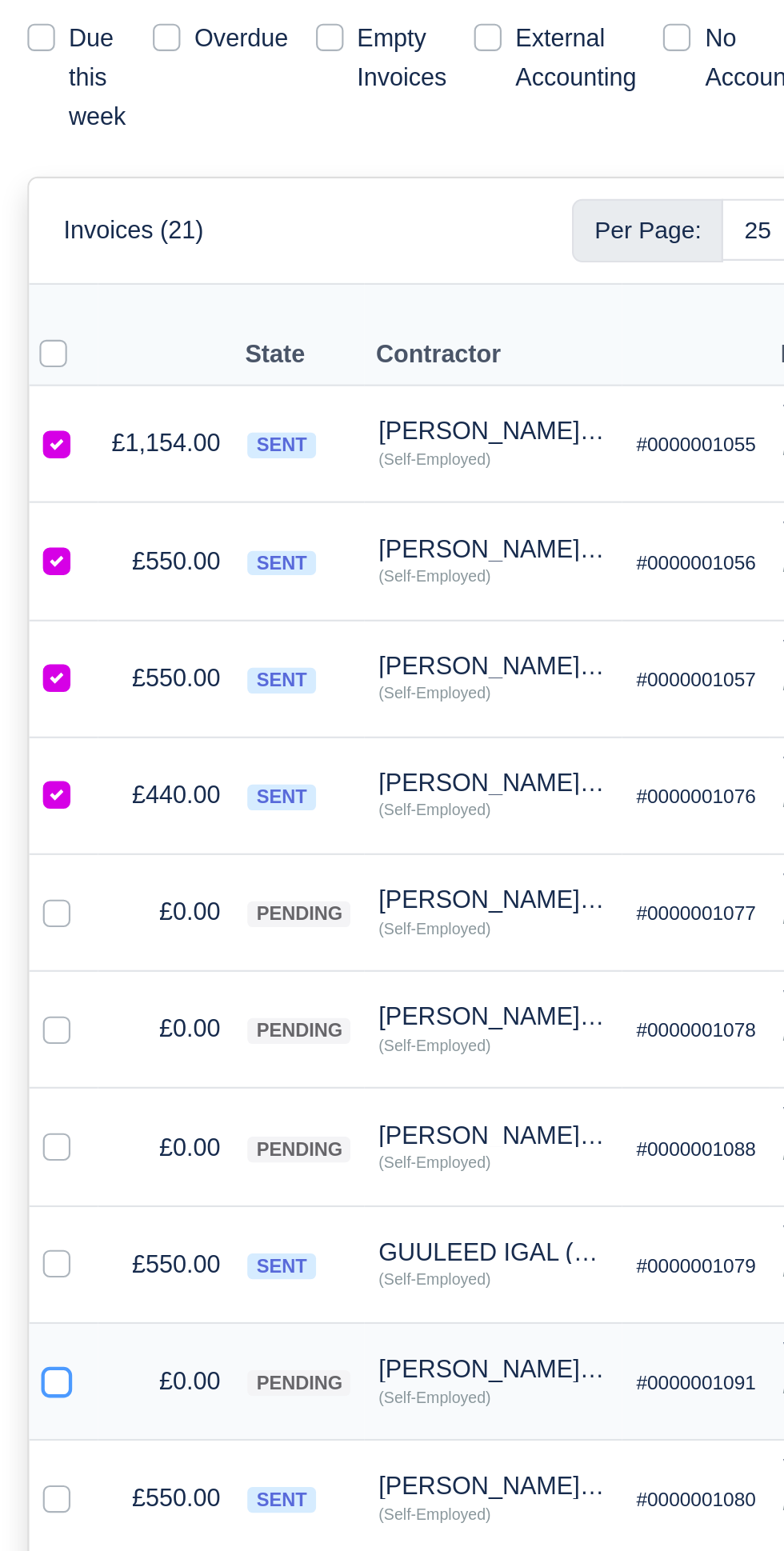
checkbox input "true"
click at [40, 931] on label at bounding box center [40, 931] width 0 height 0
click at [28, 931] on input "checkbox" at bounding box center [26, 937] width 13 height 13
click at [40, 931] on label at bounding box center [40, 931] width 0 height 0
click at [26, 931] on input "checkbox" at bounding box center [26, 937] width 13 height 13
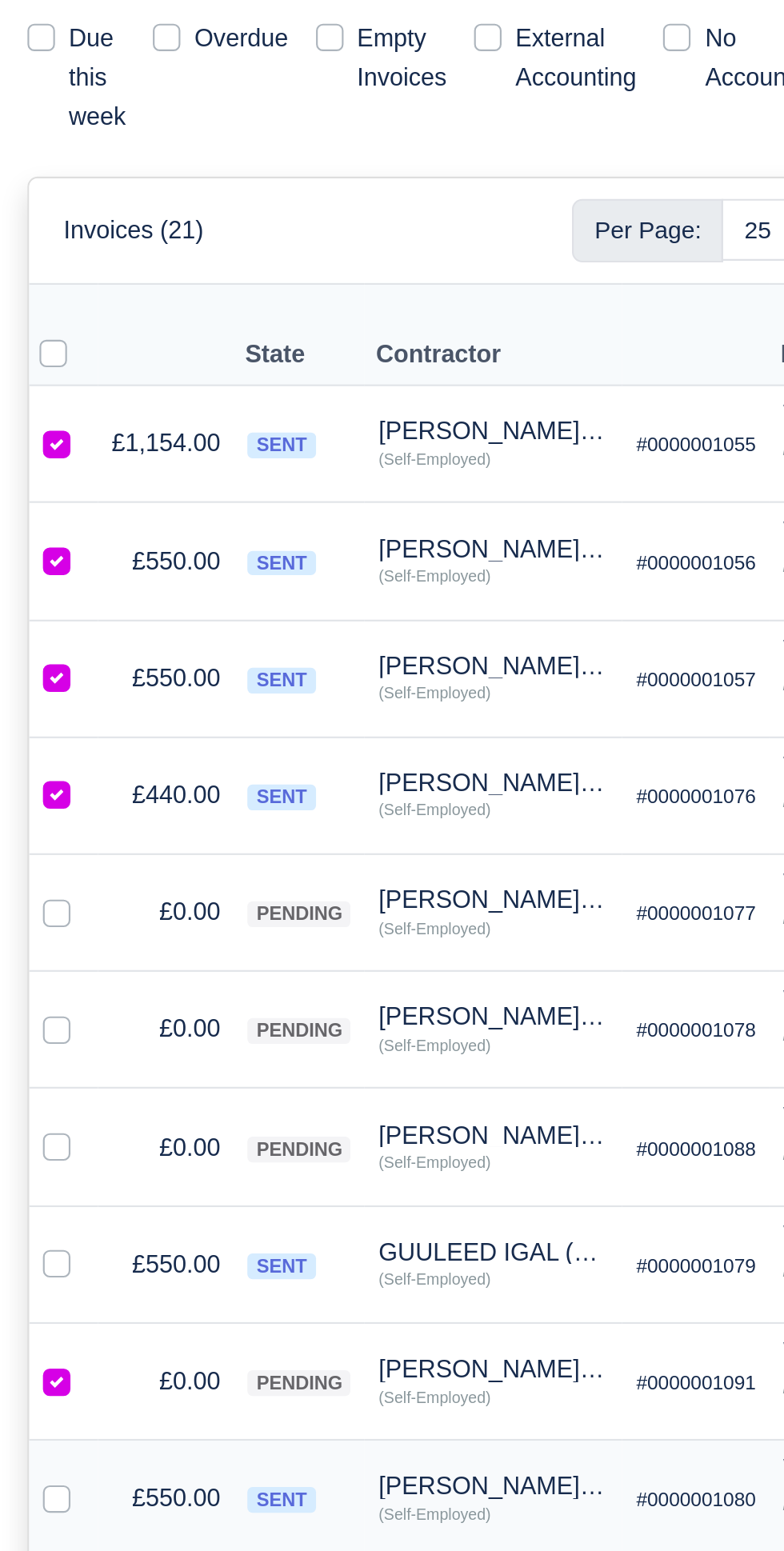
click at [40, 931] on label at bounding box center [40, 931] width 0 height 0
click at [30, 931] on input "checkbox" at bounding box center [26, 937] width 13 height 13
checkbox input "true"
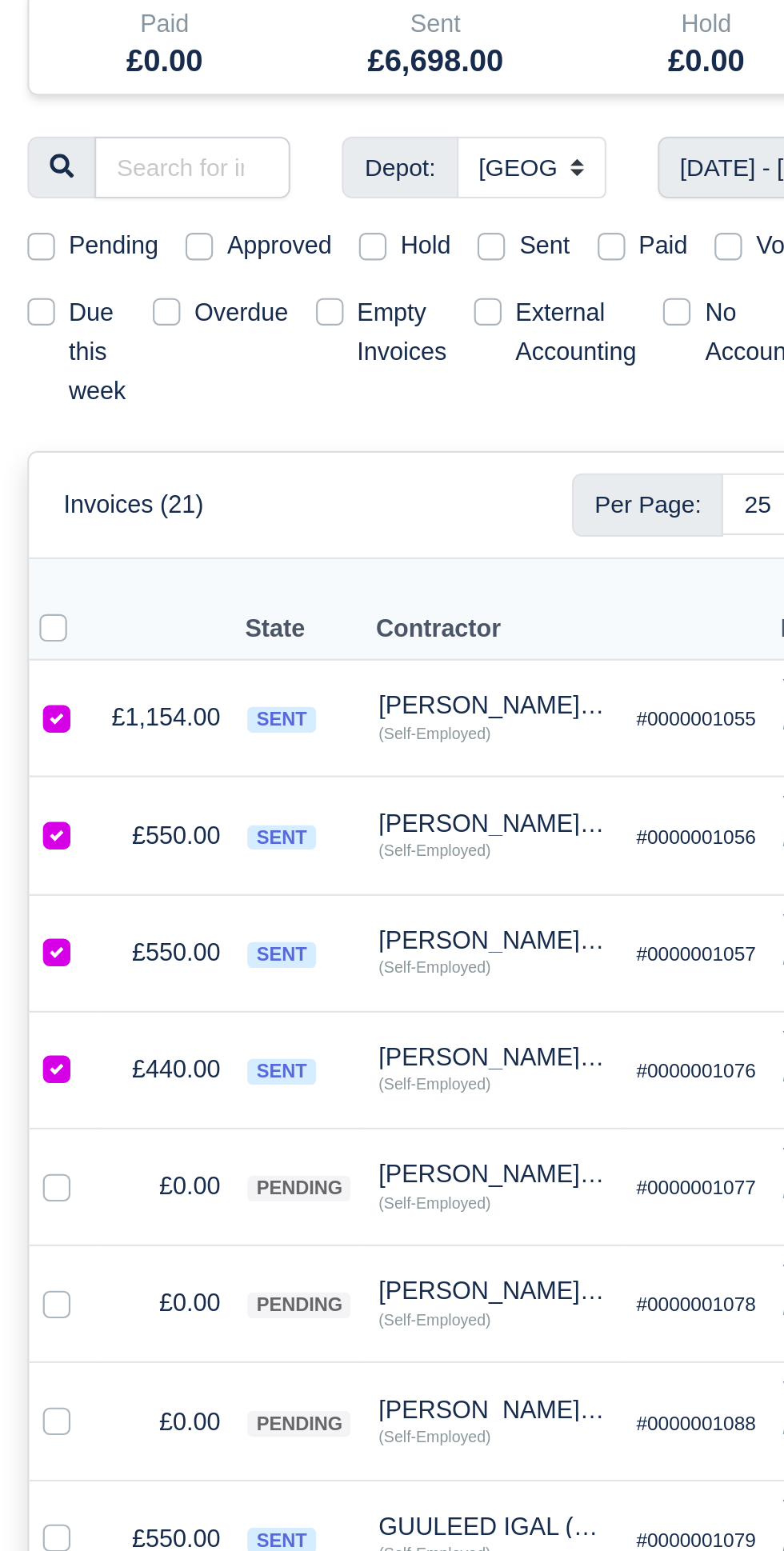
click at [85, 858] on td "£0.00" at bounding box center [77, 885] width 63 height 54
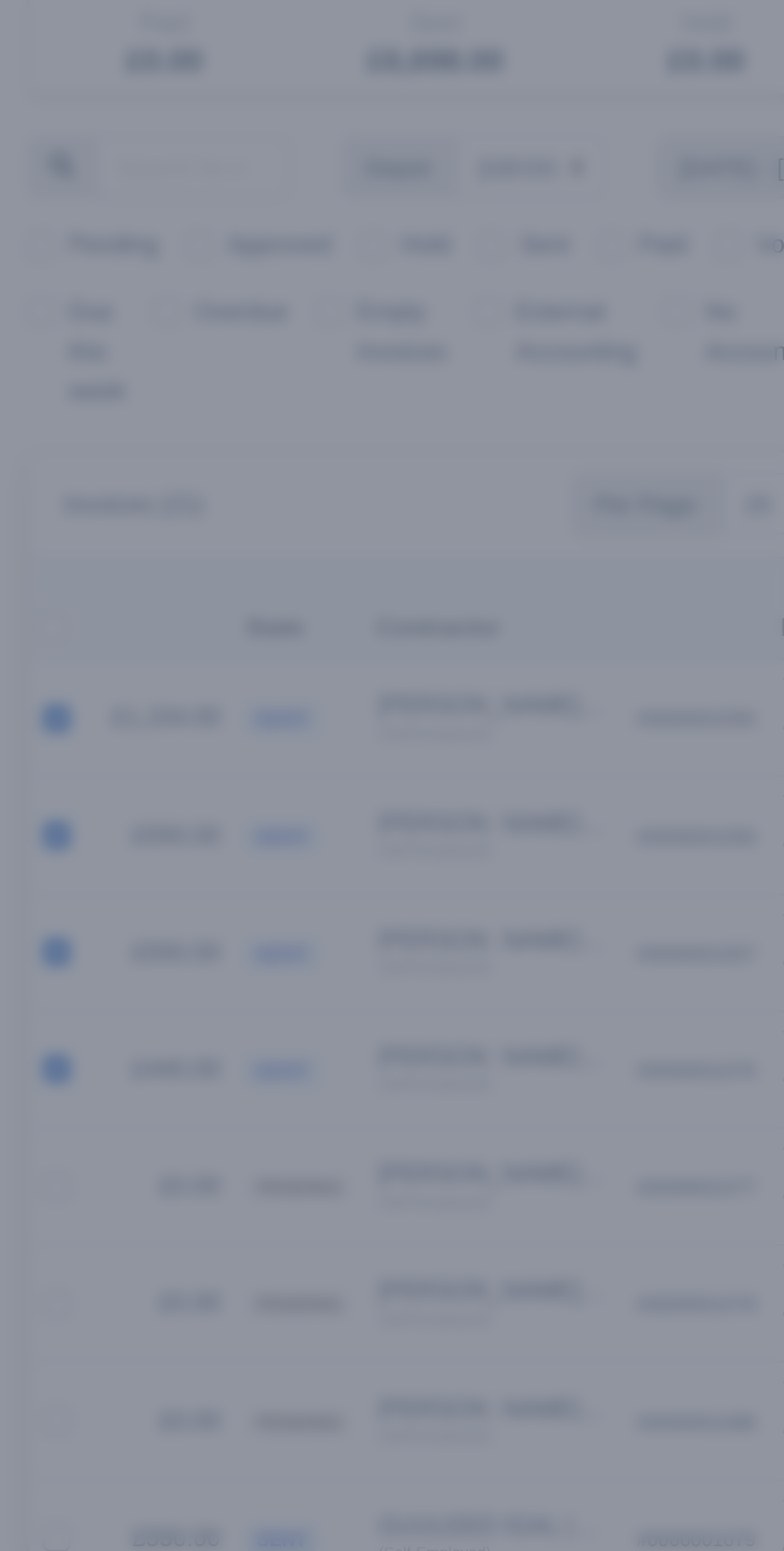
click at [39, 747] on div at bounding box center [392, 776] width 784 height 1551
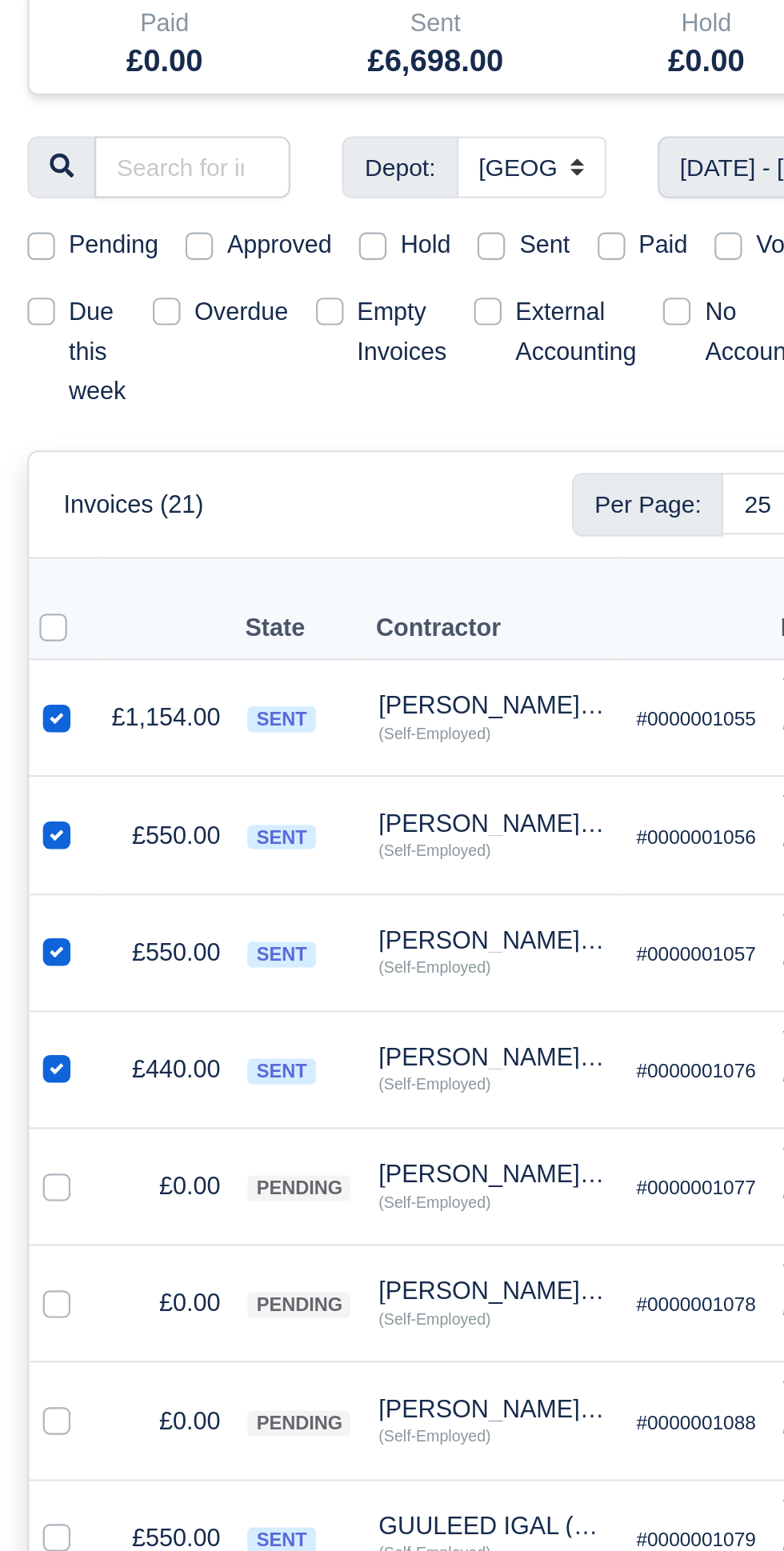
scroll to position [2, 0]
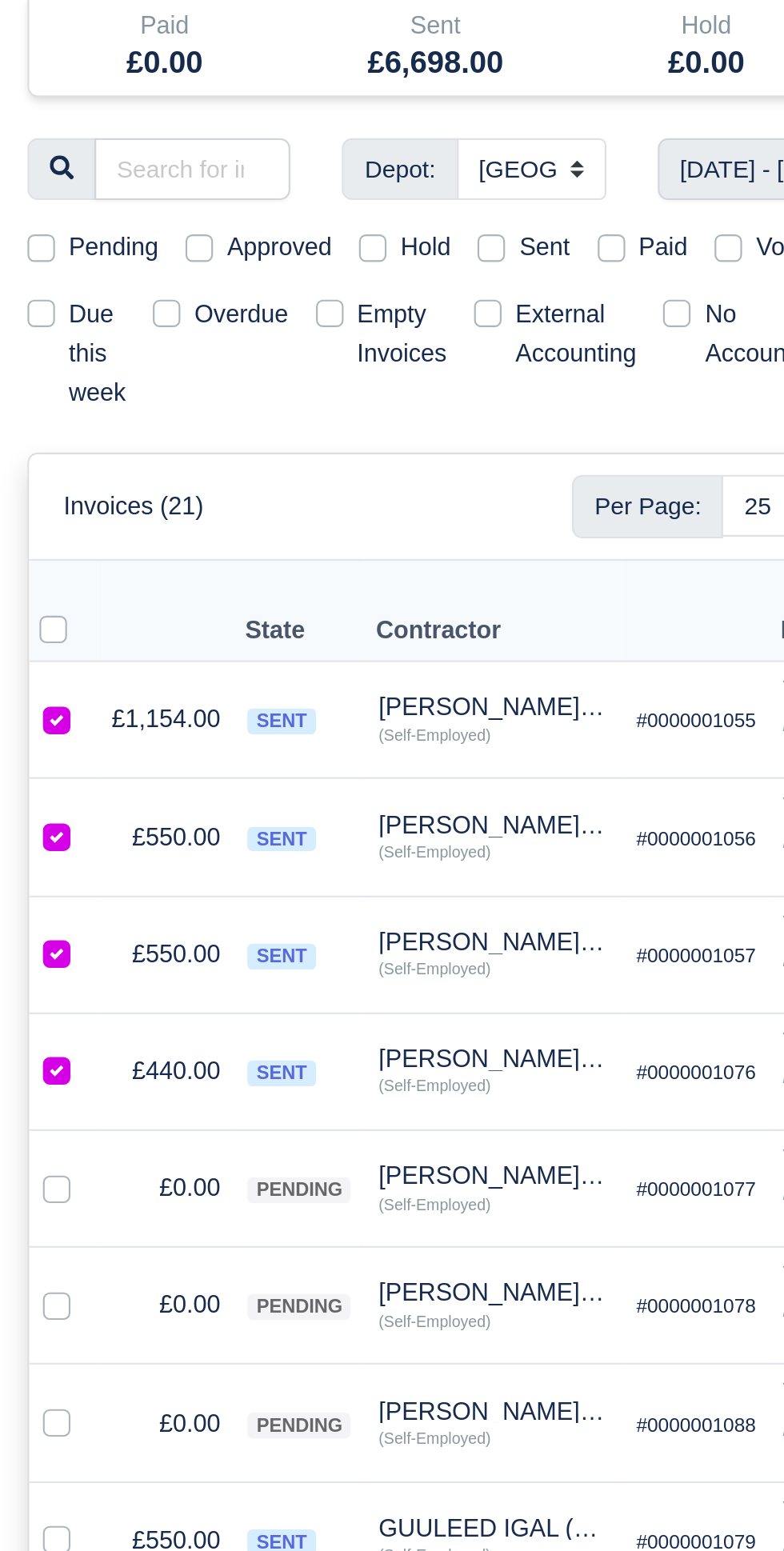
click at [46, 856] on td "£0.00" at bounding box center [77, 883] width 63 height 54
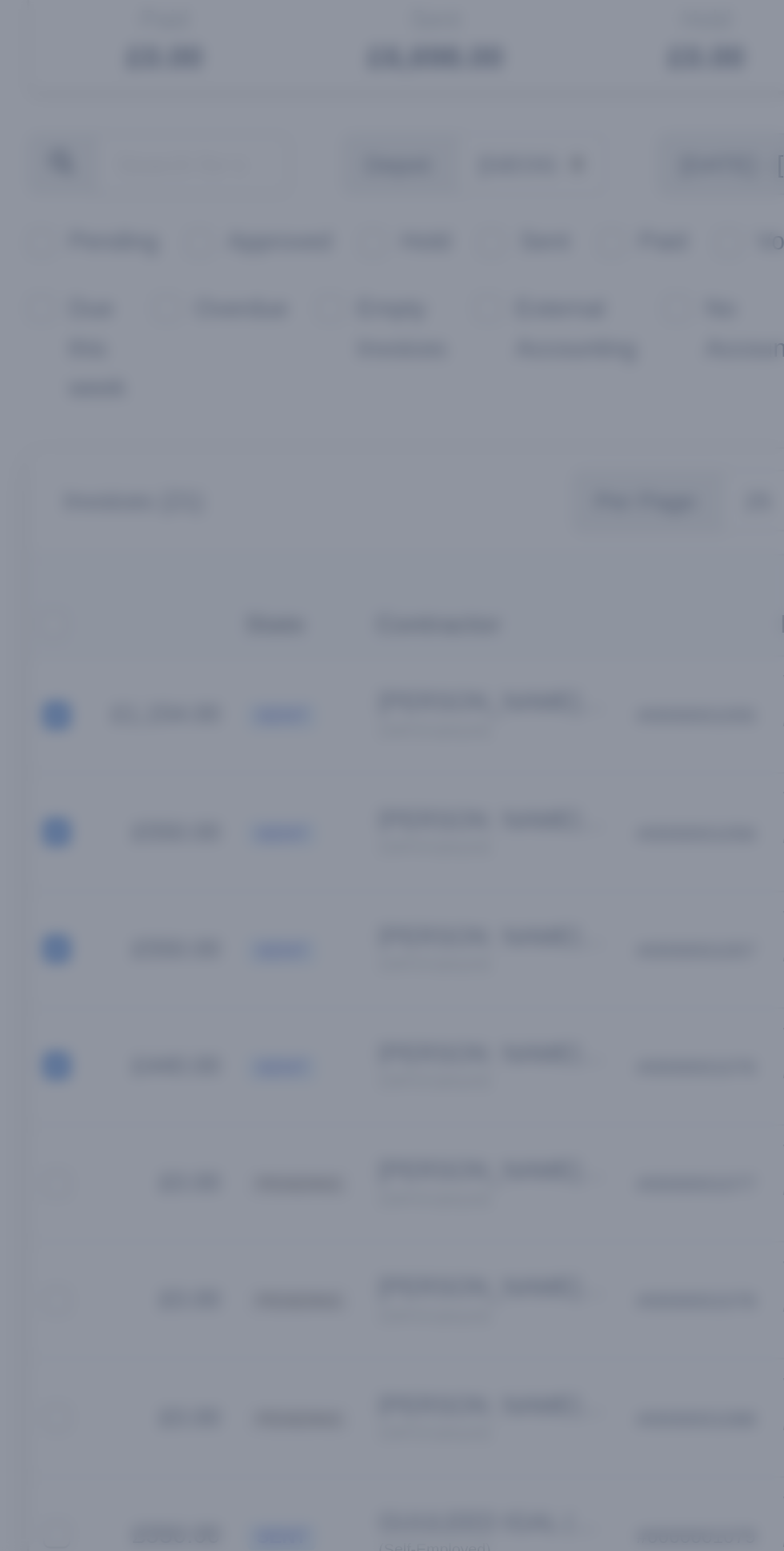
scroll to position [0, 0]
click at [241, 596] on div at bounding box center [392, 776] width 784 height 1551
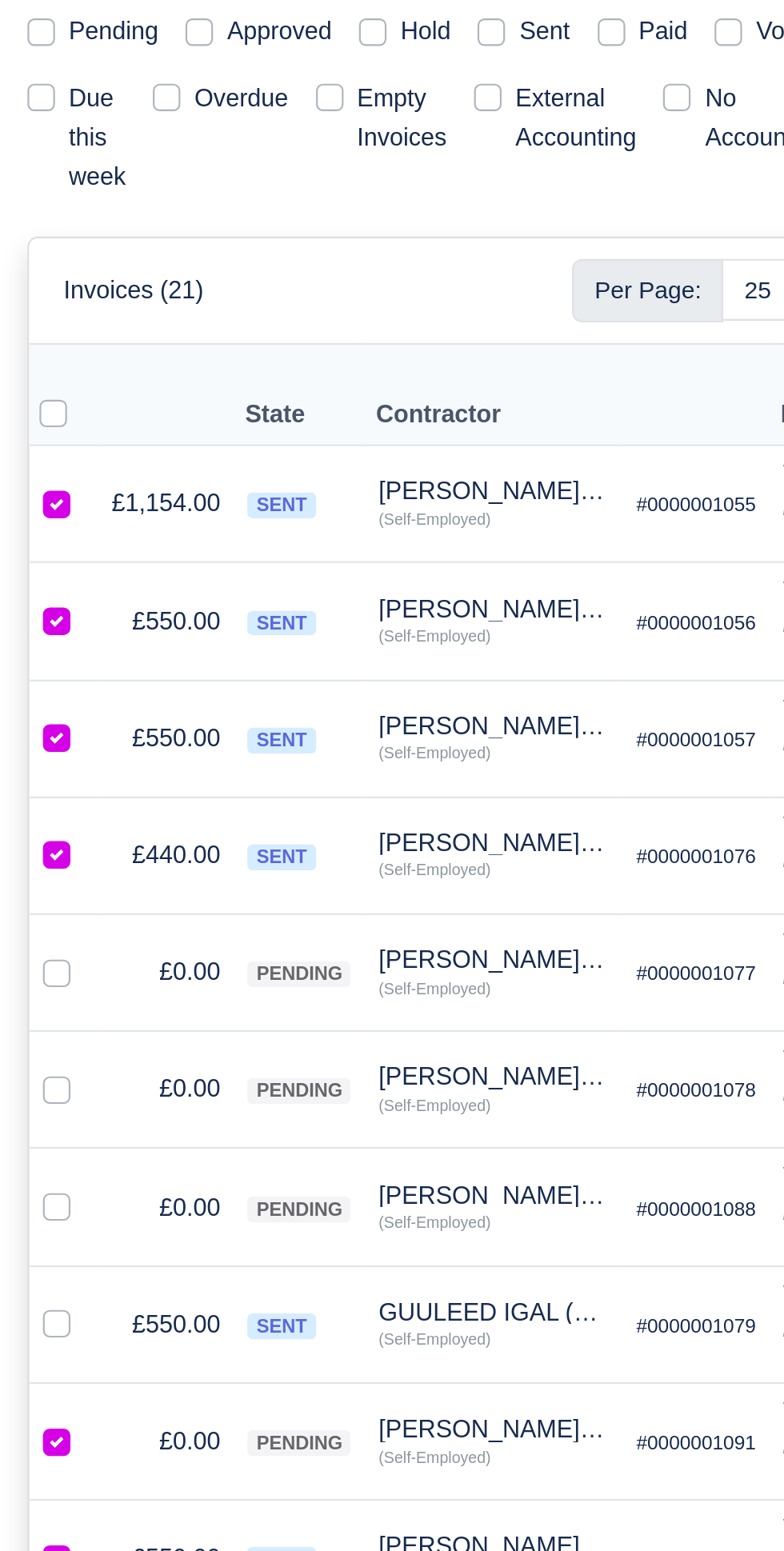
click at [46, 1022] on td "£550.00" at bounding box center [77, 1048] width 63 height 54
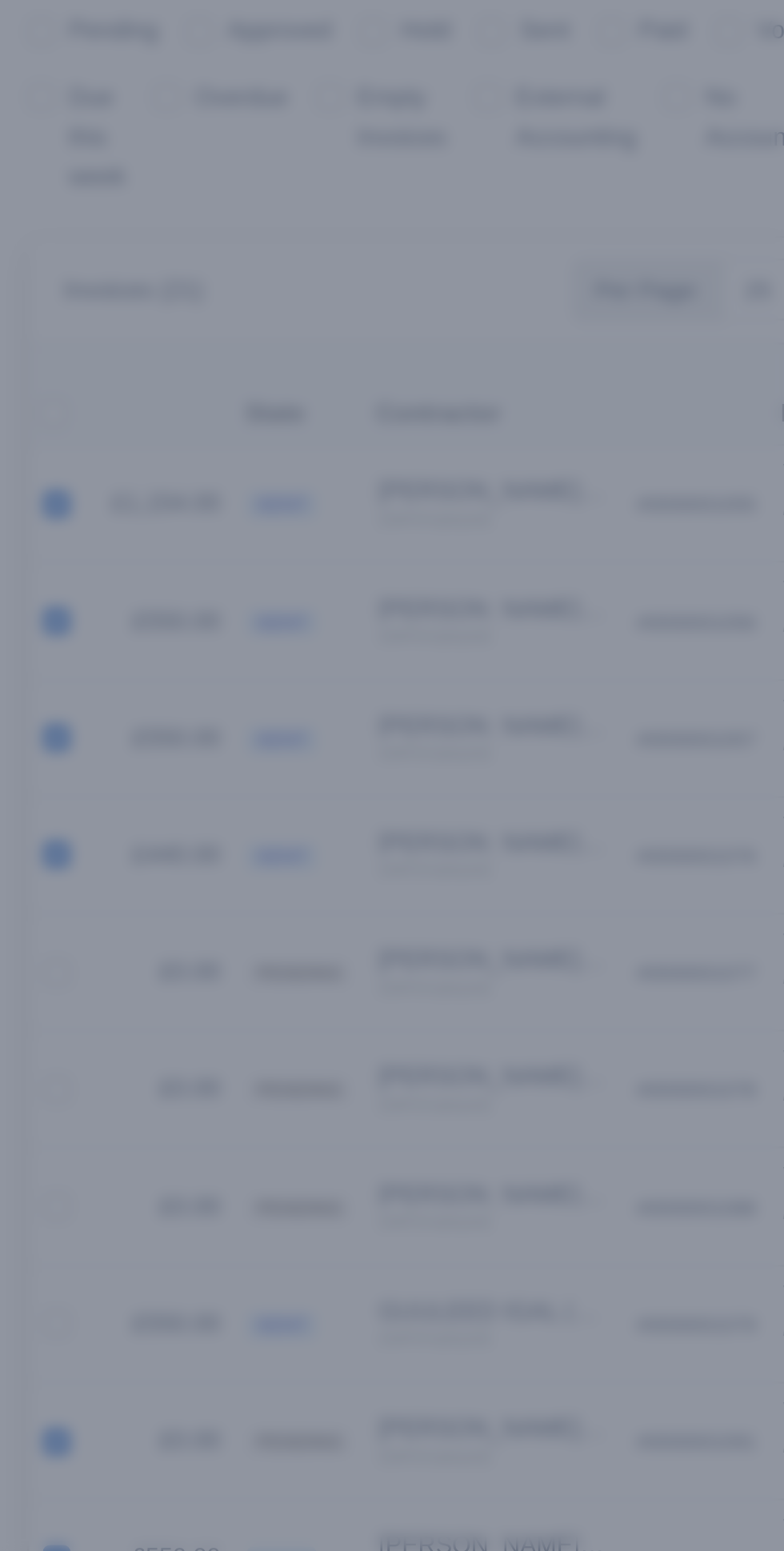
click at [24, 879] on div at bounding box center [392, 776] width 784 height 1551
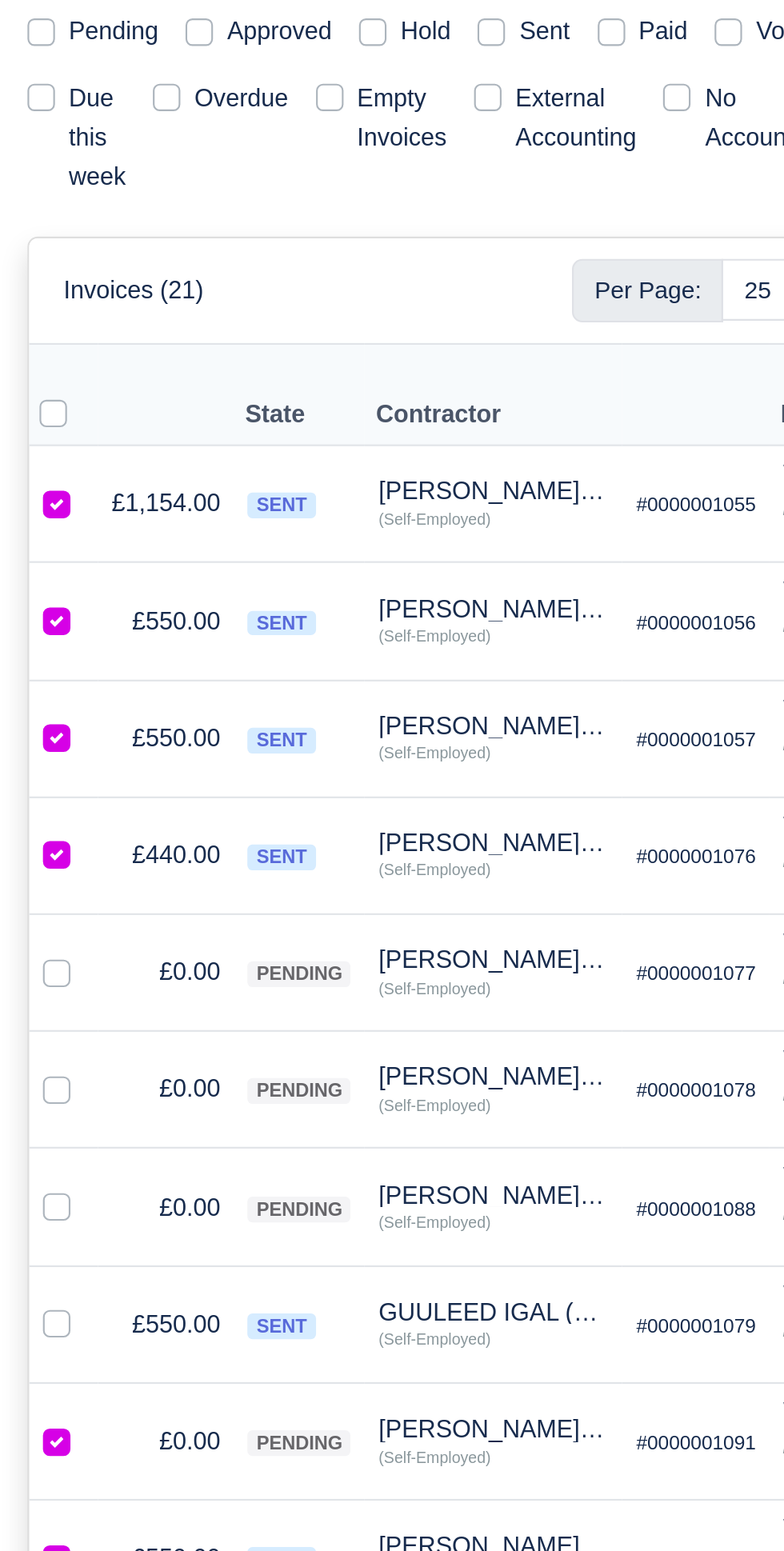
click at [40, 1041] on label at bounding box center [40, 1041] width 0 height 0
click at [28, 1041] on input "checkbox" at bounding box center [26, 1047] width 13 height 13
checkbox input "true"
click at [66, 1022] on td "£550.00" at bounding box center [77, 1048] width 63 height 54
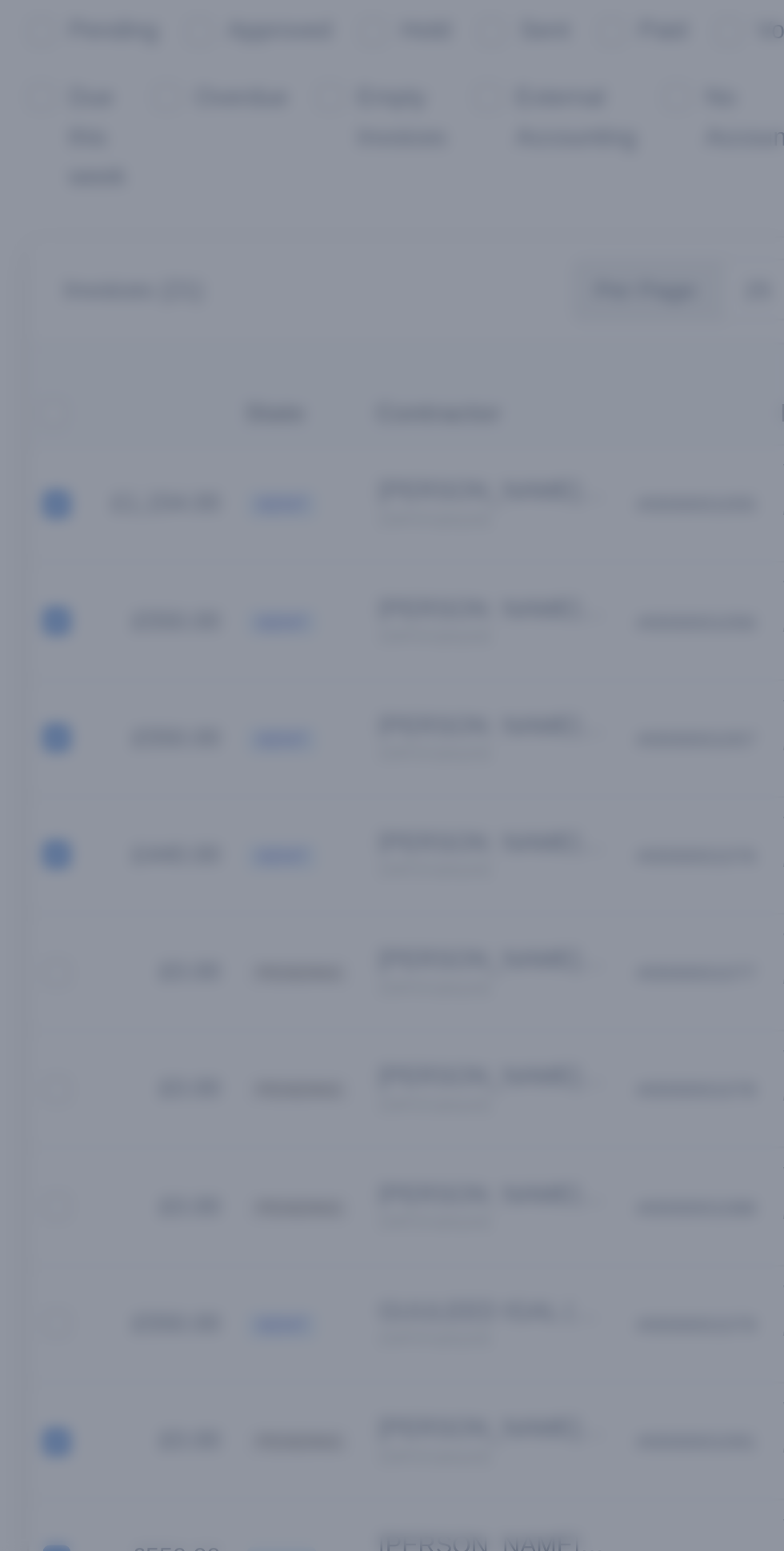
click at [40, 872] on div at bounding box center [392, 776] width 784 height 1551
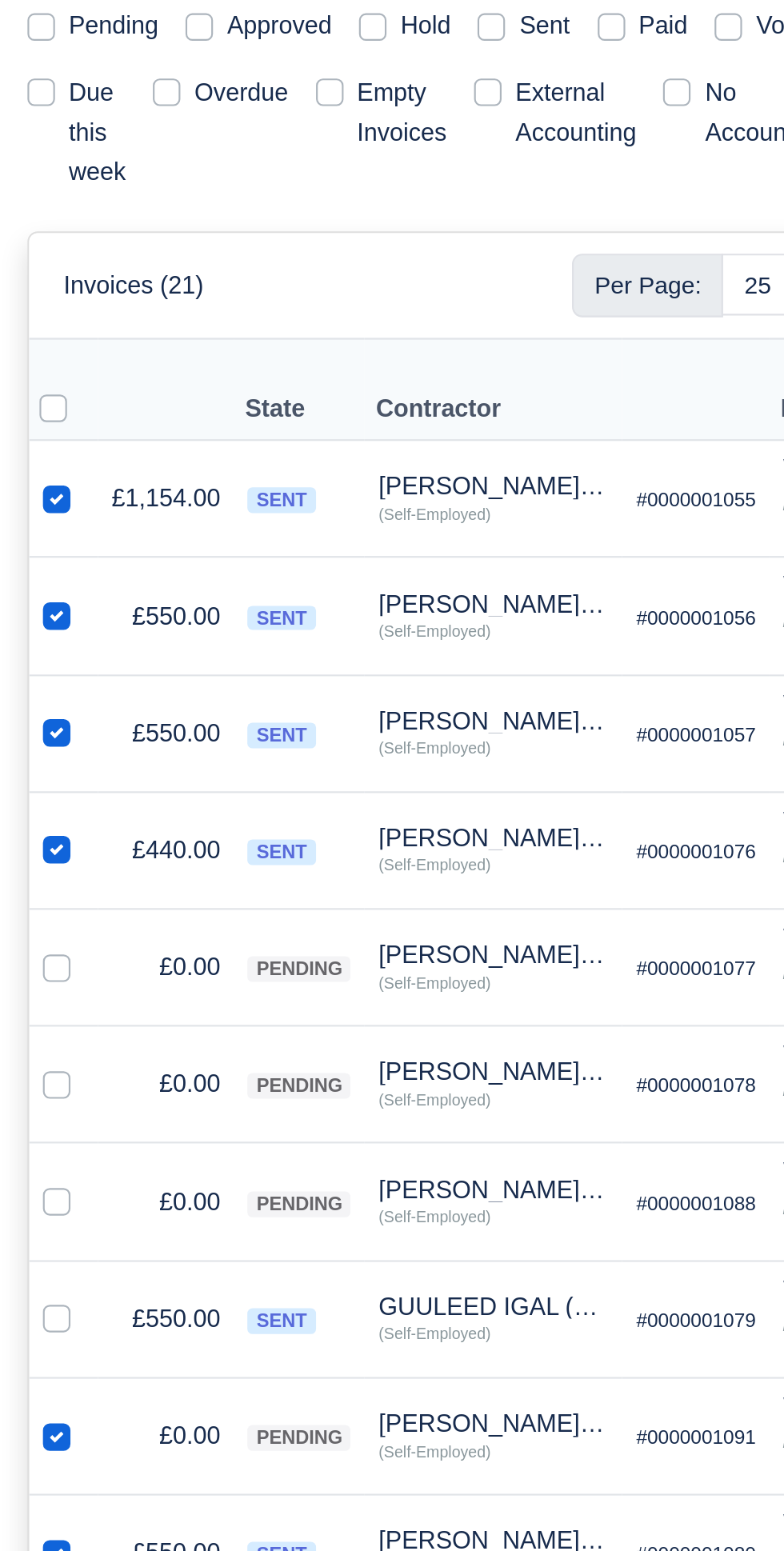
click at [201, 965] on td "MASUM KHAN (X358) Quick Actions Other Invoices Wallet (Self-Employed)" at bounding box center [229, 992] width 120 height 54
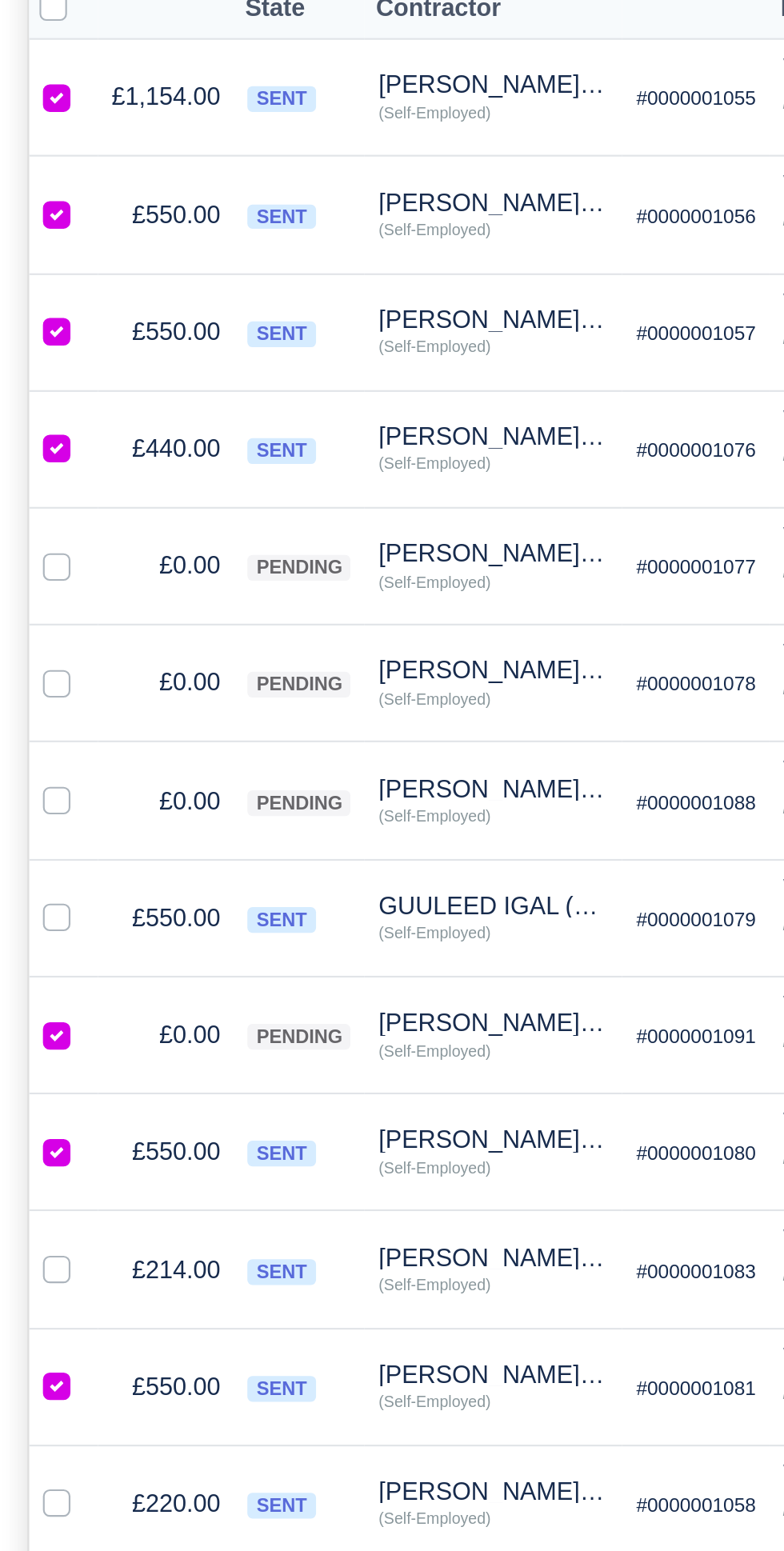
click at [66, 1132] on td "£550.00" at bounding box center [77, 1159] width 63 height 54
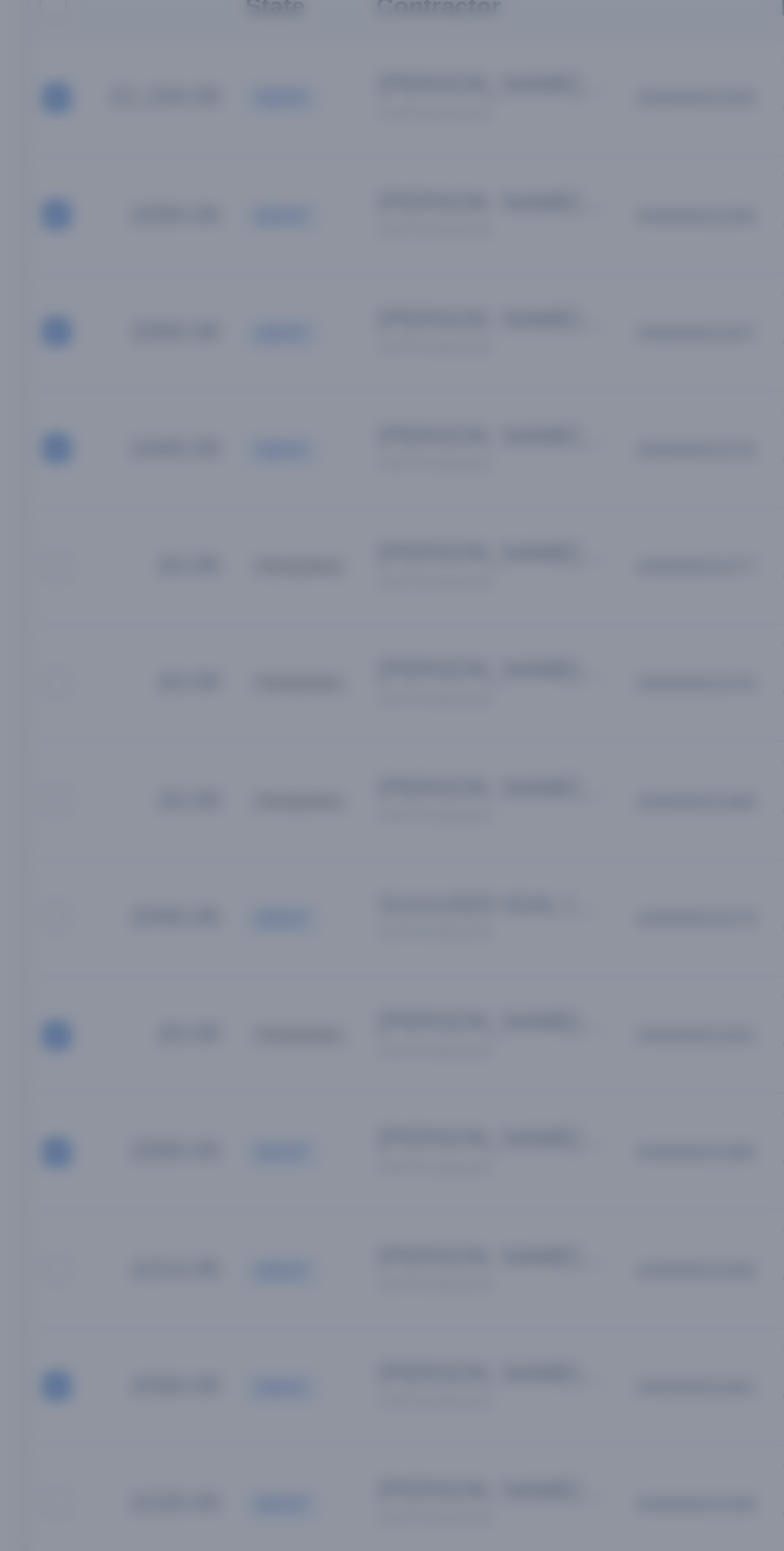
click at [164, 431] on div at bounding box center [392, 776] width 784 height 1551
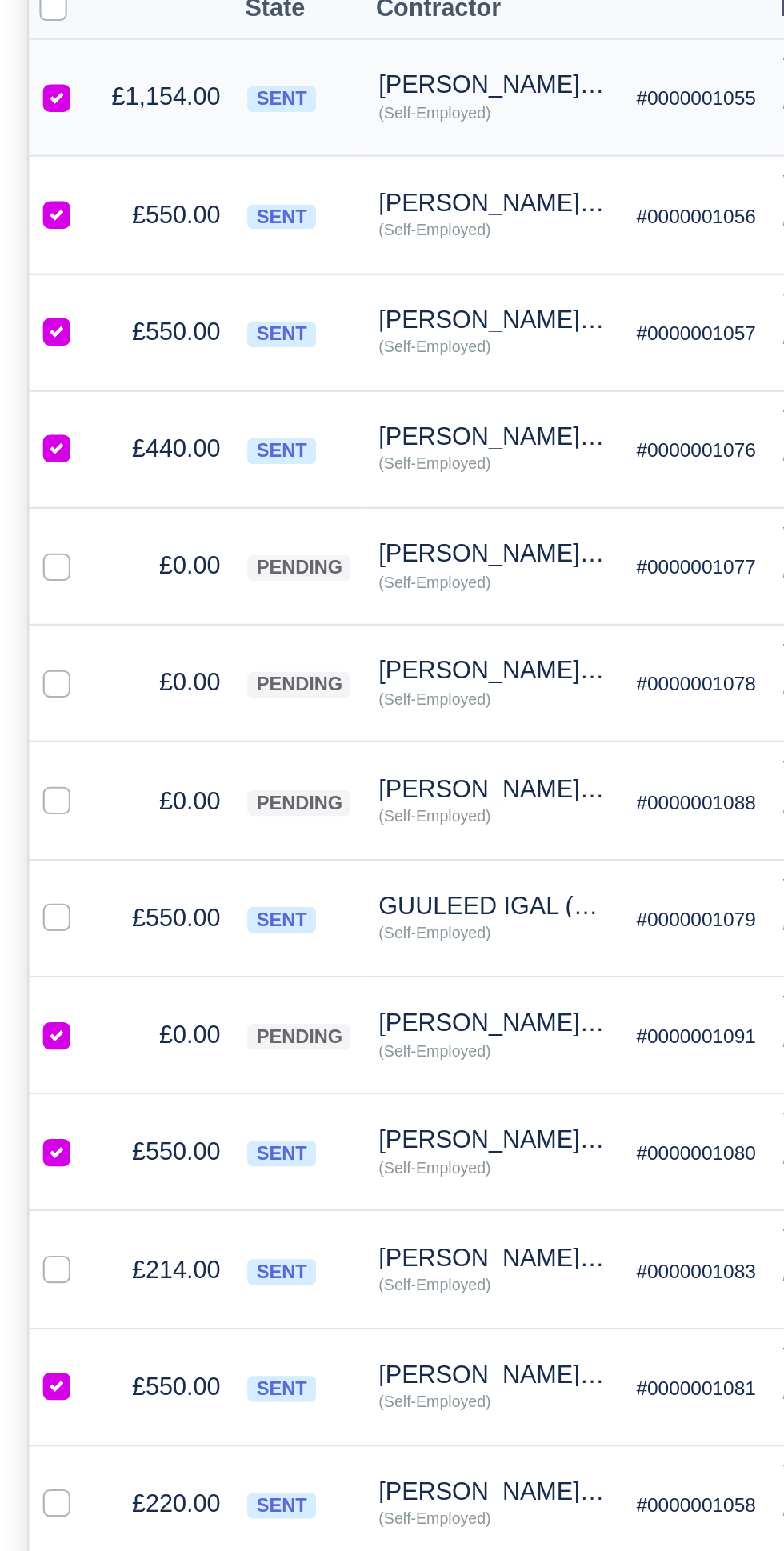
click at [186, 437] on div "[PERSON_NAME] (X462)" at bounding box center [229, 442] width 108 height 11
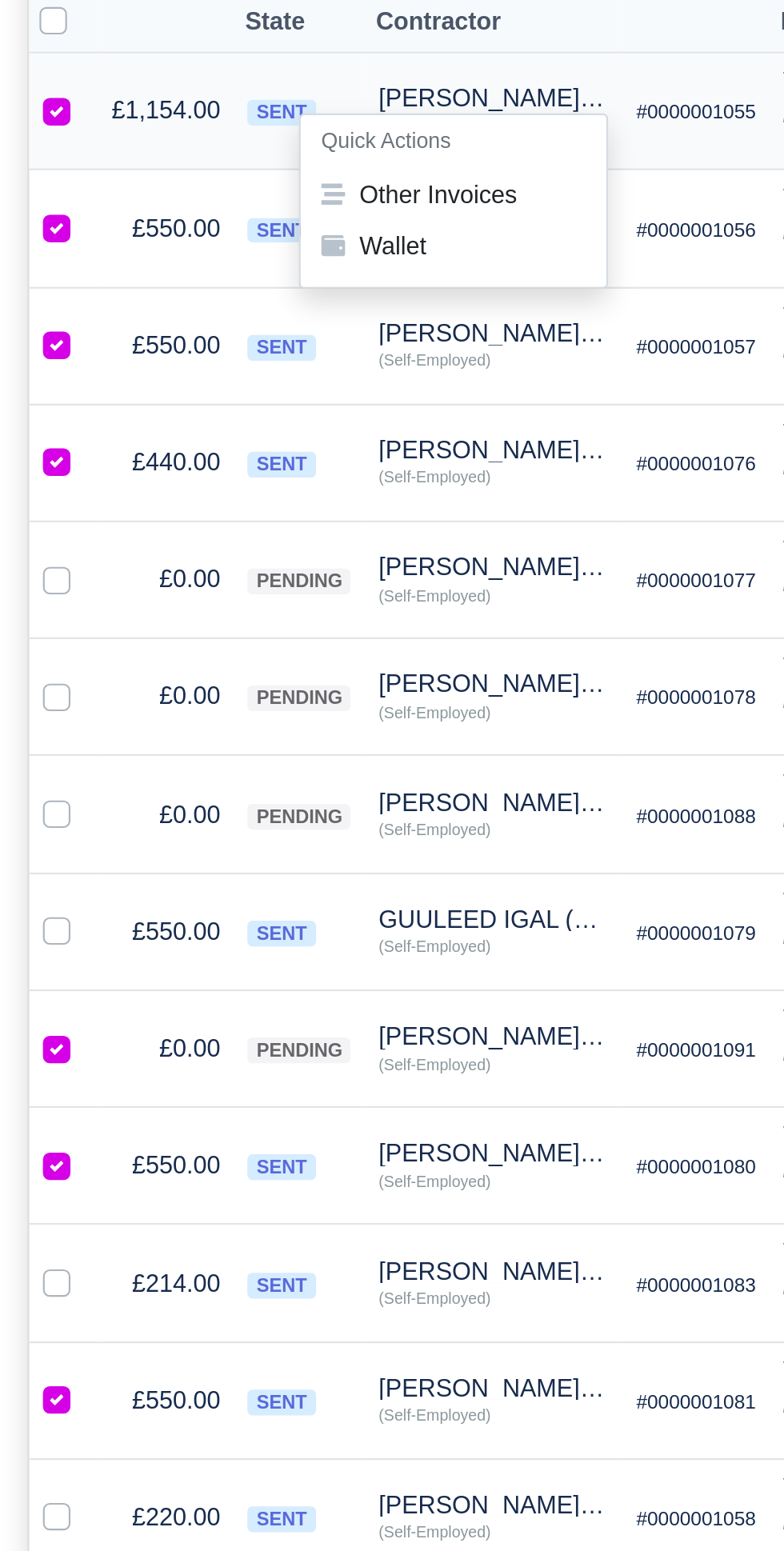
click at [185, 437] on div "[PERSON_NAME] (X462)" at bounding box center [229, 442] width 108 height 11
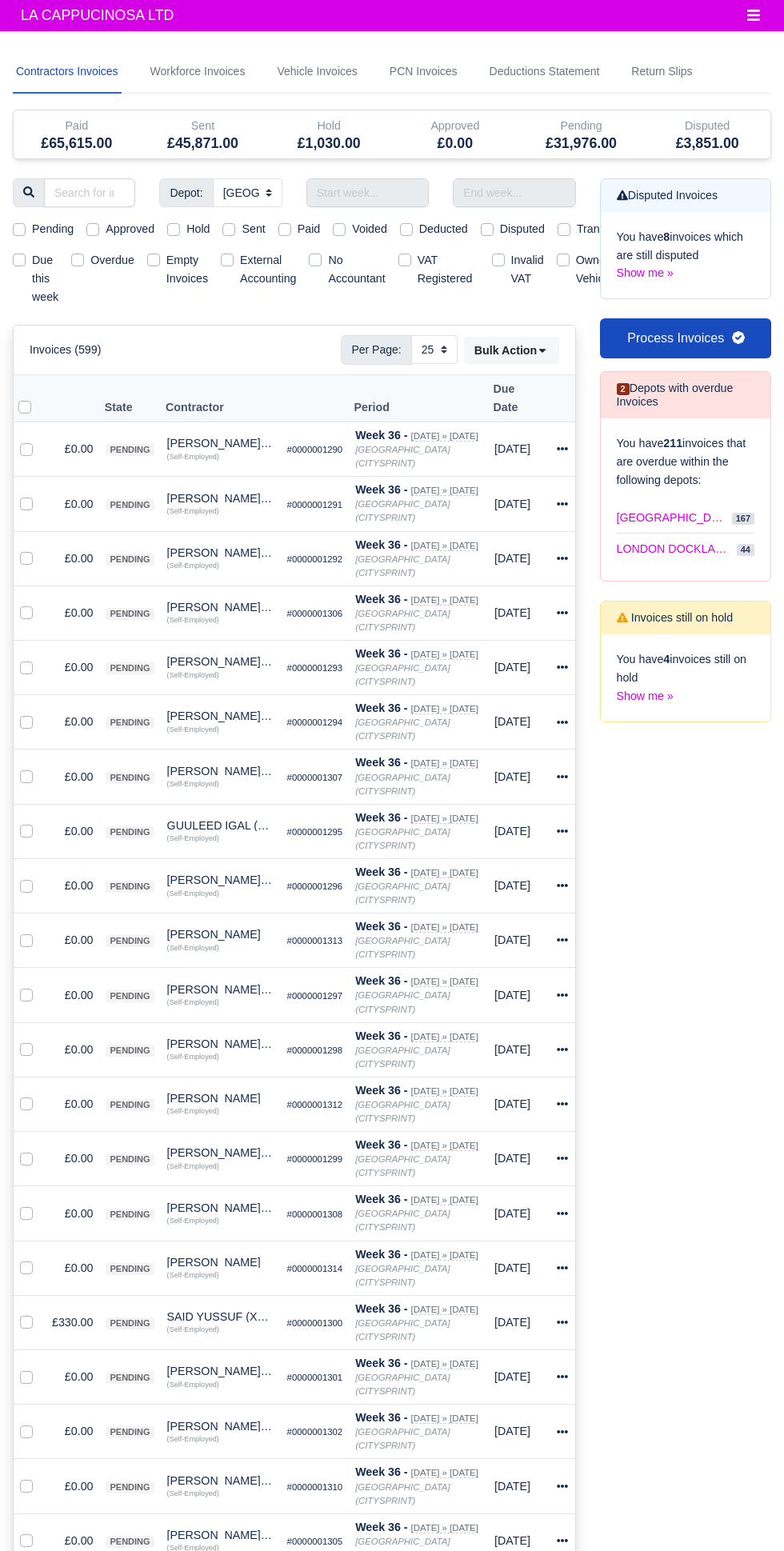
select select "2"
select select "25"
click at [395, 192] on input "text" at bounding box center [367, 192] width 122 height 28
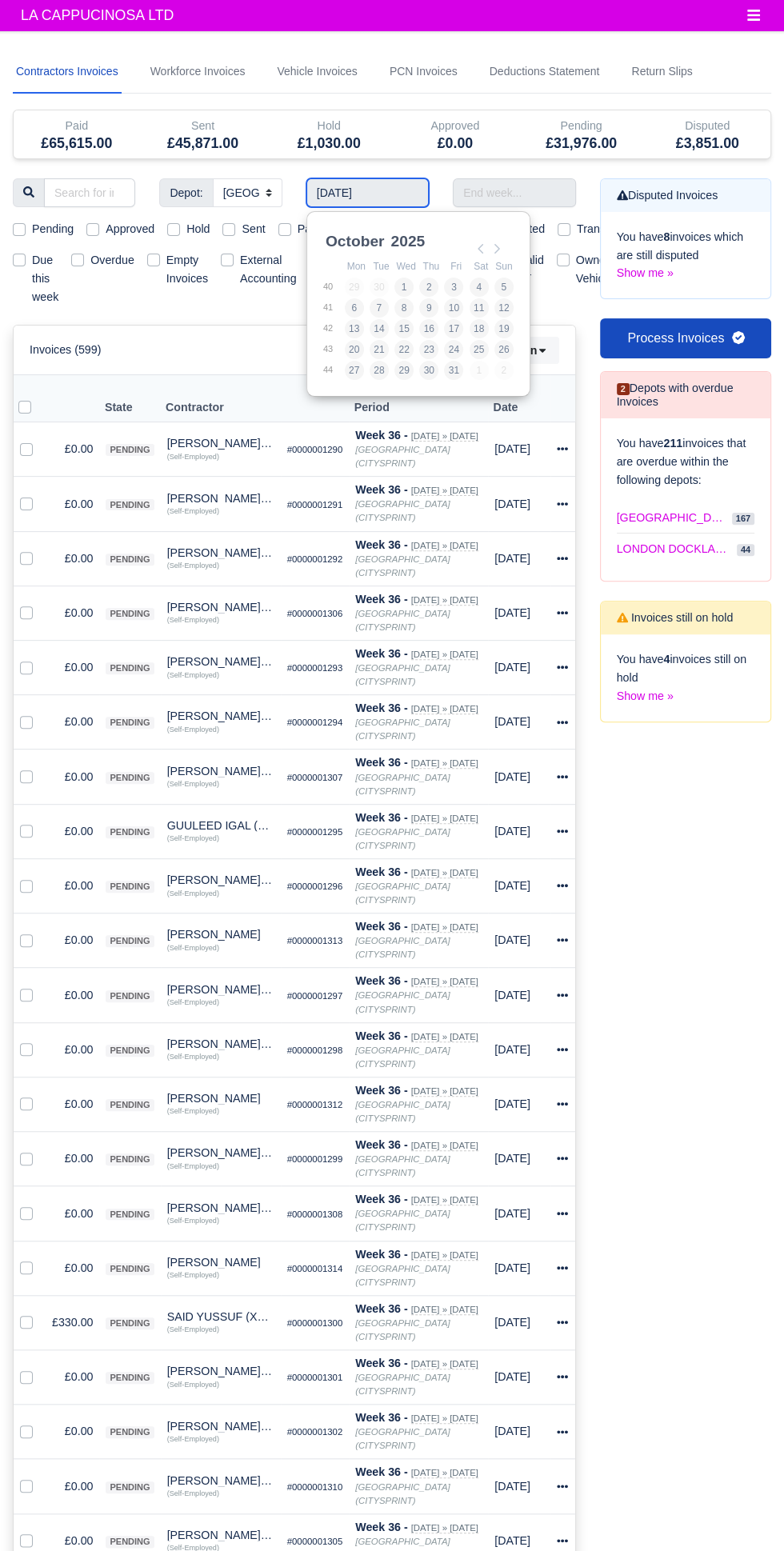
type input "[DATE] - [DATE]"
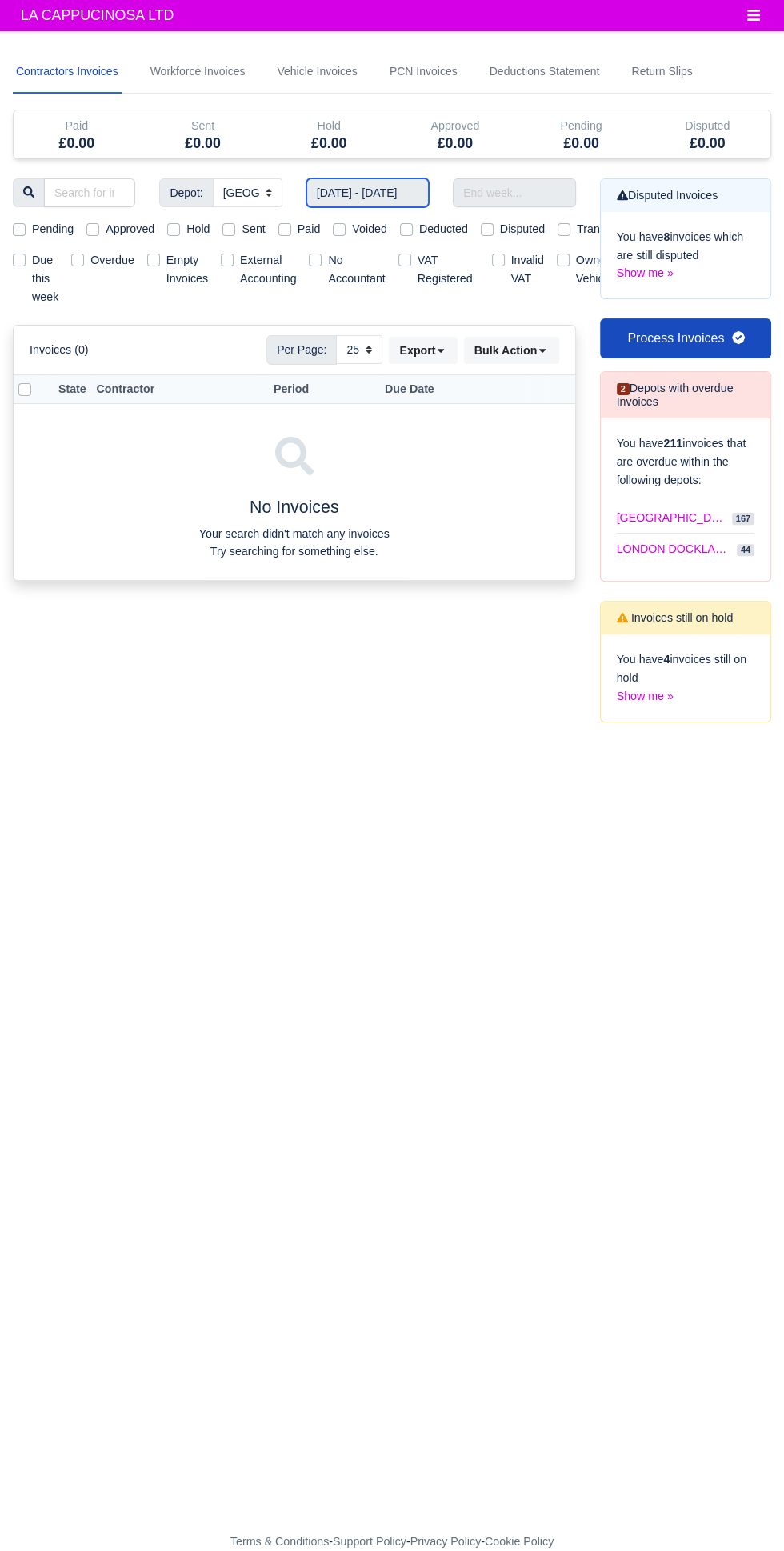
click at [404, 192] on input "[DATE] - [DATE]" at bounding box center [367, 192] width 122 height 28
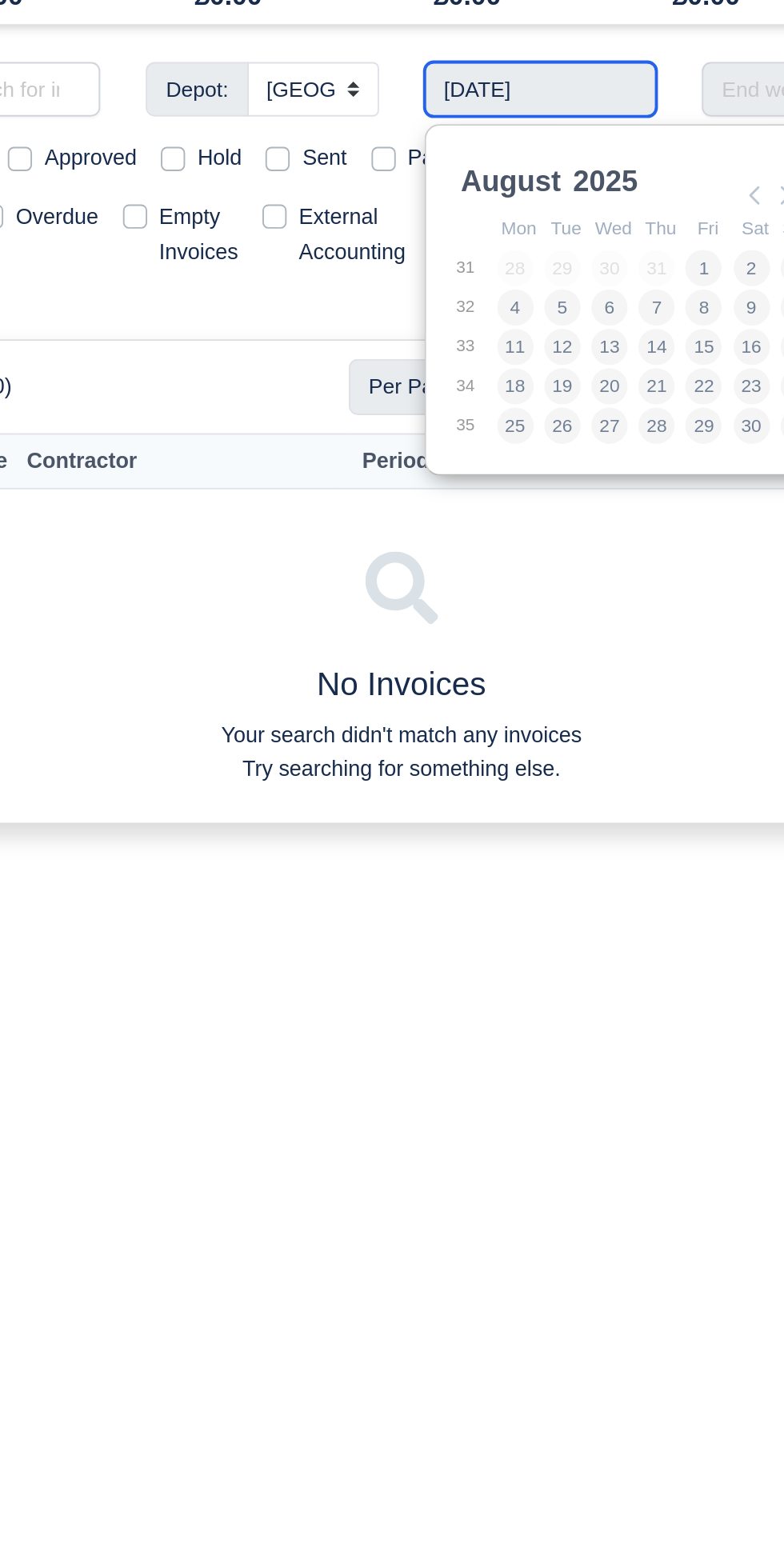
type input "[DATE] - [DATE]"
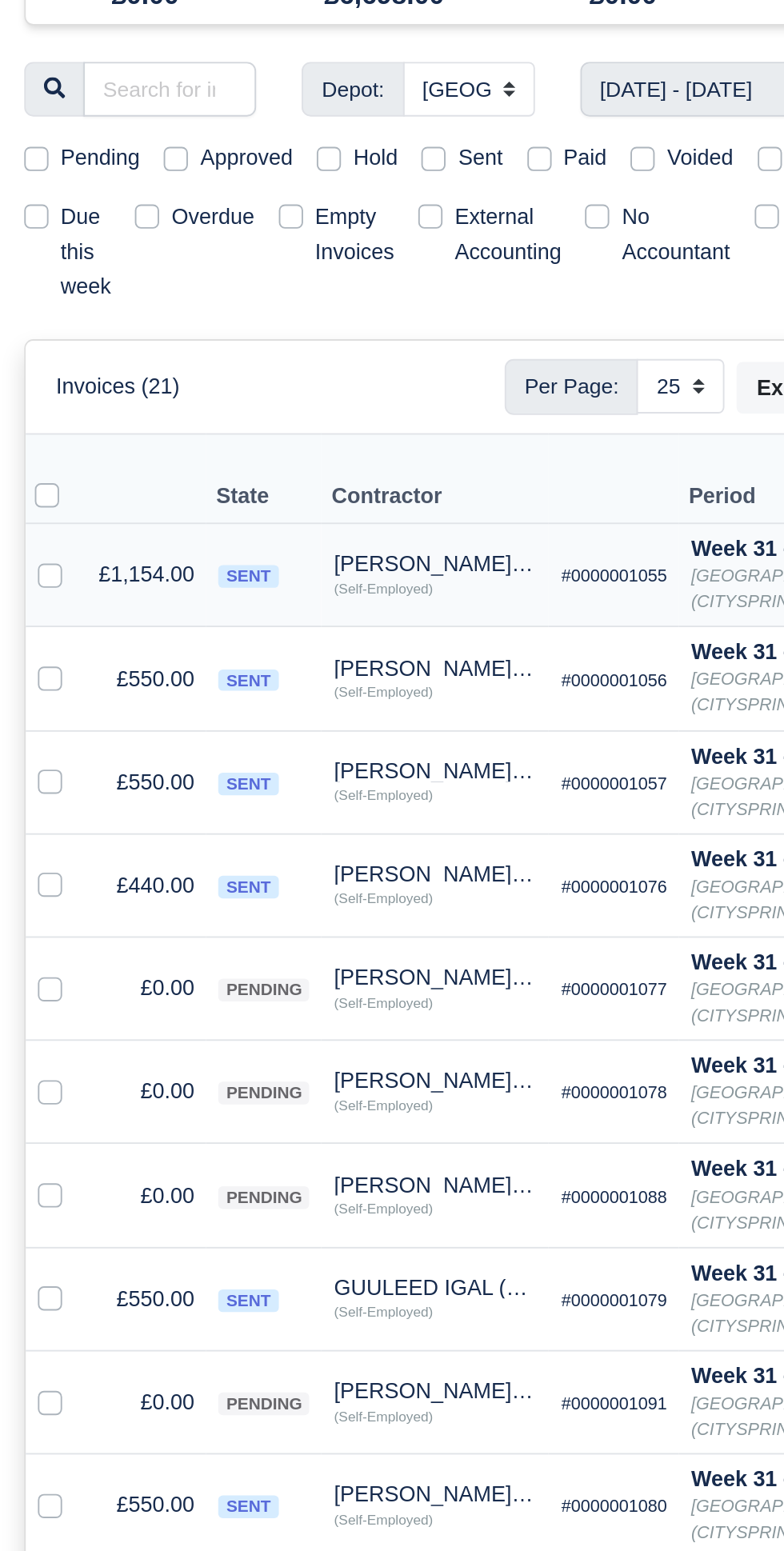
click at [49, 423] on td "£1,154.00" at bounding box center [77, 449] width 63 height 54
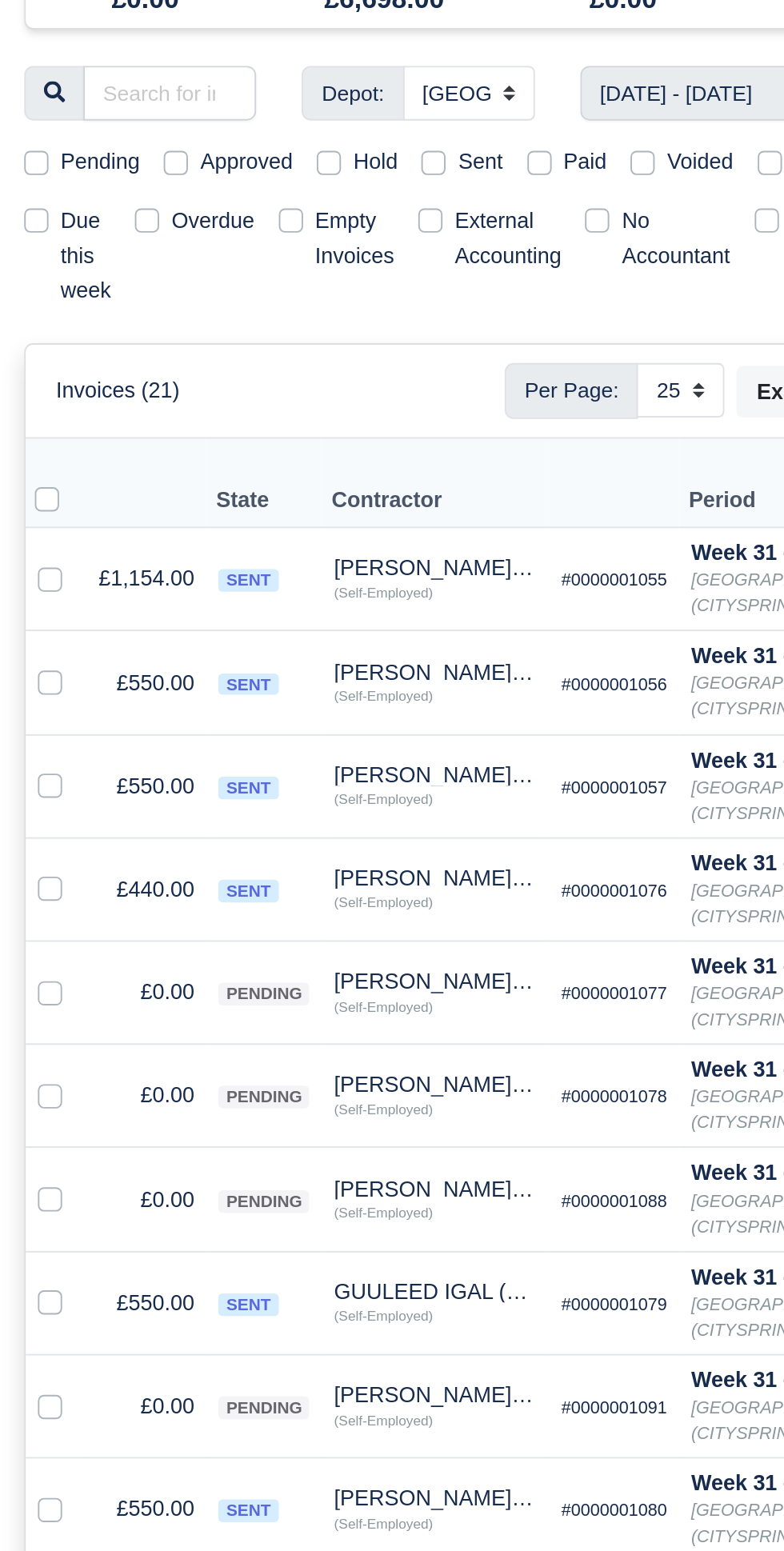
click at [0, 0] on div at bounding box center [0, 0] width 0 height 0
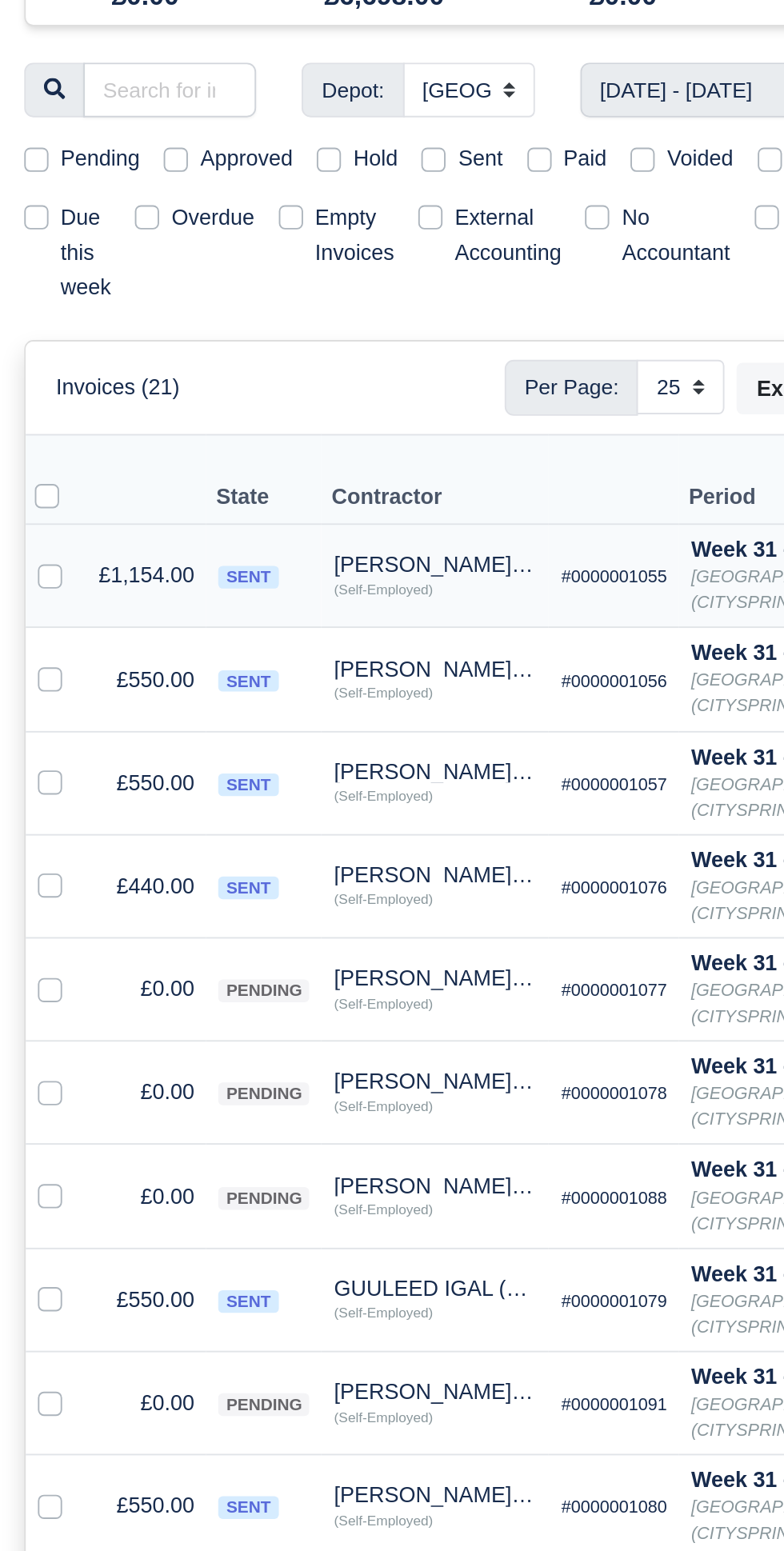
click at [40, 438] on label at bounding box center [40, 438] width 0 height 0
click at [28, 438] on input "checkbox" at bounding box center [26, 444] width 13 height 13
checkbox input "true"
click at [40, 492] on label at bounding box center [40, 492] width 0 height 0
click at [28, 492] on input "checkbox" at bounding box center [26, 498] width 13 height 13
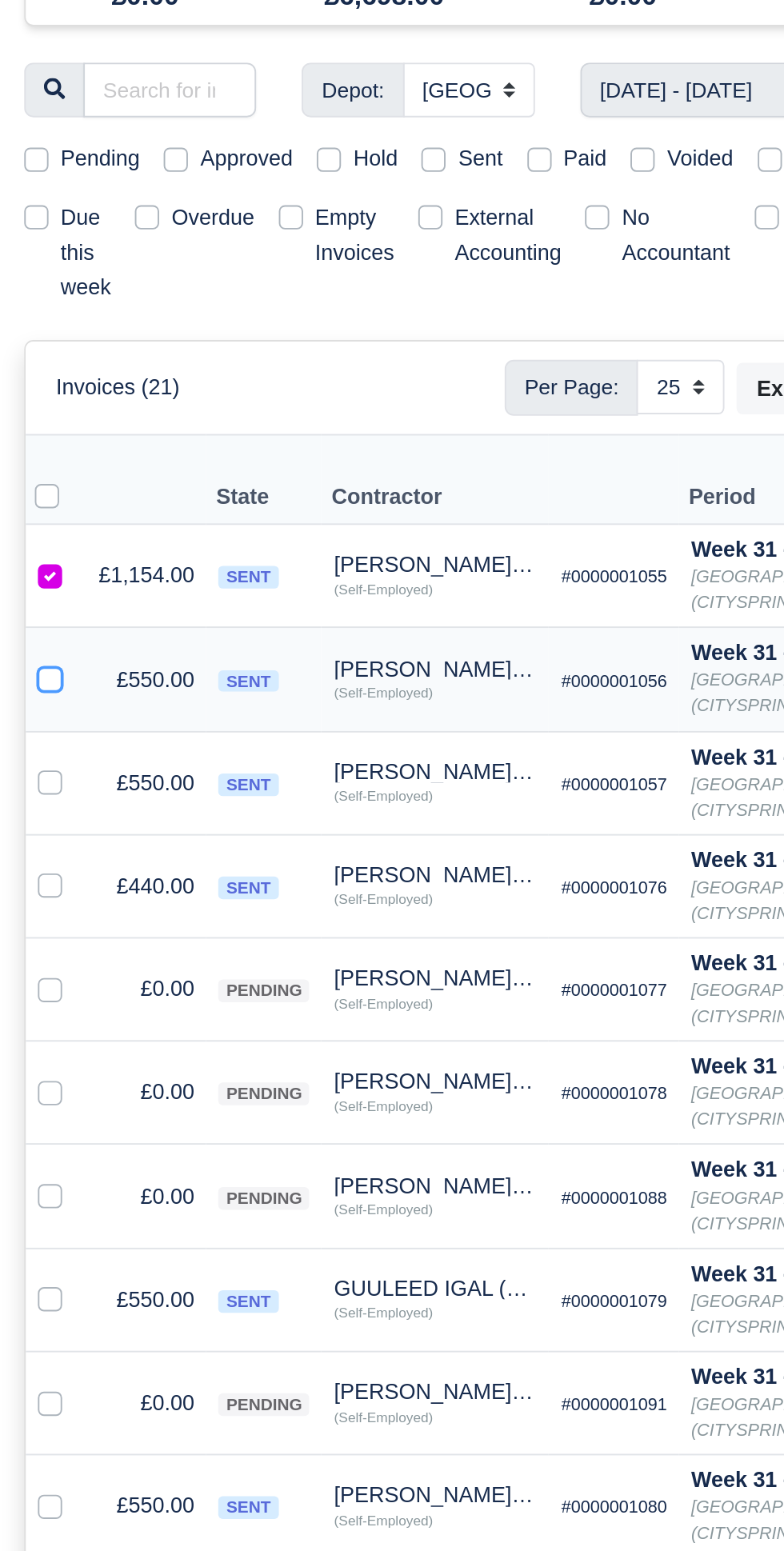
checkbox input "true"
click at [40, 547] on label at bounding box center [40, 547] width 0 height 0
click at [22, 547] on input "checkbox" at bounding box center [26, 553] width 13 height 13
checkbox input "true"
click at [40, 602] on label at bounding box center [40, 602] width 0 height 0
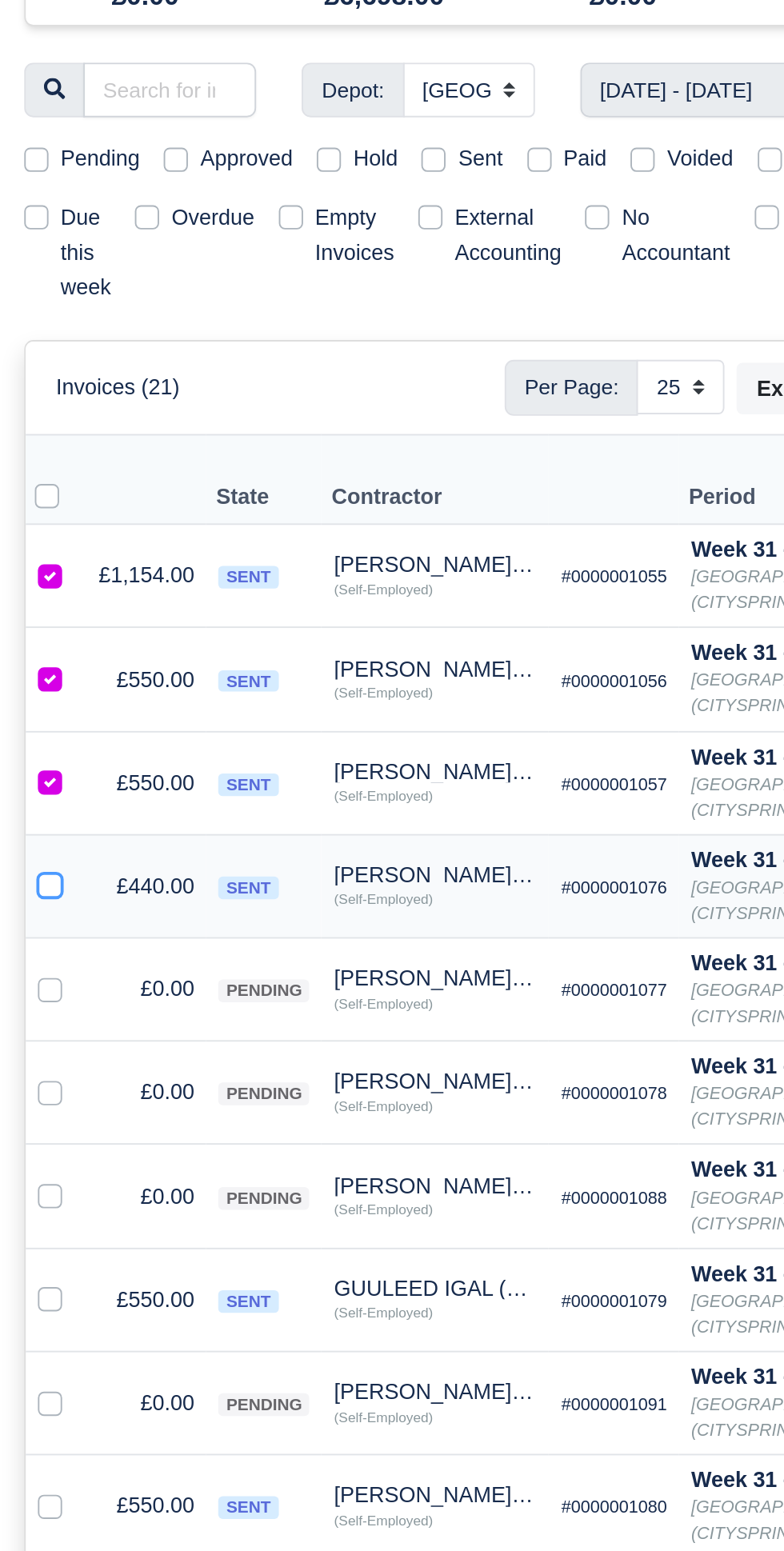
click at [27, 602] on input "checkbox" at bounding box center [26, 609] width 13 height 13
checkbox input "true"
click at [40, 820] on label at bounding box center [40, 820] width 0 height 0
click at [27, 820] on input "checkbox" at bounding box center [26, 826] width 13 height 13
checkbox input "true"
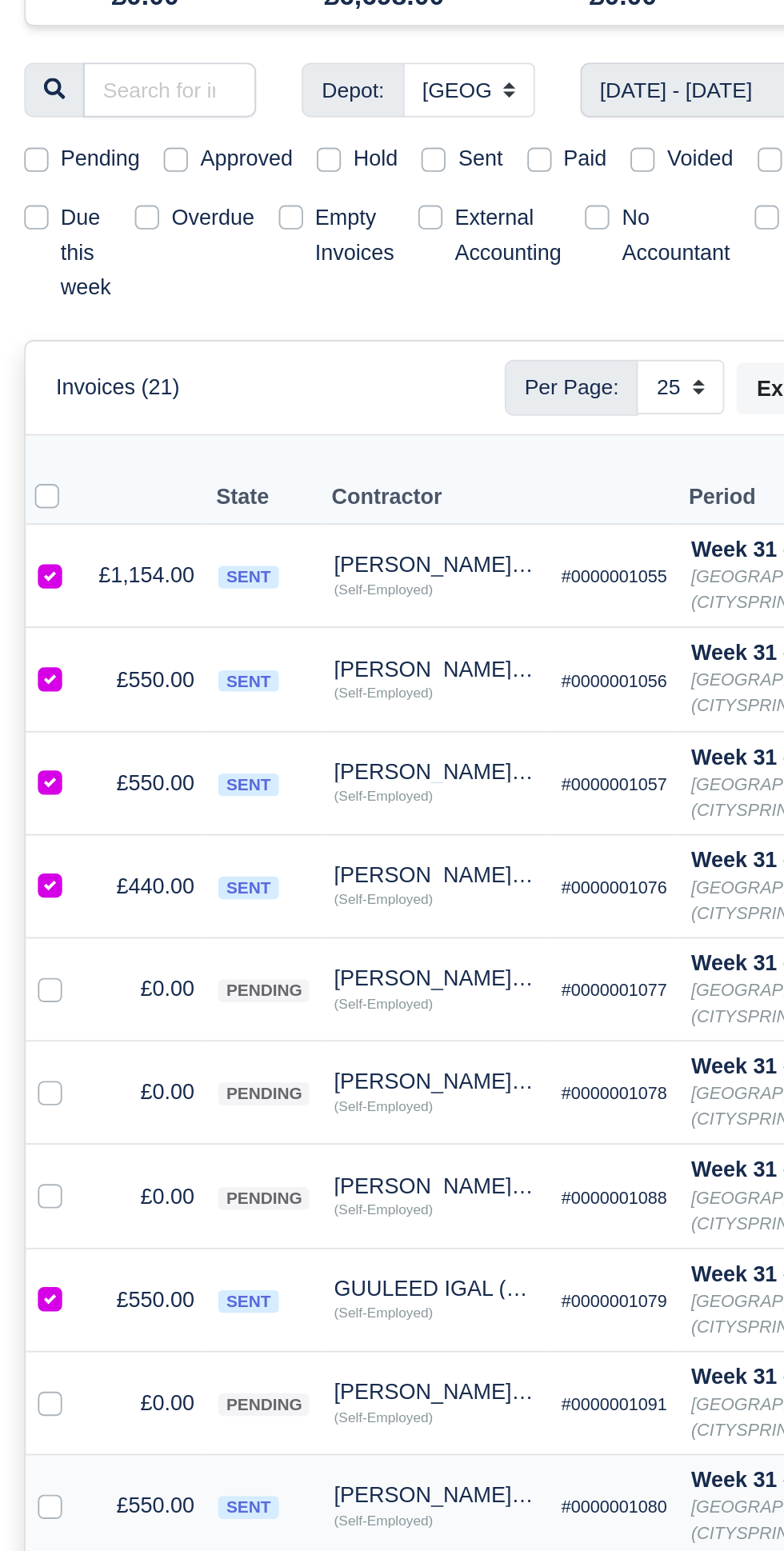
click at [40, 930] on label at bounding box center [40, 930] width 0 height 0
click at [27, 930] on input "checkbox" at bounding box center [26, 936] width 13 height 13
checkbox input "true"
click at [33, 1021] on td at bounding box center [29, 1047] width 32 height 54
click at [48, 966] on td "£214.00" at bounding box center [77, 992] width 63 height 54
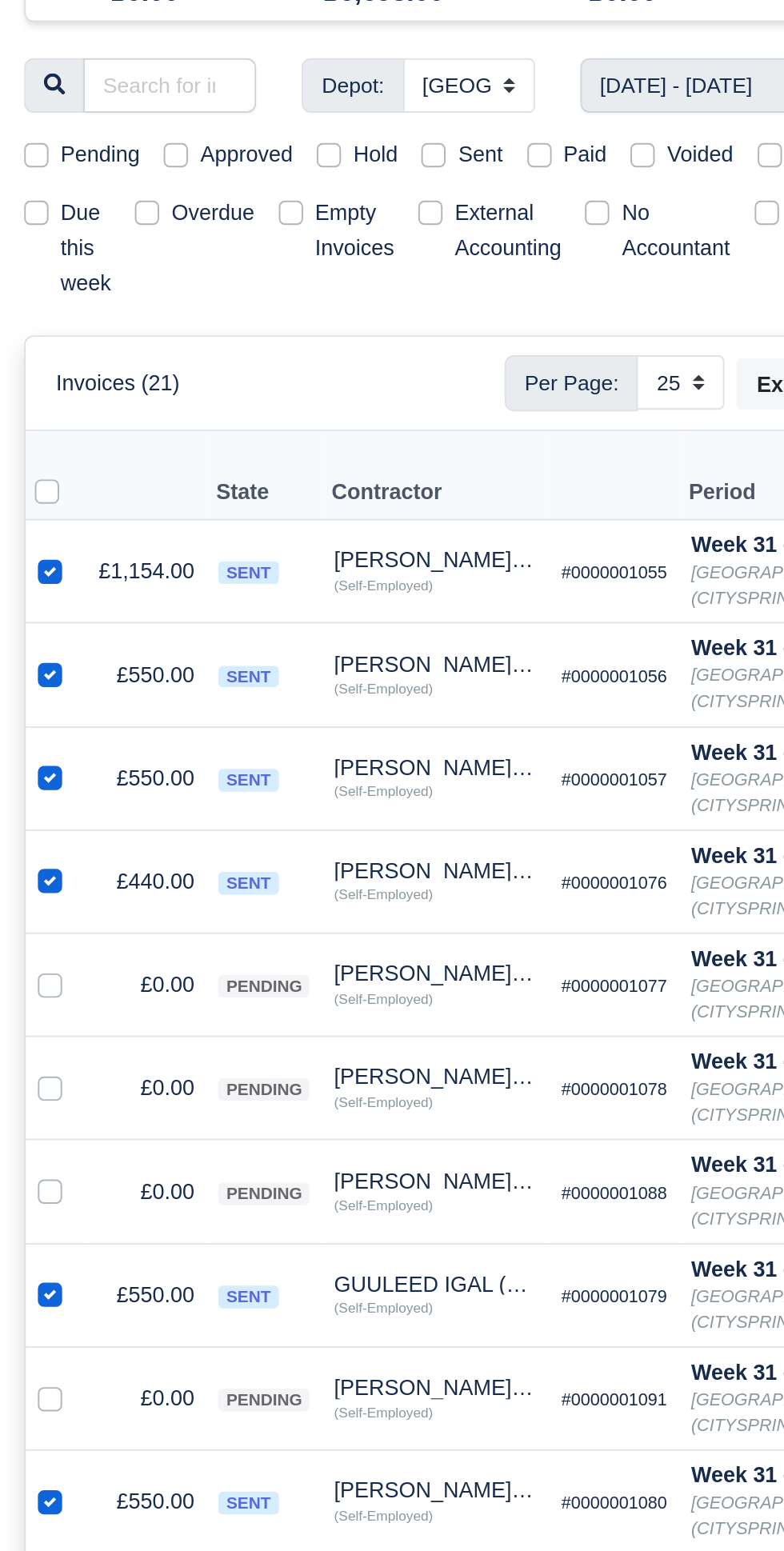
scroll to position [0, 0]
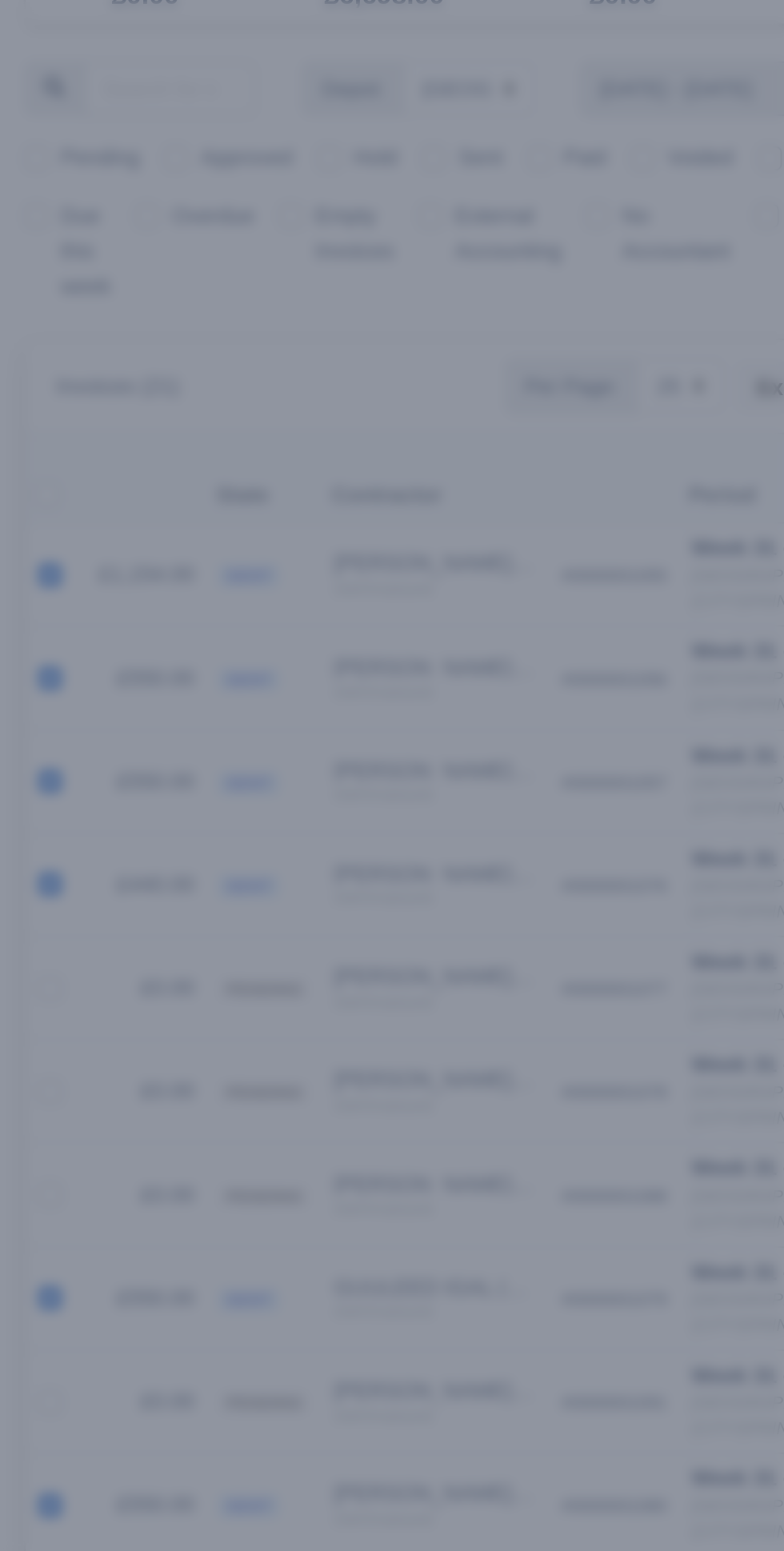
click at [30, 817] on div at bounding box center [392, 776] width 784 height 1551
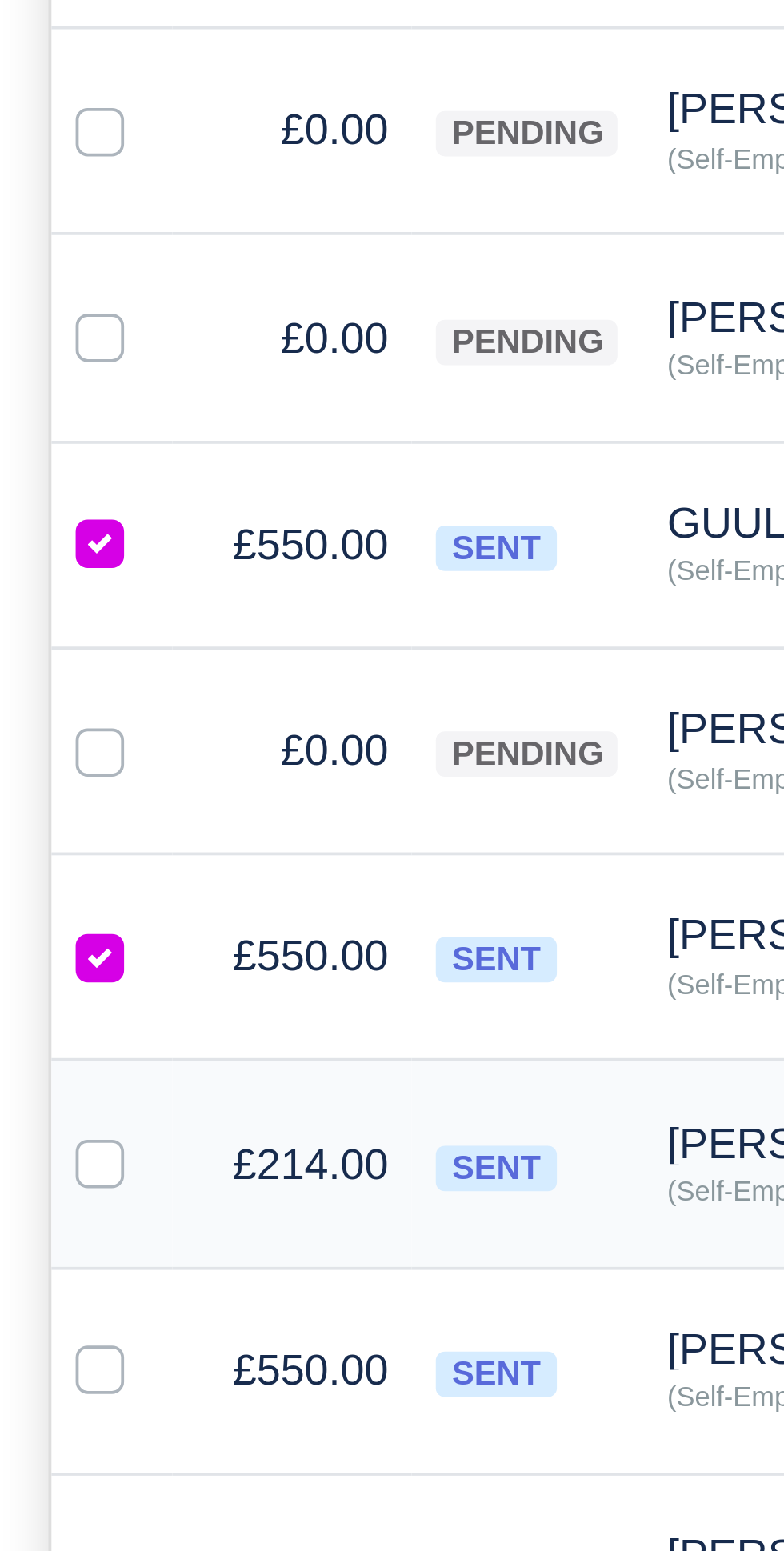
click at [40, 986] on label at bounding box center [40, 986] width 0 height 0
click at [24, 986] on input "checkbox" at bounding box center [26, 992] width 13 height 13
click at [40, 986] on label at bounding box center [40, 986] width 0 height 0
click at [26, 986] on input "checkbox" at bounding box center [26, 992] width 13 height 13
checkbox input "false"
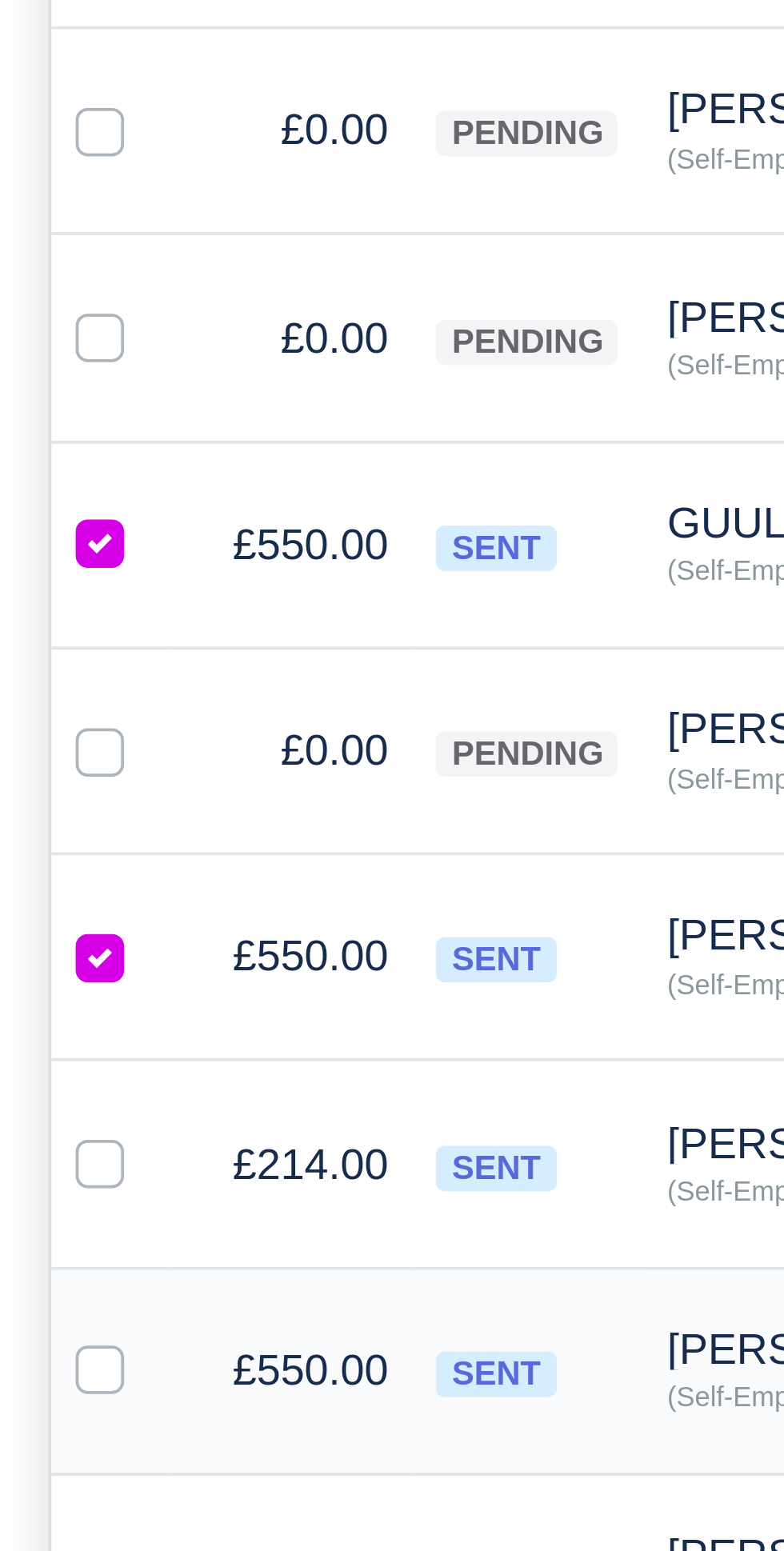
click at [40, 1041] on label at bounding box center [40, 1041] width 0 height 0
click at [28, 1041] on input "checkbox" at bounding box center [26, 1047] width 13 height 13
checkbox input "true"
click at [40, 1149] on label at bounding box center [40, 1149] width 0 height 0
click at [28, 1149] on input "checkbox" at bounding box center [26, 1155] width 13 height 13
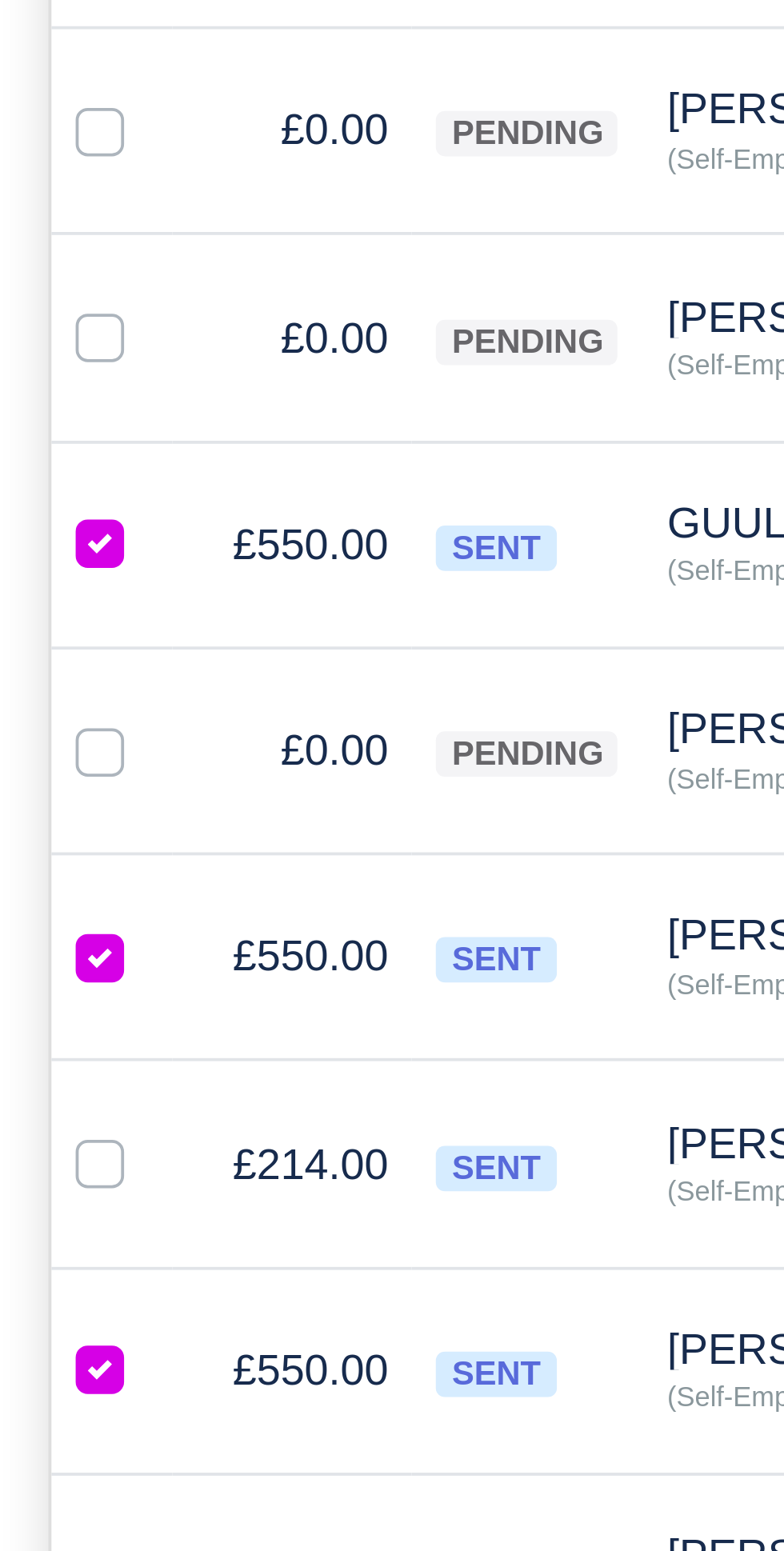
checkbox input "true"
click at [40, 1095] on label at bounding box center [40, 1095] width 0 height 0
click at [25, 1095] on input "checkbox" at bounding box center [26, 1101] width 13 height 13
checkbox input "true"
click at [40, 1204] on label at bounding box center [40, 1204] width 0 height 0
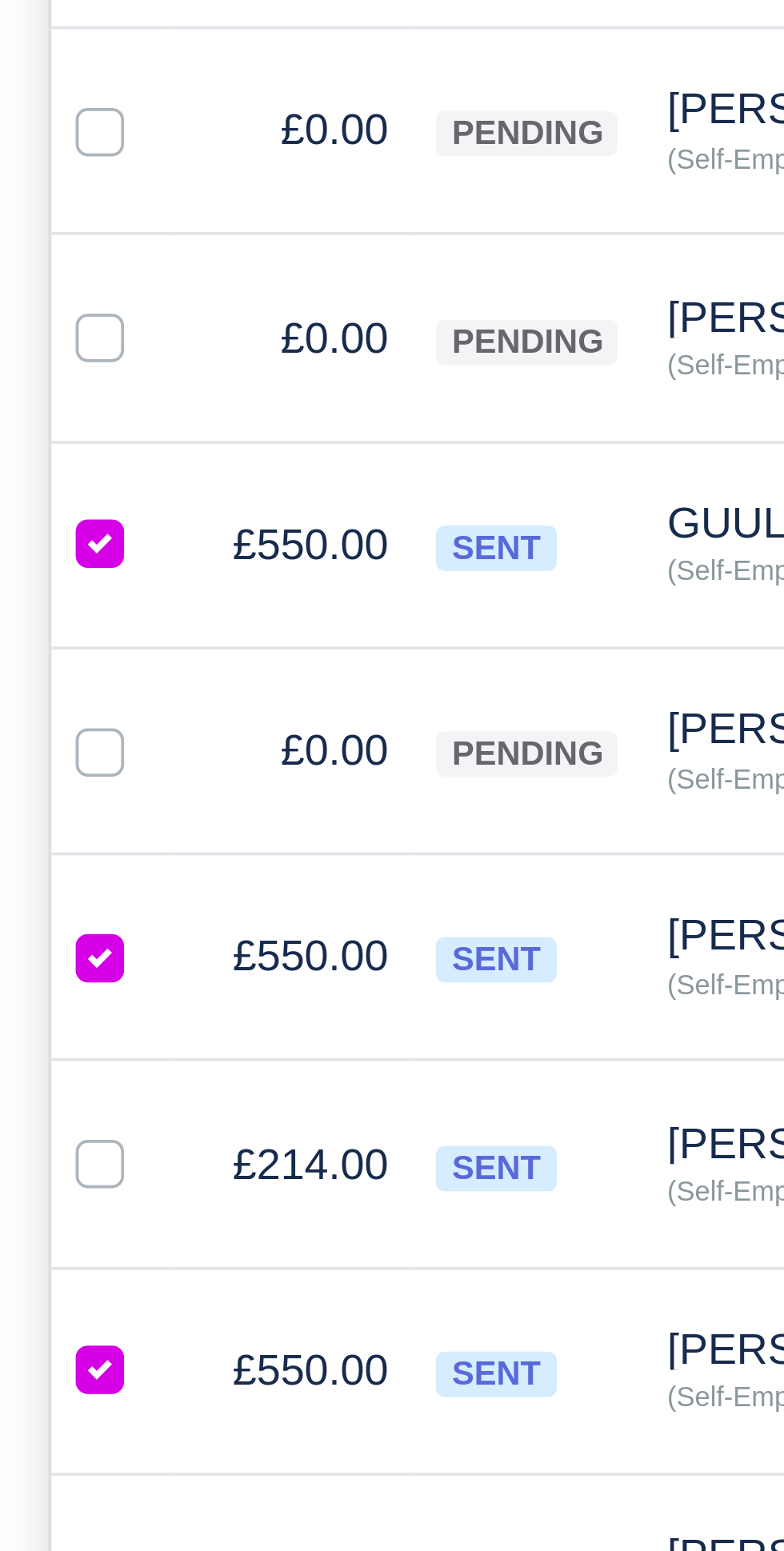
click at [28, 1204] on input "checkbox" at bounding box center [26, 1210] width 13 height 13
checkbox input "true"
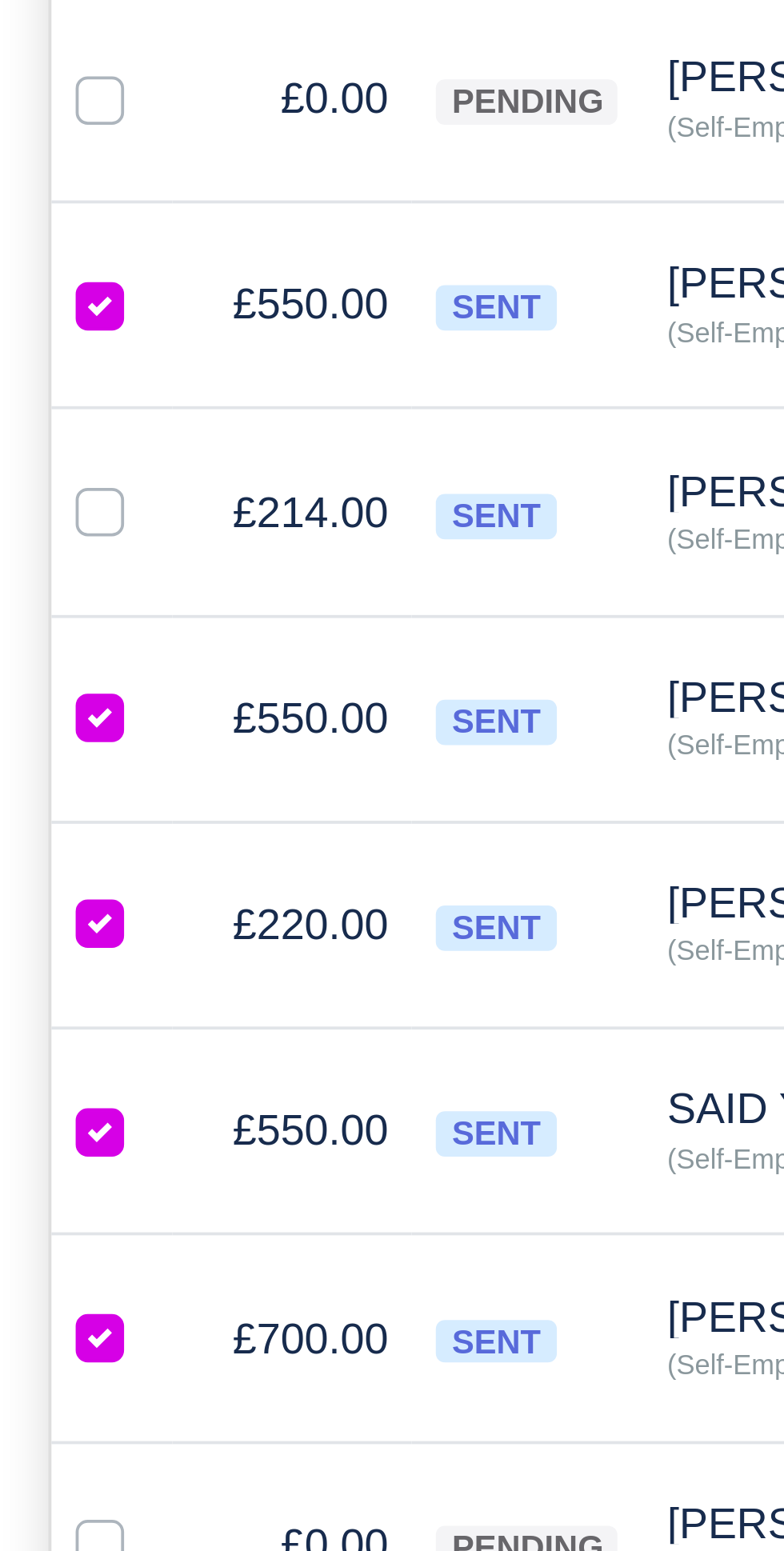
click at [40, 1477] on label at bounding box center [40, 1477] width 0 height 0
click at [31, 1477] on input "checkbox" at bounding box center [26, 1483] width 13 height 13
checkbox input "true"
click at [40, 1531] on label at bounding box center [40, 1531] width 0 height 0
click at [31, 1531] on input "checkbox" at bounding box center [26, 1537] width 13 height 13
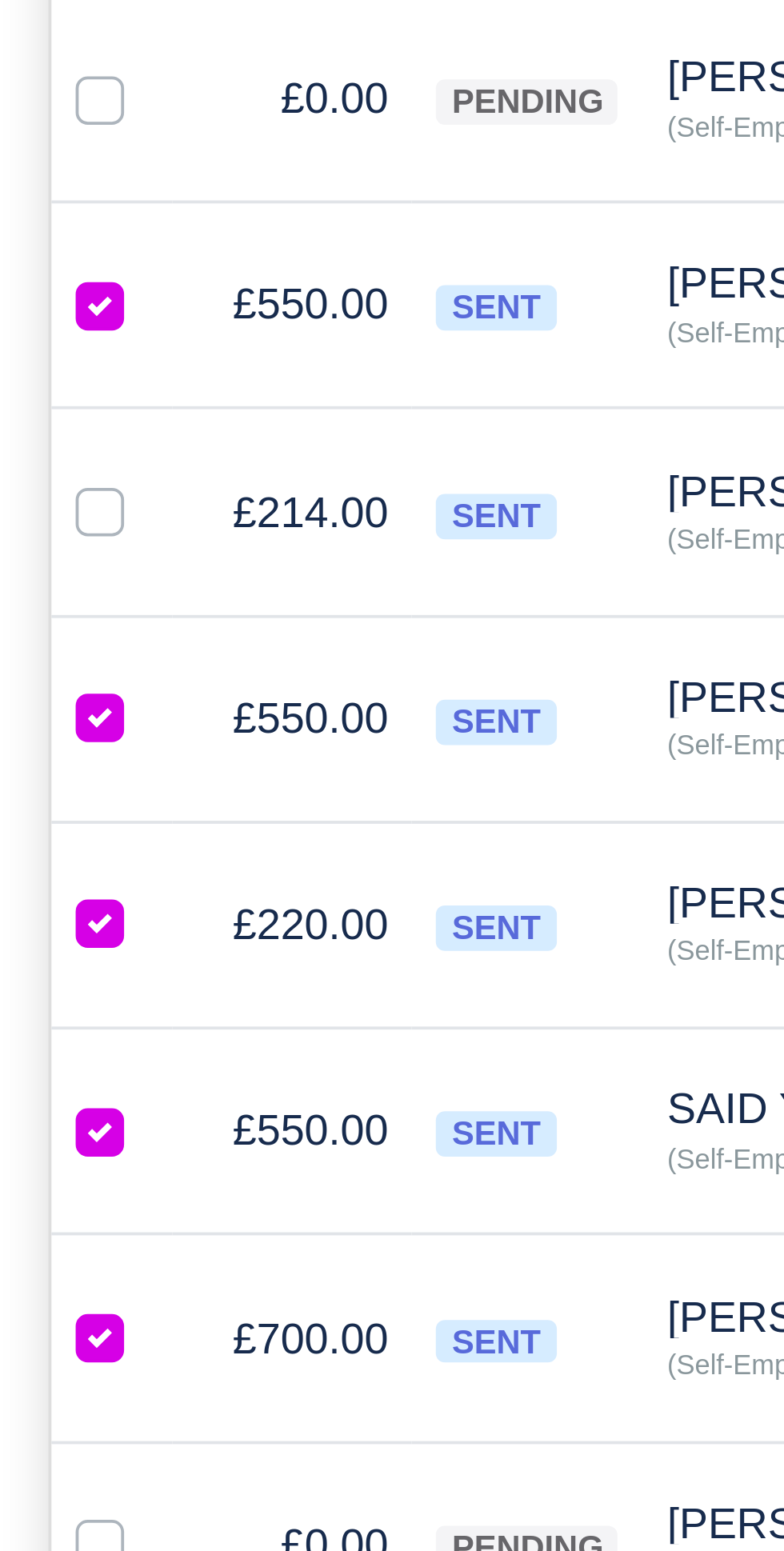
checkbox input "true"
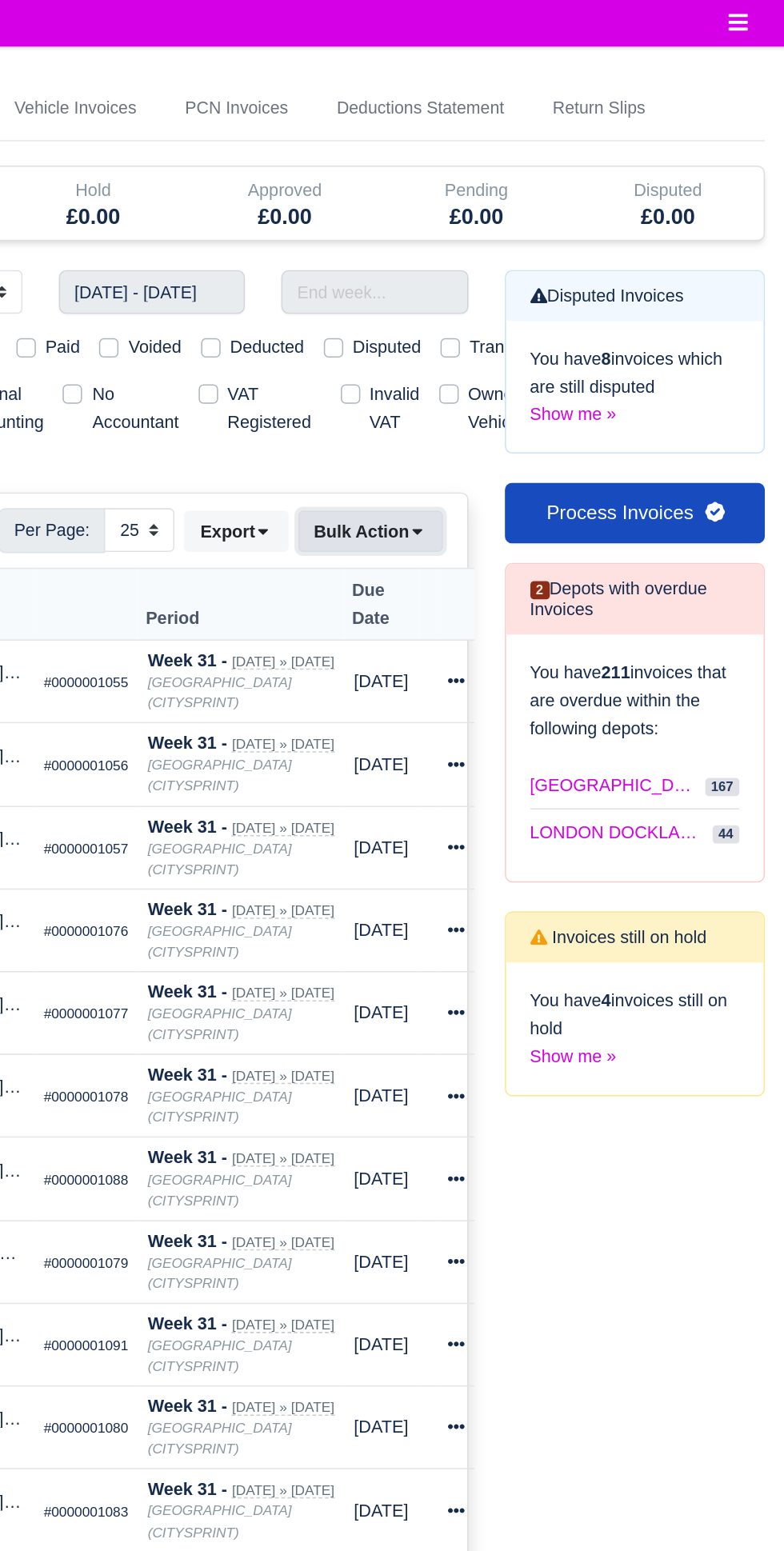
click at [524, 348] on button "Bulk Action" at bounding box center [511, 350] width 96 height 28
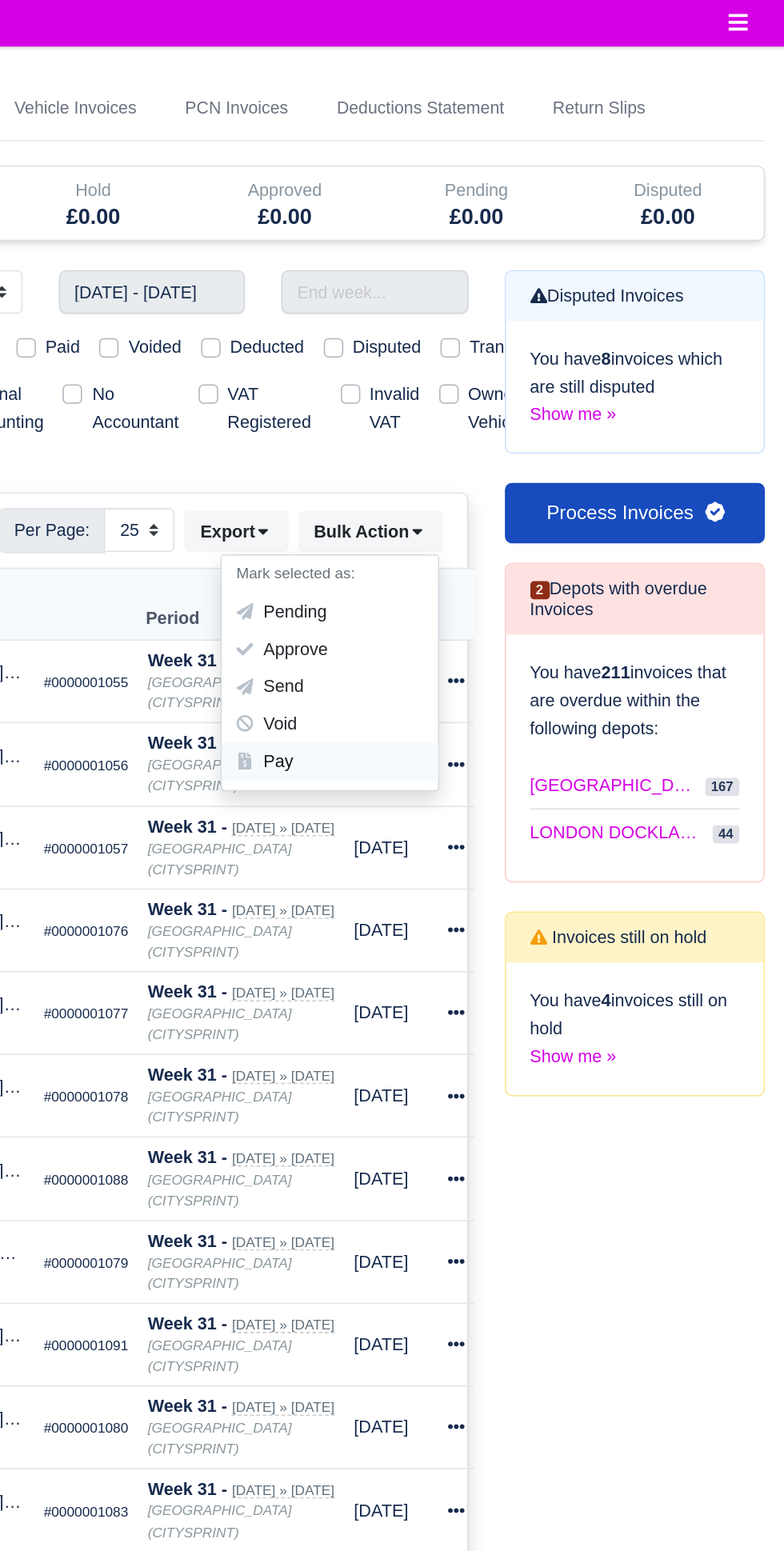
click at [495, 506] on div "Pay" at bounding box center [484, 502] width 142 height 25
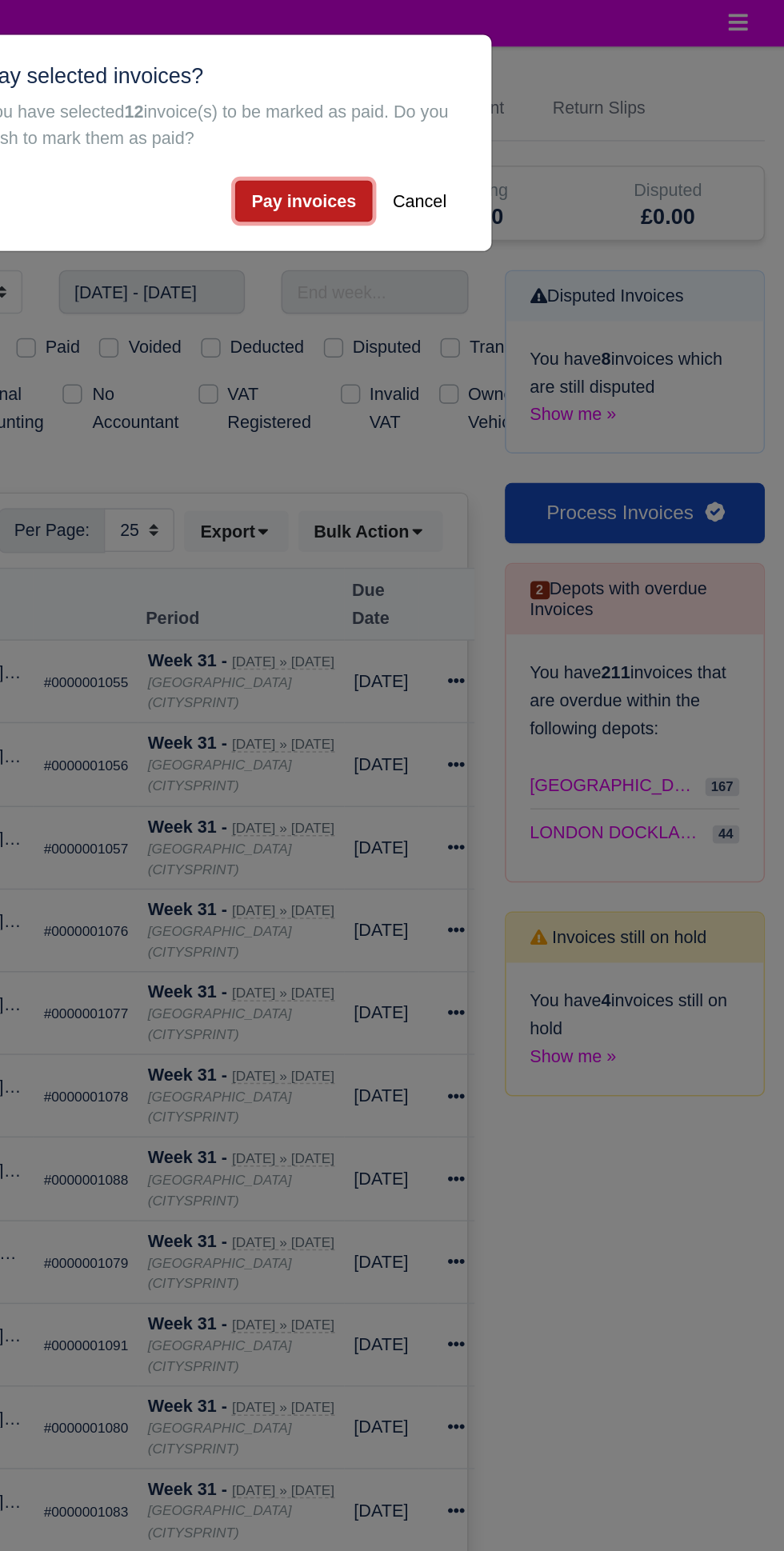
click at [472, 139] on button "Pay invoices" at bounding box center [467, 133] width 90 height 28
